Goal: Feedback & Contribution: Contribute content

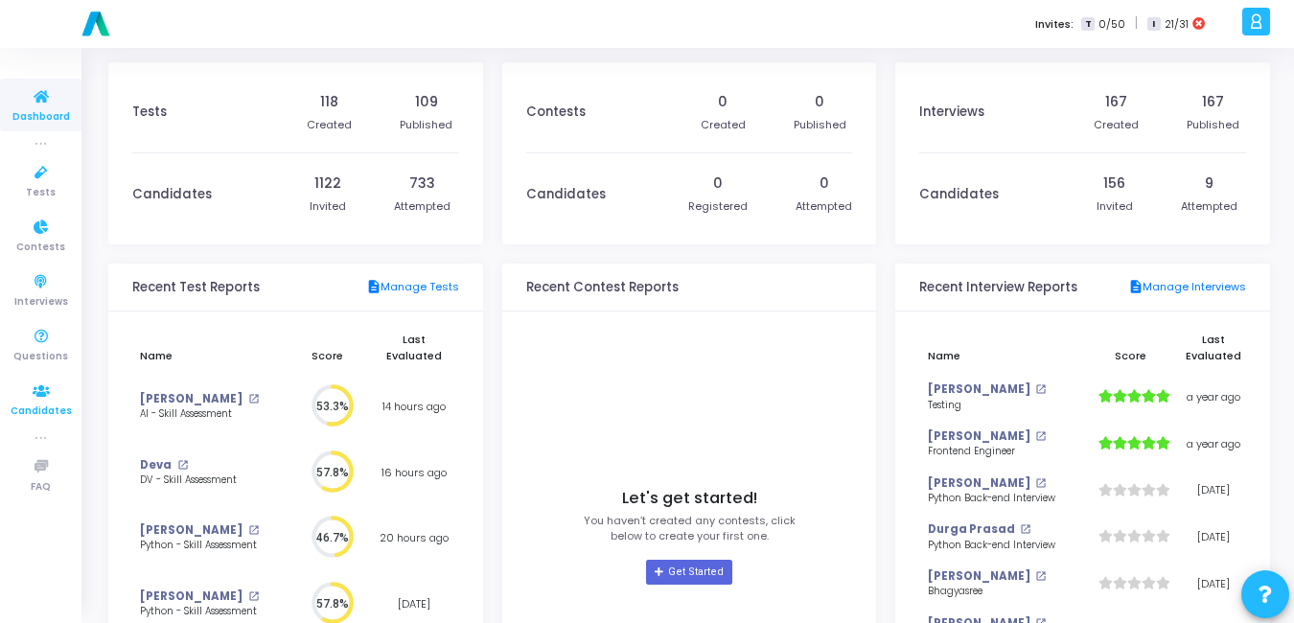
click at [41, 378] on link "Candidates" at bounding box center [40, 399] width 81 height 53
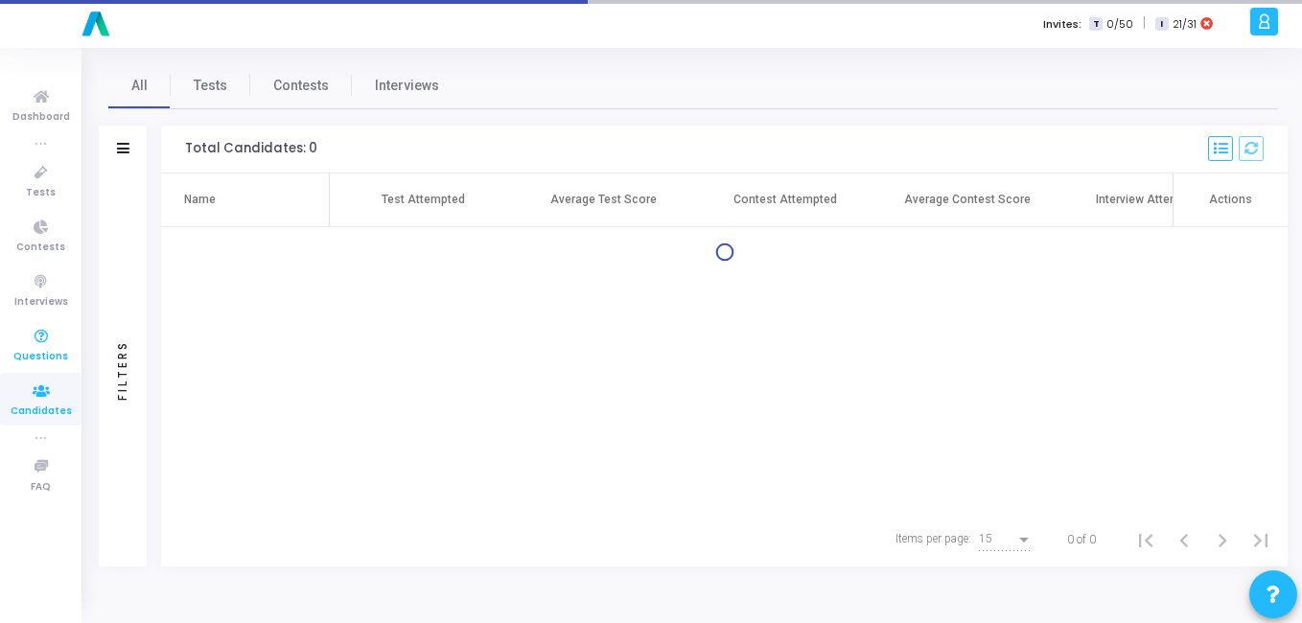
click at [50, 339] on icon at bounding box center [41, 337] width 40 height 24
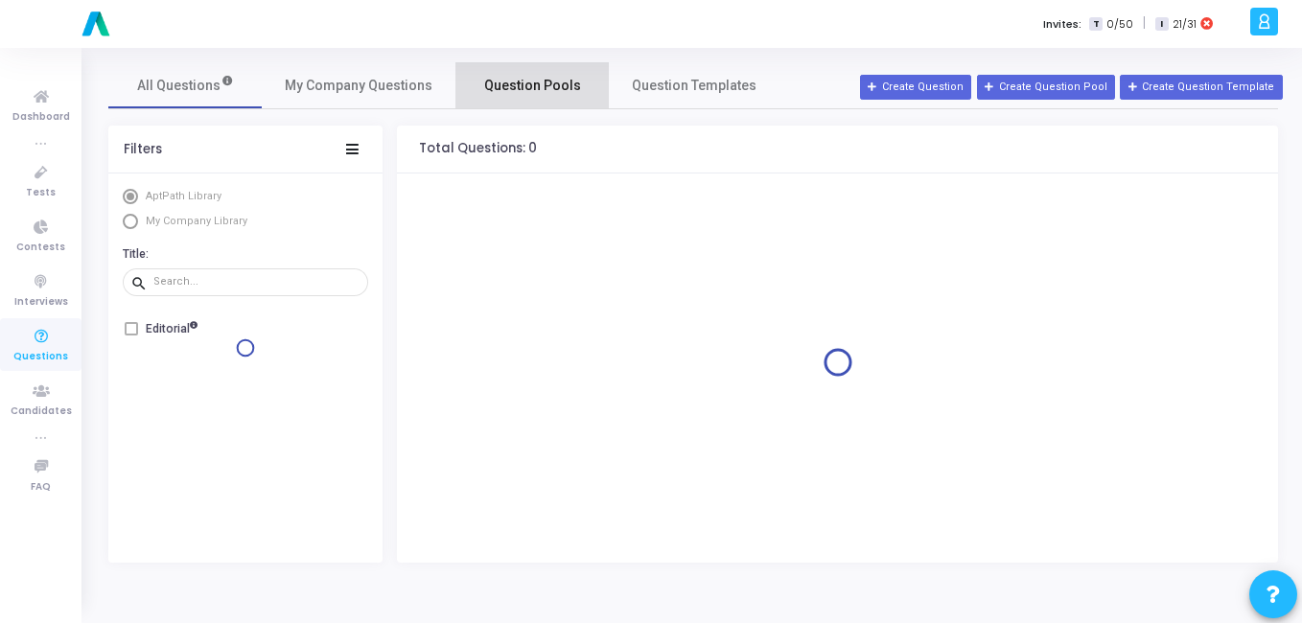
click at [534, 100] on link "Question Pools" at bounding box center [531, 85] width 153 height 46
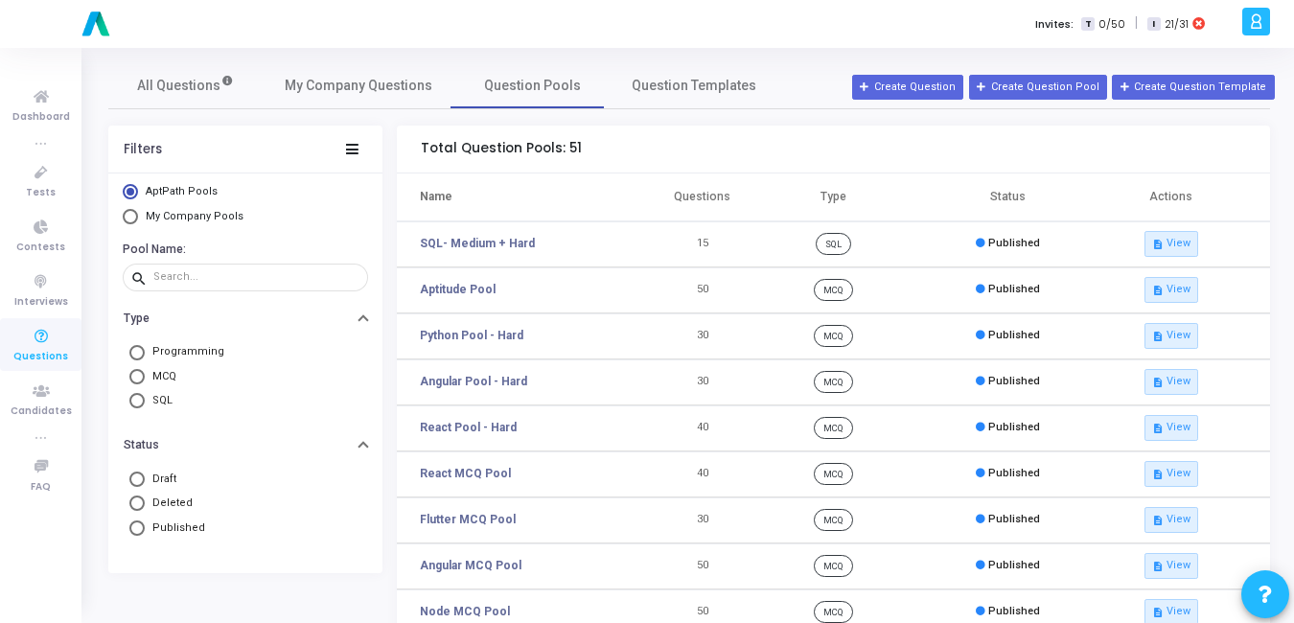
click at [135, 218] on span "Select Library" at bounding box center [130, 216] width 15 height 15
click at [135, 218] on input "My Company Pools" at bounding box center [130, 216] width 15 height 15
radio input "true"
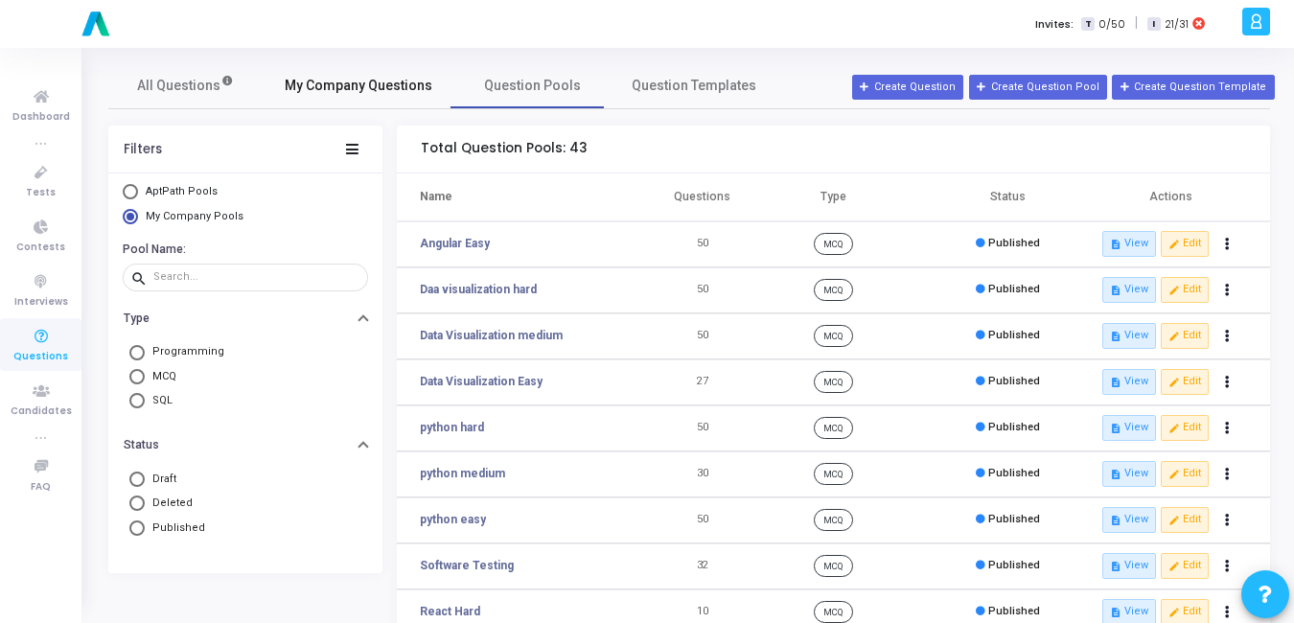
click at [346, 93] on span "My Company Questions" at bounding box center [359, 86] width 148 height 20
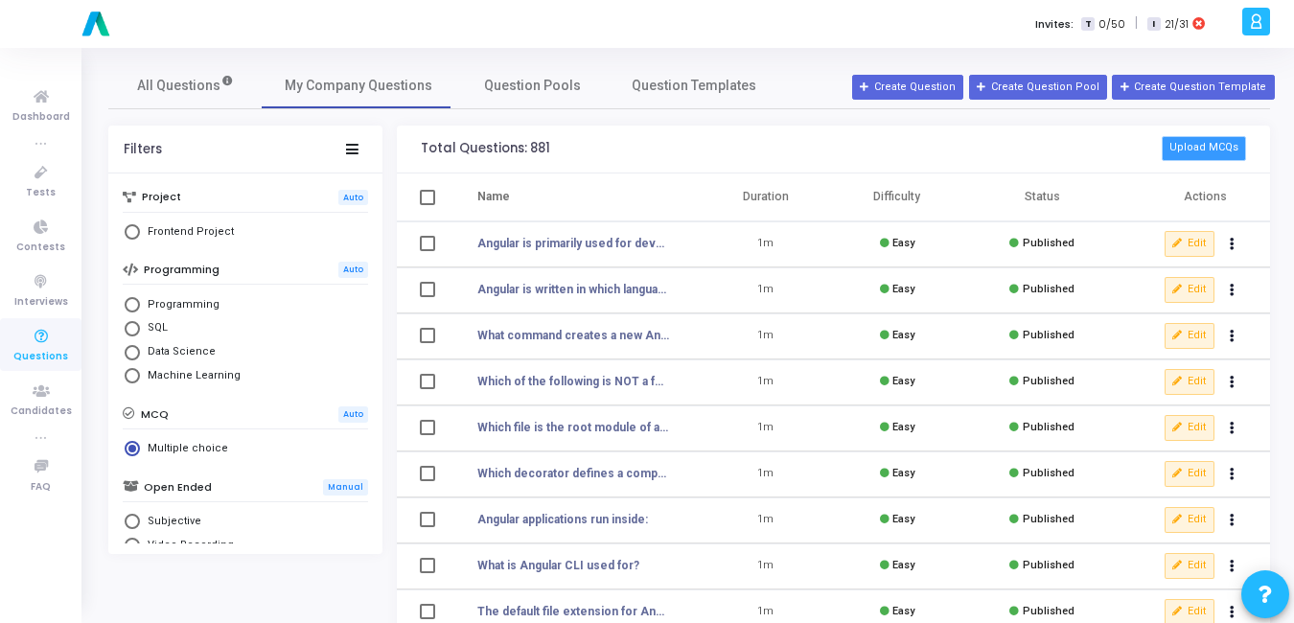
click at [1210, 148] on button "Upload MCQs" at bounding box center [1204, 148] width 84 height 25
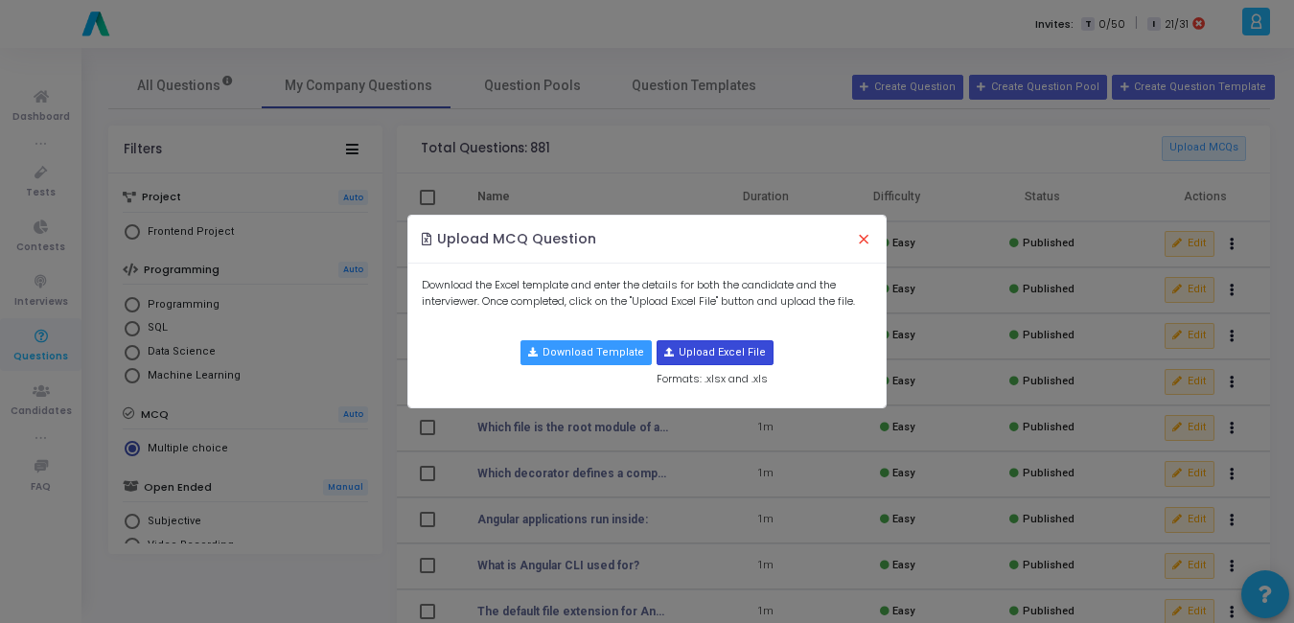
click at [722, 343] on input "file" at bounding box center [715, 352] width 115 height 23
type input "C:\fakepath\java_mcqs_1_to_50.csv.csv"
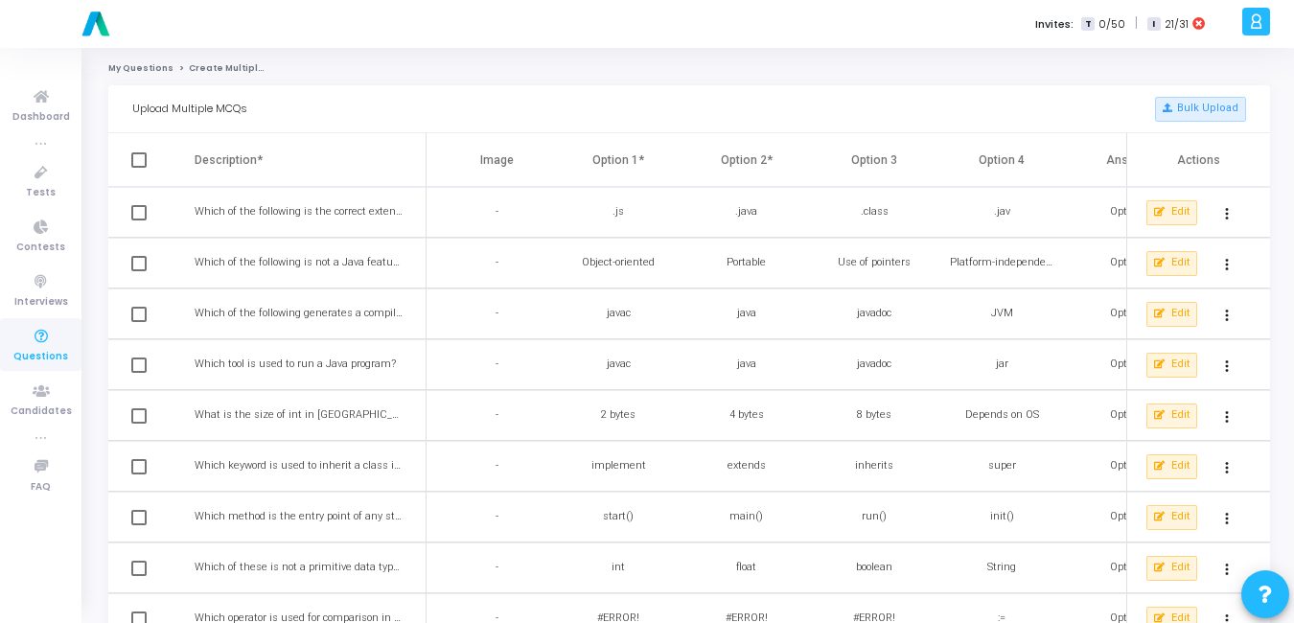
click at [136, 176] on th at bounding box center [151, 160] width 86 height 54
click at [142, 166] on span at bounding box center [138, 159] width 15 height 15
click at [139, 168] on input "checkbox" at bounding box center [138, 168] width 1 height 1
checkbox input "true"
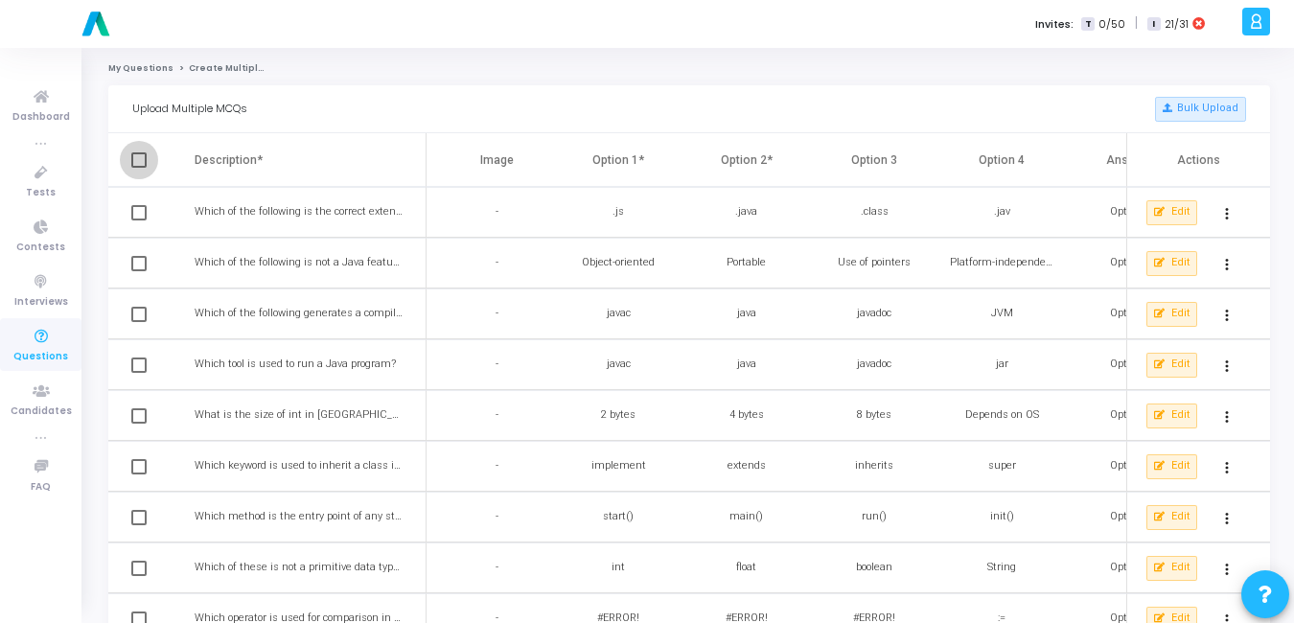
checkbox input "true"
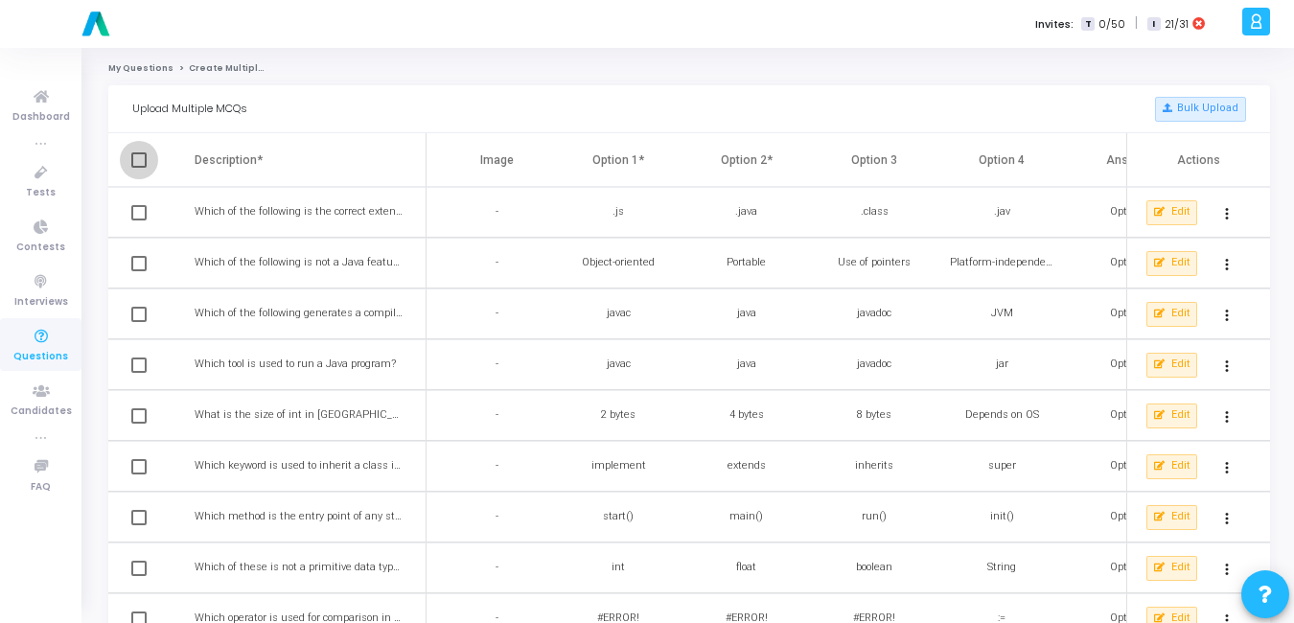
checkbox input "true"
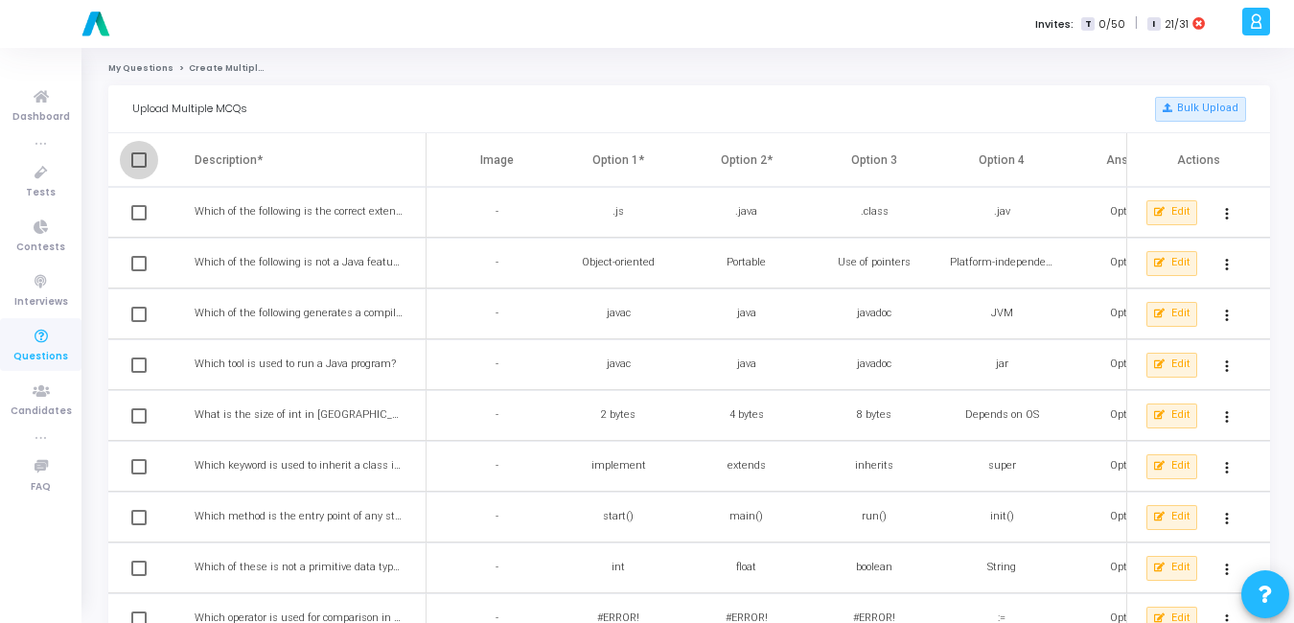
checkbox input "true"
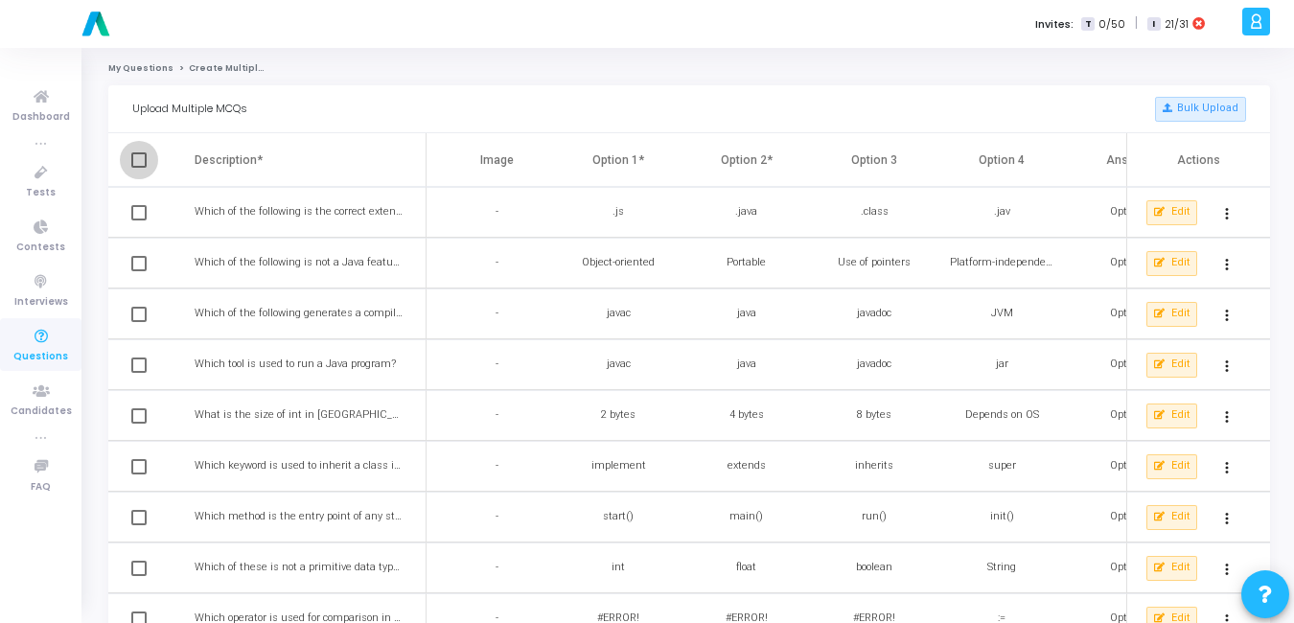
checkbox input "true"
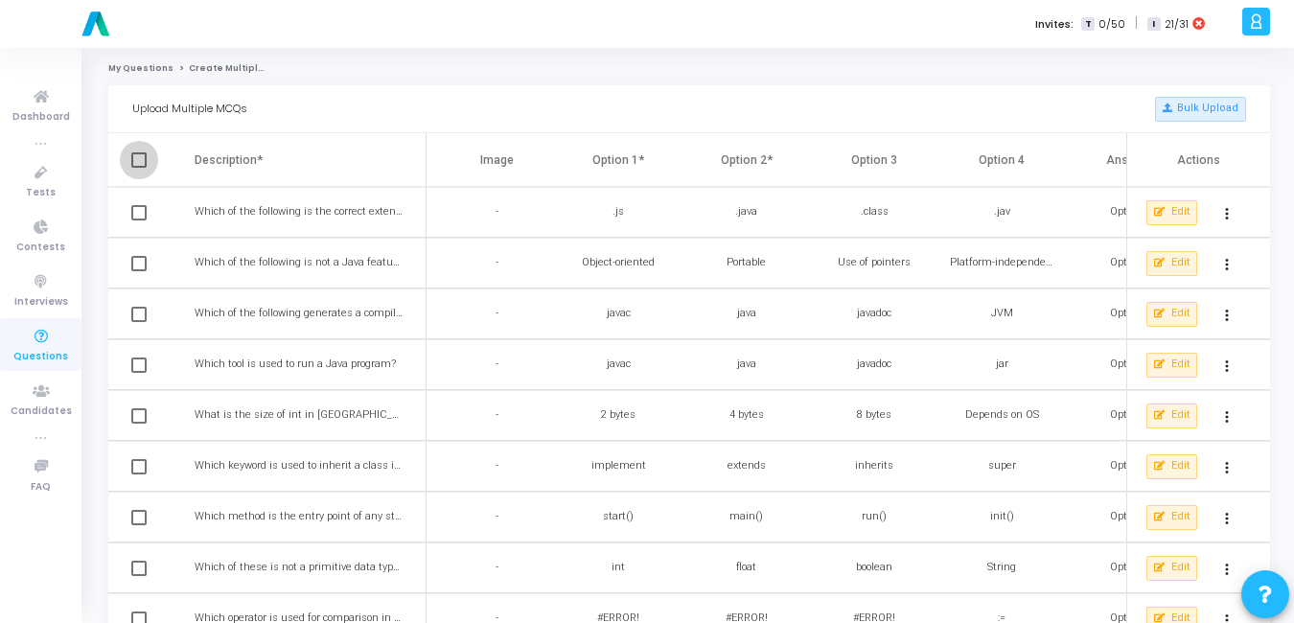
checkbox input "true"
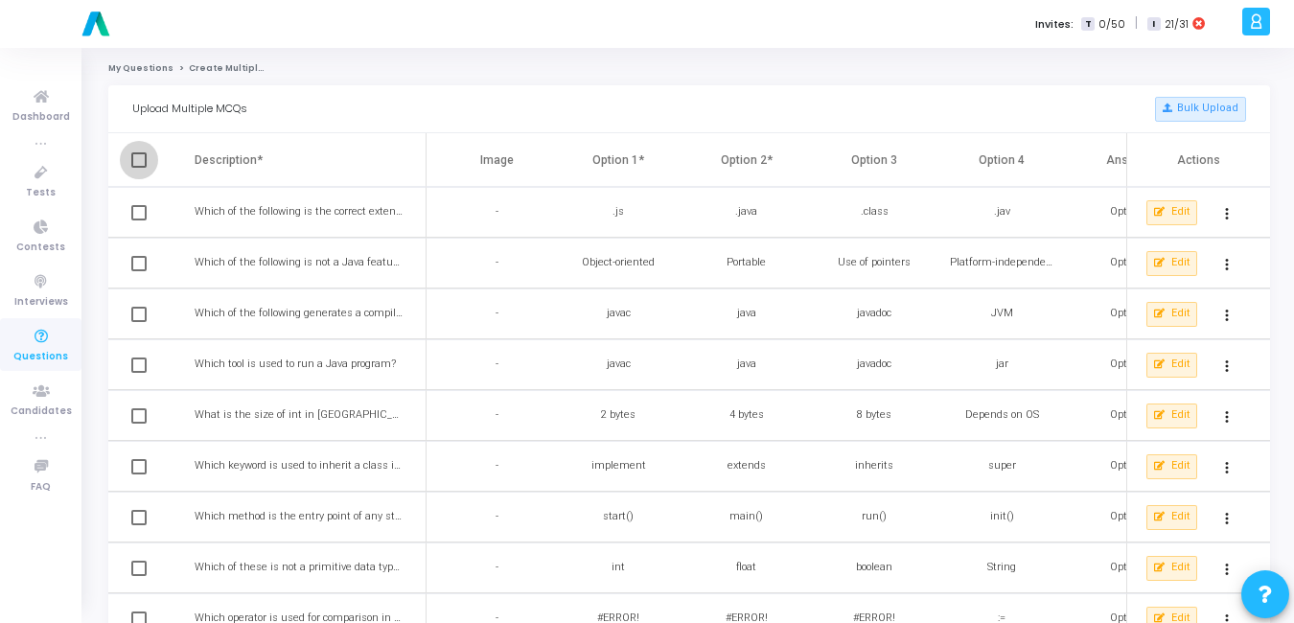
checkbox input "true"
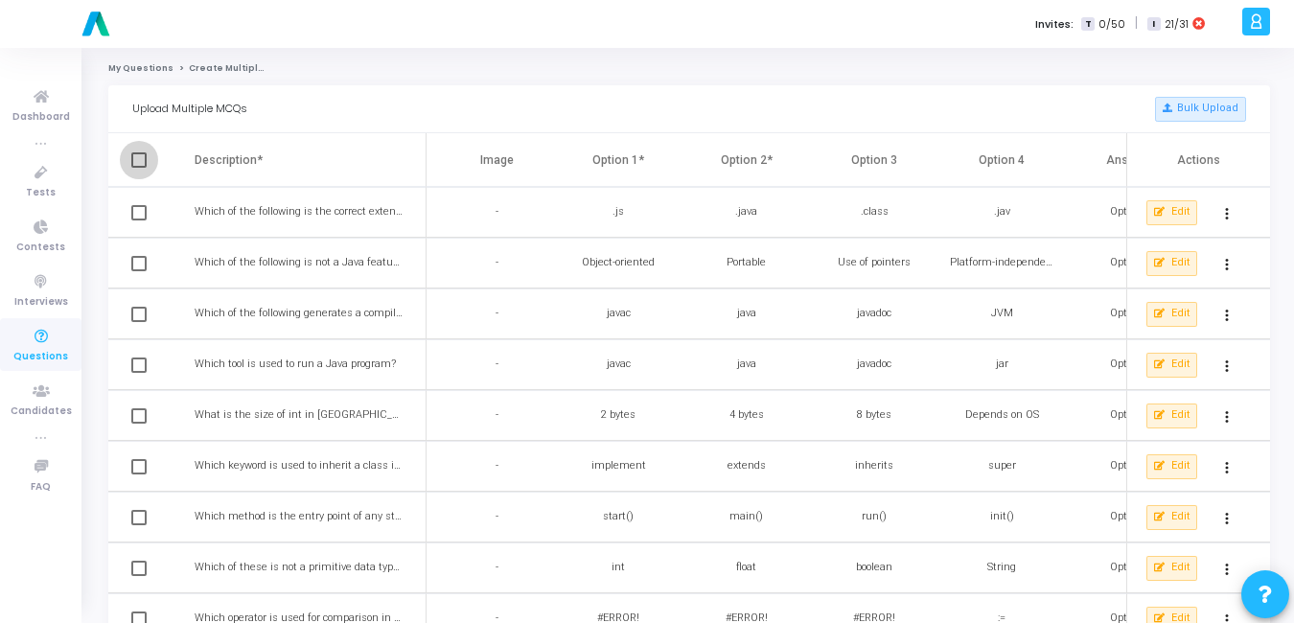
checkbox input "true"
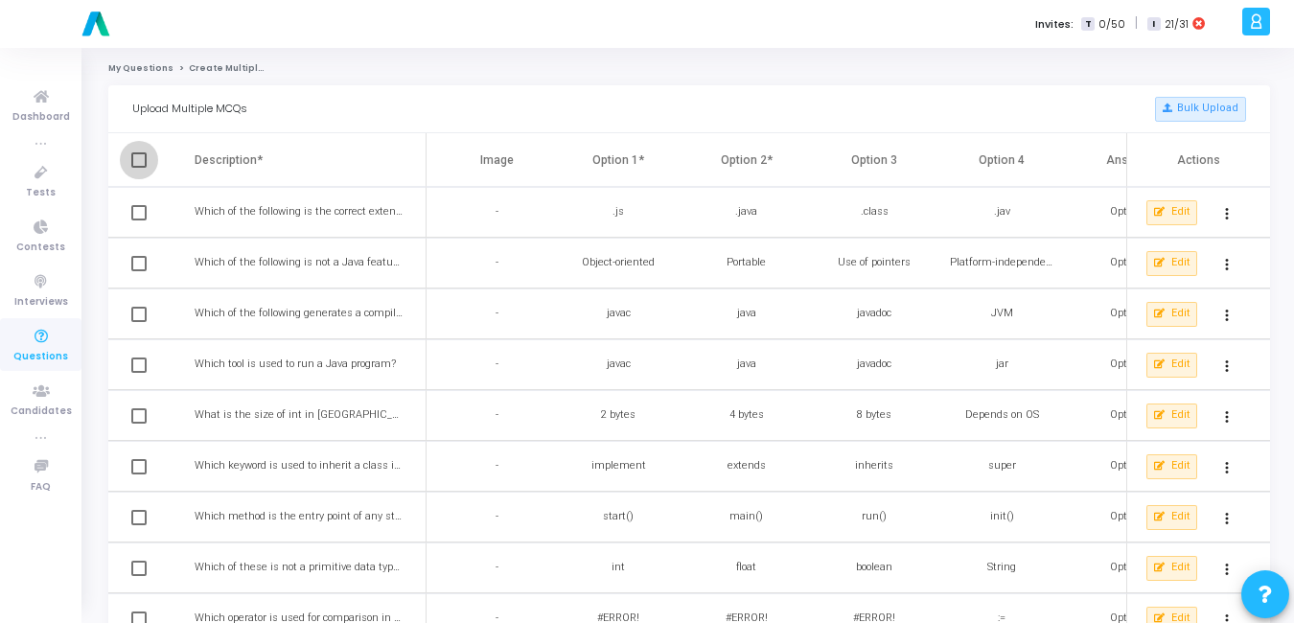
checkbox input "true"
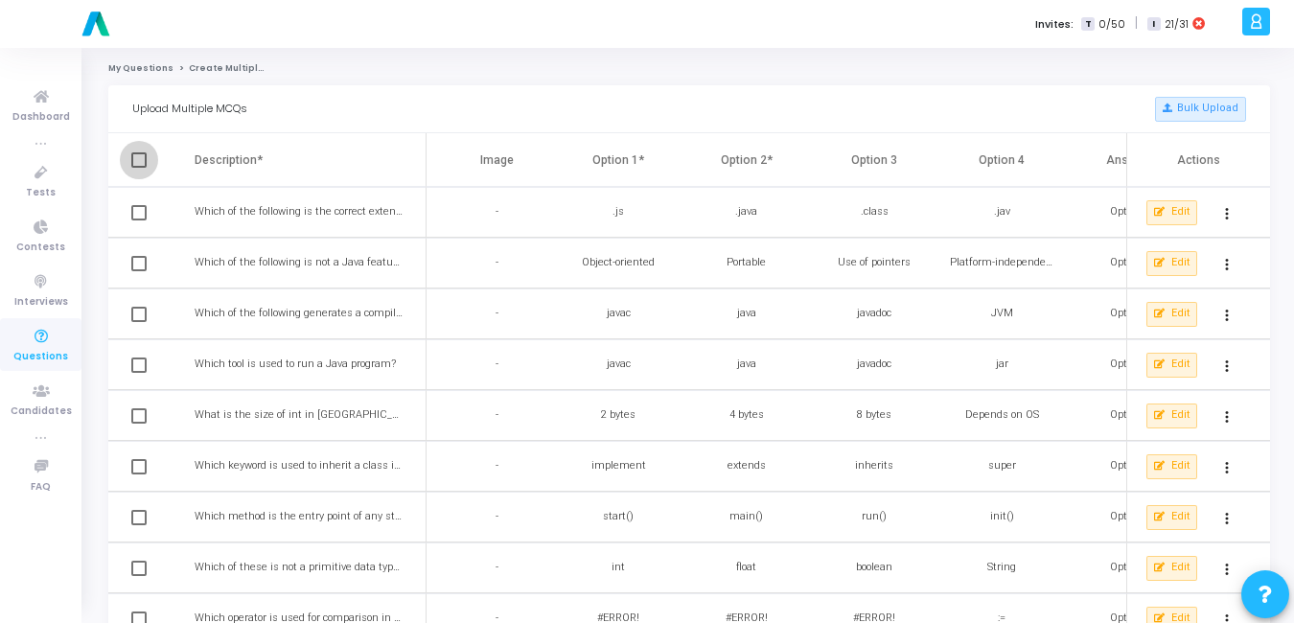
checkbox input "true"
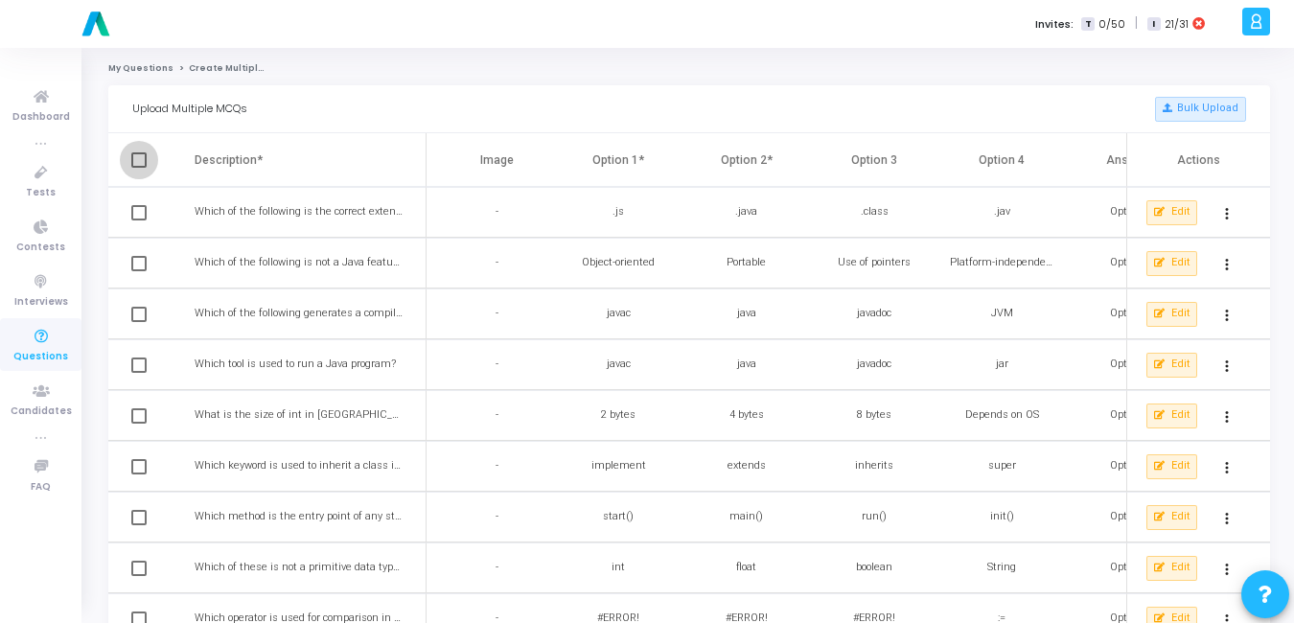
checkbox input "true"
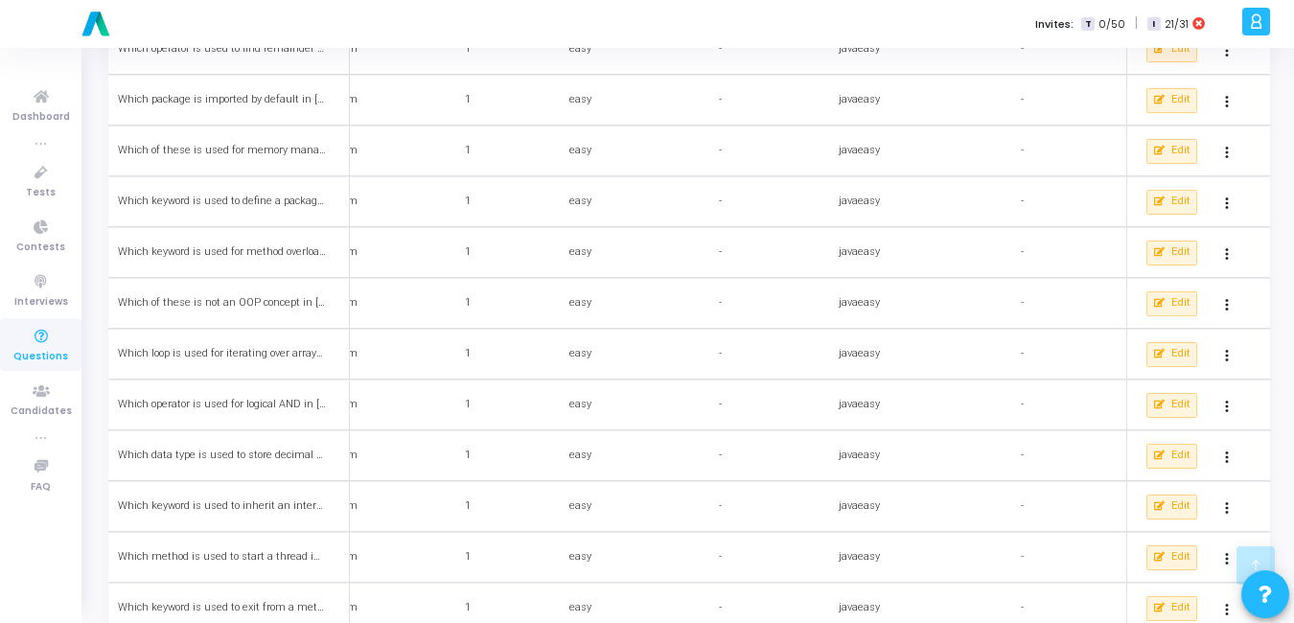
scroll to position [2192, 0]
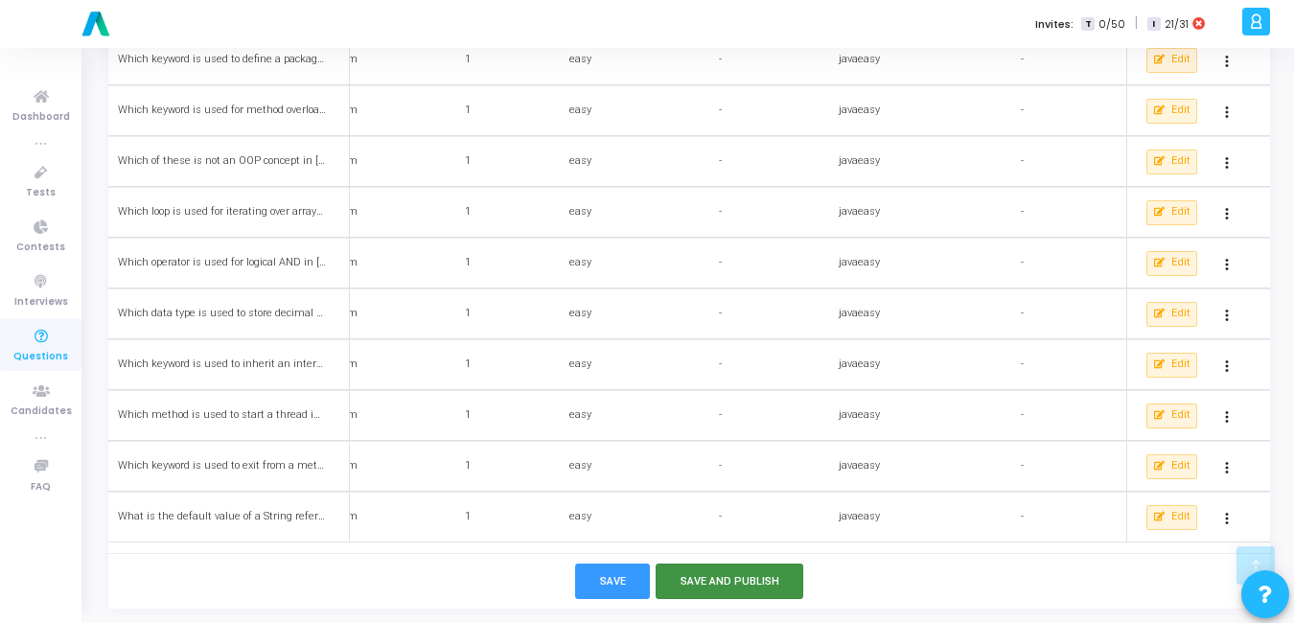
click at [727, 570] on button "Save and Publish" at bounding box center [730, 581] width 149 height 35
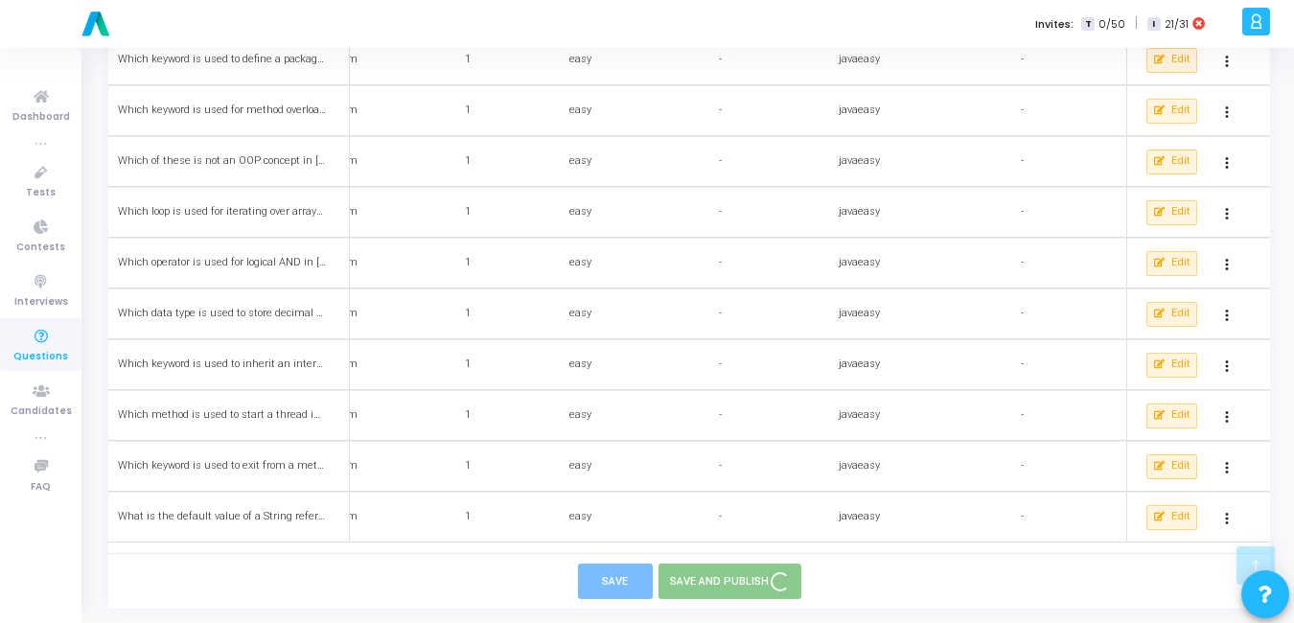
checkbox input "false"
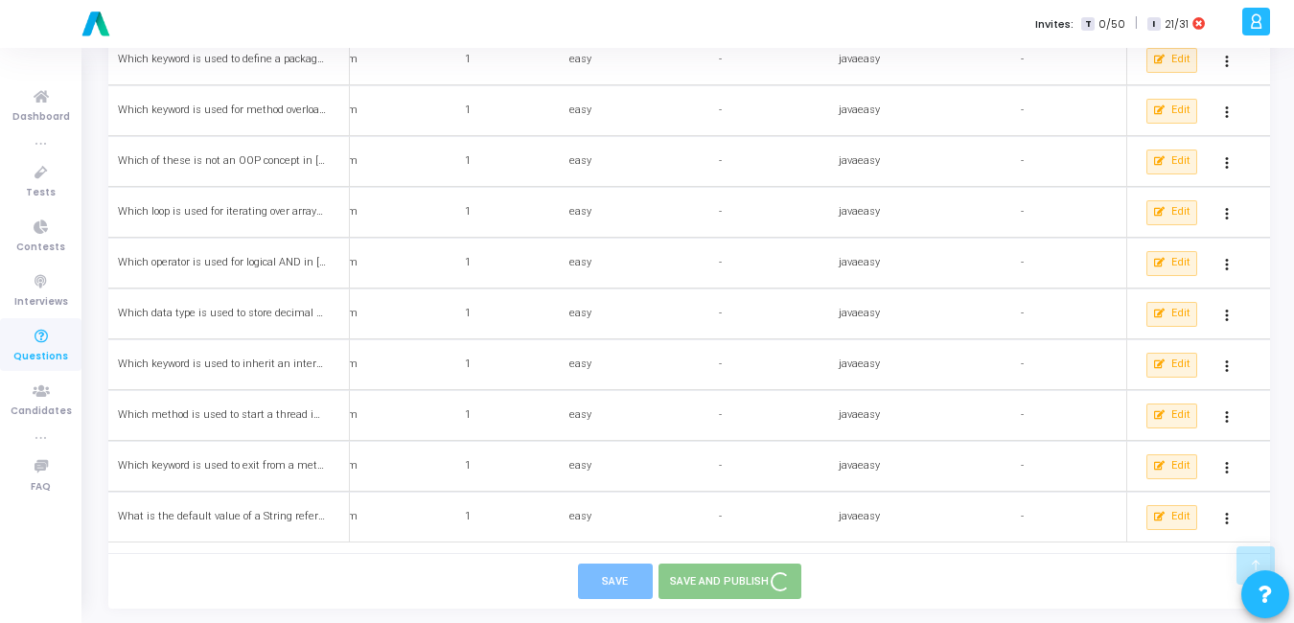
checkbox input "false"
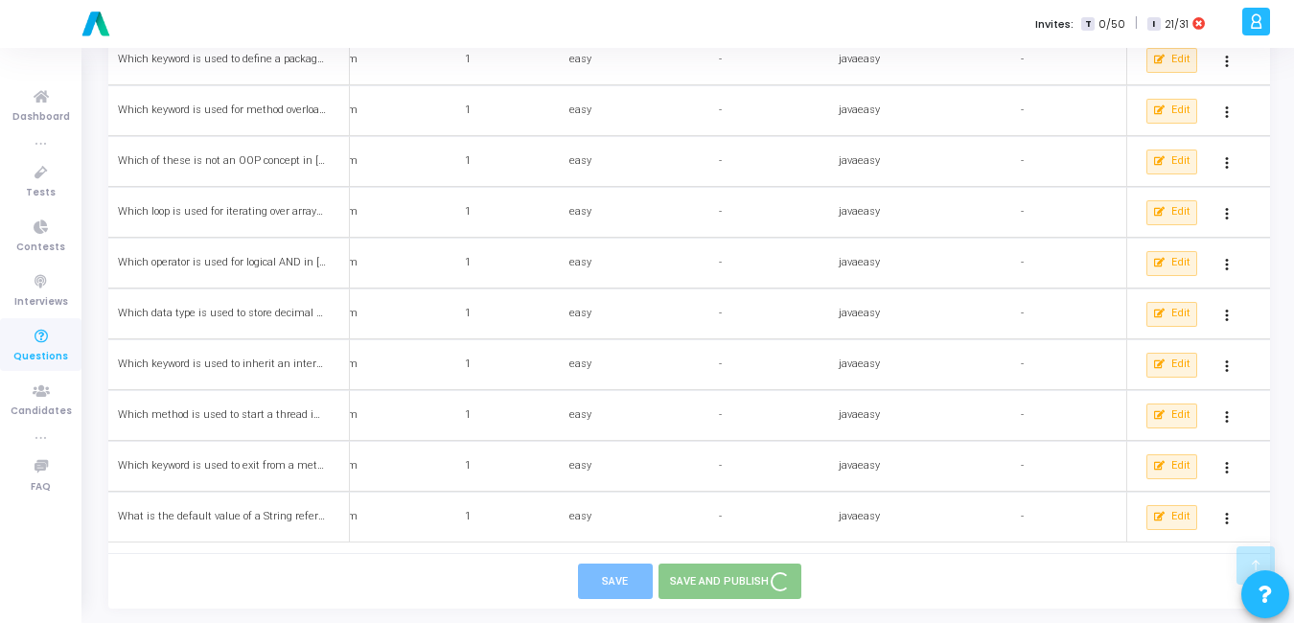
checkbox input "false"
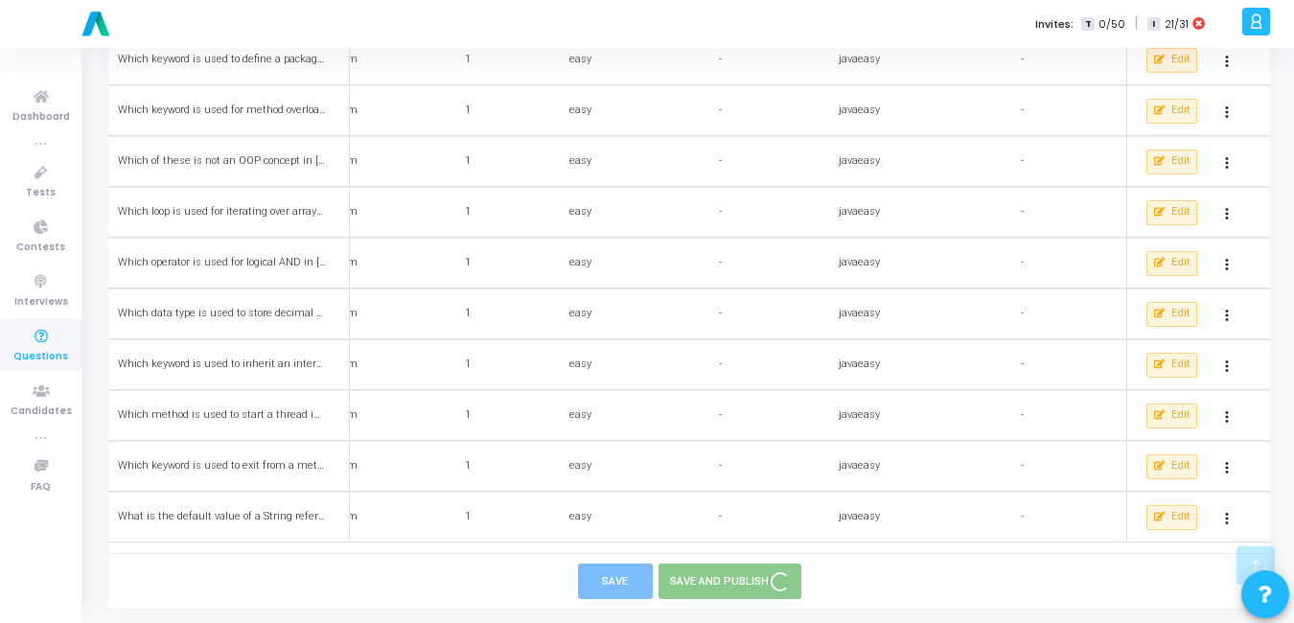
checkbox input "false"
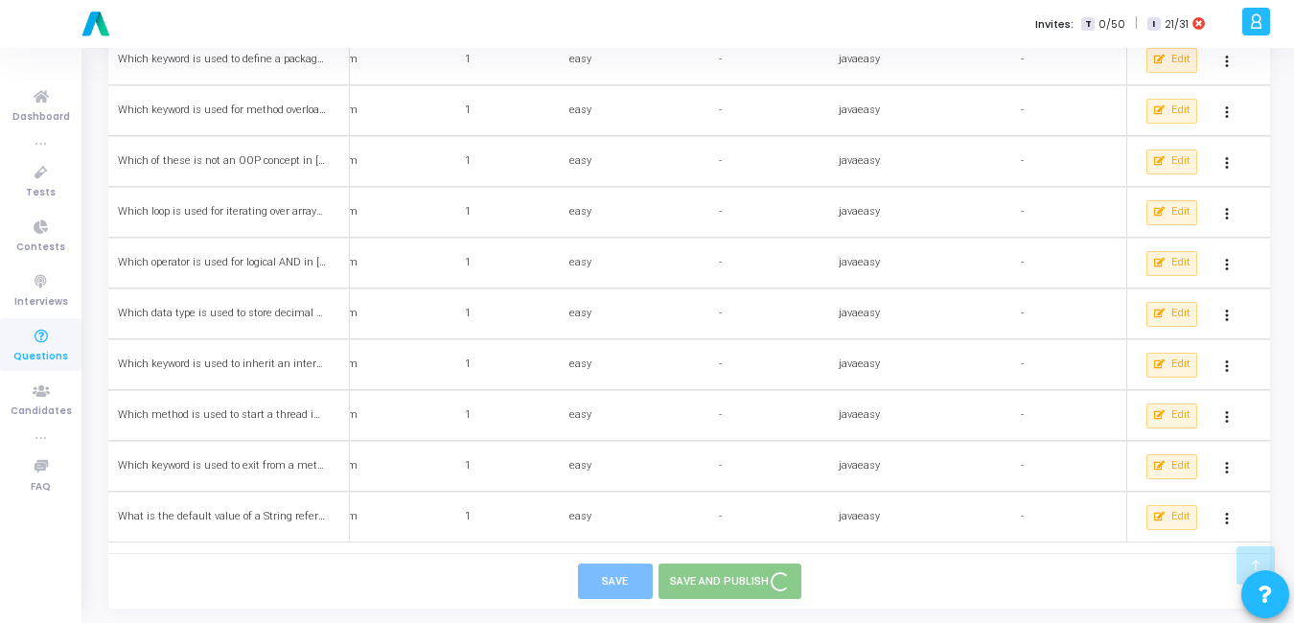
checkbox input "false"
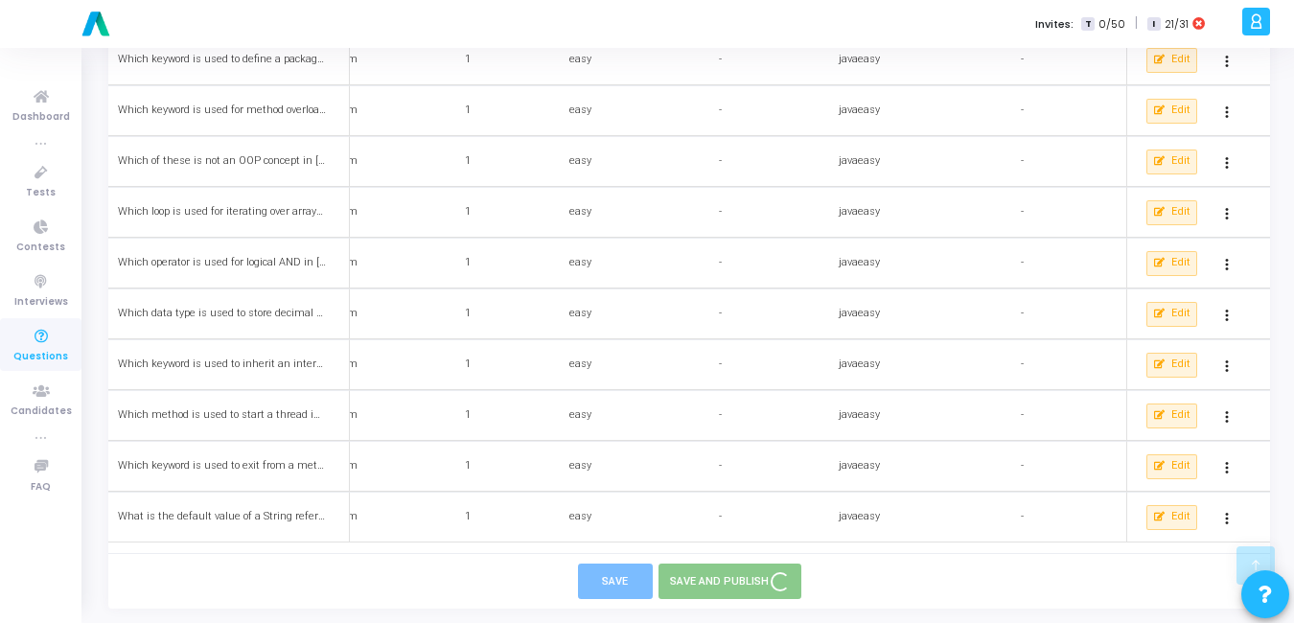
checkbox input "false"
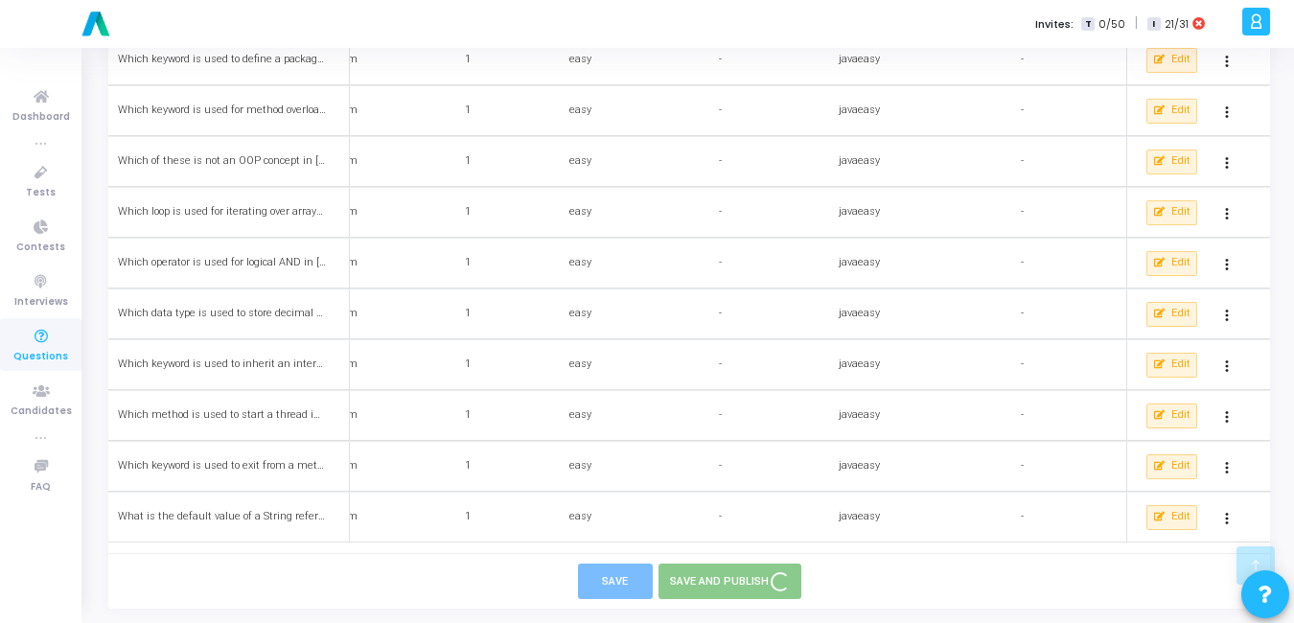
checkbox input "false"
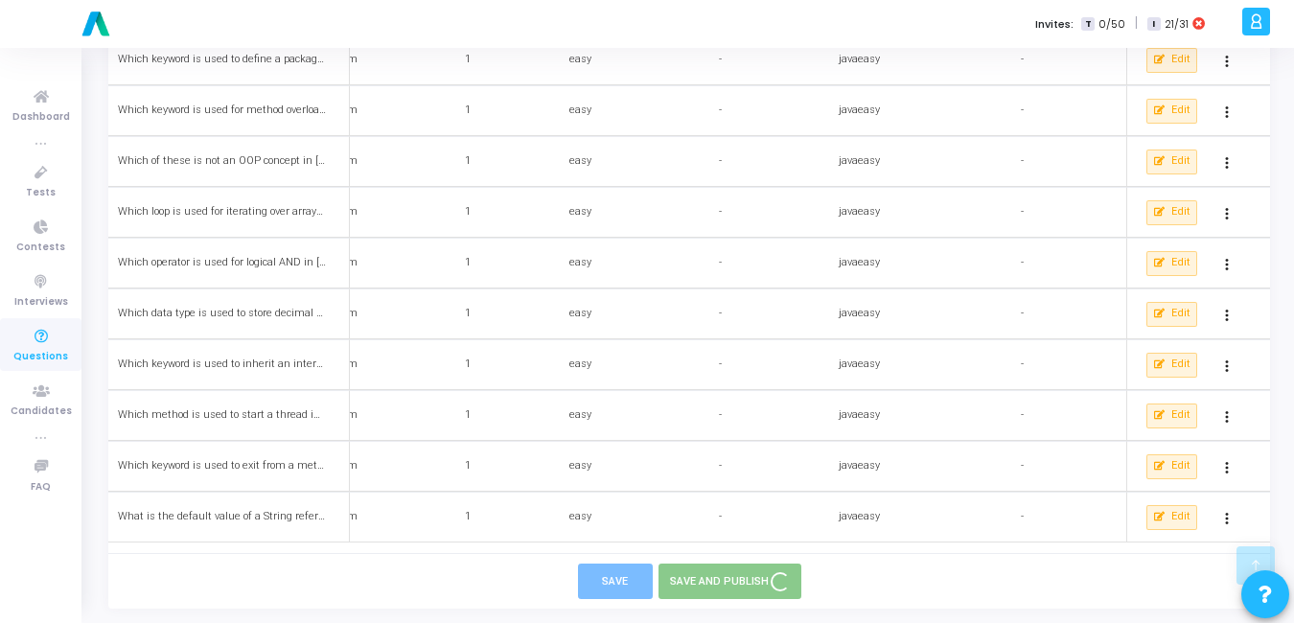
checkbox input "false"
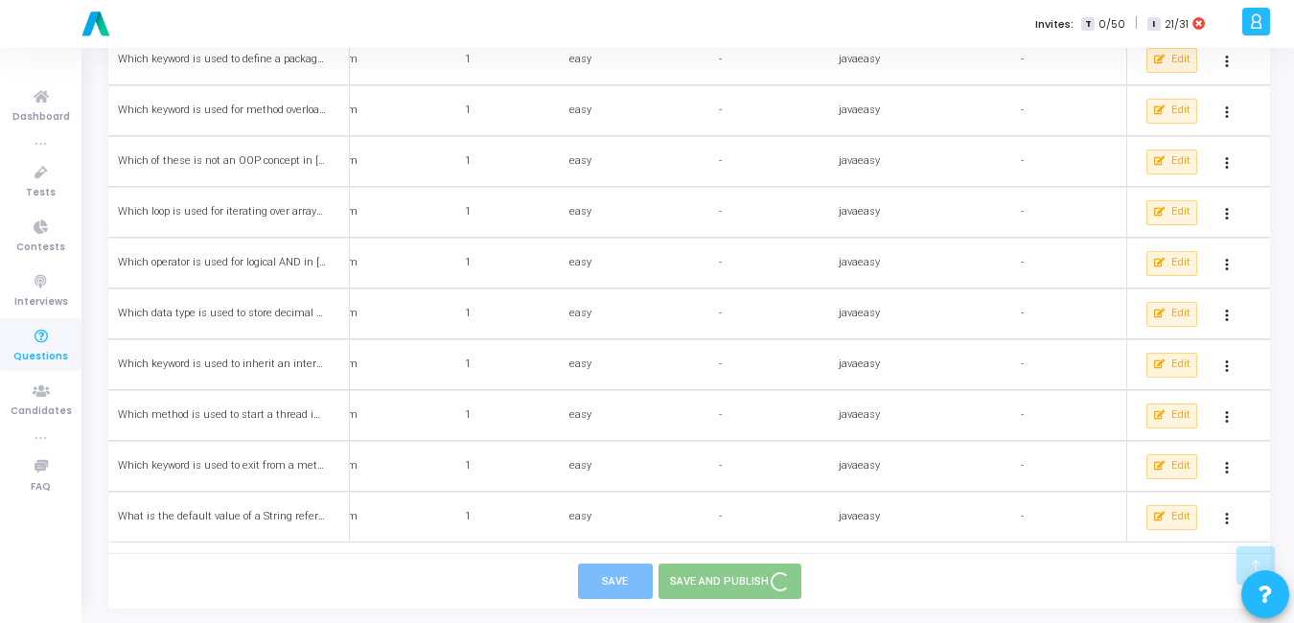
checkbox input "false"
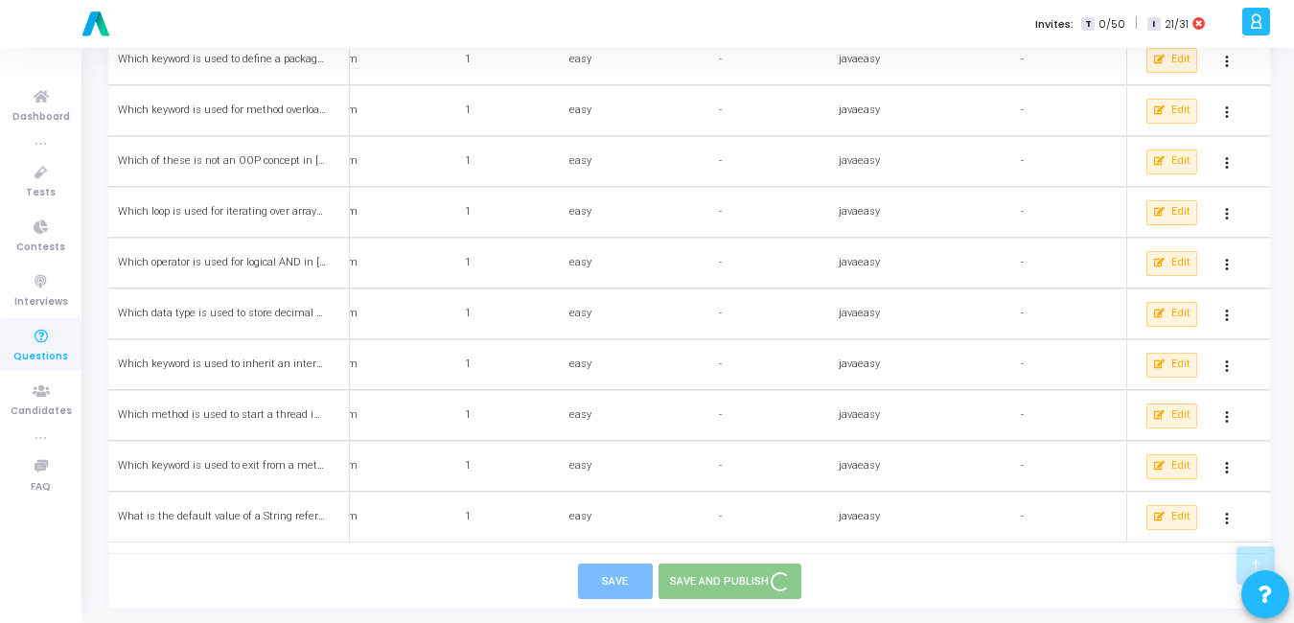
checkbox input "false"
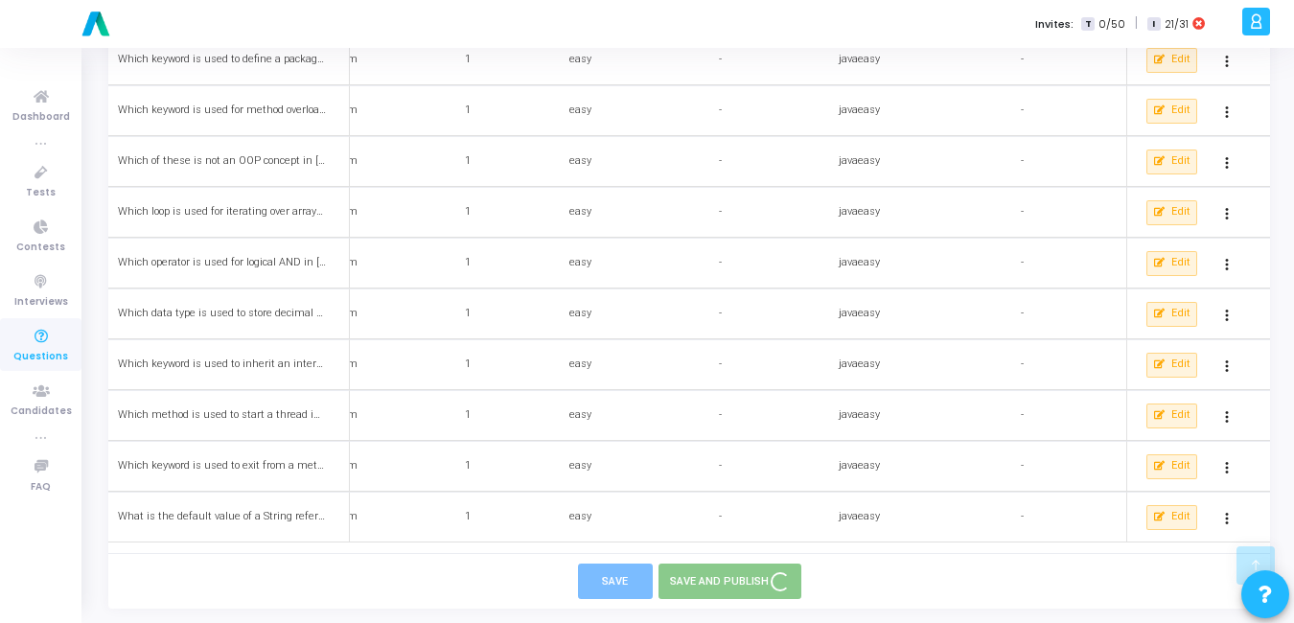
checkbox input "false"
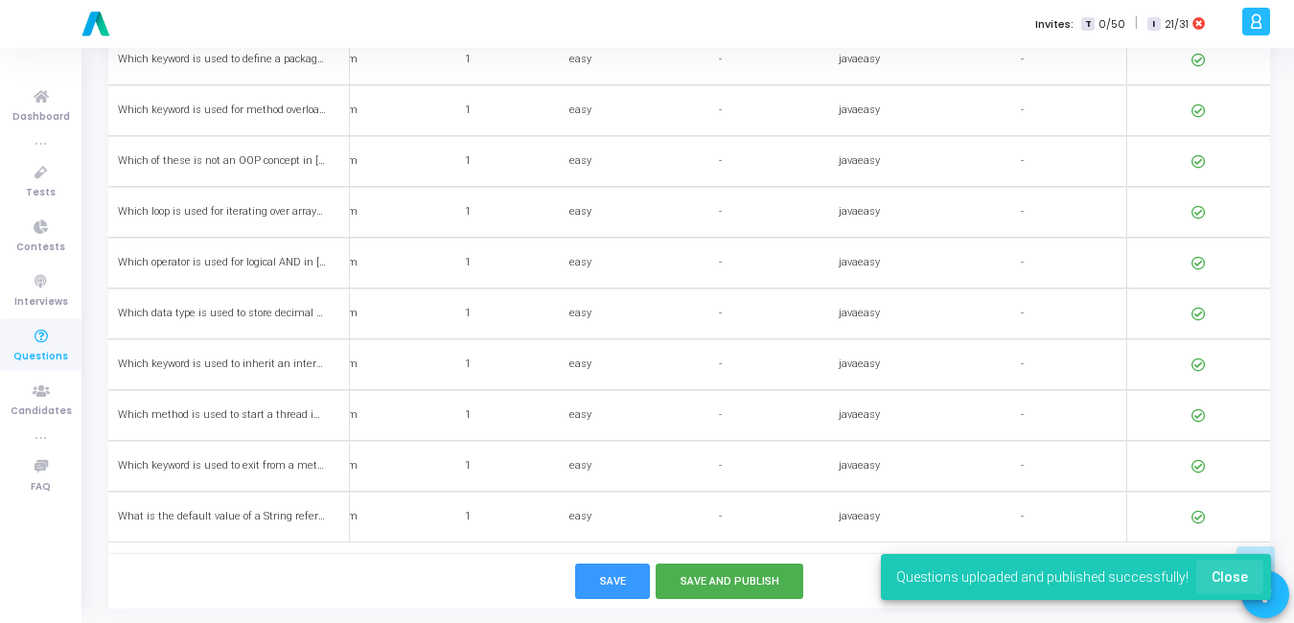
drag, startPoint x: 1226, startPoint y: 570, endPoint x: 975, endPoint y: 622, distance: 256.4
click at [1213, 576] on button "Close" at bounding box center [1229, 577] width 67 height 35
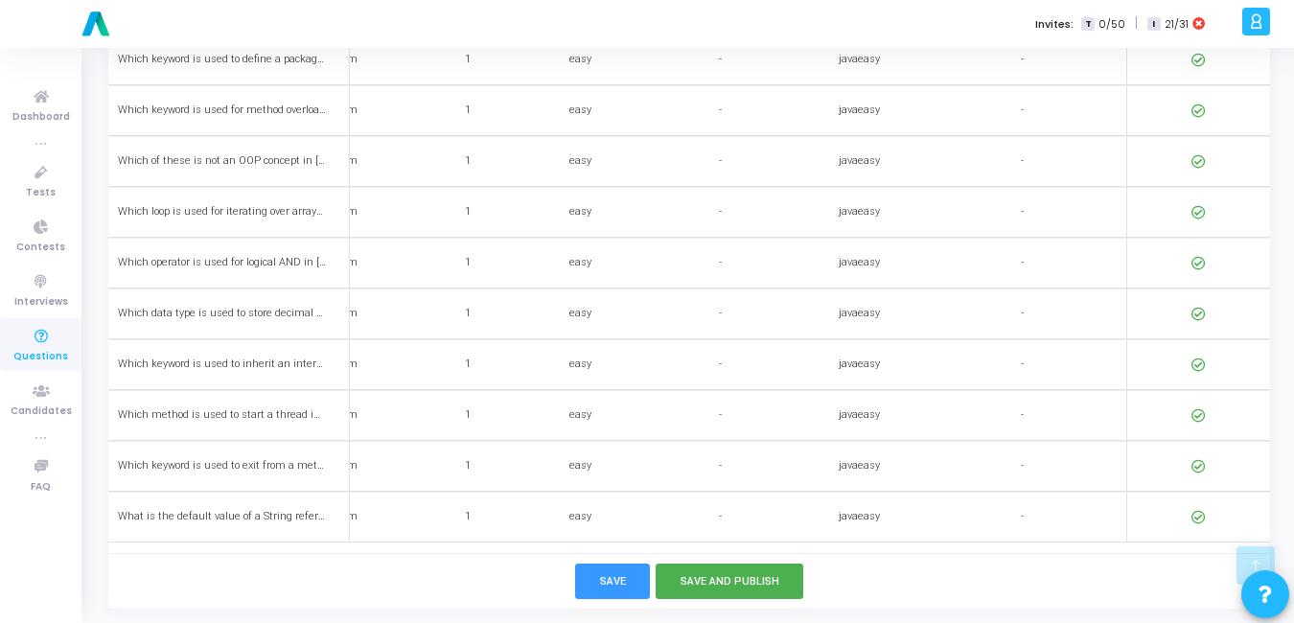
click at [44, 342] on icon at bounding box center [41, 337] width 40 height 24
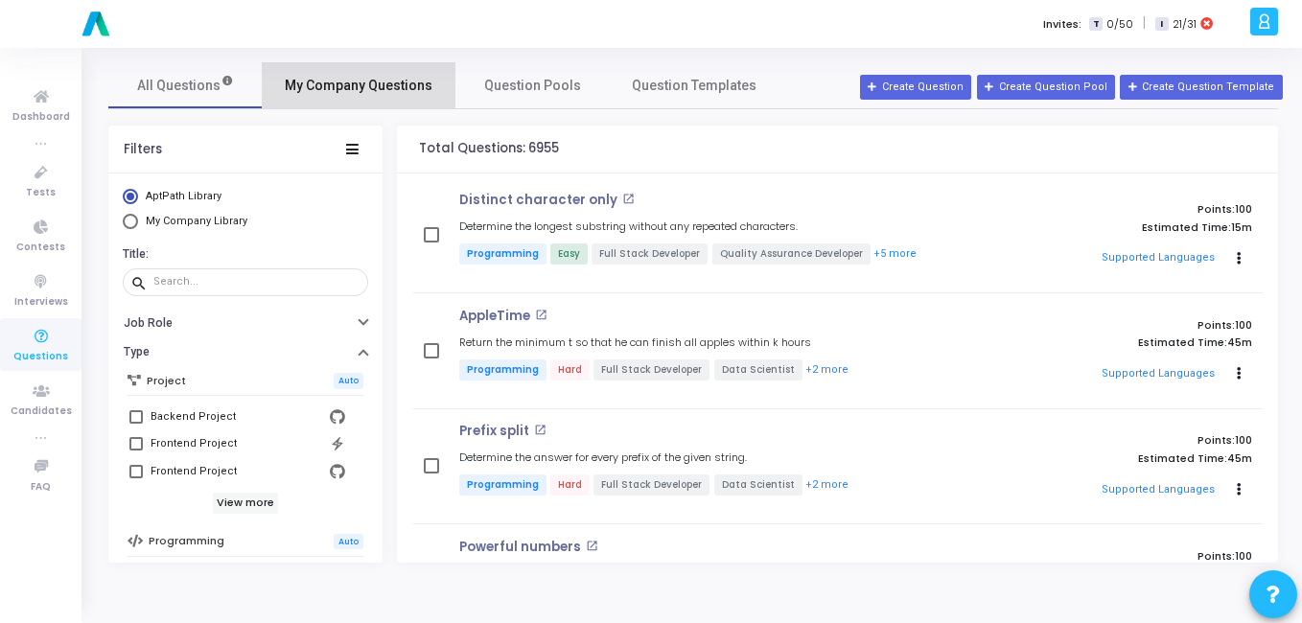
click at [379, 81] on span "My Company Questions" at bounding box center [359, 86] width 148 height 20
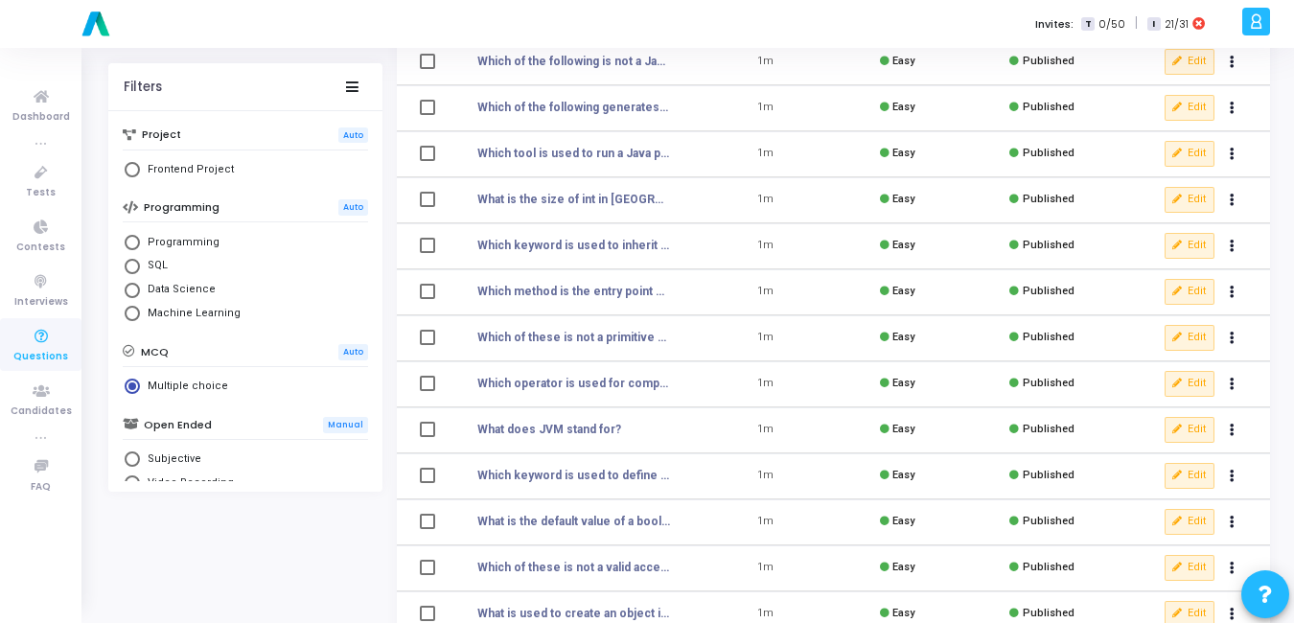
scroll to position [357, 0]
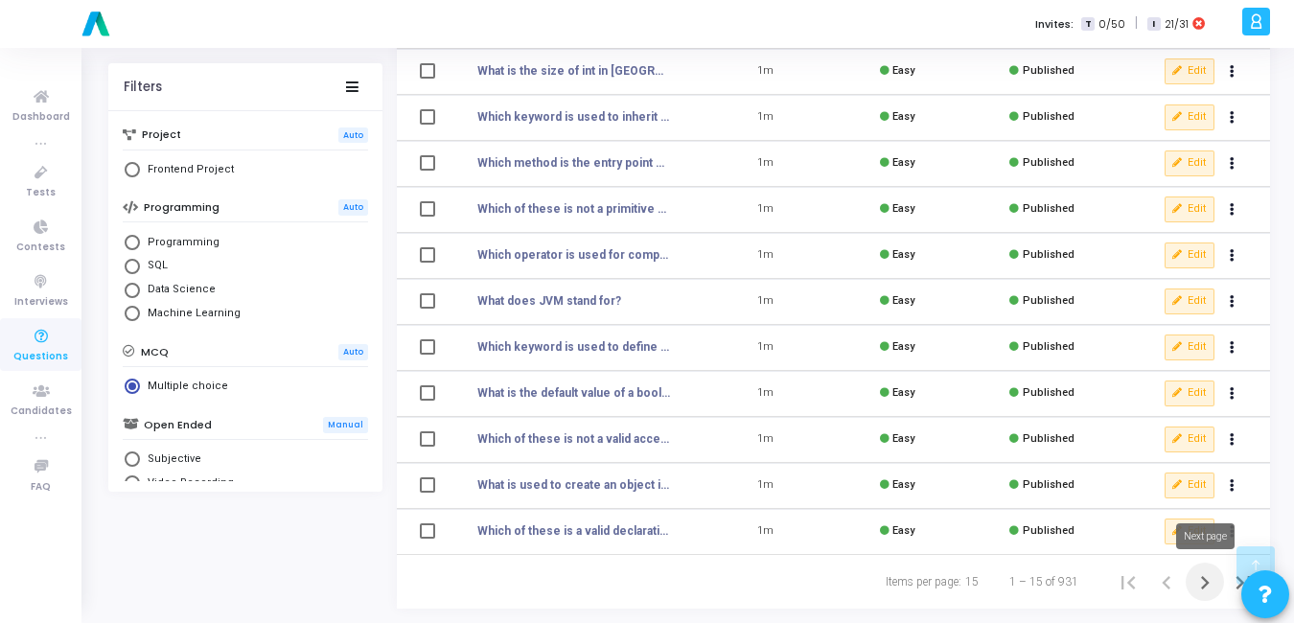
click at [1206, 583] on icon "Next page" at bounding box center [1205, 582] width 9 height 13
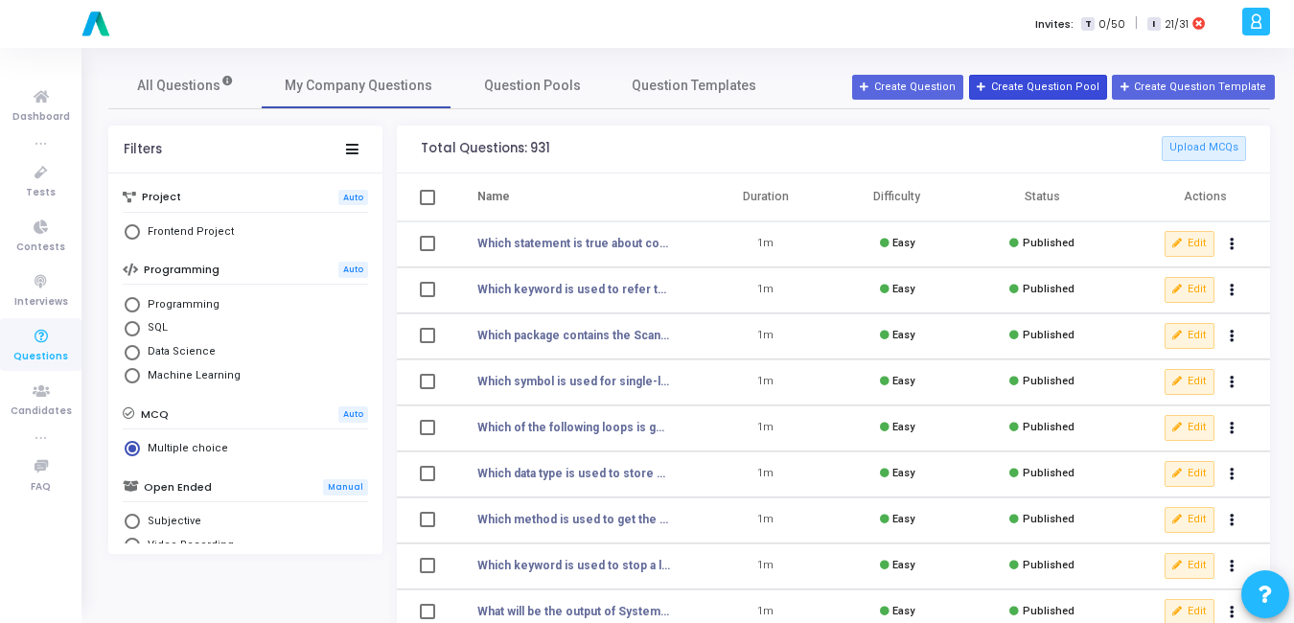
click at [1068, 90] on button "Create Question Pool" at bounding box center [1038, 87] width 138 height 25
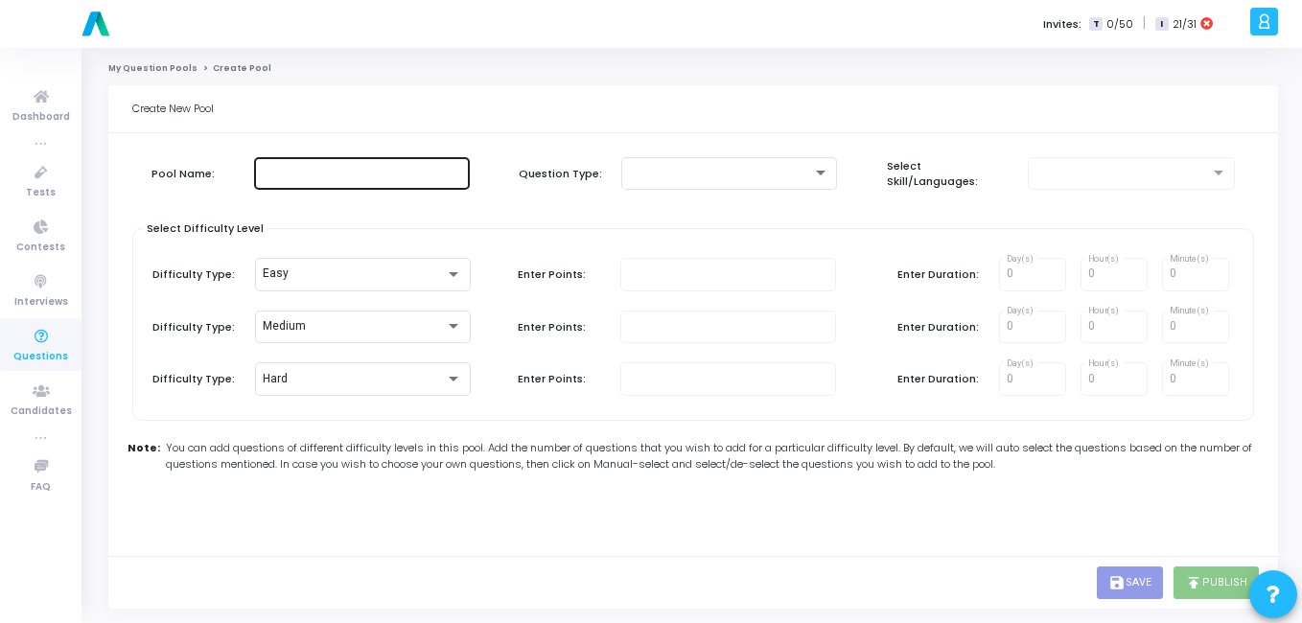
click at [288, 187] on div at bounding box center [362, 171] width 200 height 35
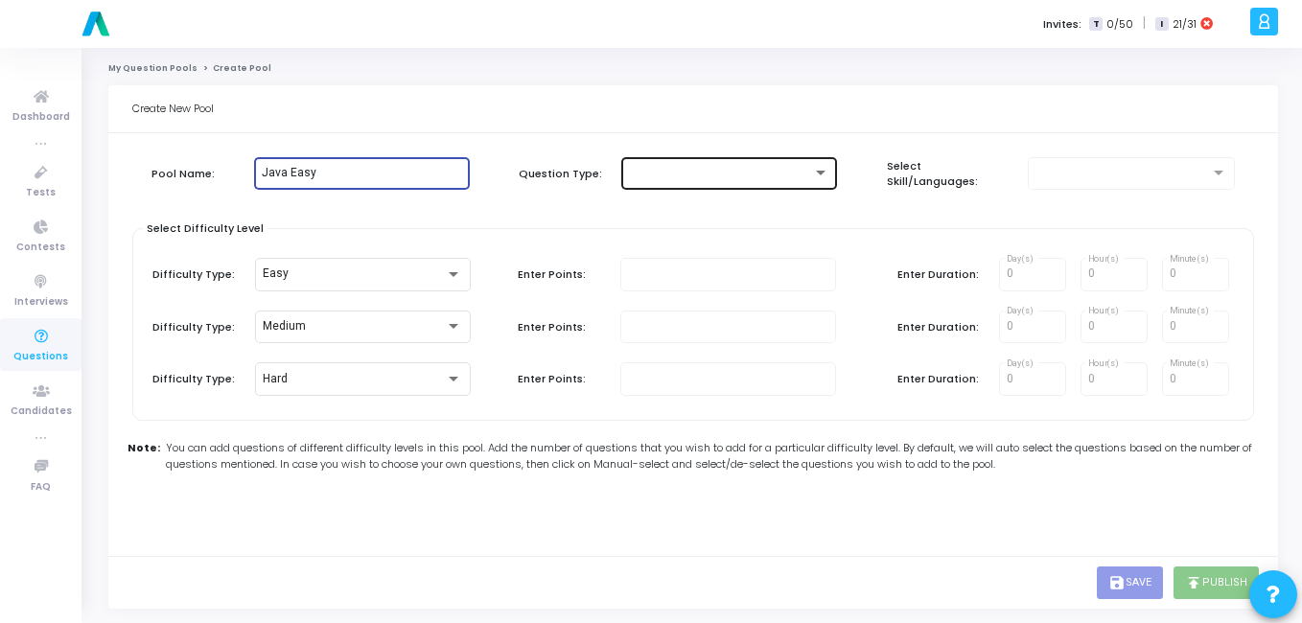
type input "Java Easy"
click at [712, 164] on div at bounding box center [729, 171] width 200 height 35
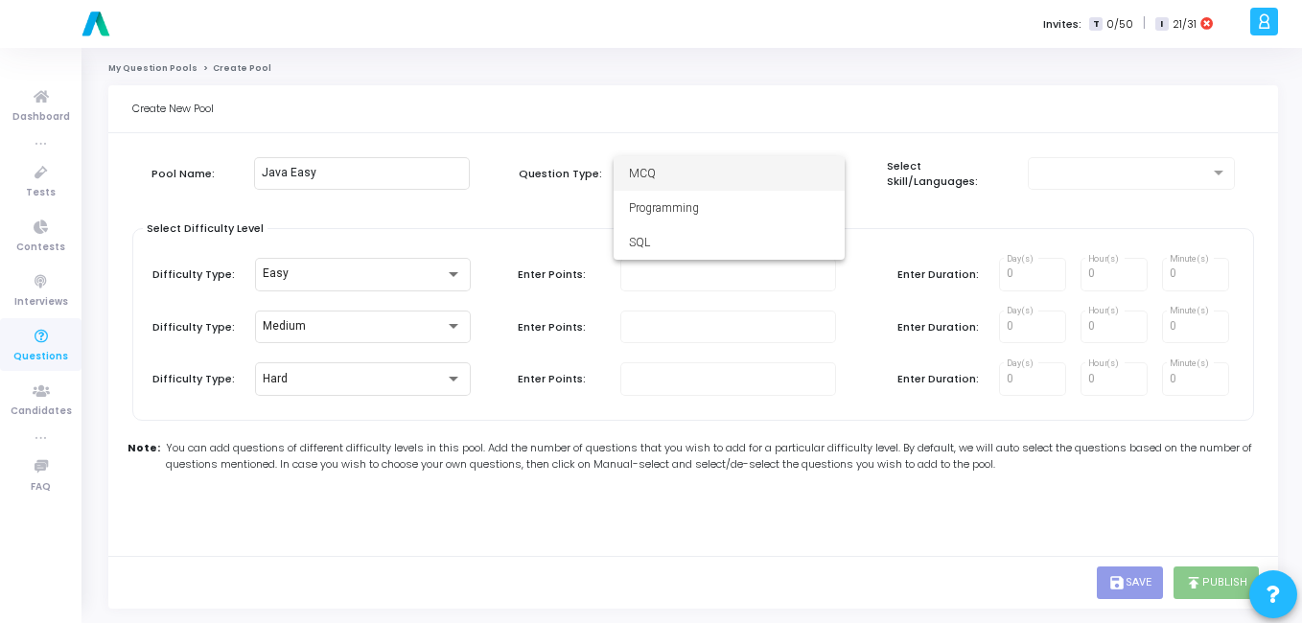
click at [709, 181] on span "MCQ" at bounding box center [729, 173] width 200 height 35
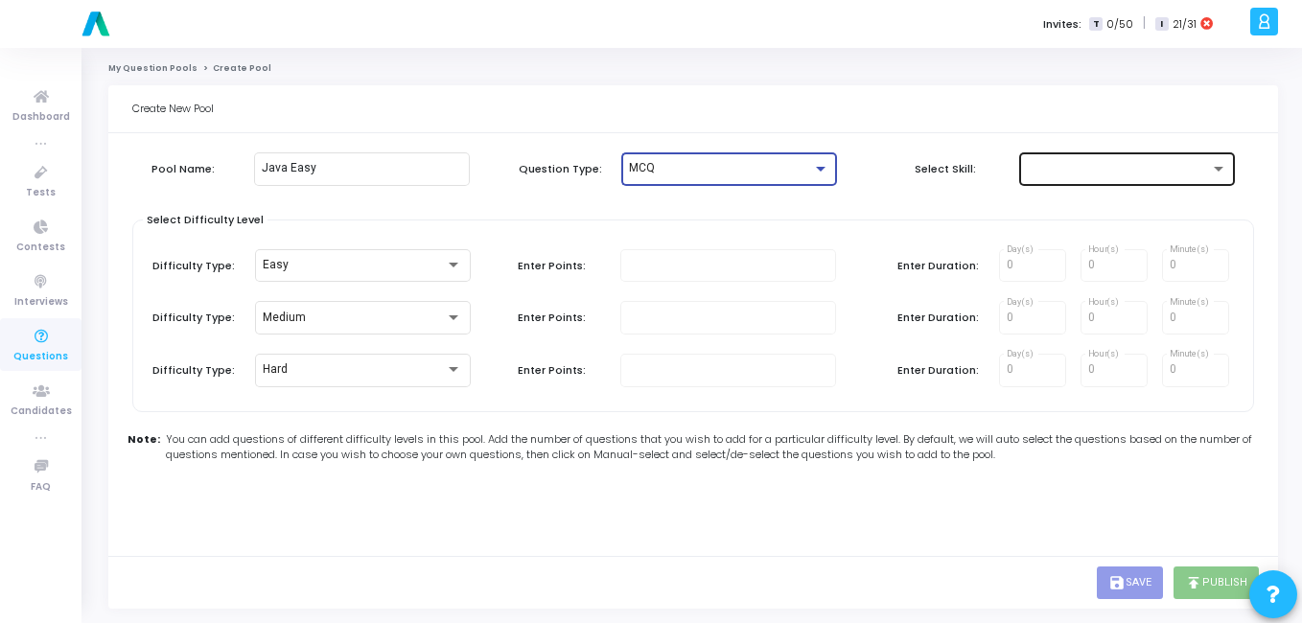
click at [1090, 176] on div at bounding box center [1127, 167] width 200 height 35
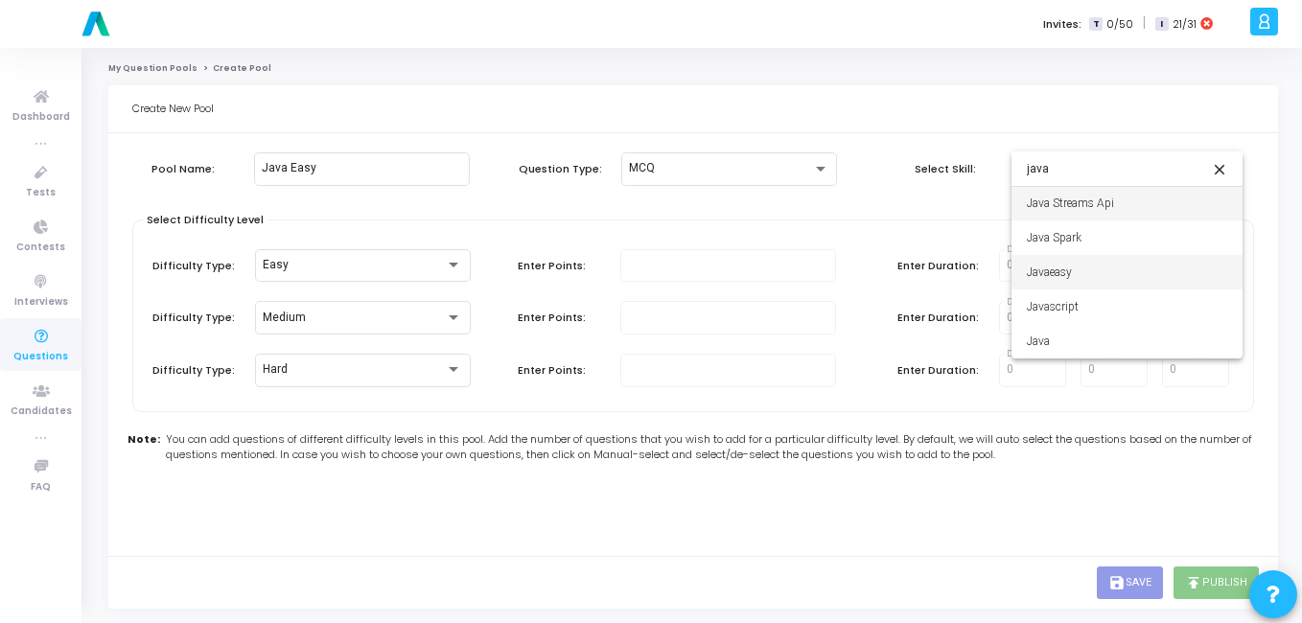
type input "java"
click at [1093, 263] on span "Javaeasy" at bounding box center [1127, 272] width 200 height 35
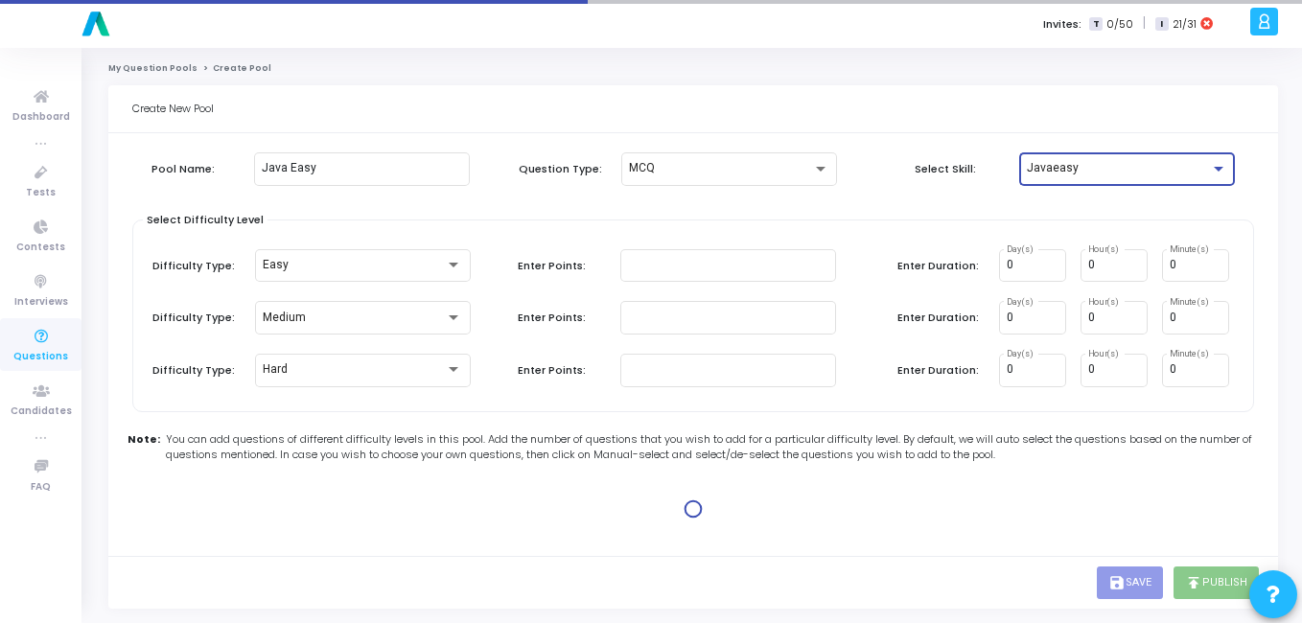
type input "1"
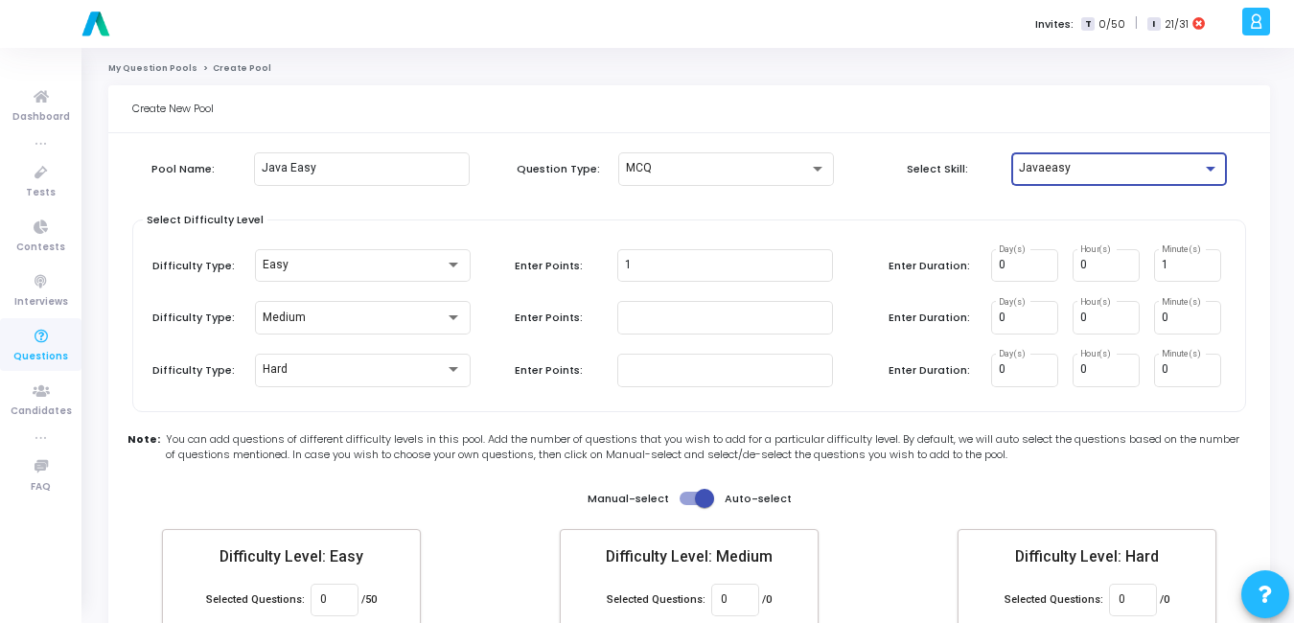
scroll to position [111, 0]
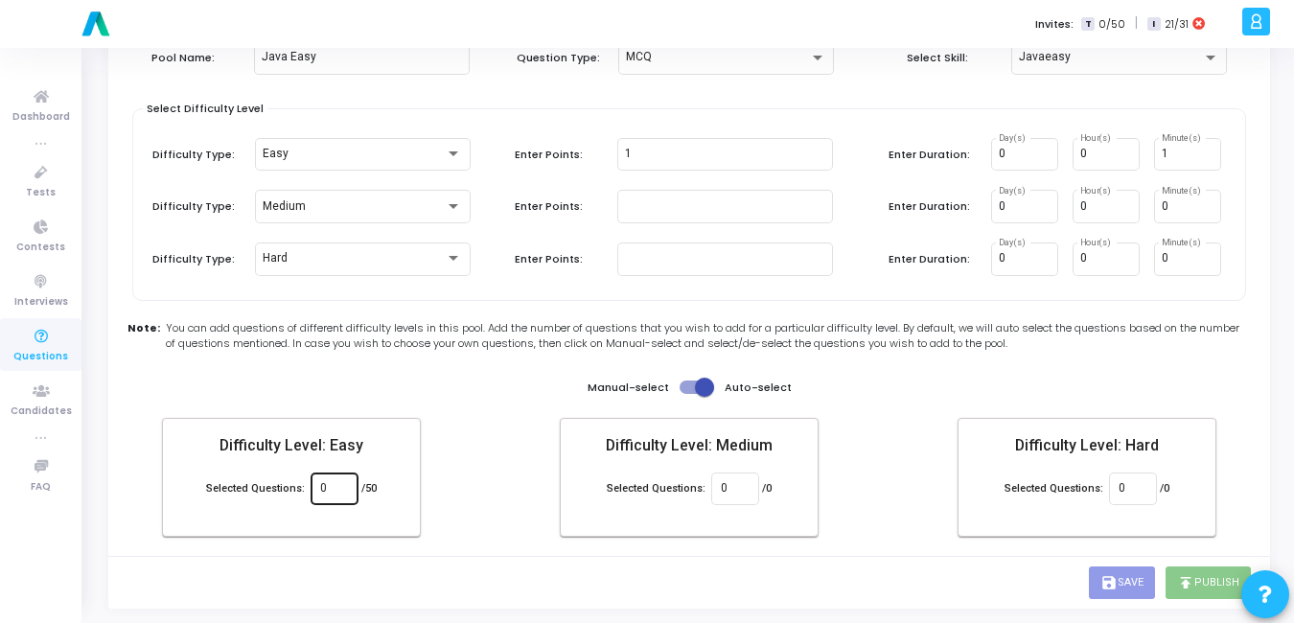
click at [330, 473] on div "0" at bounding box center [334, 487] width 28 height 35
type input "50"
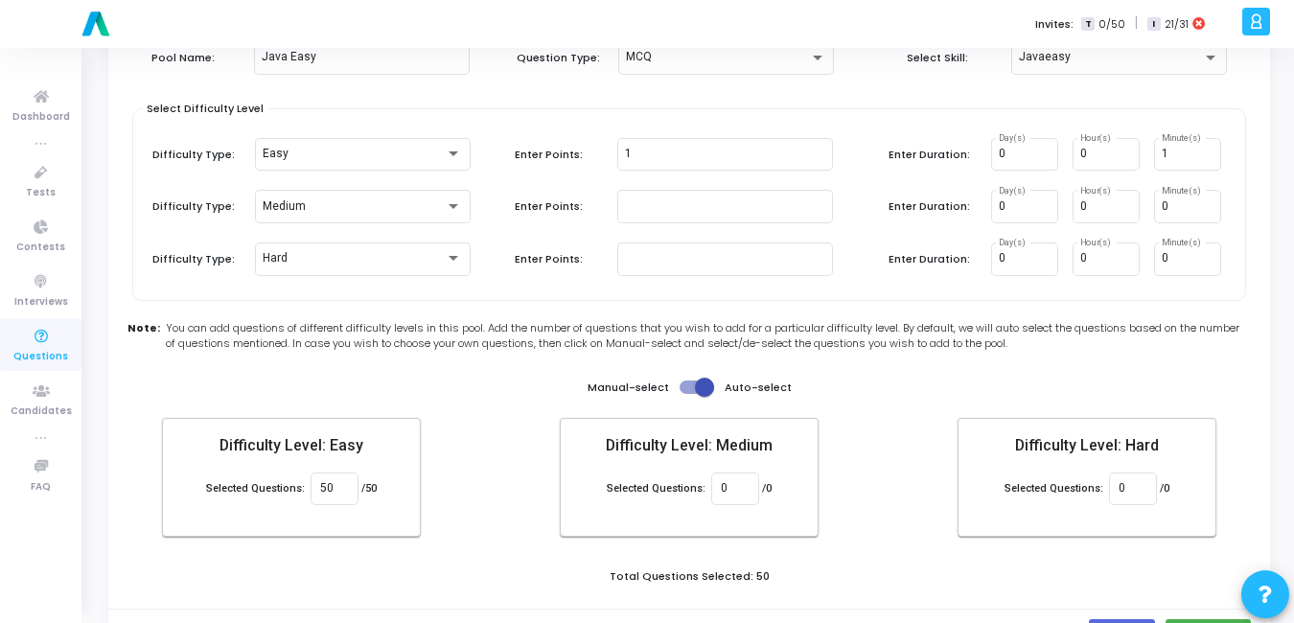
click at [655, 575] on div "Create New Pool Pool Name: Java Easy Question Type: MCQ Select Skill: Javaeasy …" at bounding box center [689, 317] width 1162 height 687
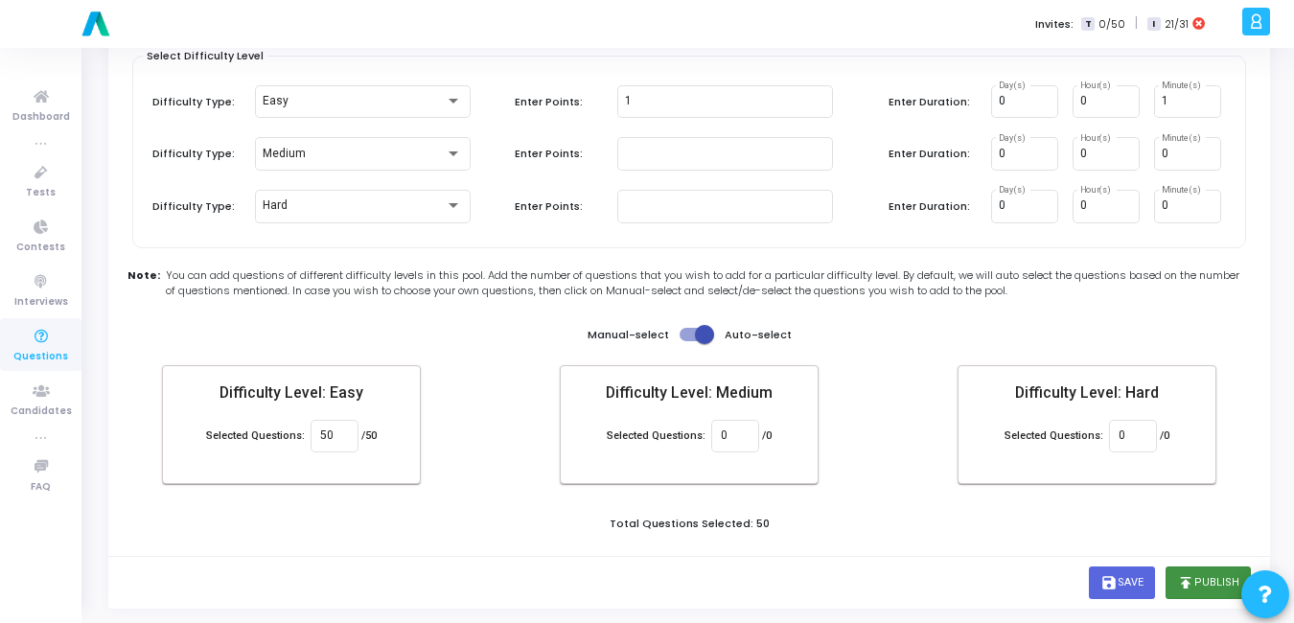
click at [1211, 583] on button "publish Publish" at bounding box center [1208, 583] width 85 height 33
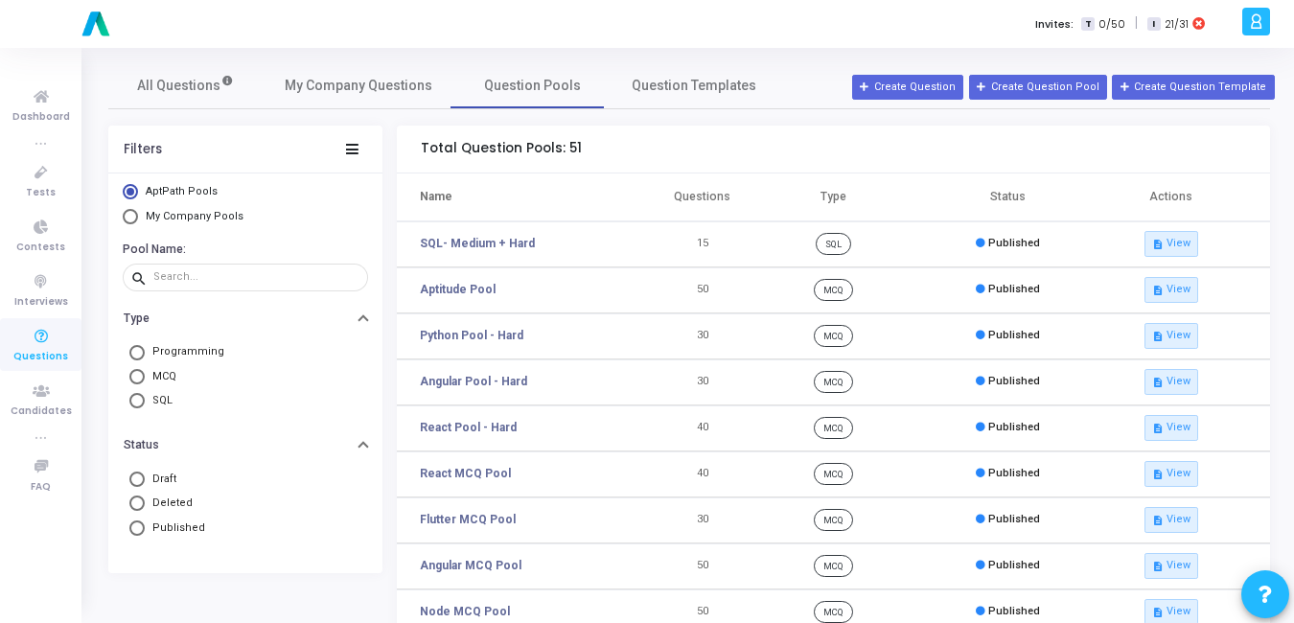
click at [197, 224] on mat-radio-button "My Company Pools" at bounding box center [245, 219] width 245 height 20
click at [129, 218] on span "Select Library" at bounding box center [130, 216] width 15 height 15
click at [129, 218] on input "My Company Pools" at bounding box center [130, 216] width 15 height 15
radio input "true"
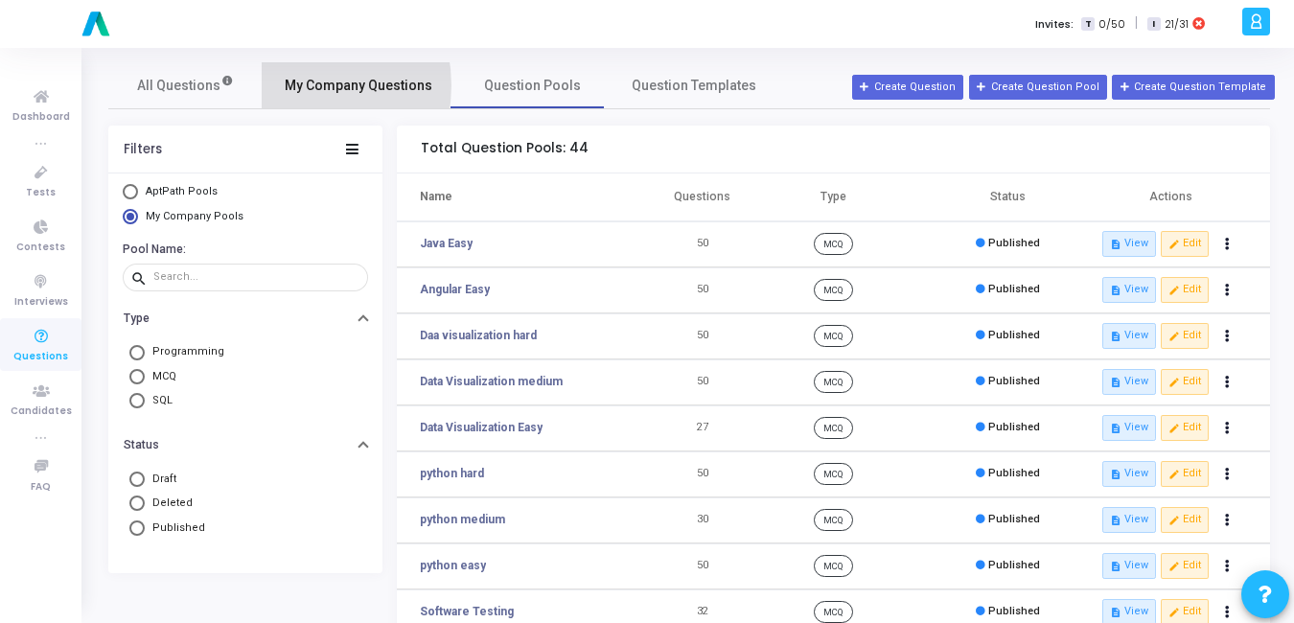
click at [293, 85] on span "My Company Questions" at bounding box center [359, 86] width 148 height 20
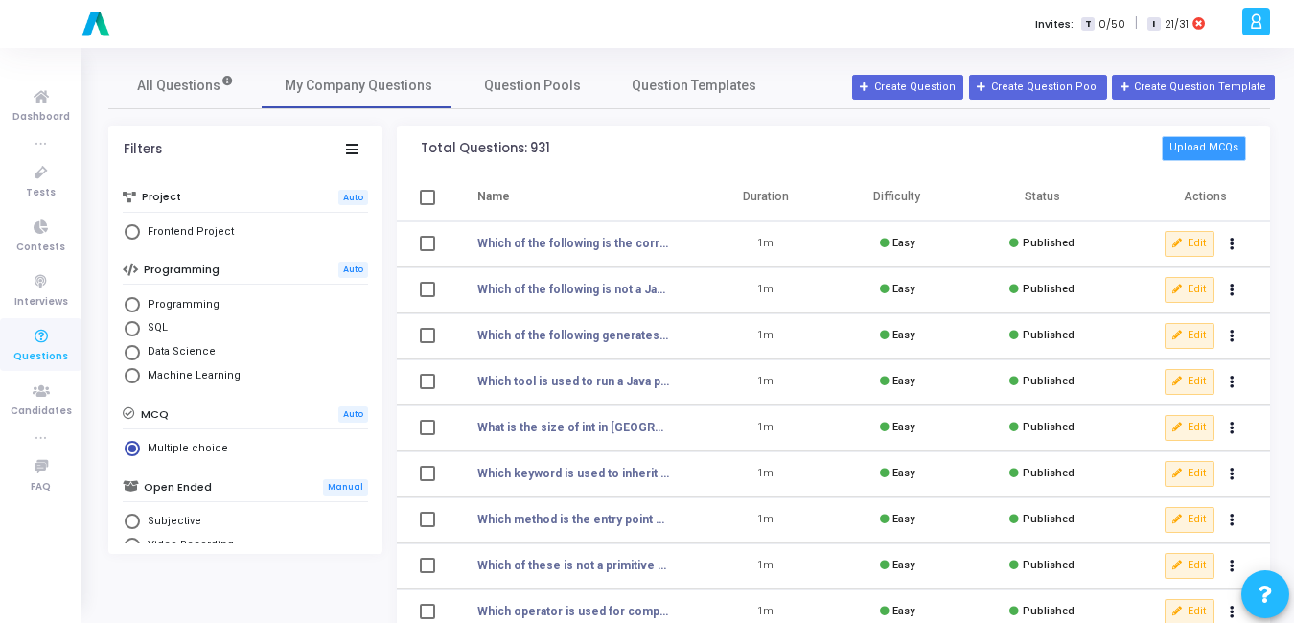
click at [1195, 146] on button "Upload MCQs" at bounding box center [1204, 148] width 84 height 25
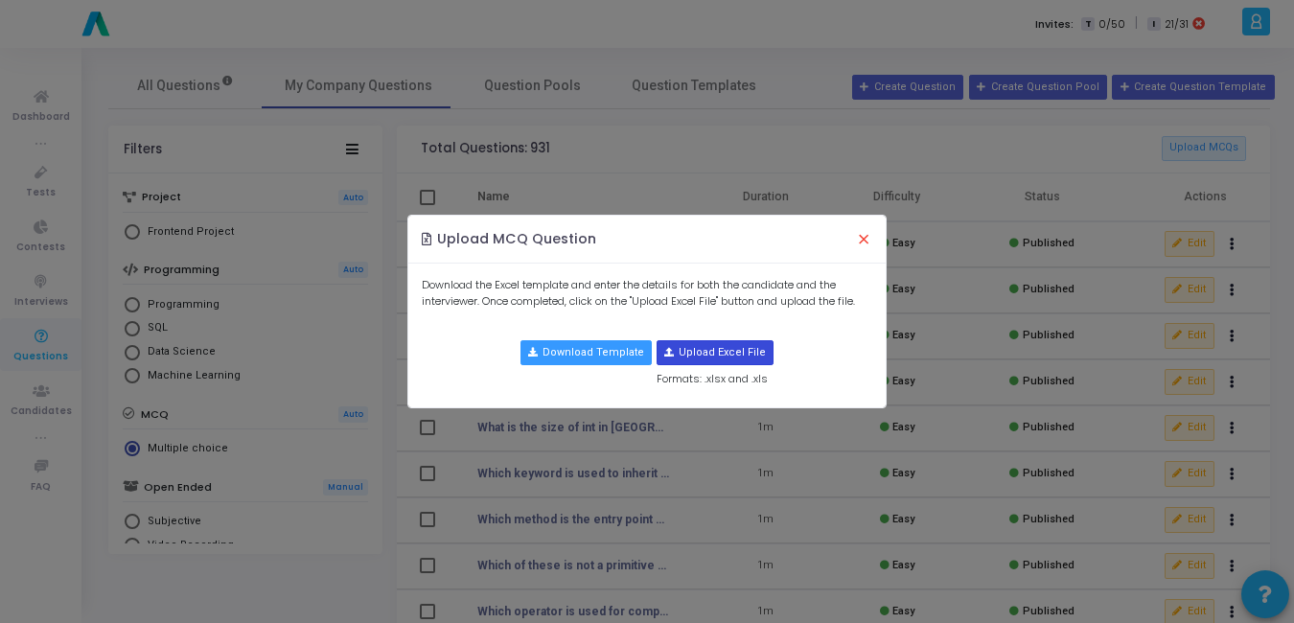
click at [726, 345] on input "file" at bounding box center [715, 352] width 115 height 23
click at [869, 241] on button "×" at bounding box center [864, 240] width 40 height 42
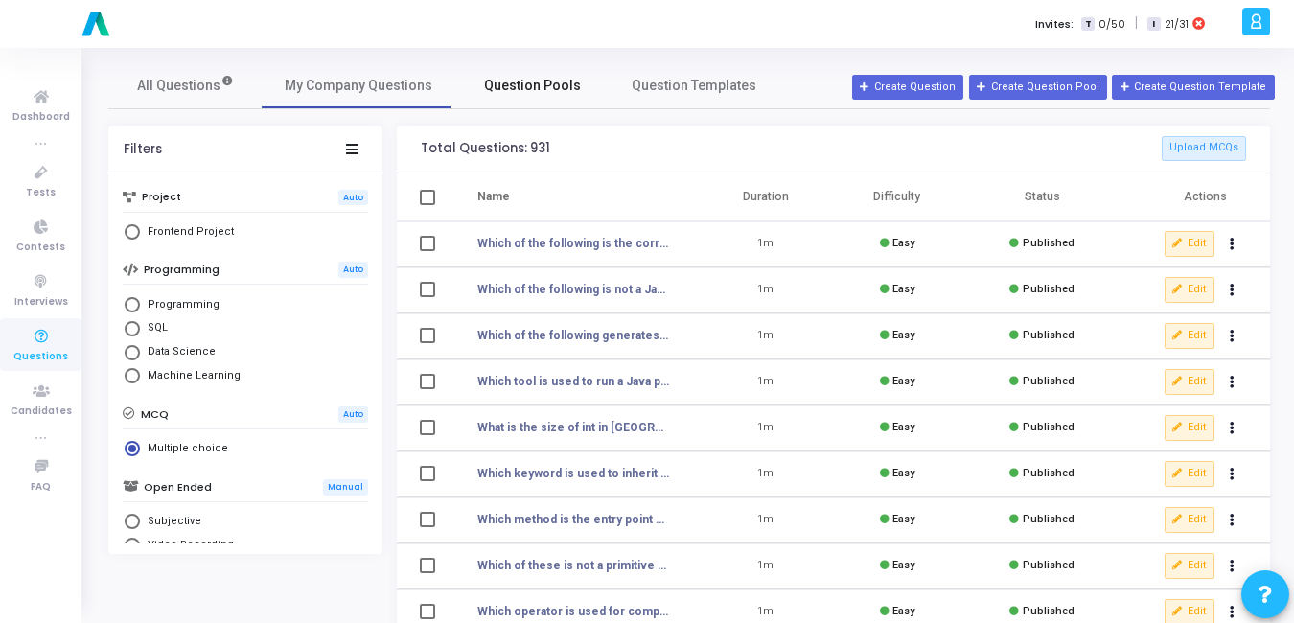
click at [513, 91] on span "Question Pools" at bounding box center [532, 86] width 97 height 20
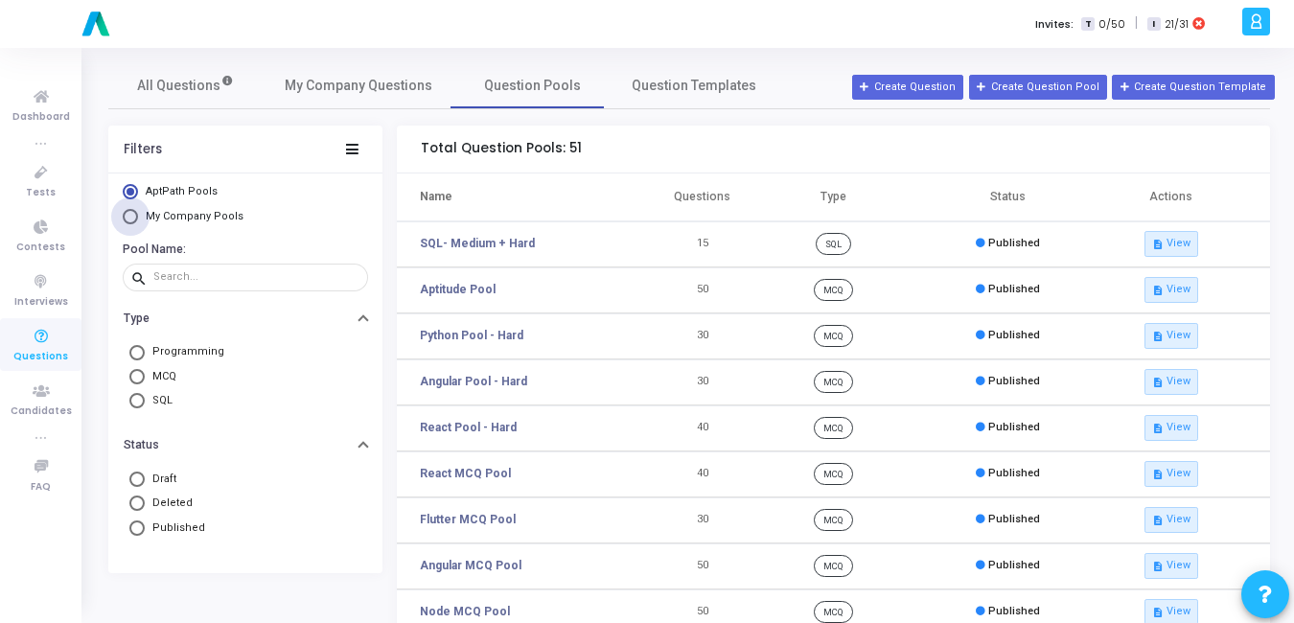
click at [136, 221] on span "Select Library" at bounding box center [130, 216] width 15 height 15
click at [136, 221] on input "My Company Pools" at bounding box center [130, 216] width 15 height 15
radio input "true"
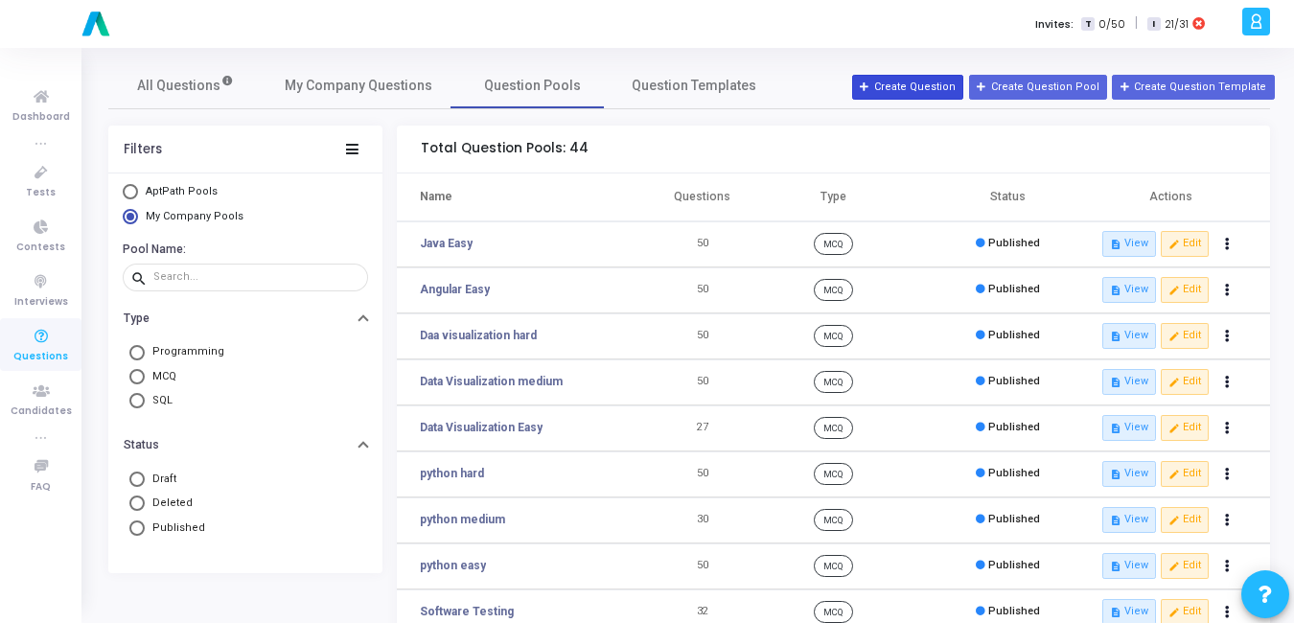
click at [907, 83] on button "Create Question" at bounding box center [907, 87] width 111 height 25
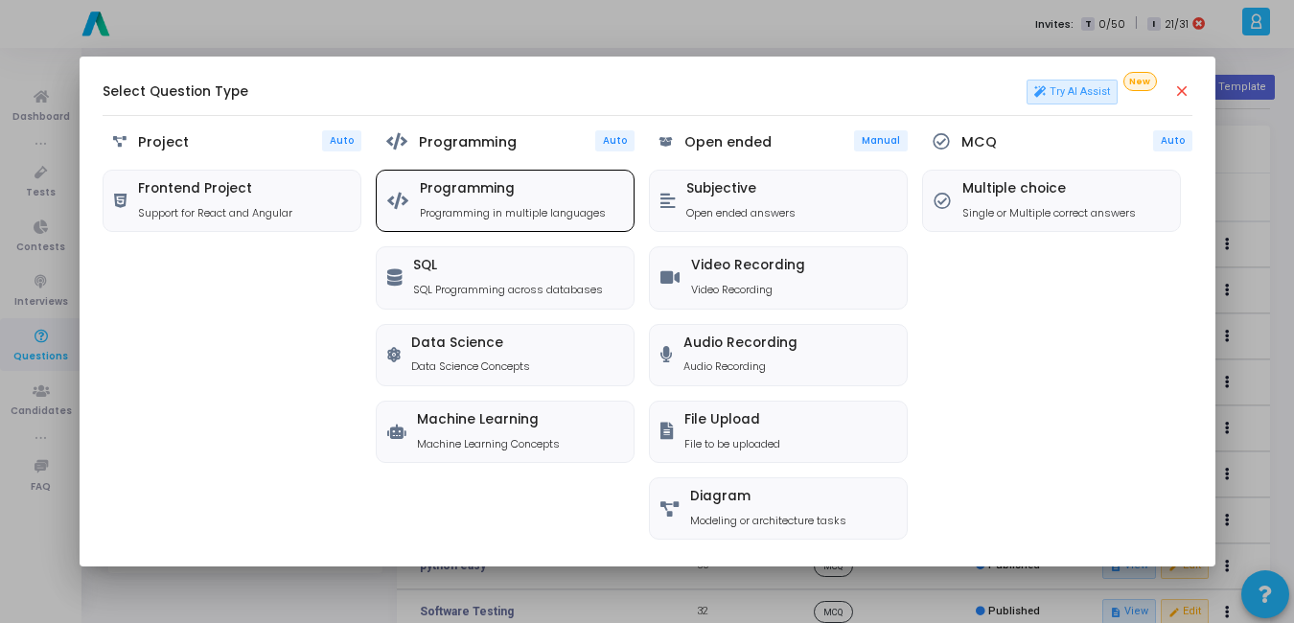
click at [512, 205] on p "Programming in multiple languages" at bounding box center [513, 213] width 186 height 16
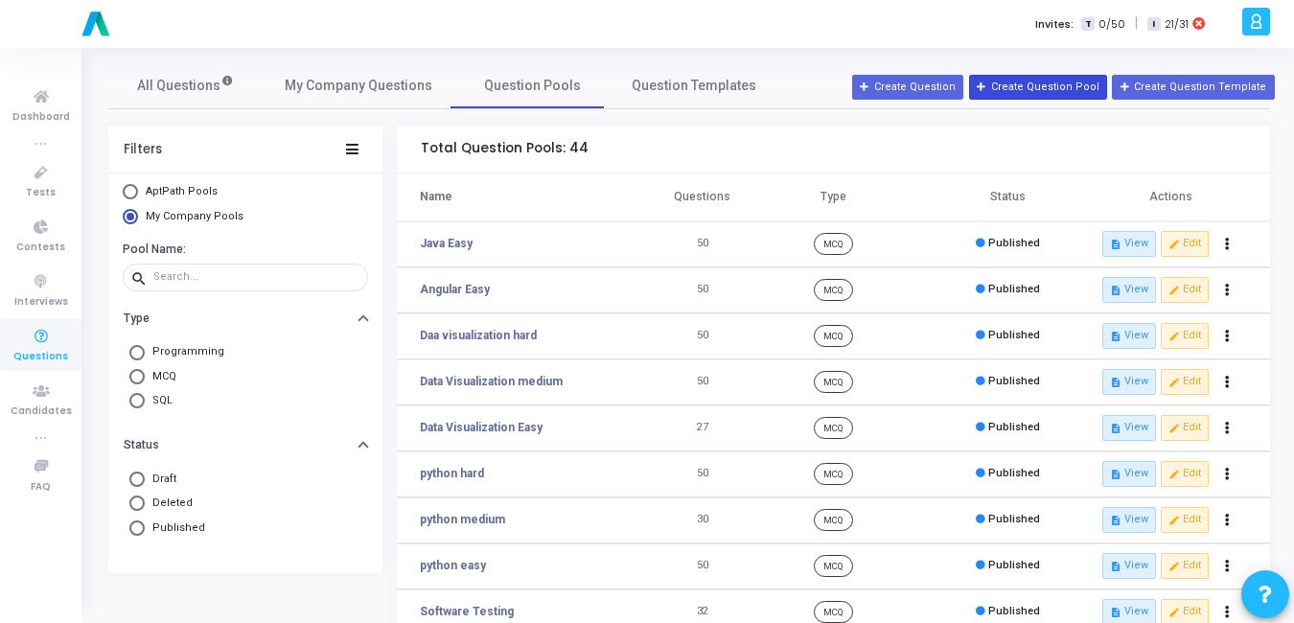
click at [1062, 90] on button "Create Question Pool" at bounding box center [1038, 87] width 138 height 25
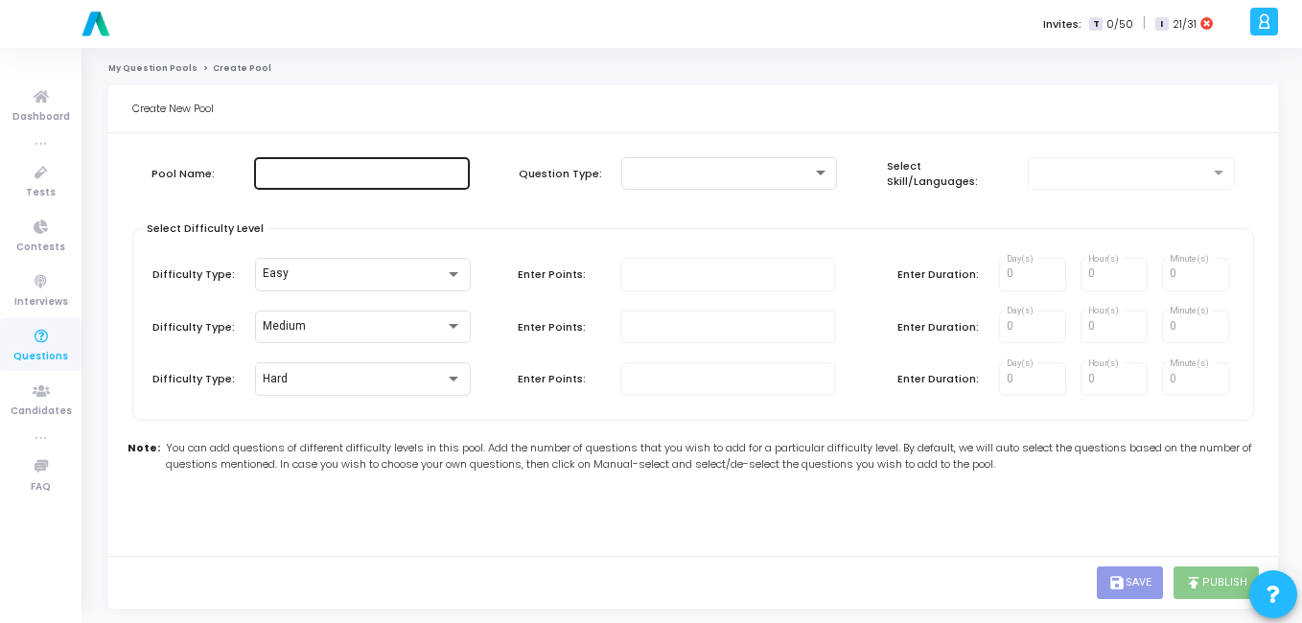
click at [377, 180] on div at bounding box center [362, 171] width 200 height 35
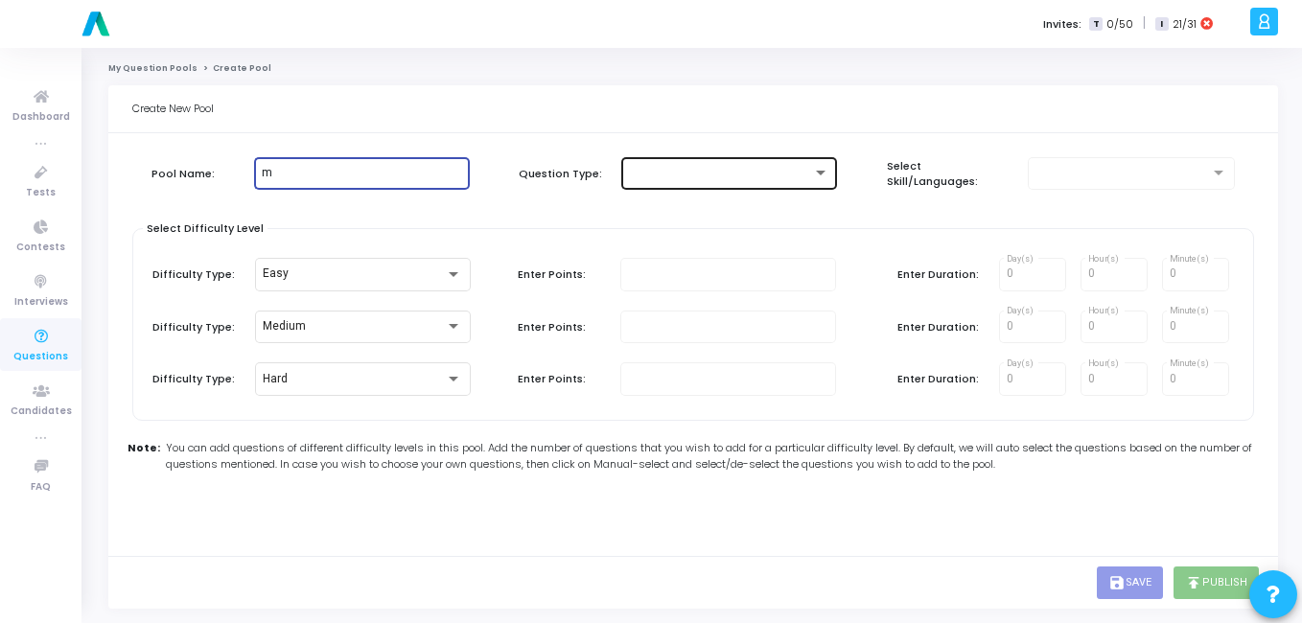
type input "m"
click at [799, 170] on div at bounding box center [720, 173] width 183 height 13
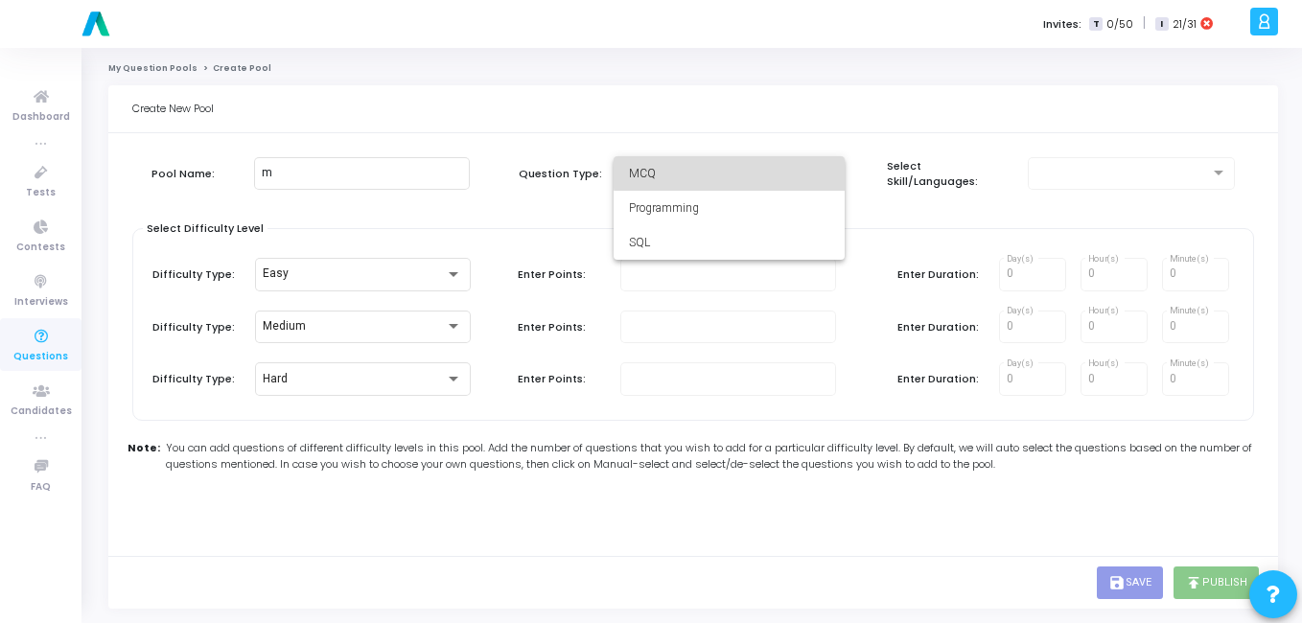
click at [799, 170] on span "MCQ" at bounding box center [729, 173] width 200 height 35
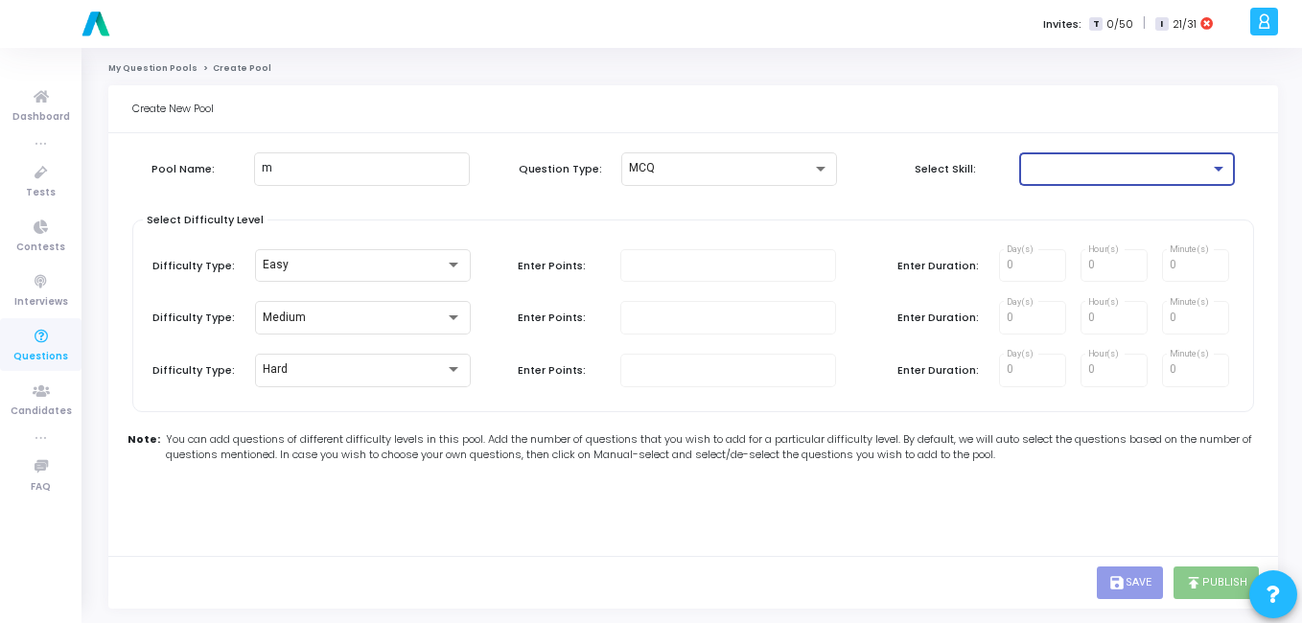
click at [1101, 170] on div at bounding box center [1118, 168] width 183 height 13
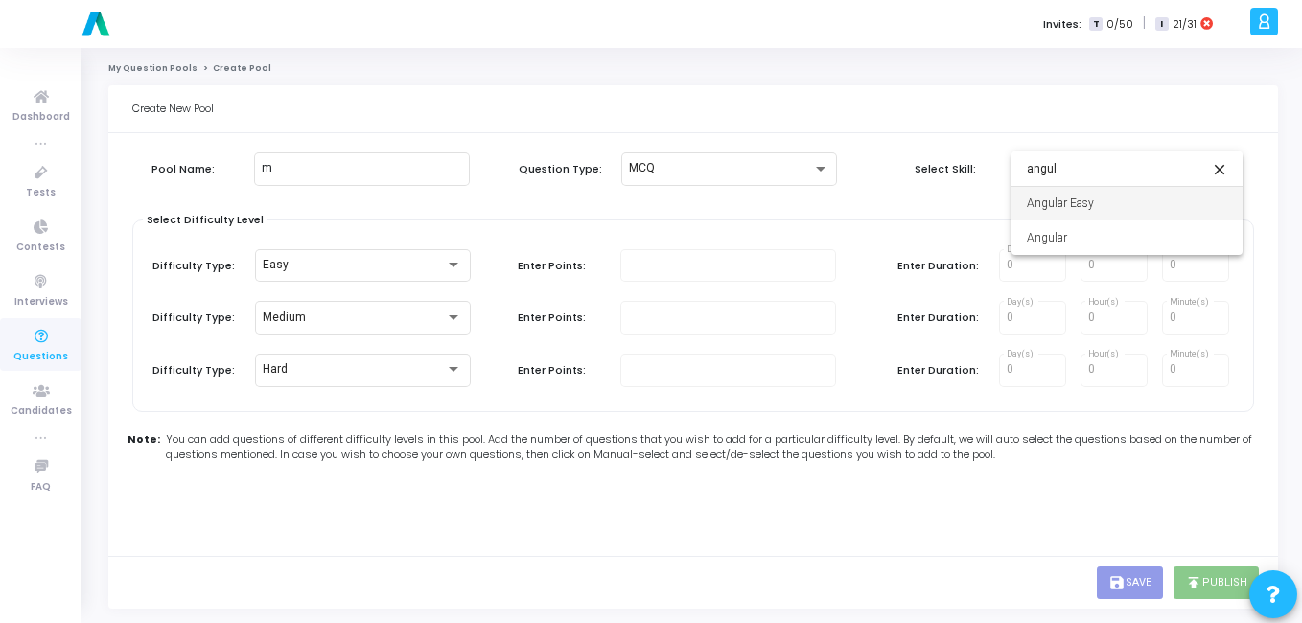
type input "angul"
click at [1214, 172] on mat-icon "close" at bounding box center [1219, 169] width 23 height 23
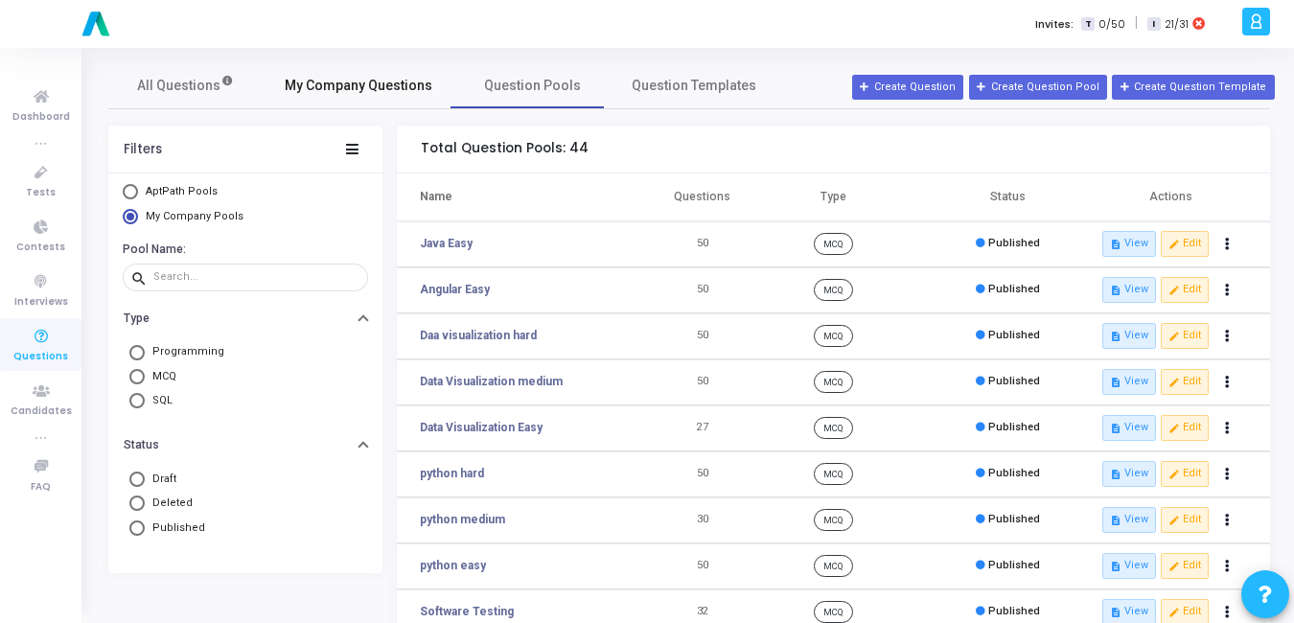
click at [378, 97] on link "My Company Questions" at bounding box center [359, 85] width 194 height 46
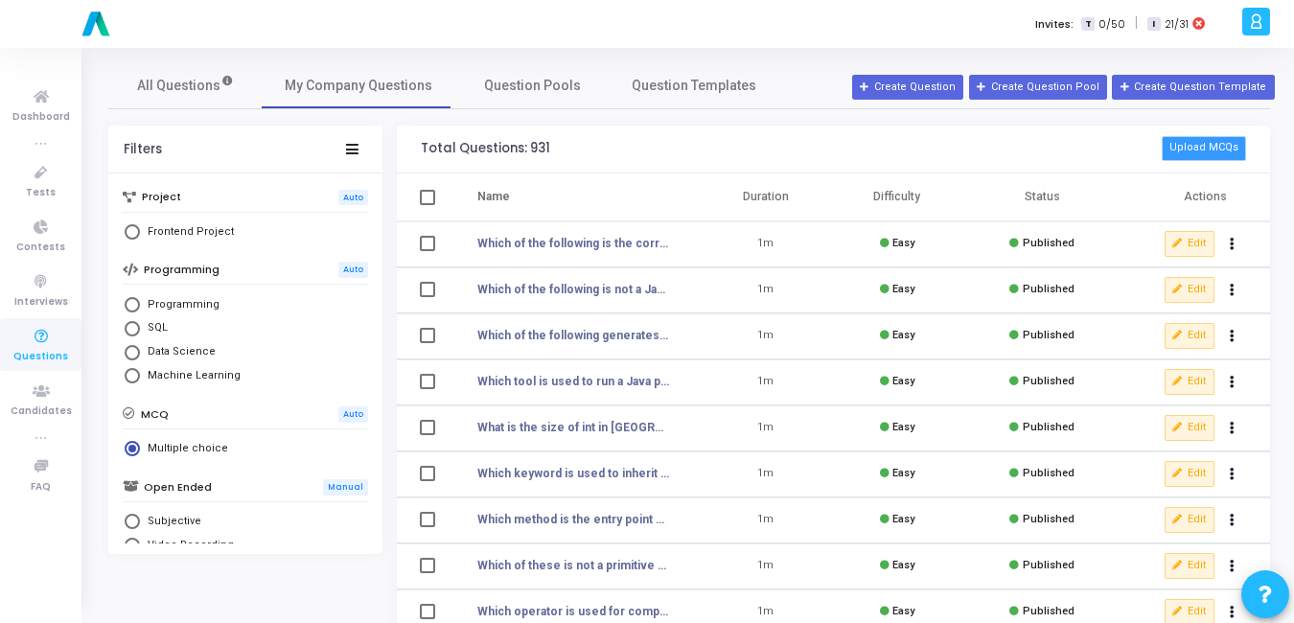
click at [1199, 150] on button "Upload MCQs" at bounding box center [1204, 148] width 84 height 25
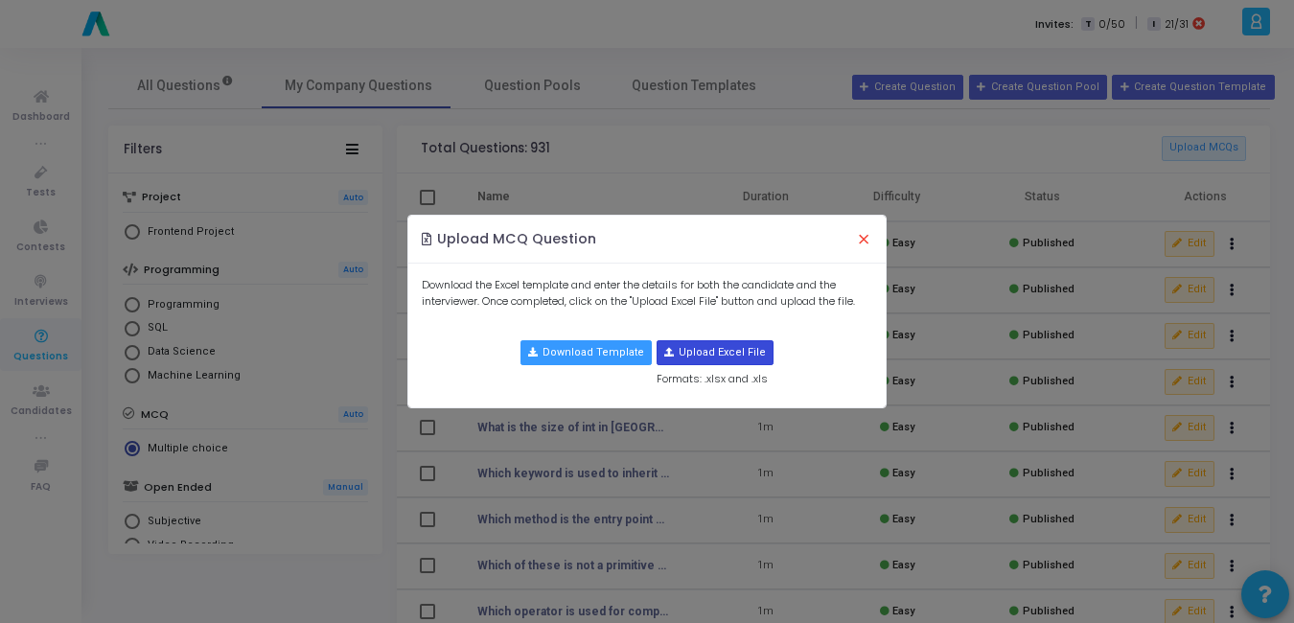
click at [726, 352] on input "file" at bounding box center [715, 352] width 115 height 23
type input "C:\fakepath\advanced_angular_mcqs1.csv"
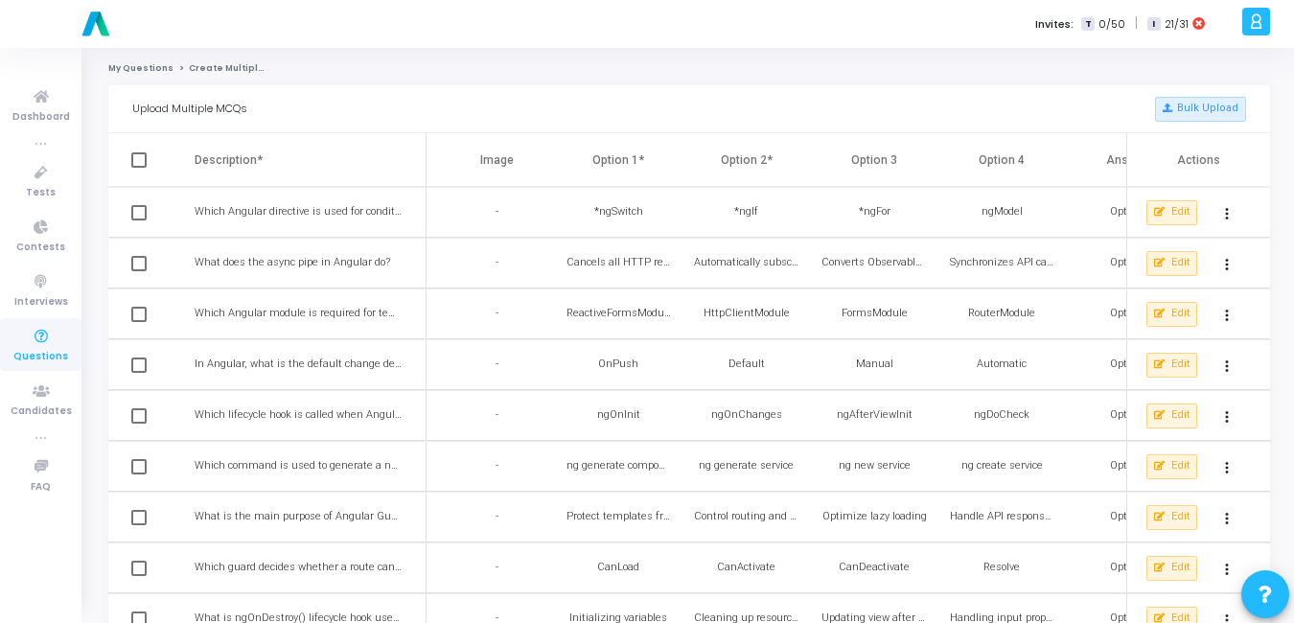
click at [137, 160] on span at bounding box center [138, 159] width 15 height 15
click at [138, 168] on input "checkbox" at bounding box center [138, 168] width 1 height 1
checkbox input "true"
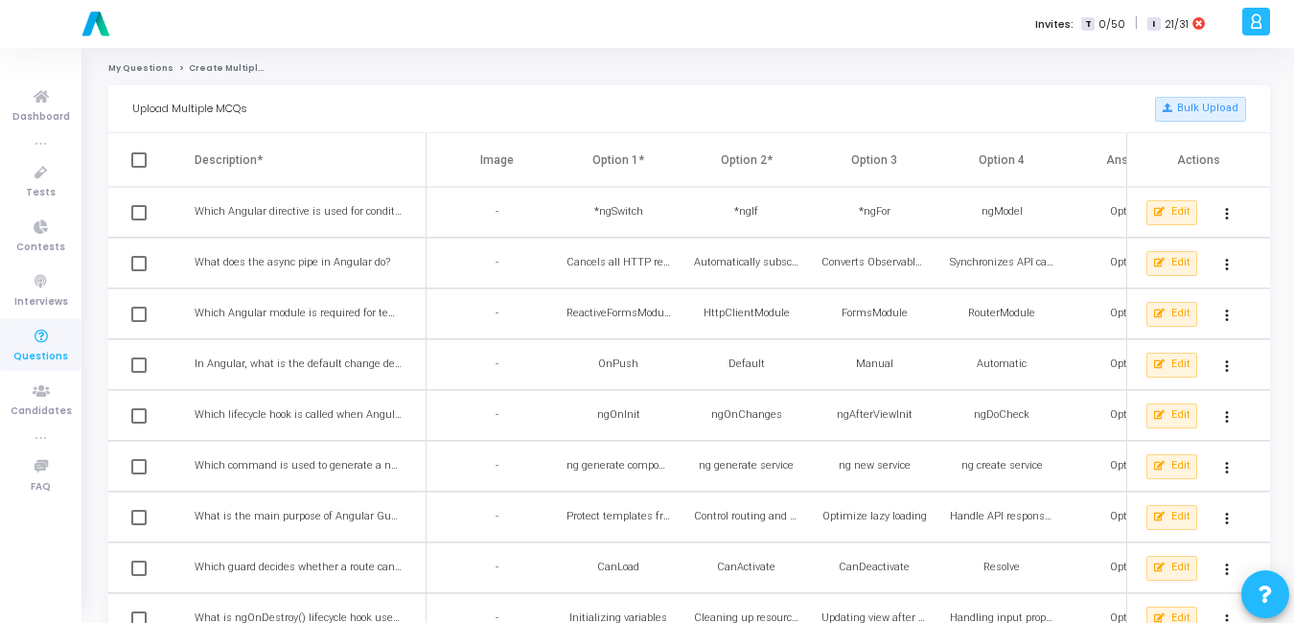
checkbox input "true"
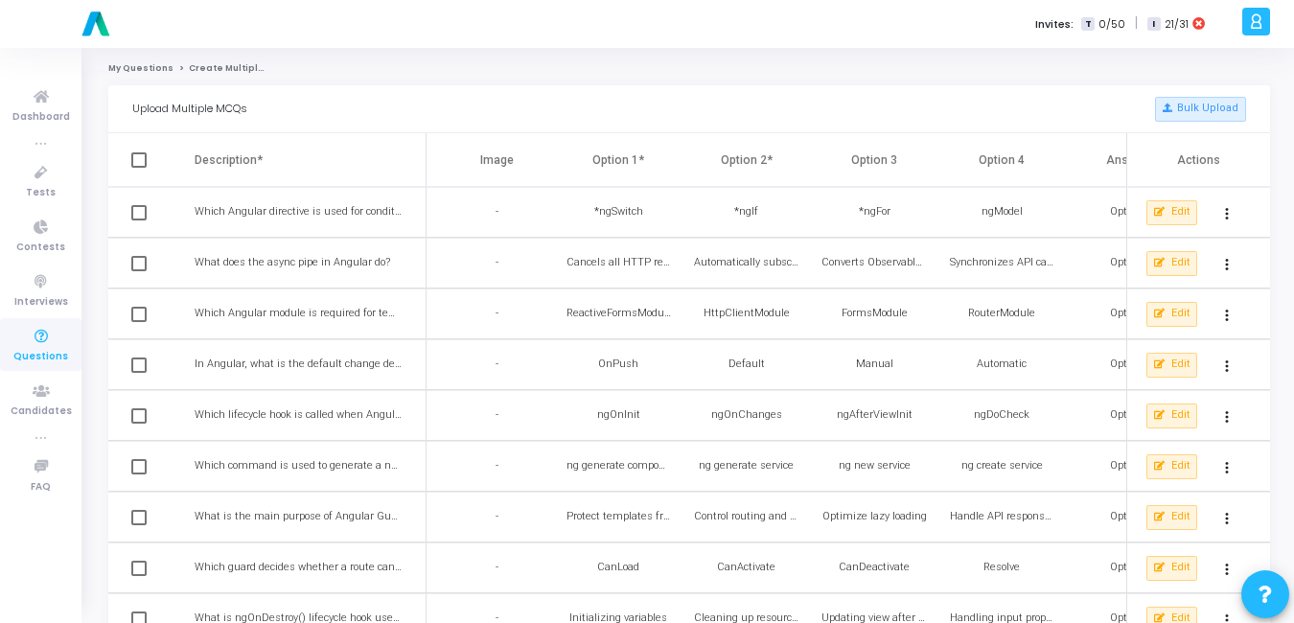
checkbox input "true"
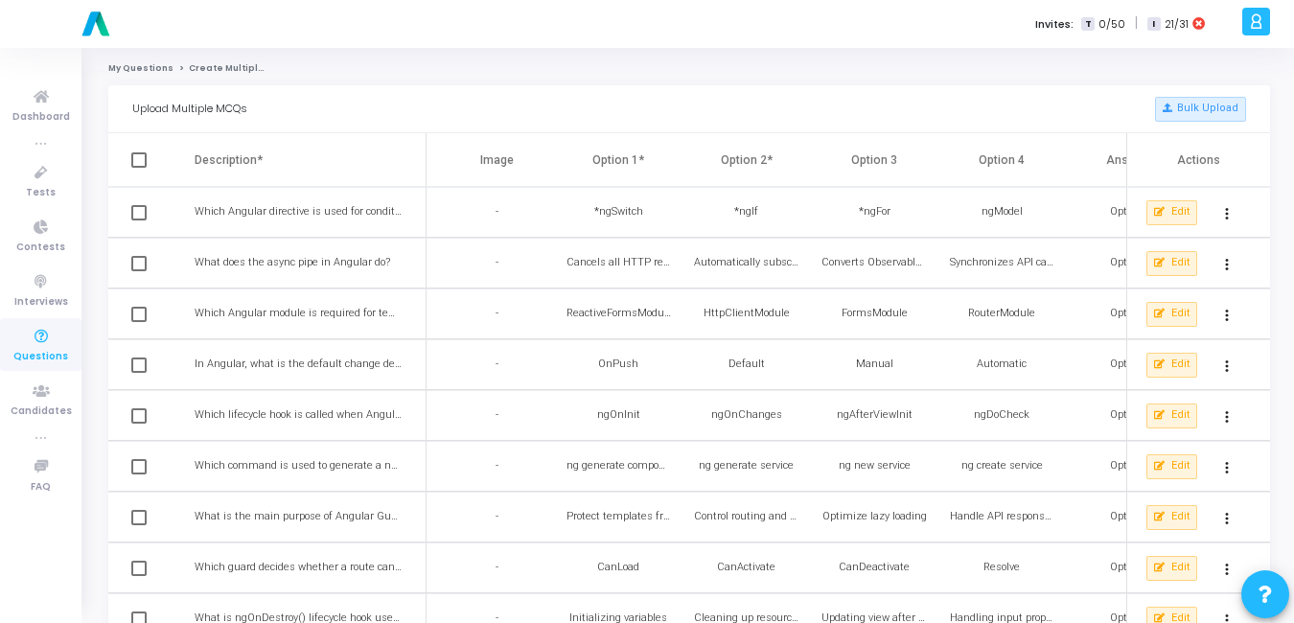
checkbox input "true"
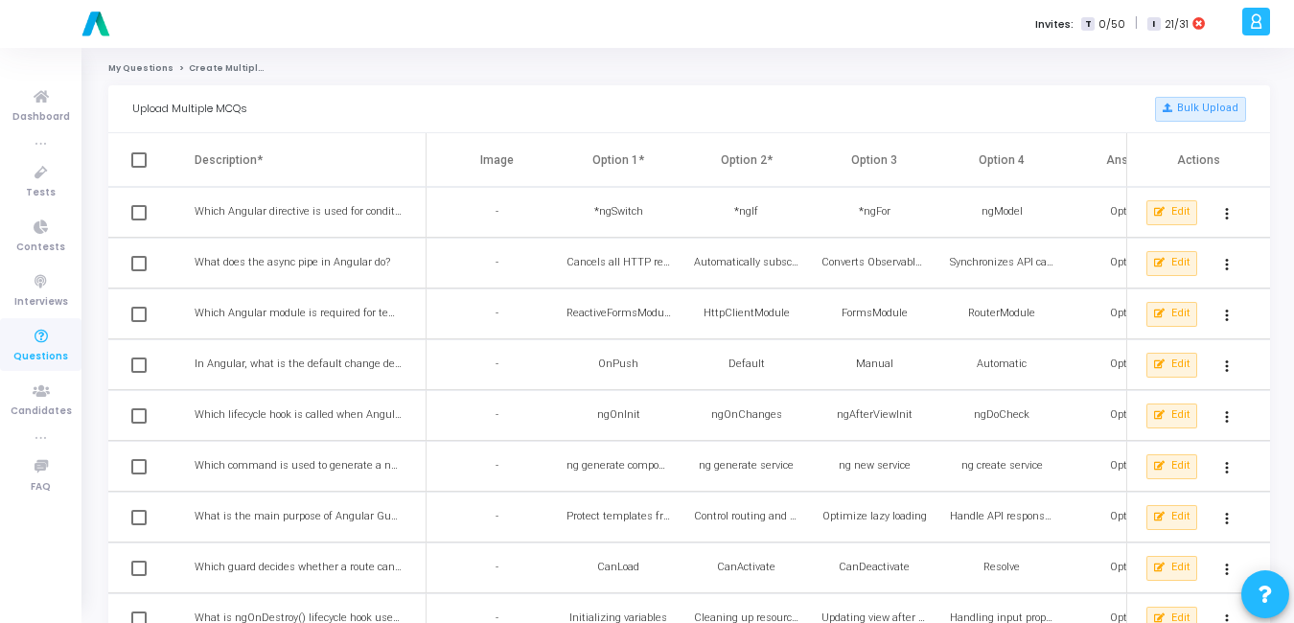
checkbox input "true"
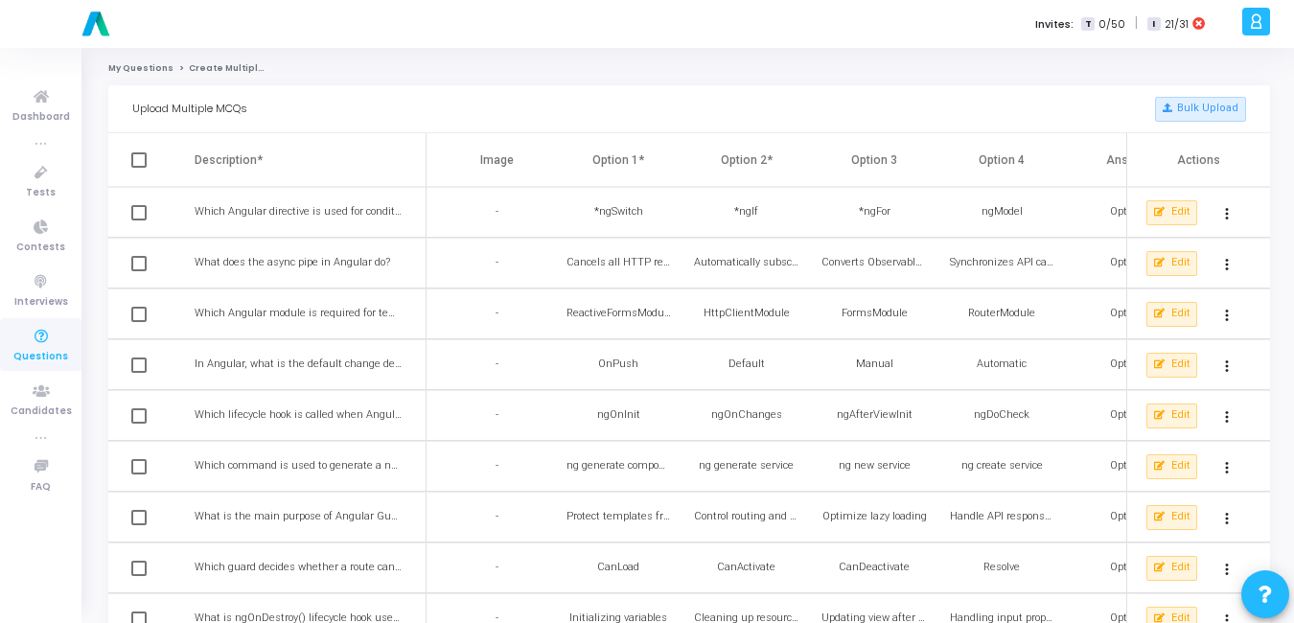
checkbox input "true"
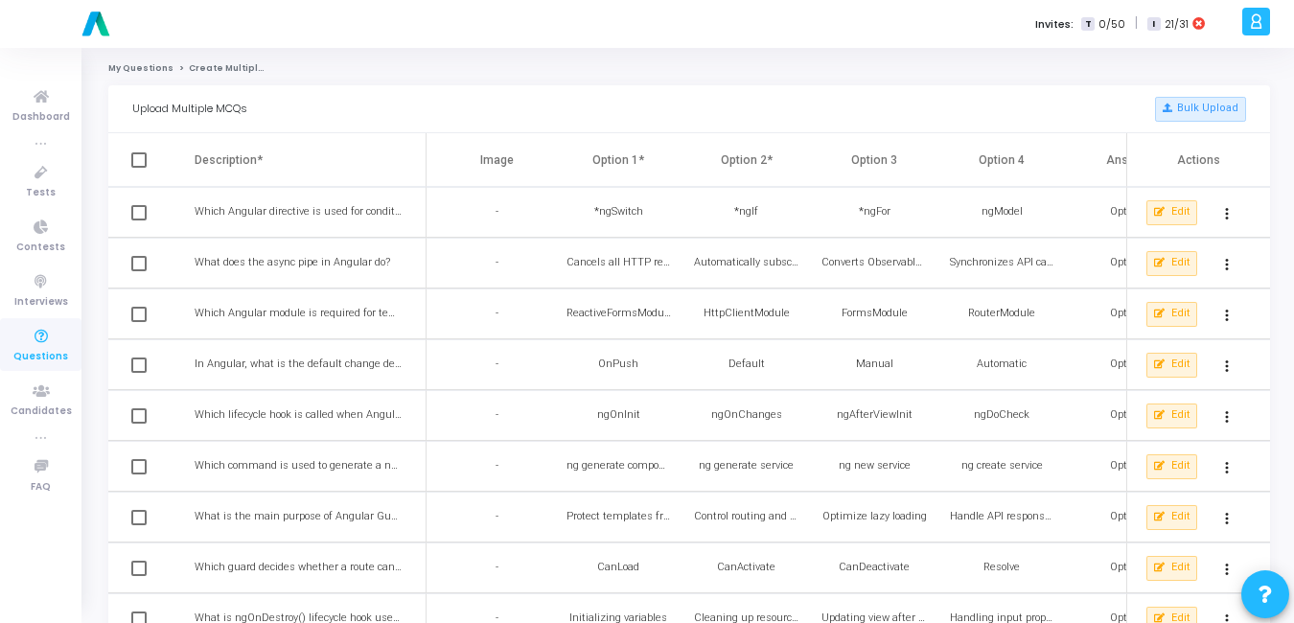
checkbox input "true"
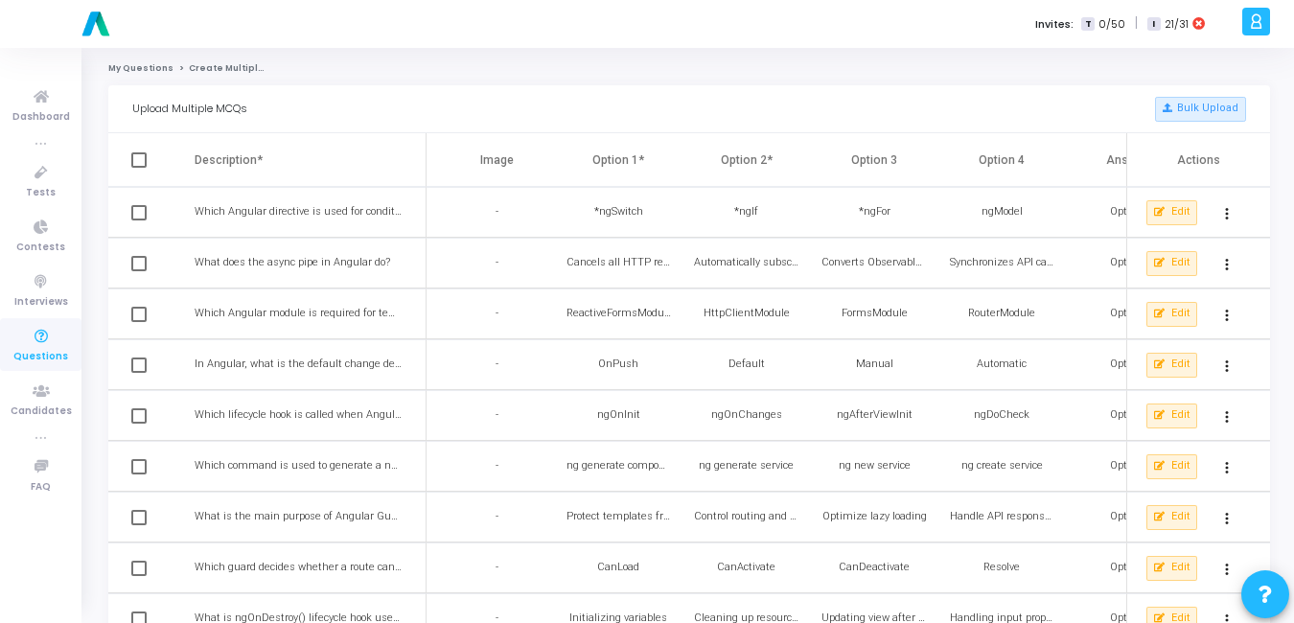
checkbox input "true"
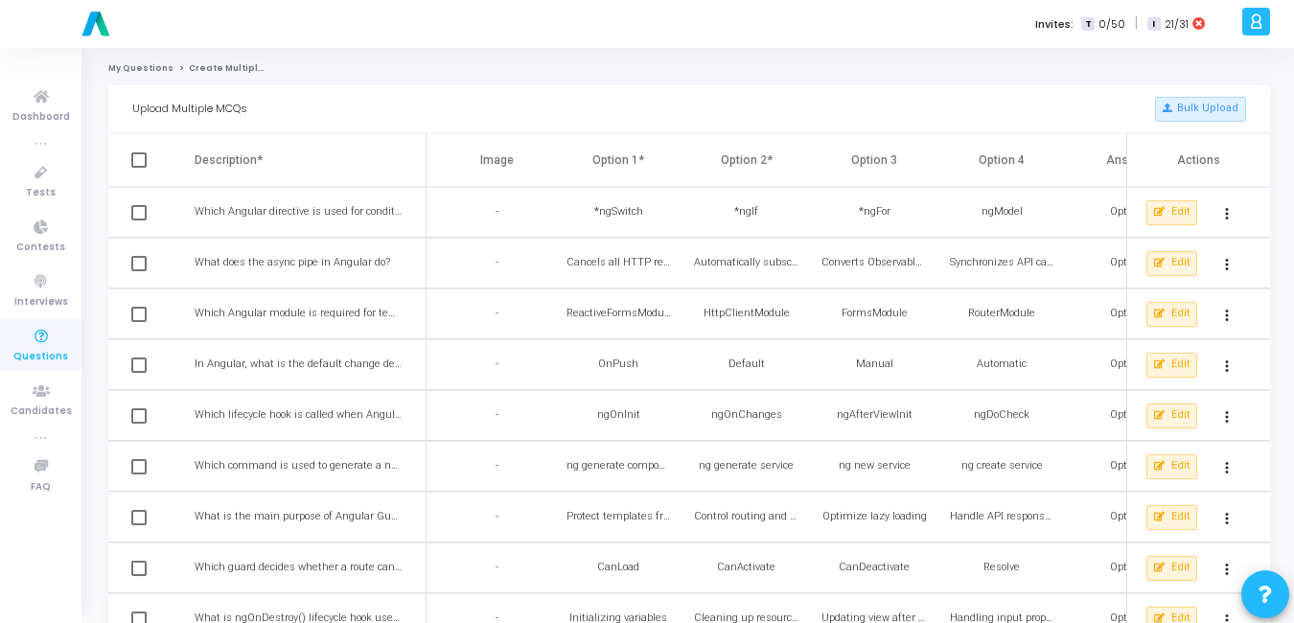
checkbox input "true"
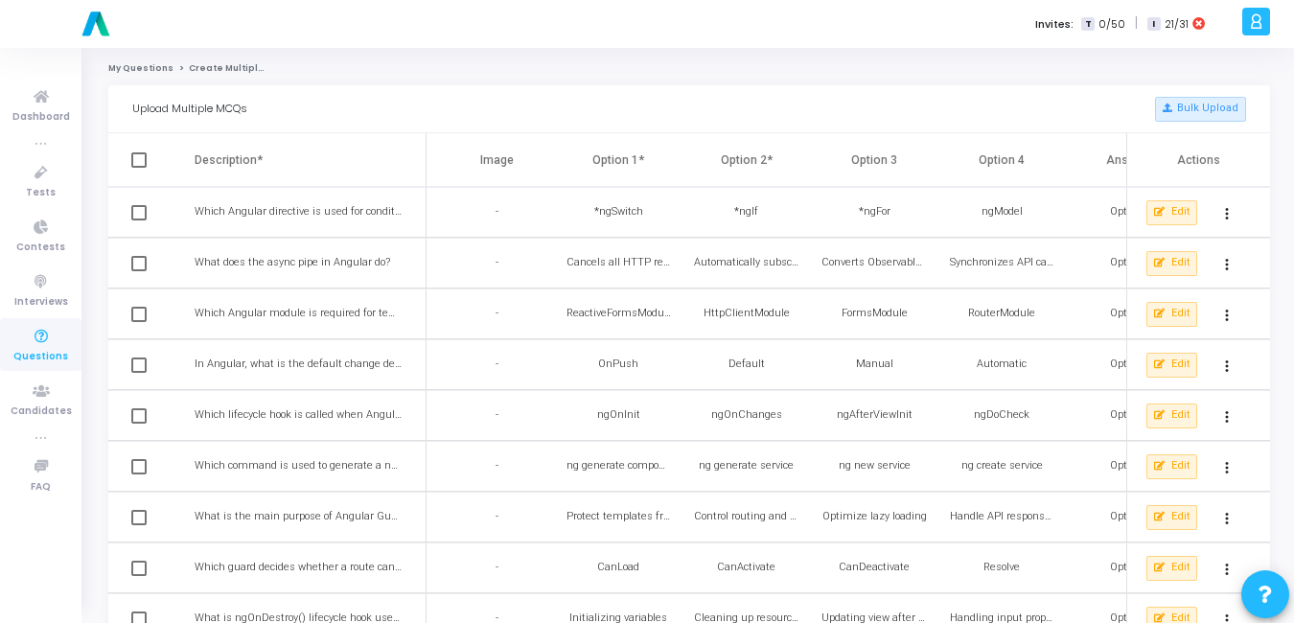
checkbox input "true"
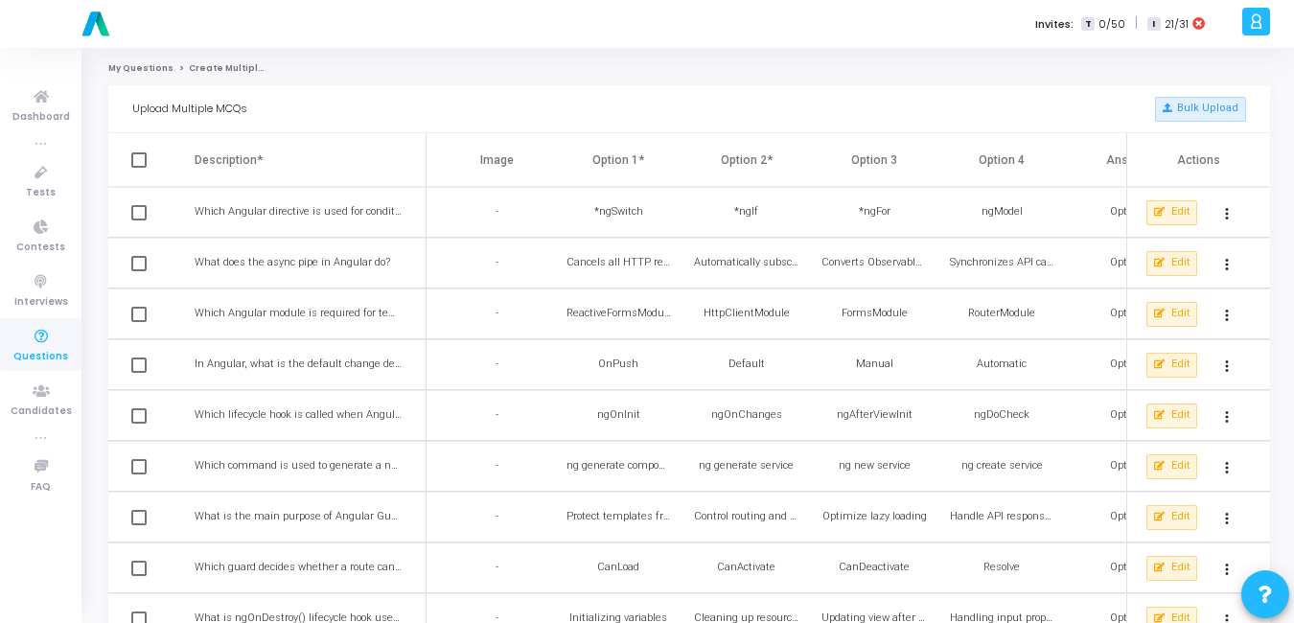
checkbox input "true"
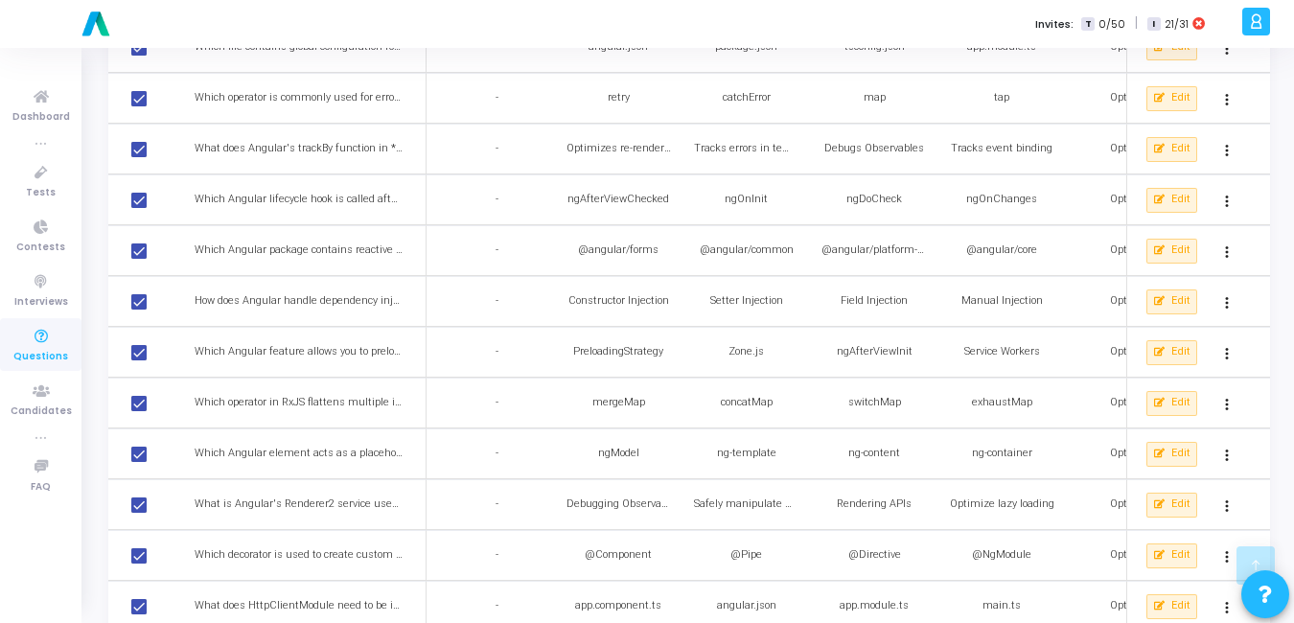
scroll to position [2192, 0]
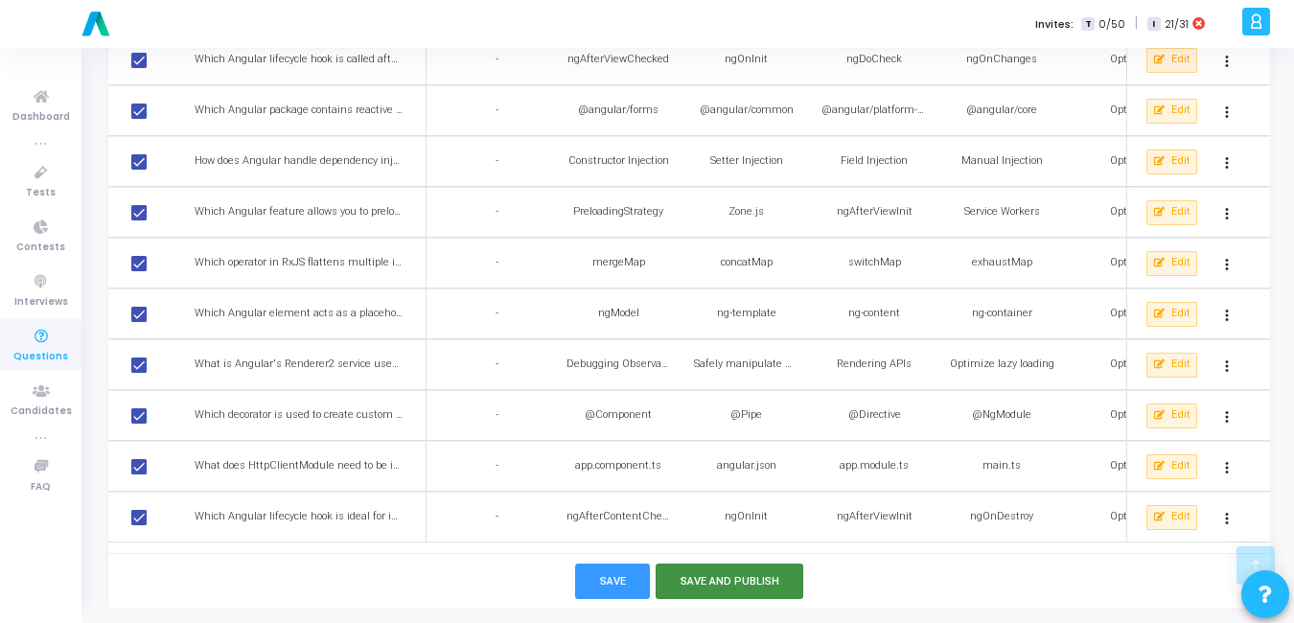
click at [717, 583] on button "Save and Publish" at bounding box center [730, 581] width 149 height 35
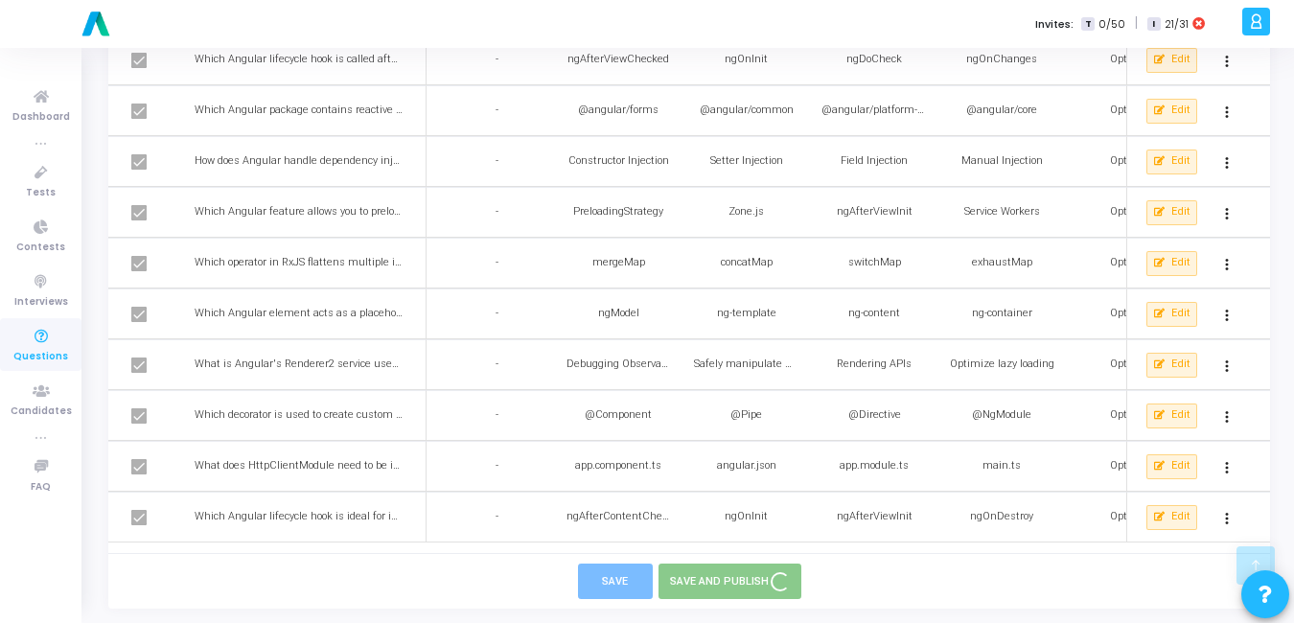
checkbox input "false"
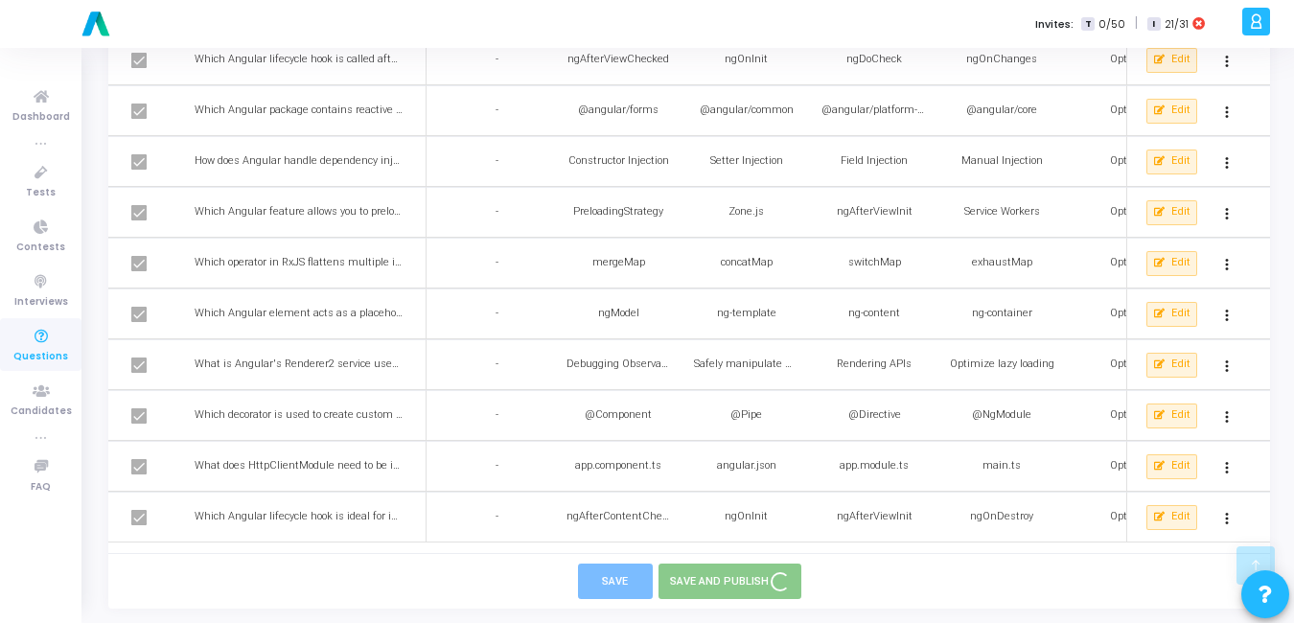
checkbox input "false"
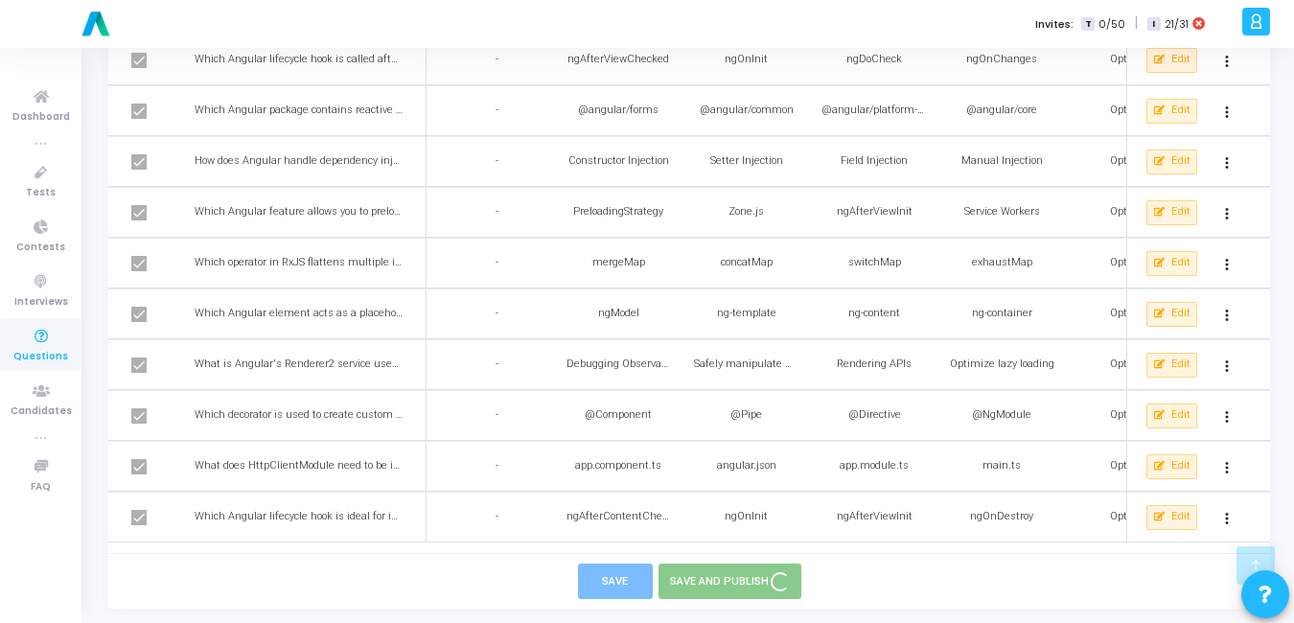
checkbox input "false"
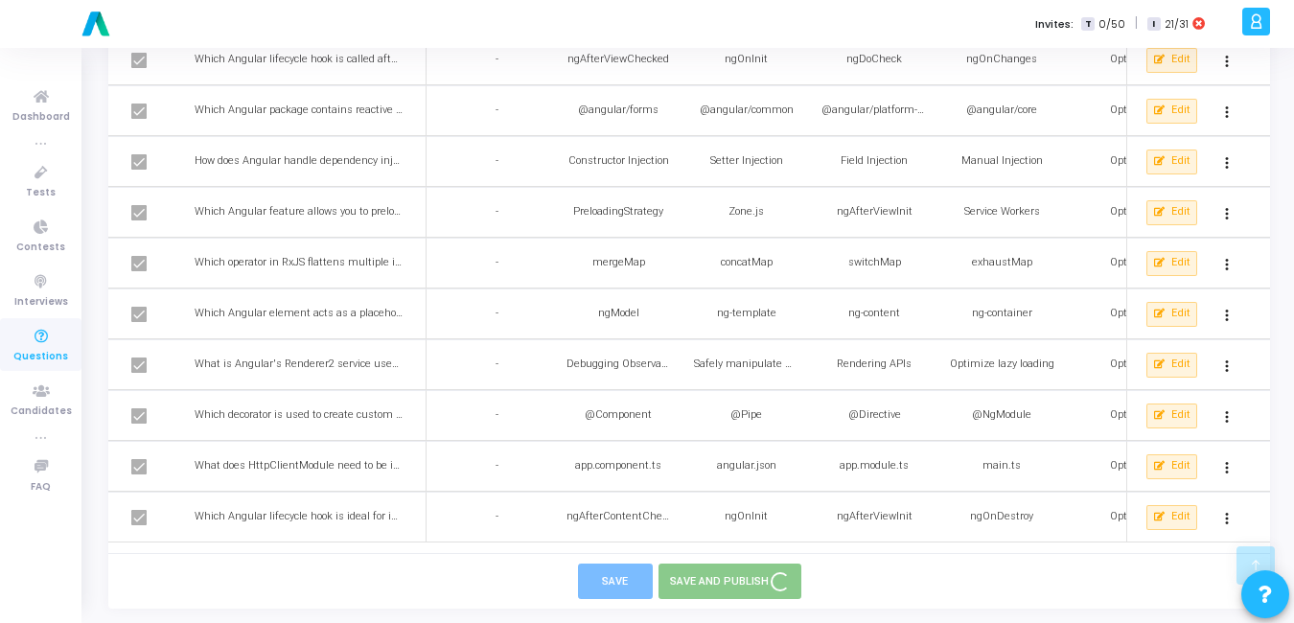
checkbox input "false"
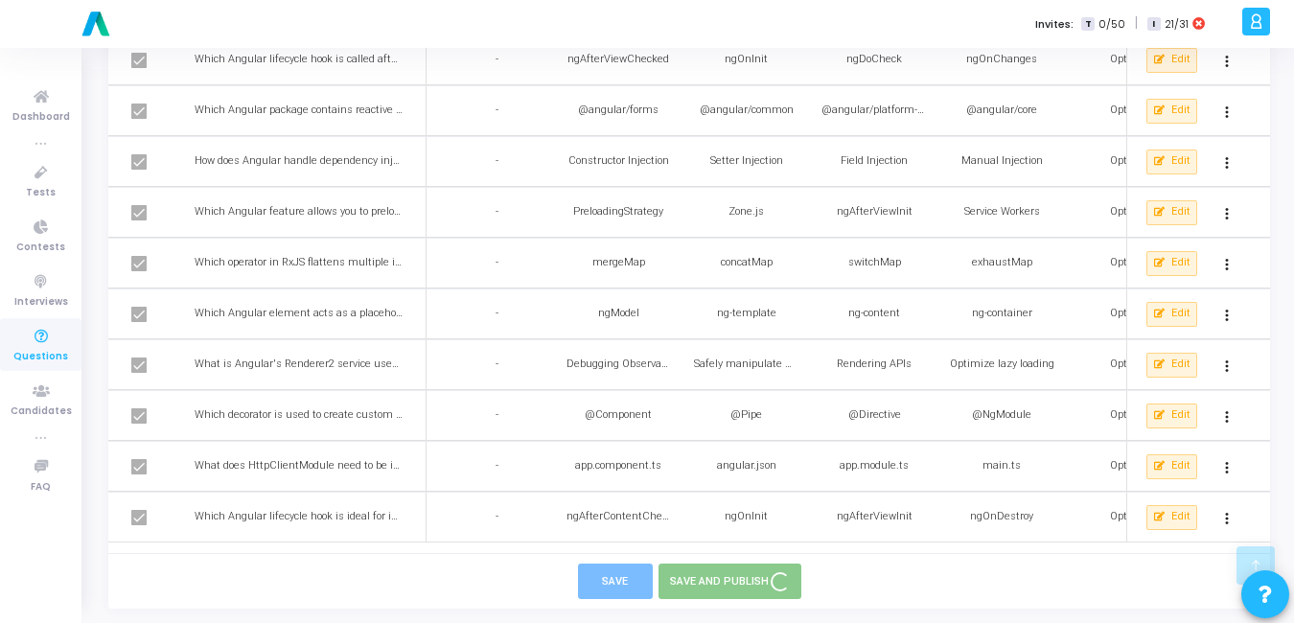
checkbox input "false"
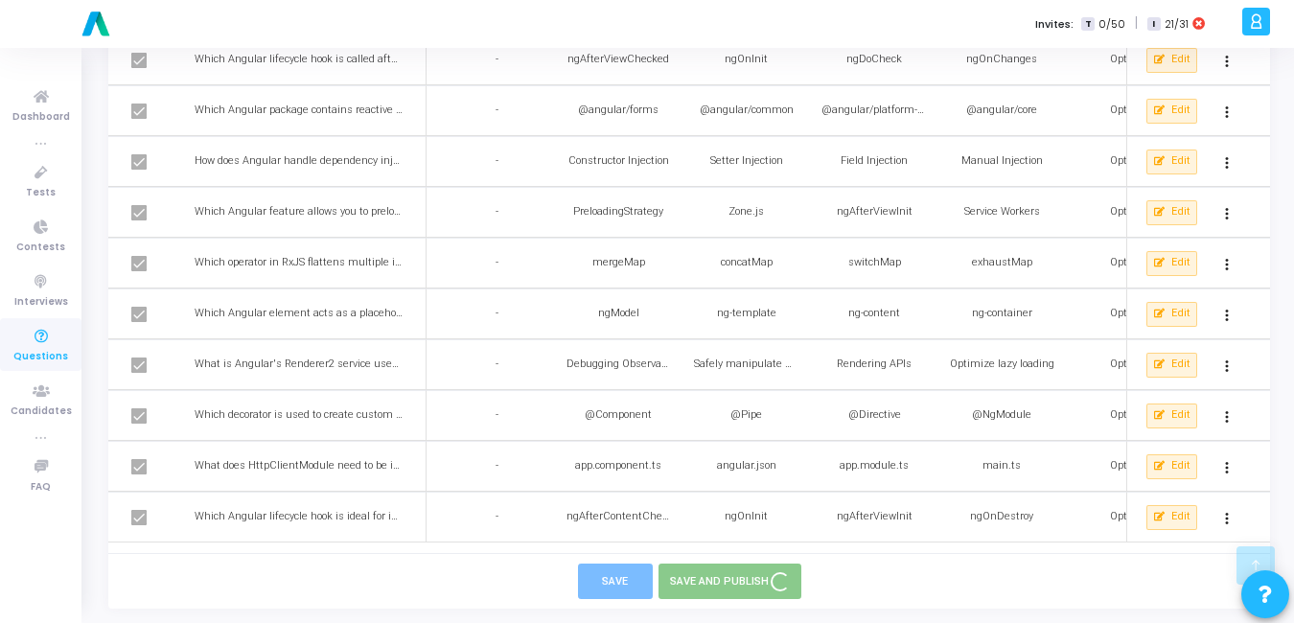
checkbox input "false"
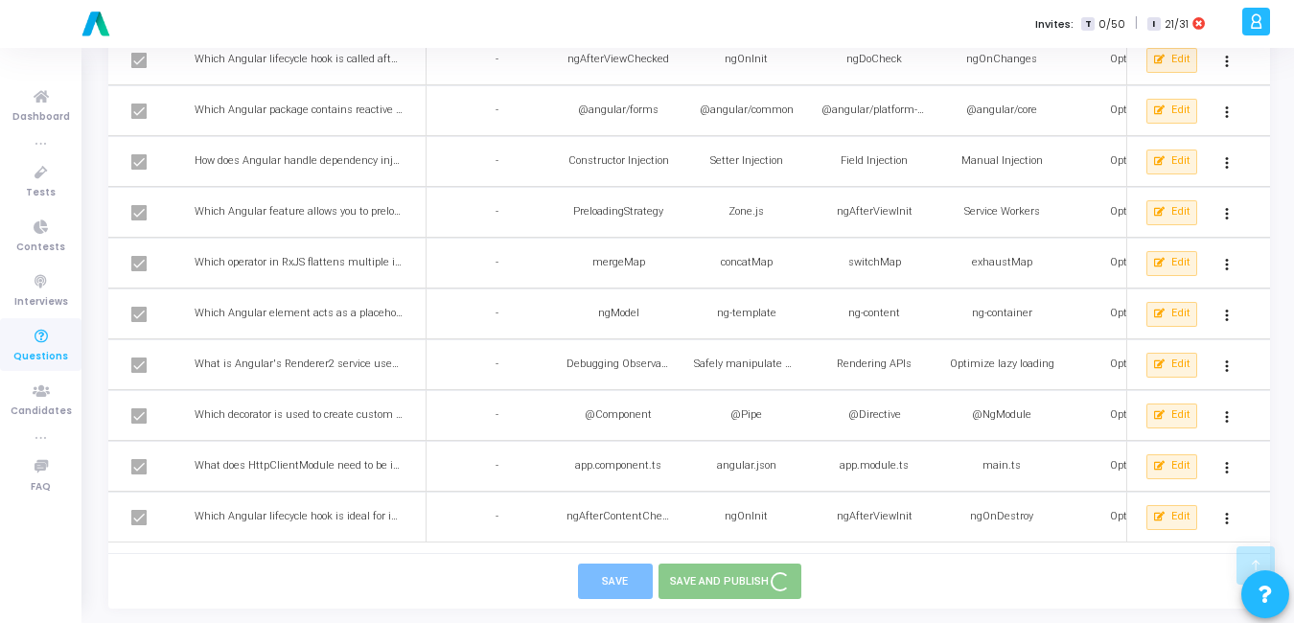
checkbox input "false"
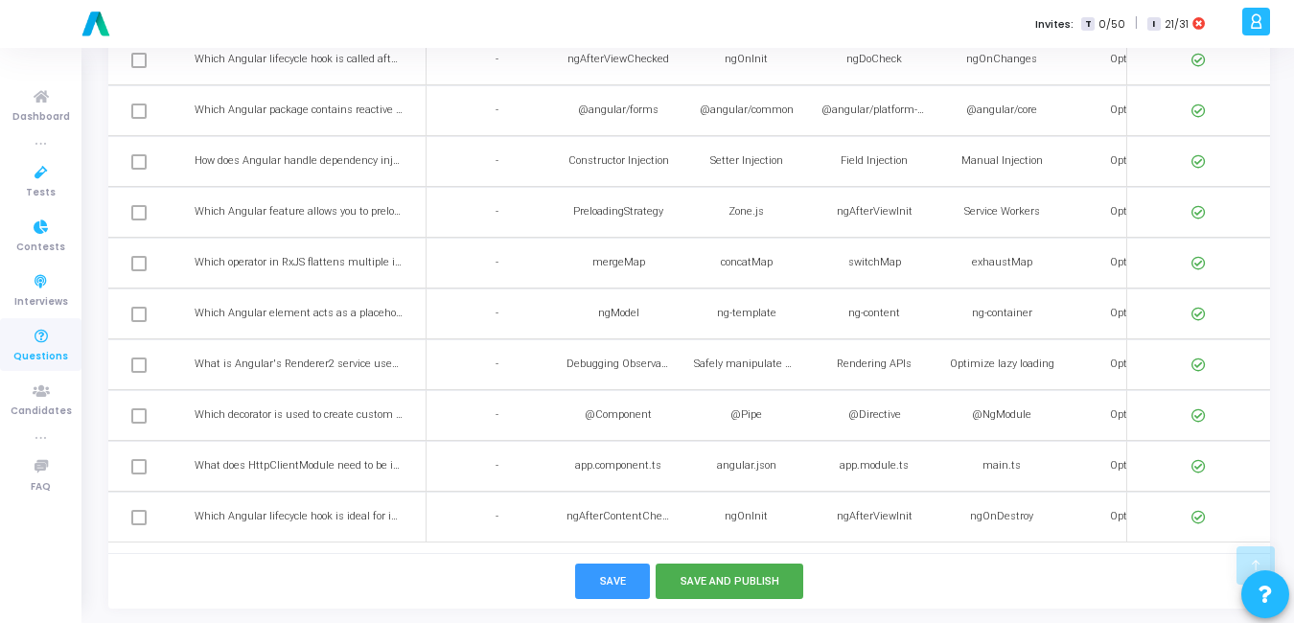
click at [48, 347] on icon at bounding box center [41, 337] width 40 height 24
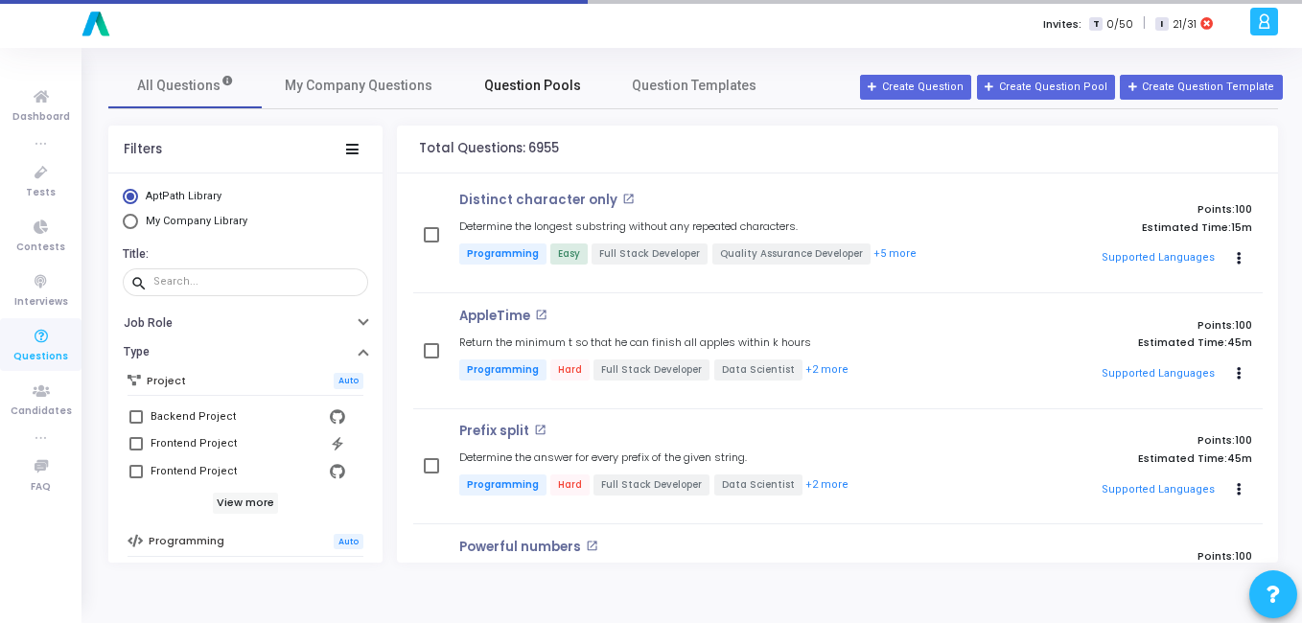
click at [568, 81] on span "Question Pools" at bounding box center [532, 86] width 97 height 20
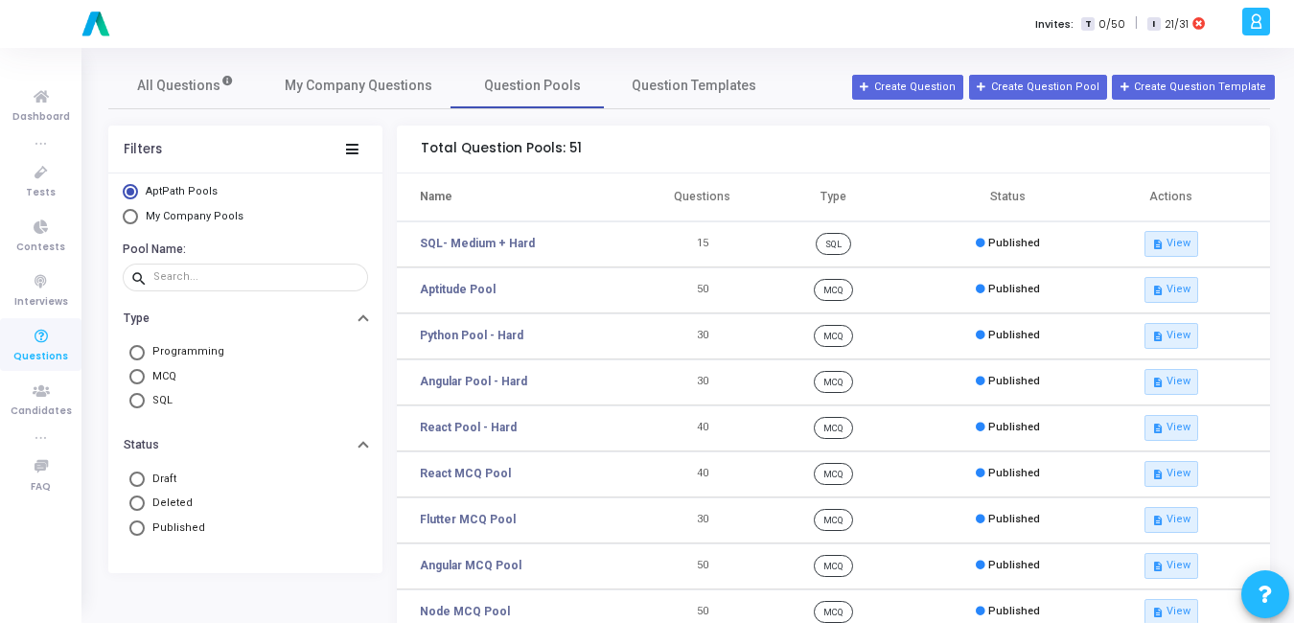
click at [173, 219] on span "My Company Pools" at bounding box center [195, 216] width 98 height 12
click at [138, 219] on input "My Company Pools" at bounding box center [130, 216] width 15 height 15
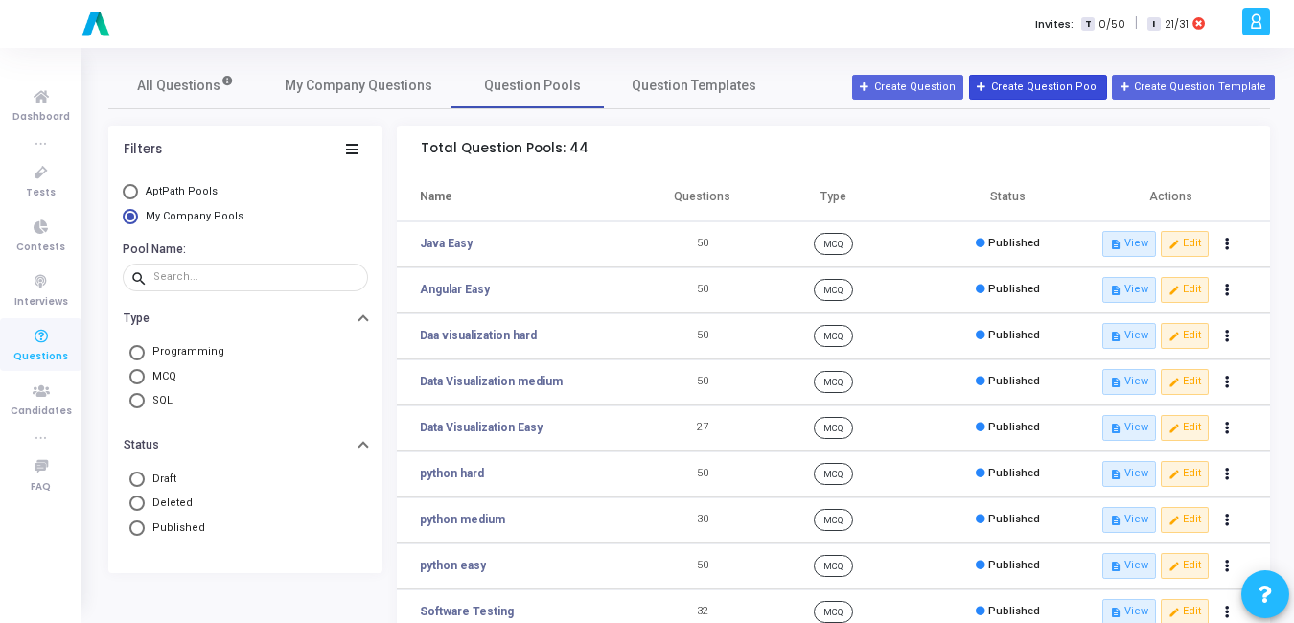
click at [1027, 87] on button "Create Question Pool" at bounding box center [1038, 87] width 138 height 25
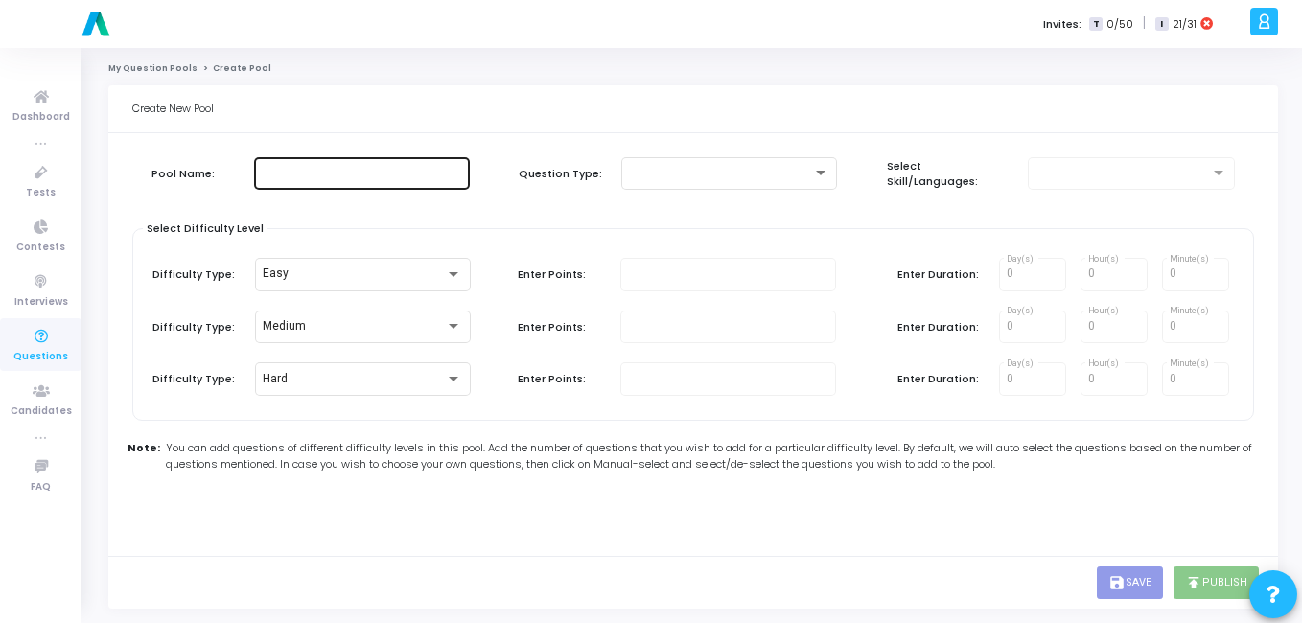
click at [322, 178] on input "text" at bounding box center [362, 173] width 200 height 13
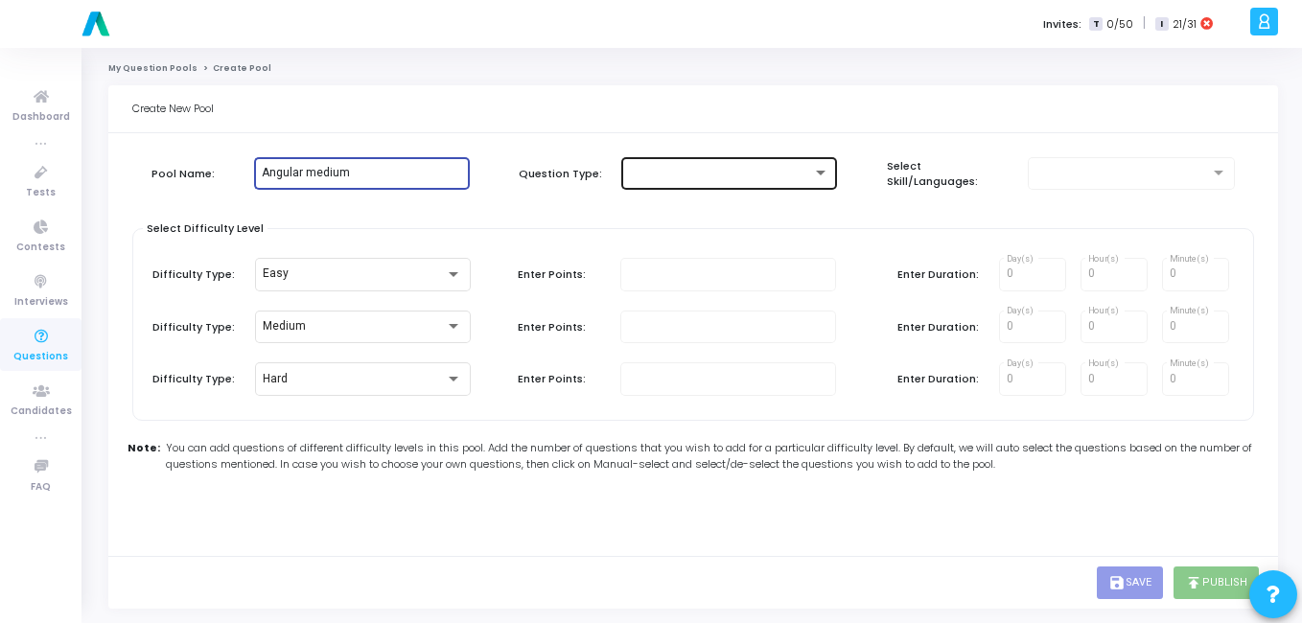
click at [672, 180] on div at bounding box center [729, 171] width 200 height 35
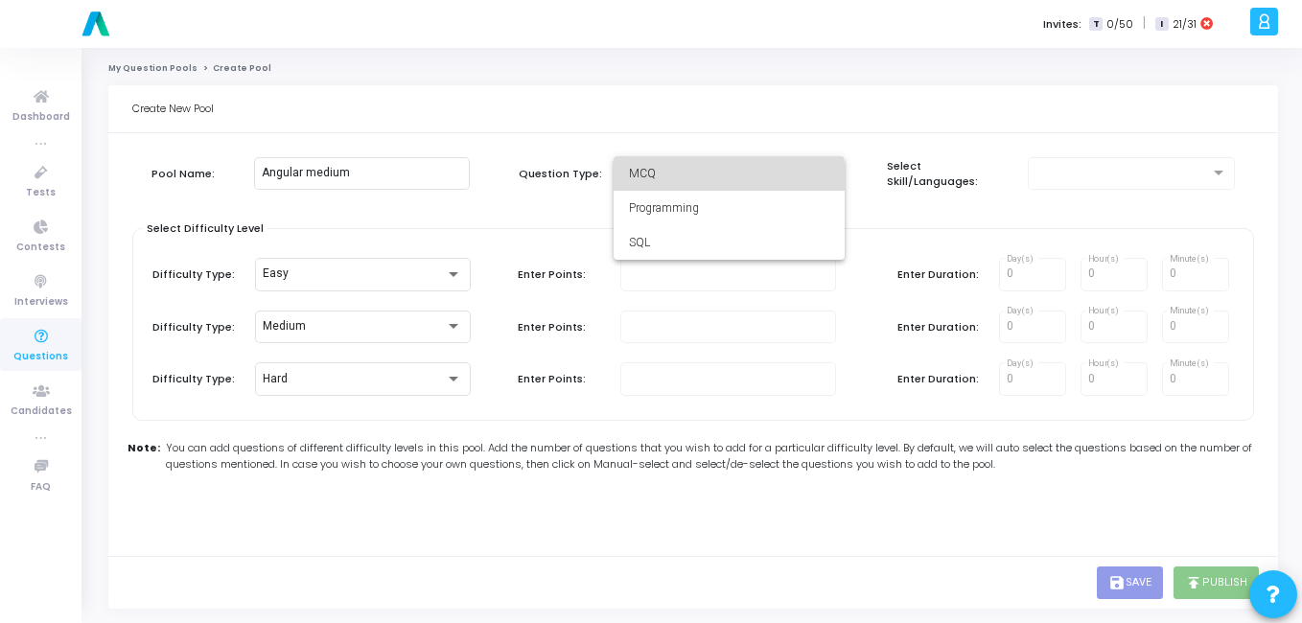
click at [672, 187] on span "MCQ" at bounding box center [729, 173] width 200 height 35
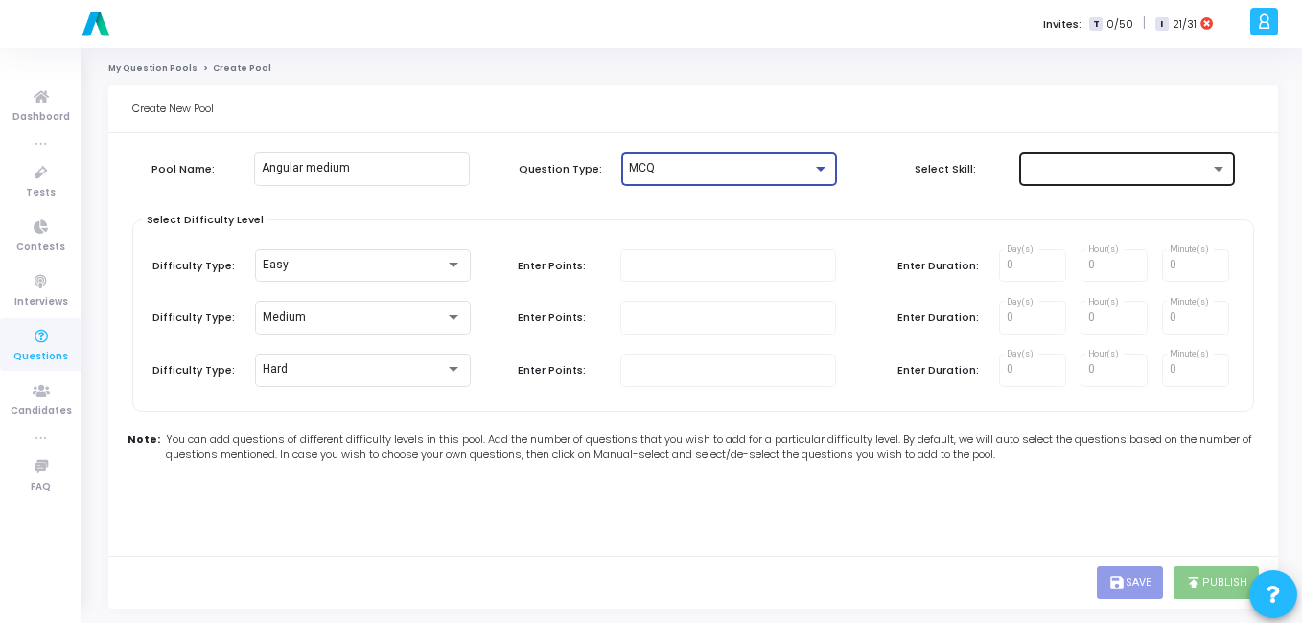
click at [1074, 155] on div at bounding box center [1127, 167] width 200 height 35
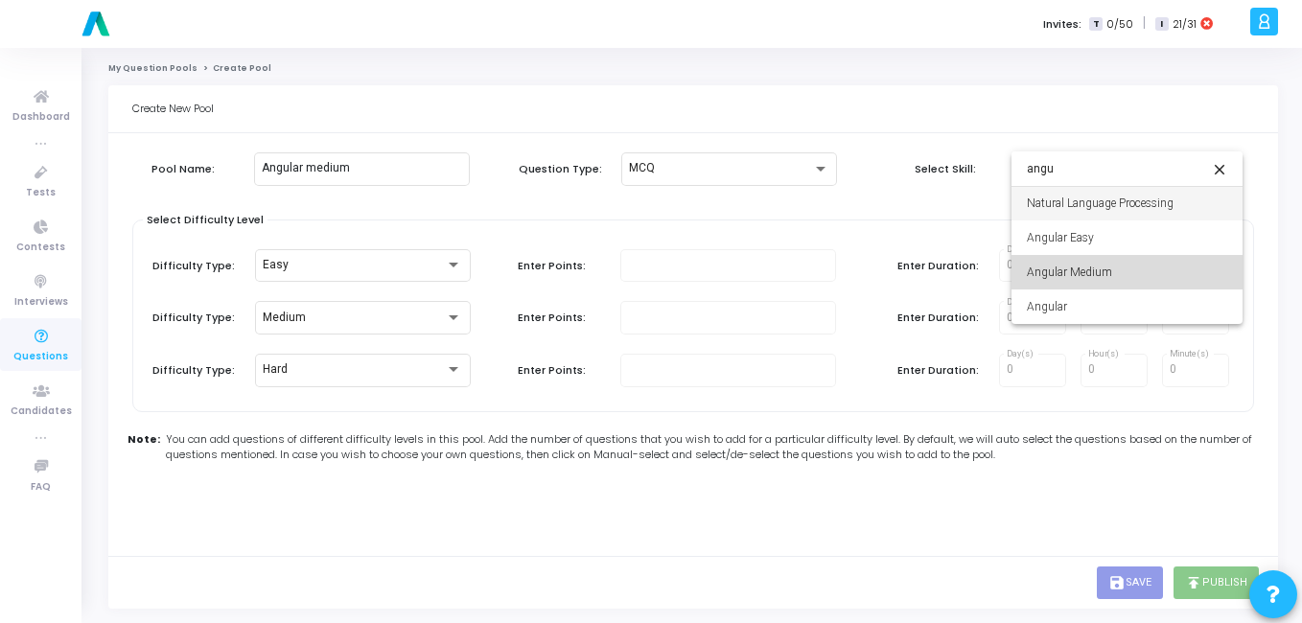
click at [1110, 258] on span "Angular Medium" at bounding box center [1127, 272] width 200 height 35
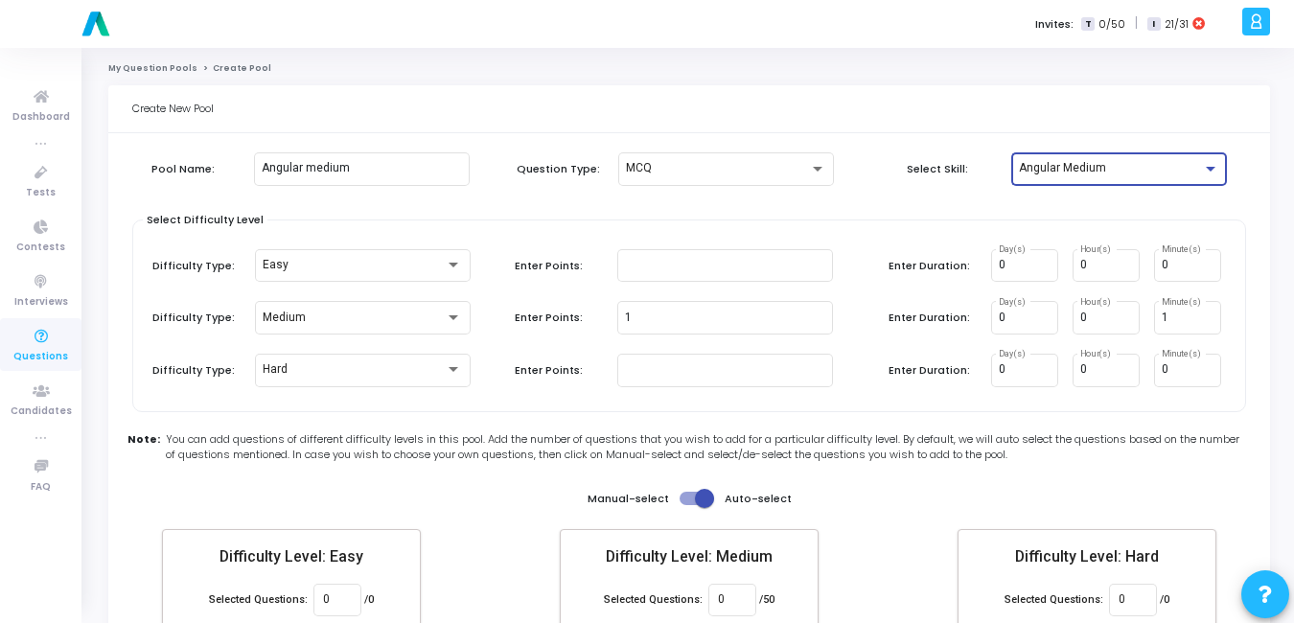
scroll to position [111, 0]
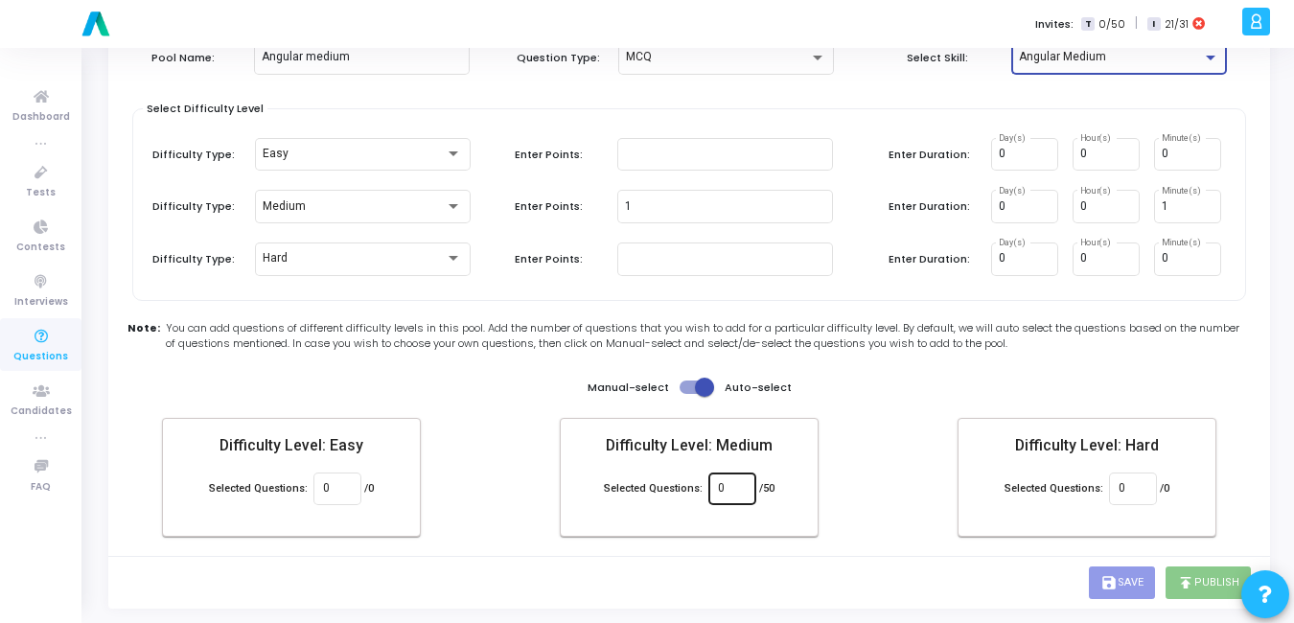
click at [728, 495] on input "0" at bounding box center [732, 488] width 28 height 13
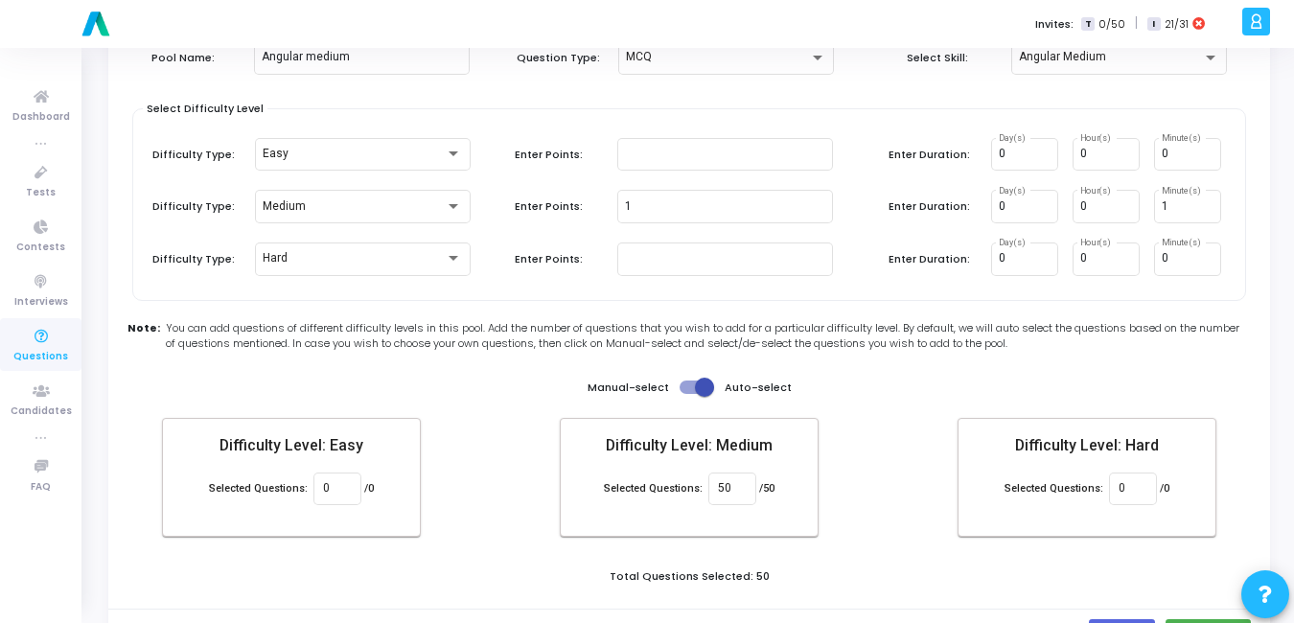
click at [850, 582] on div "Create New Pool Pool Name: Angular medium Question Type: MCQ Select Skill: Angu…" at bounding box center [689, 317] width 1162 height 687
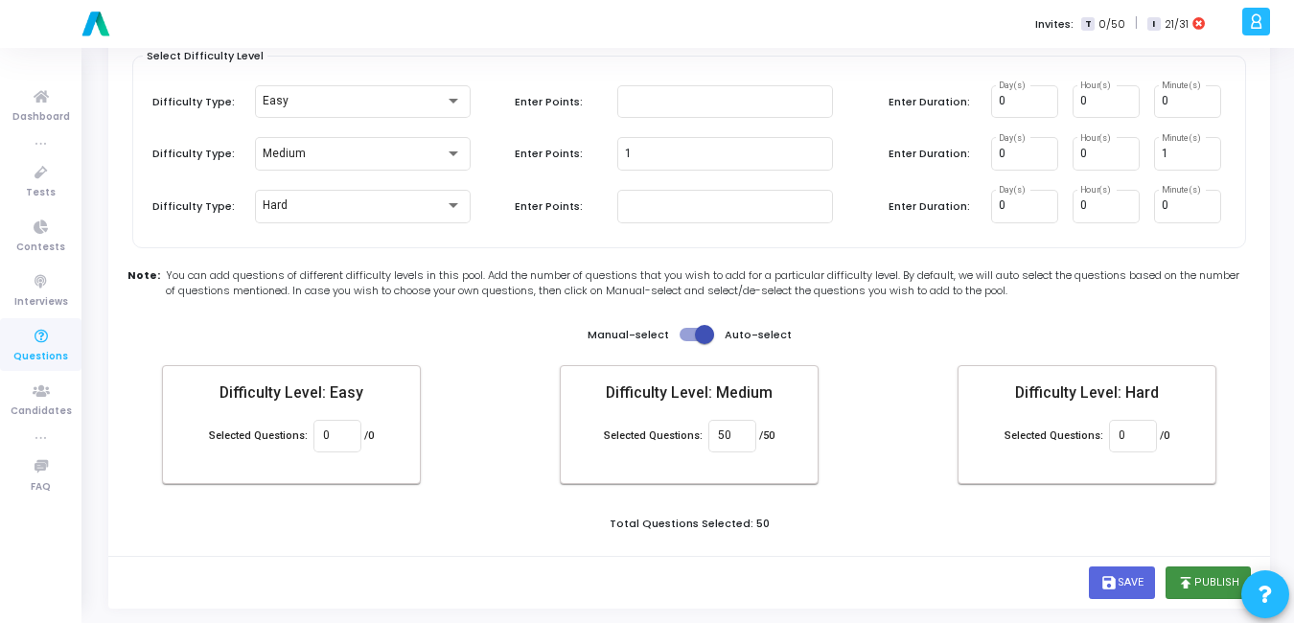
click at [1205, 592] on button "publish Publish" at bounding box center [1208, 583] width 85 height 33
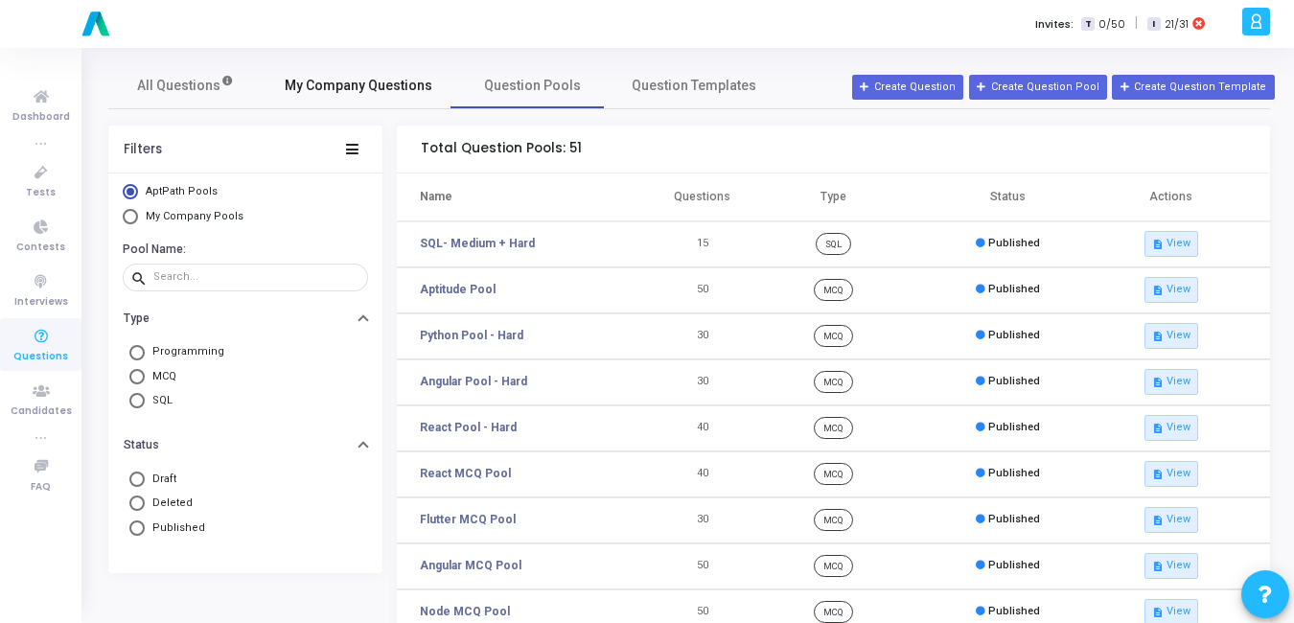
click at [304, 93] on span "My Company Questions" at bounding box center [359, 86] width 148 height 20
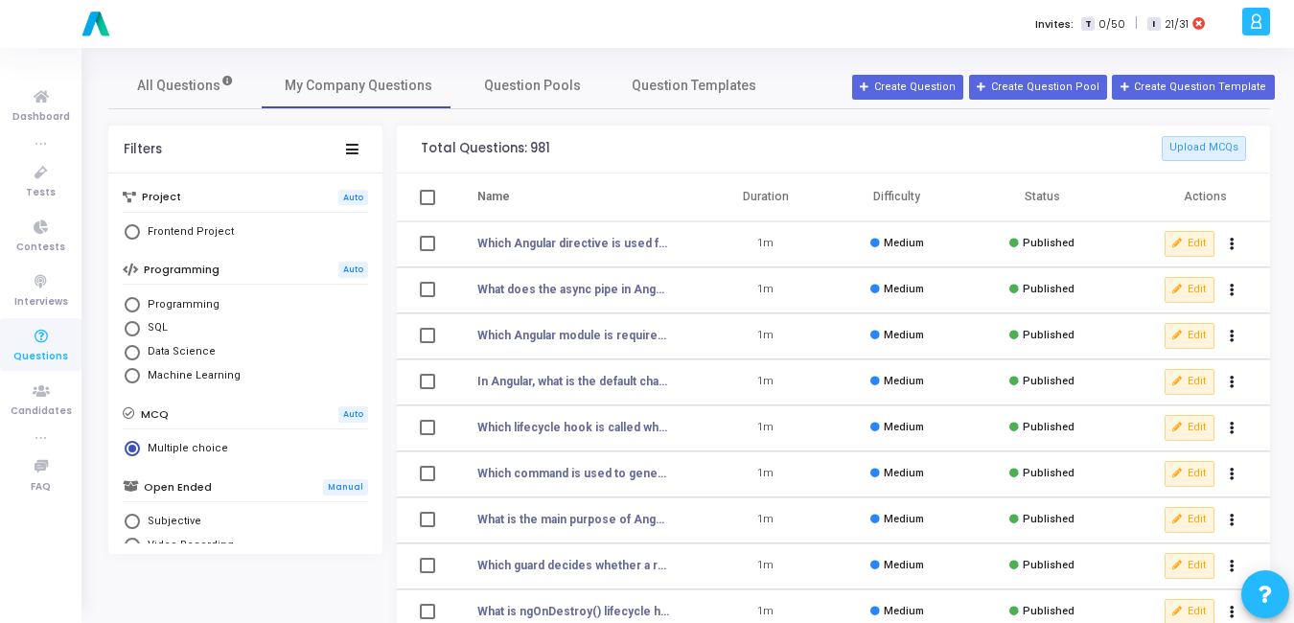
click at [131, 309] on span "Select Library" at bounding box center [132, 304] width 15 height 15
click at [131, 309] on input "Programming" at bounding box center [132, 304] width 15 height 15
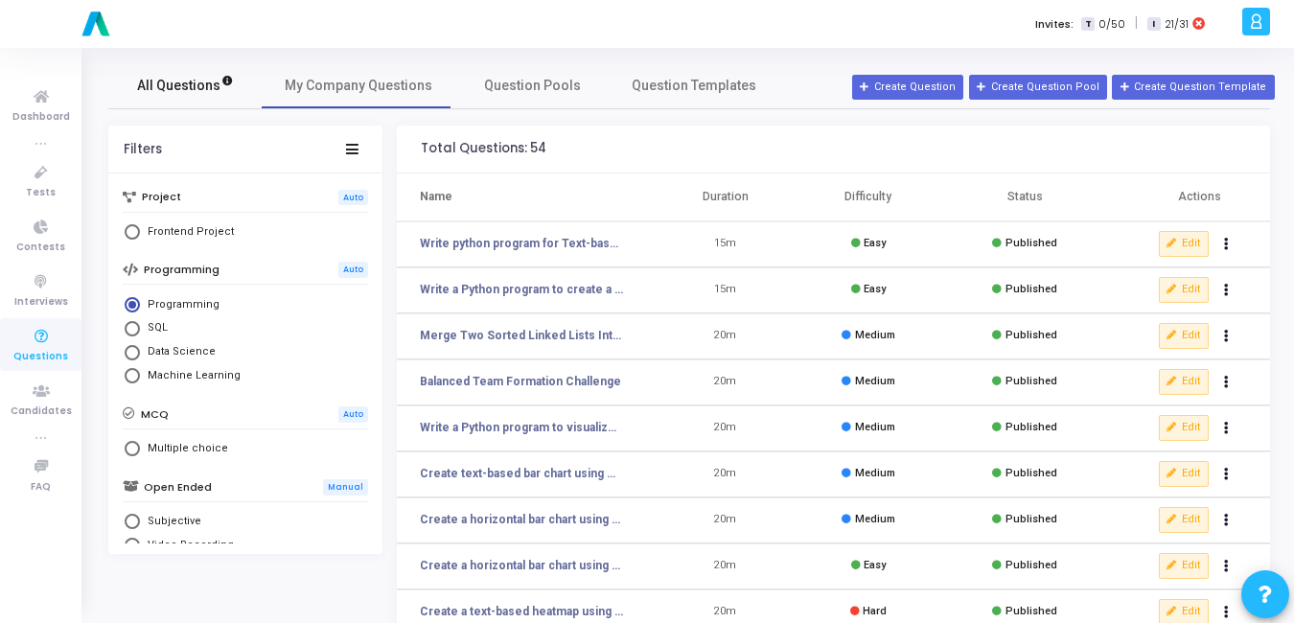
click at [192, 74] on link "All Questions" at bounding box center [184, 85] width 153 height 46
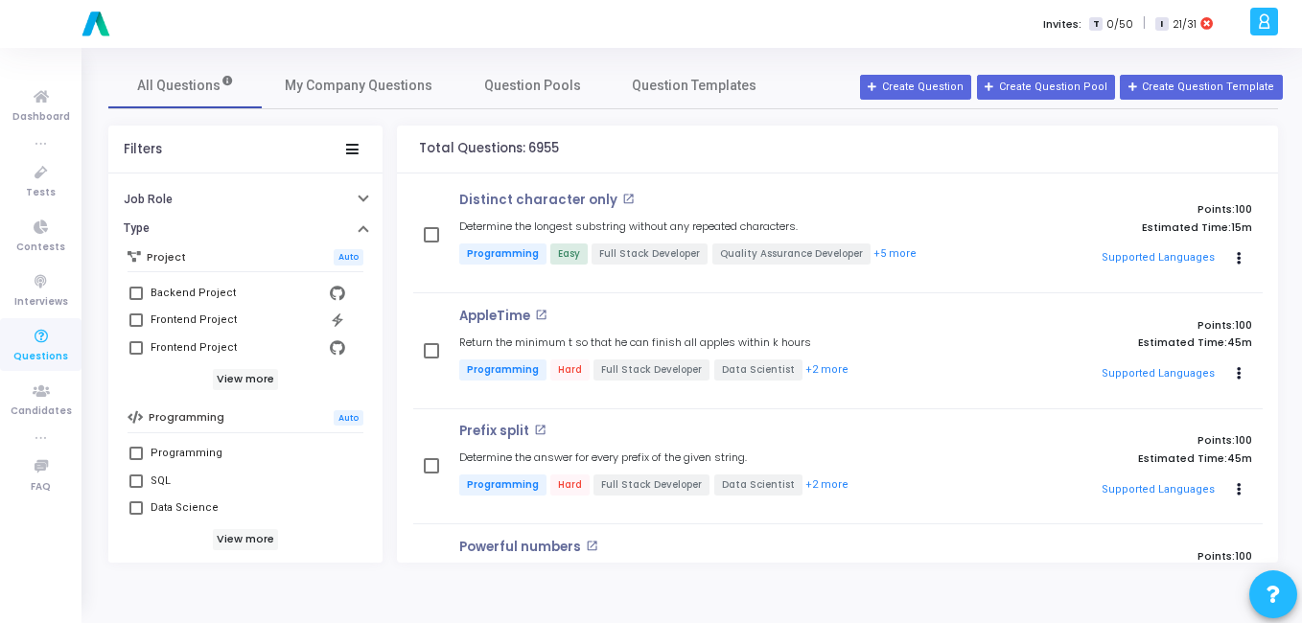
scroll to position [125, 0]
click at [137, 453] on span at bounding box center [135, 452] width 13 height 13
click at [136, 459] on input "Programming" at bounding box center [135, 459] width 1 height 1
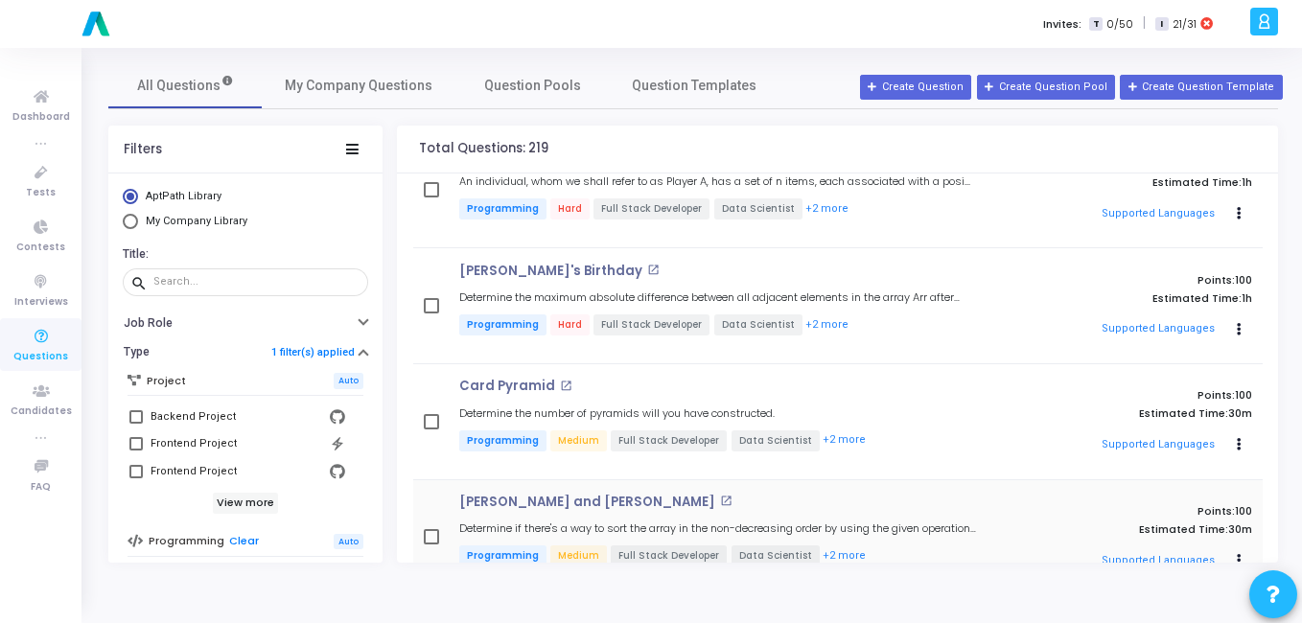
scroll to position [624, 0]
click at [146, 226] on span "My Company Library" at bounding box center [197, 221] width 102 height 12
click at [138, 226] on input "My Company Library" at bounding box center [130, 221] width 15 height 15
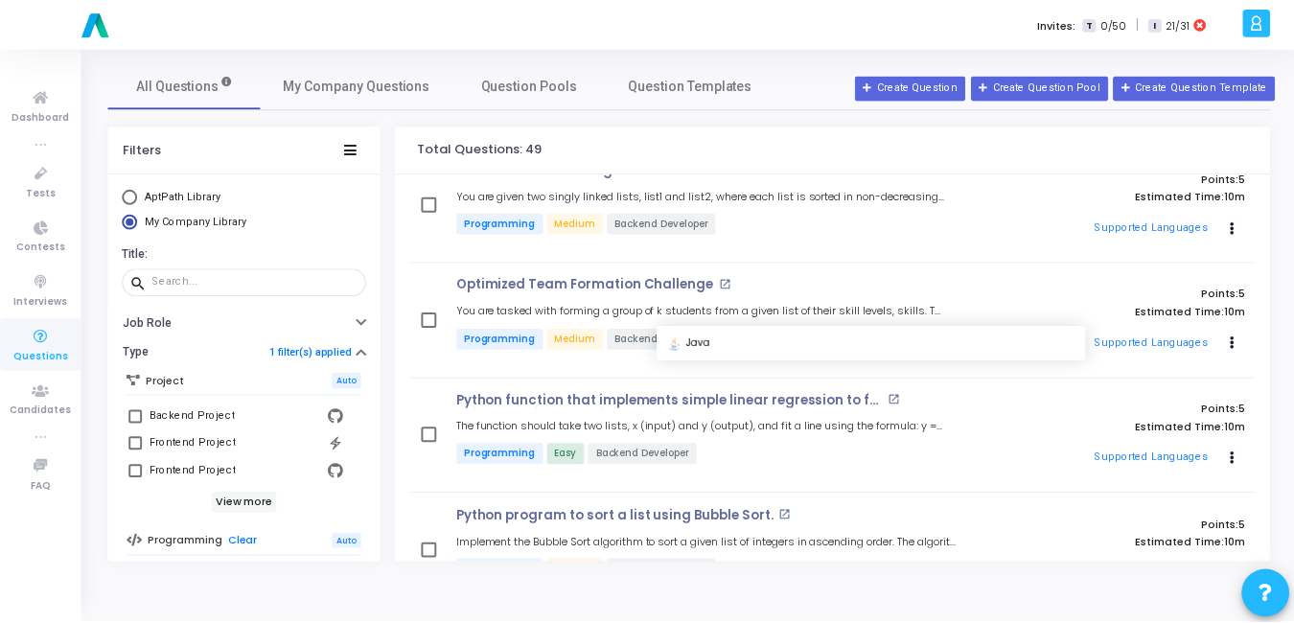
scroll to position [1421, 0]
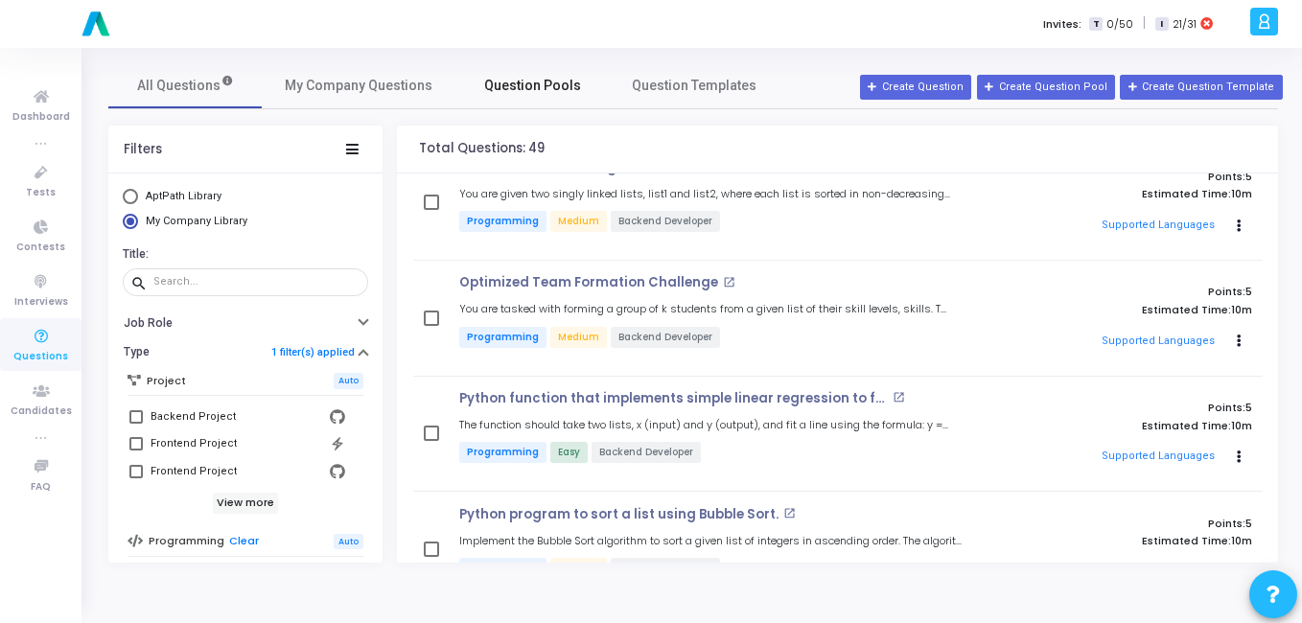
click at [510, 99] on link "Question Pools" at bounding box center [531, 85] width 153 height 46
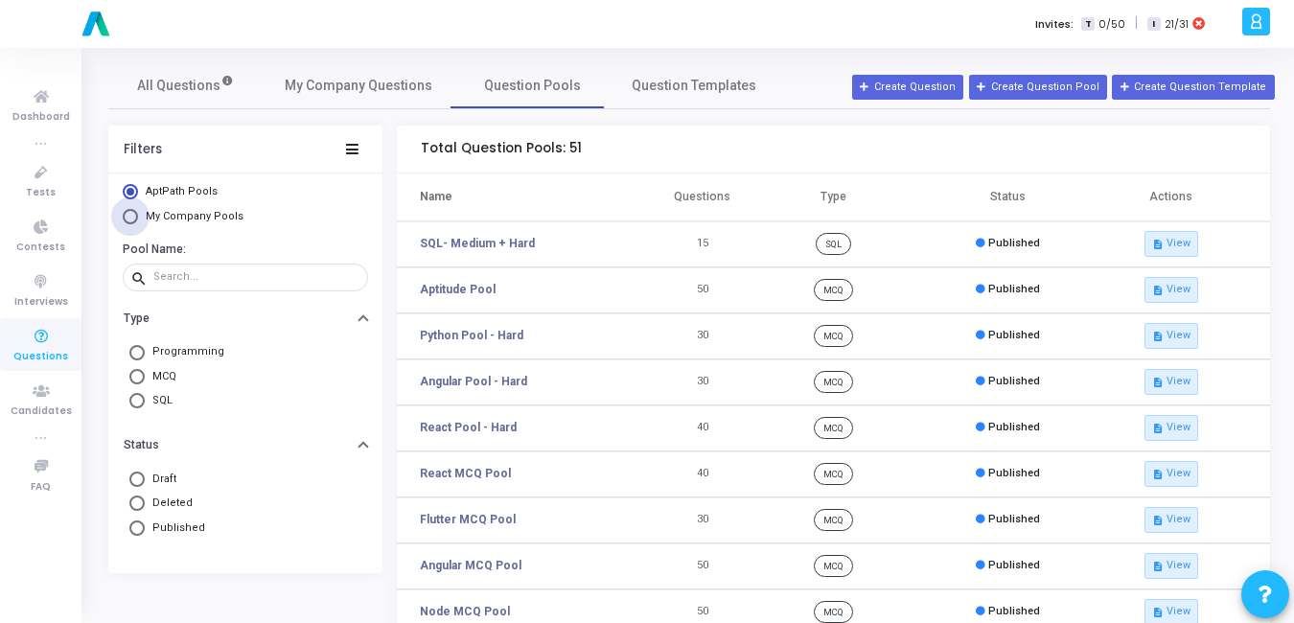
click at [156, 219] on span "My Company Pools" at bounding box center [195, 216] width 98 height 12
click at [138, 219] on input "My Company Pools" at bounding box center [130, 216] width 15 height 15
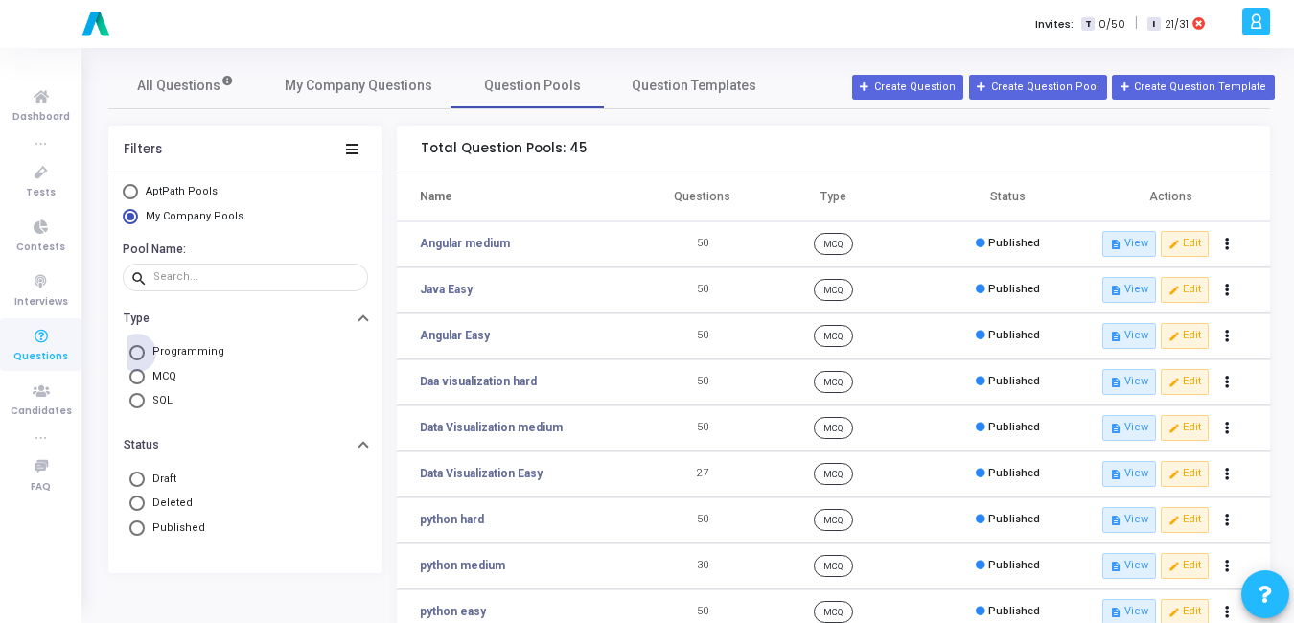
click at [165, 348] on span "Programming" at bounding box center [185, 352] width 80 height 16
click at [145, 348] on input "Programming" at bounding box center [136, 352] width 15 height 15
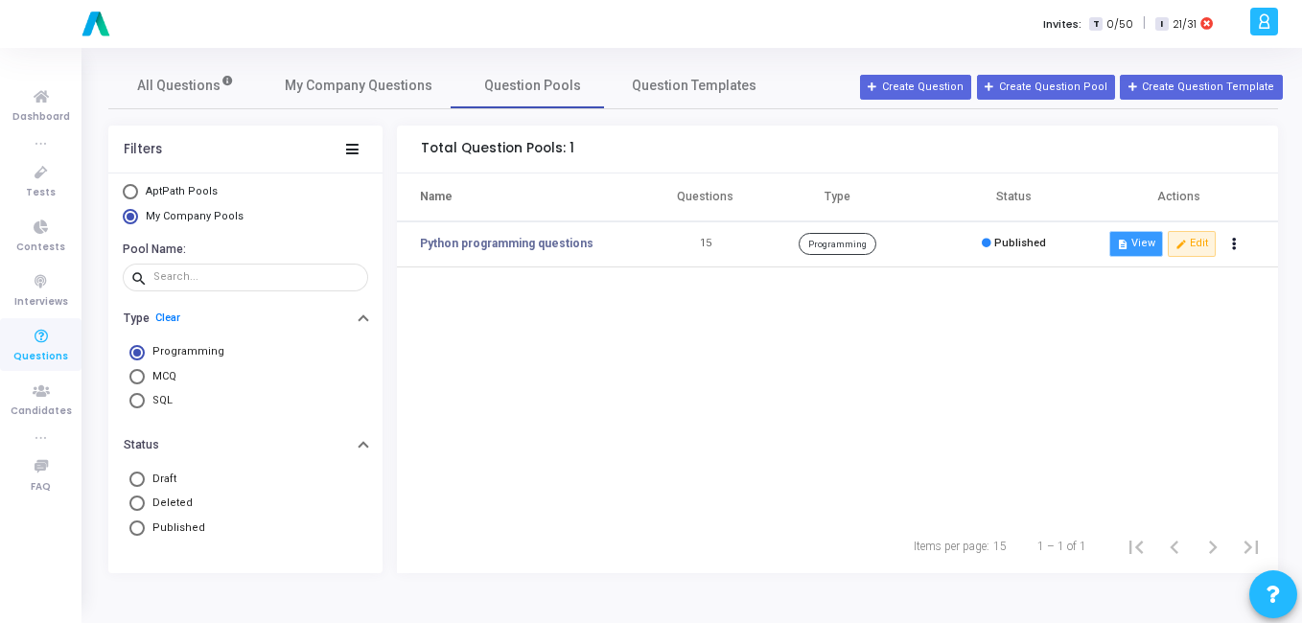
click at [1138, 250] on button "description View" at bounding box center [1136, 243] width 54 height 25
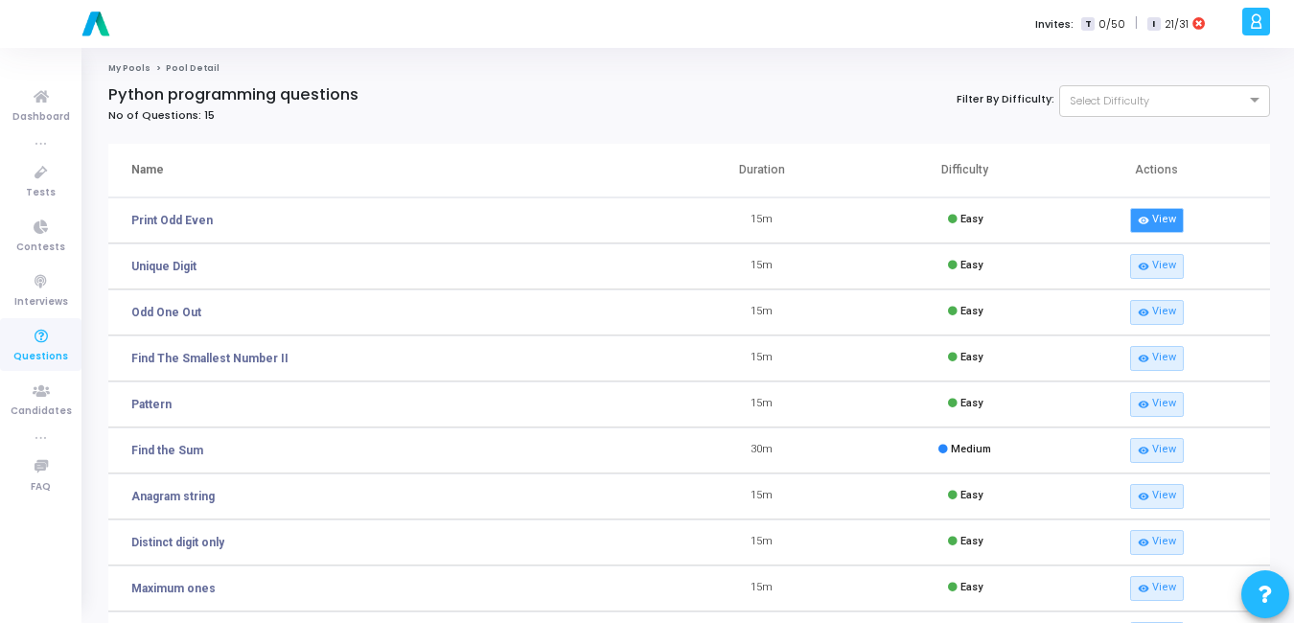
click at [1169, 215] on link "visibility View" at bounding box center [1157, 220] width 54 height 25
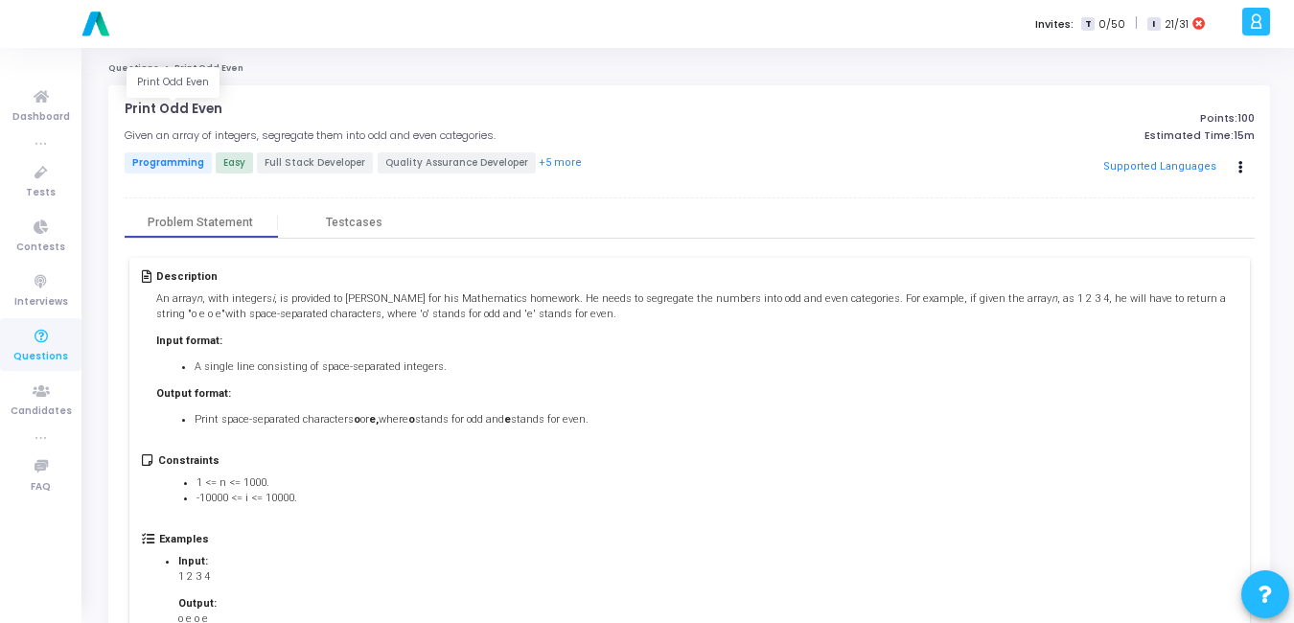
click at [174, 109] on p "Print Odd Even" at bounding box center [174, 109] width 98 height 15
copy h4 "Print Odd Even open_in_new"
click at [1240, 171] on icon "Actions" at bounding box center [1241, 168] width 5 height 10
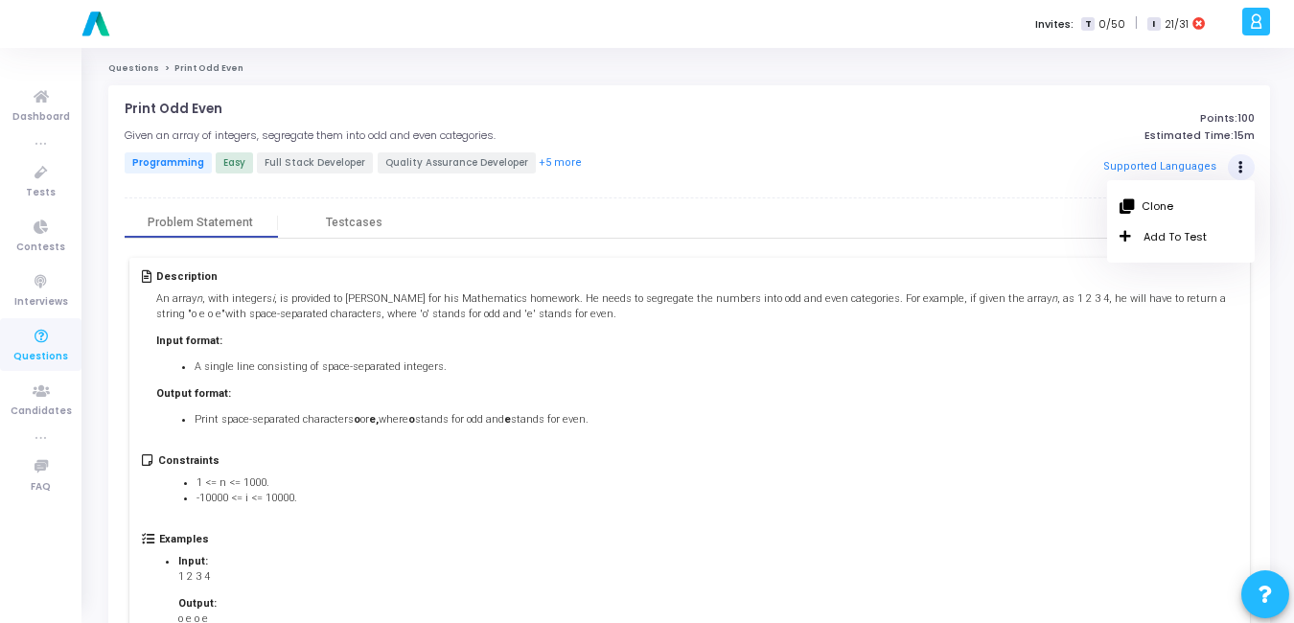
click at [912, 181] on div "Supported Languages" at bounding box center [1071, 167] width 367 height 29
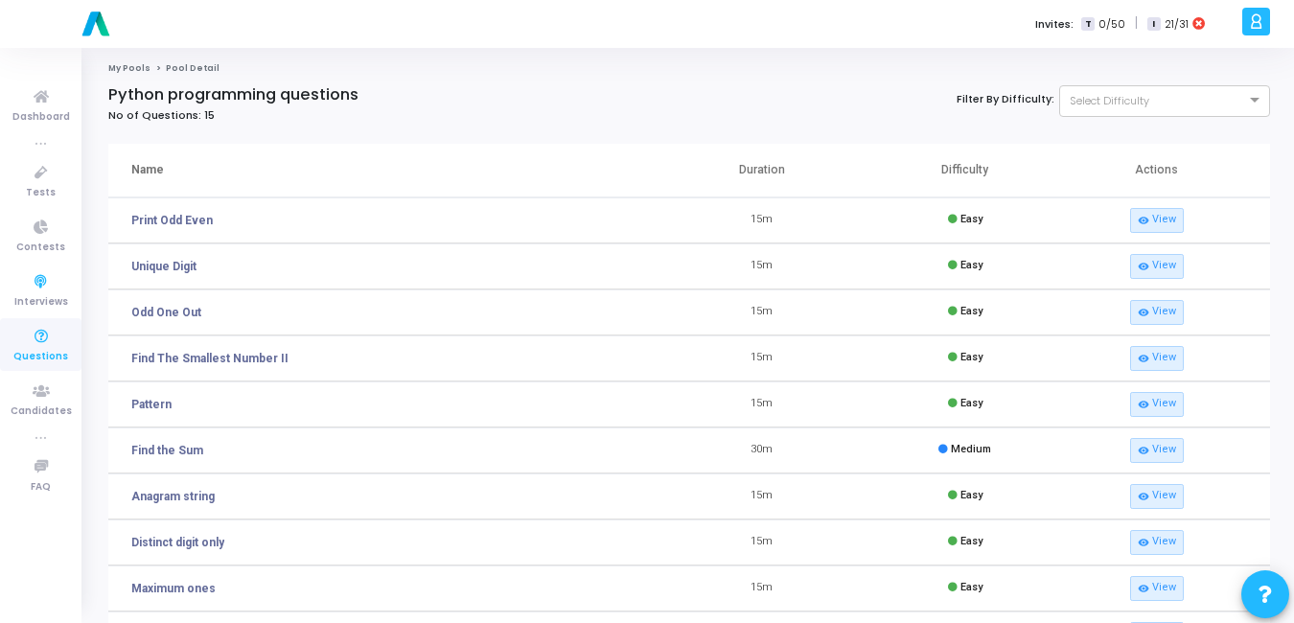
click at [37, 340] on icon at bounding box center [41, 337] width 40 height 24
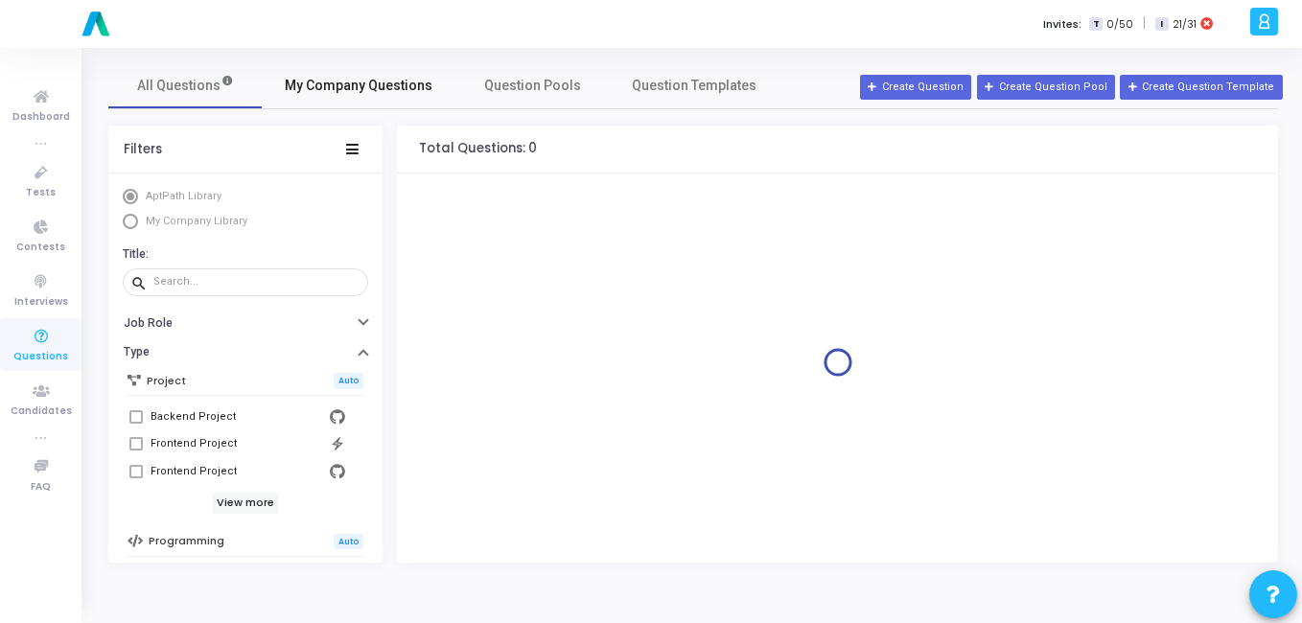
click at [380, 88] on span "My Company Questions" at bounding box center [359, 86] width 148 height 20
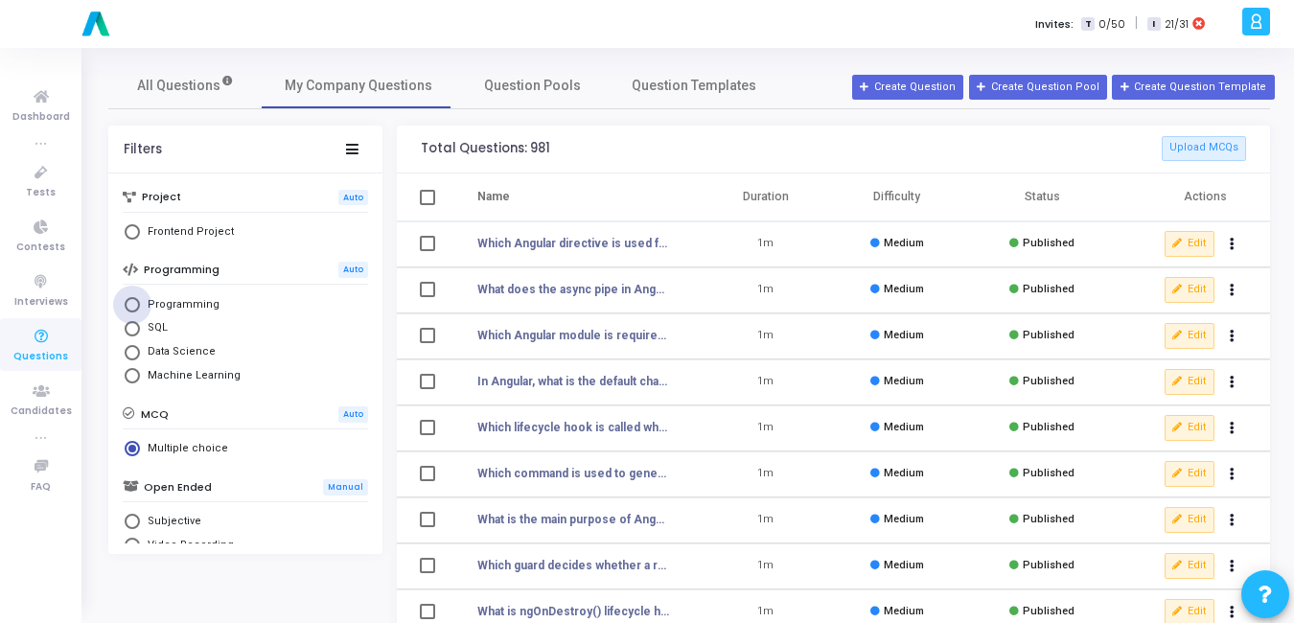
click at [151, 309] on span "Programming" at bounding box center [180, 305] width 80 height 16
click at [140, 309] on input "Programming" at bounding box center [132, 304] width 15 height 15
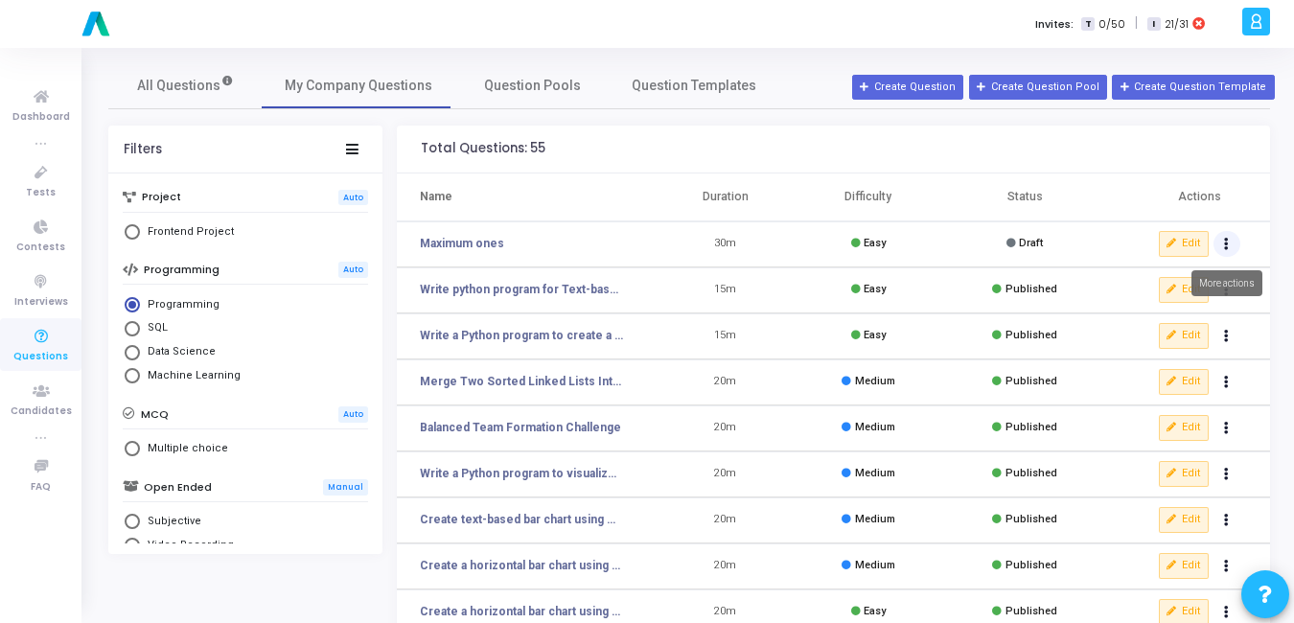
click at [1235, 243] on button "Actions" at bounding box center [1227, 244] width 27 height 27
click at [1132, 320] on button "delete Delete" at bounding box center [1166, 315] width 148 height 32
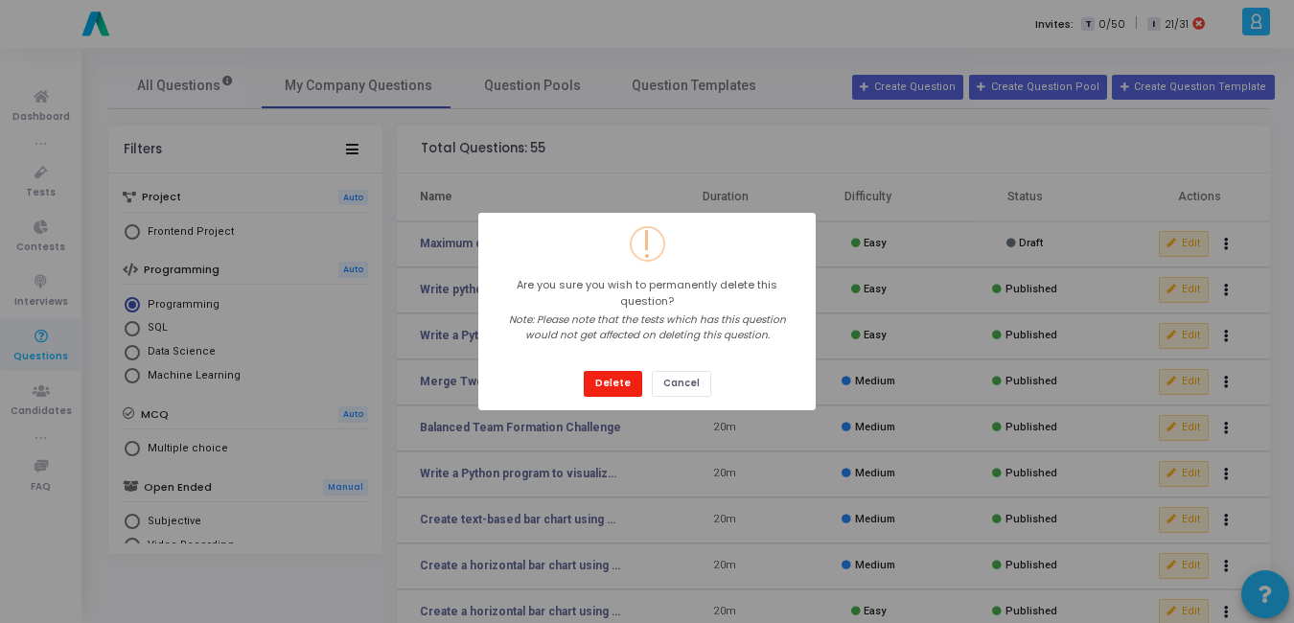
click at [599, 382] on button "Delete" at bounding box center [613, 384] width 58 height 26
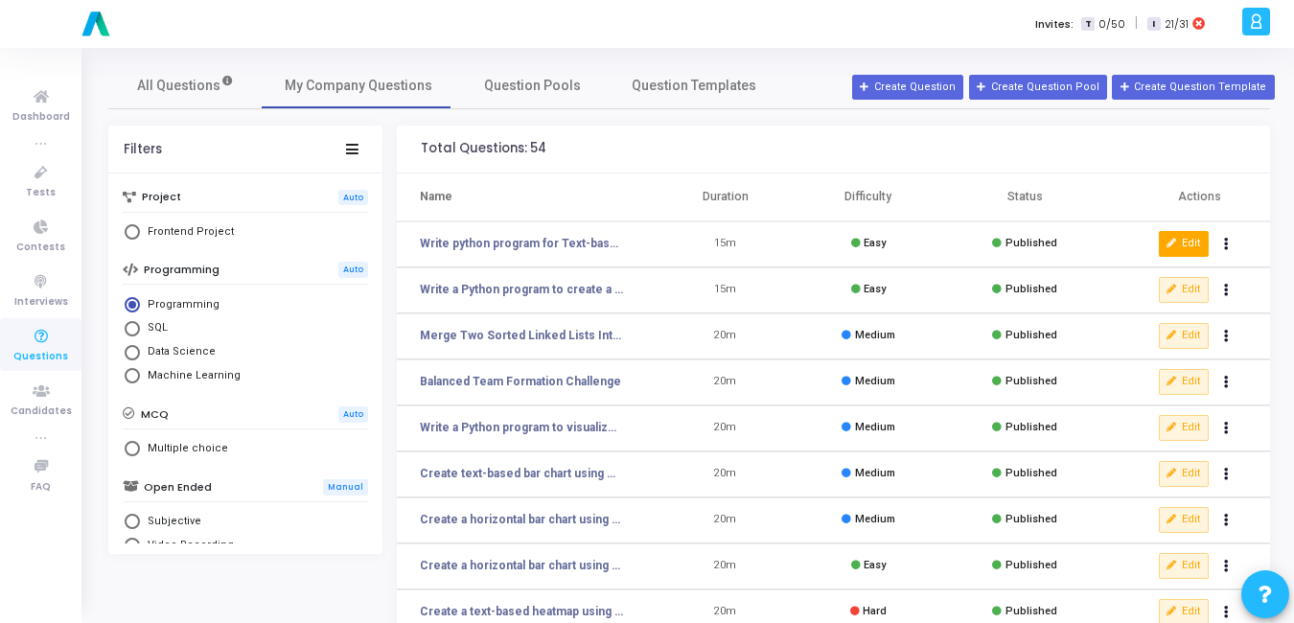
click at [1186, 245] on button "Edit" at bounding box center [1184, 243] width 50 height 25
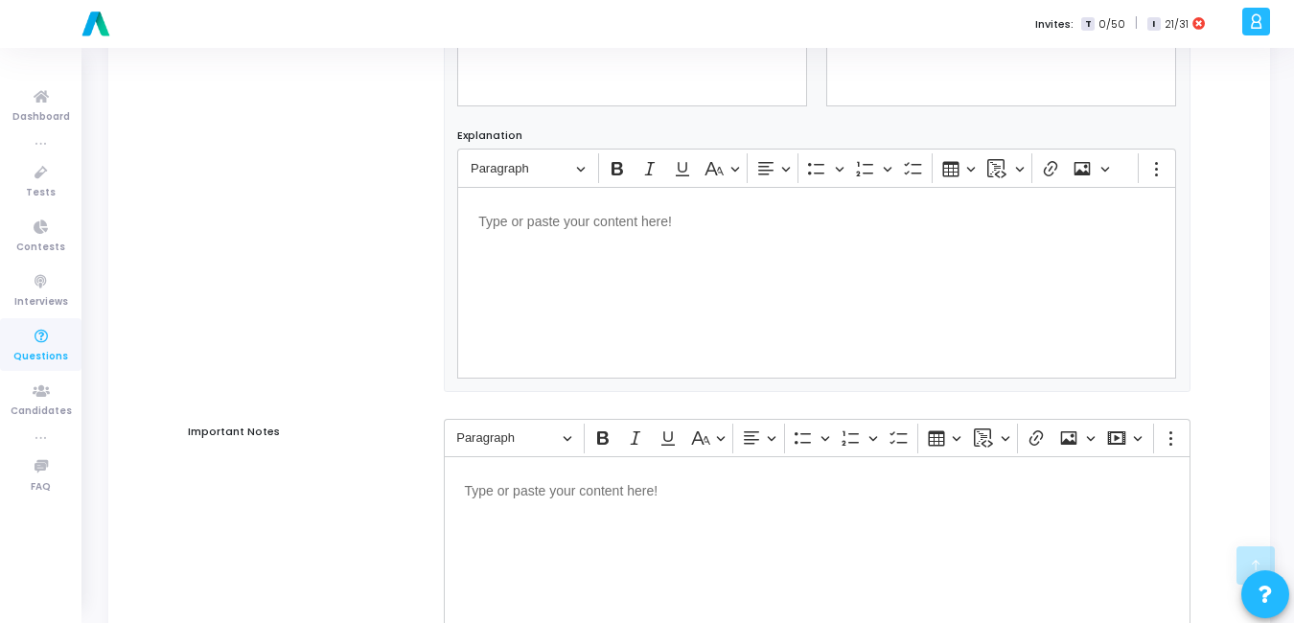
scroll to position [1254, 0]
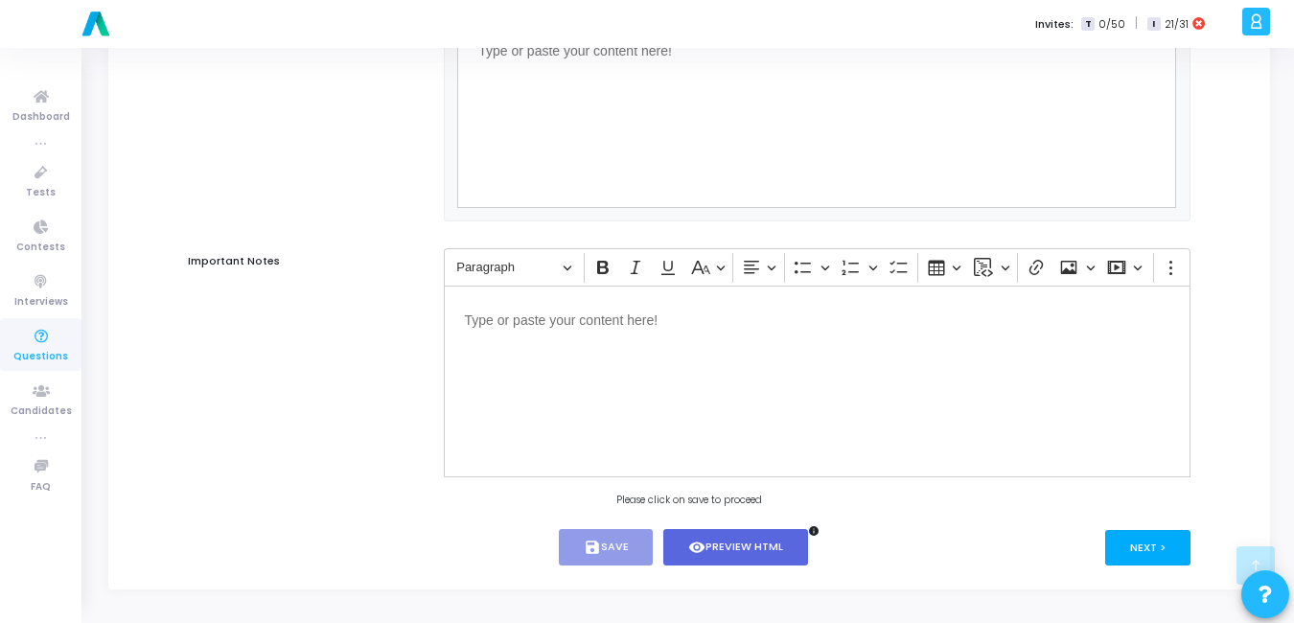
click at [1156, 540] on button "Next >" at bounding box center [1147, 547] width 85 height 35
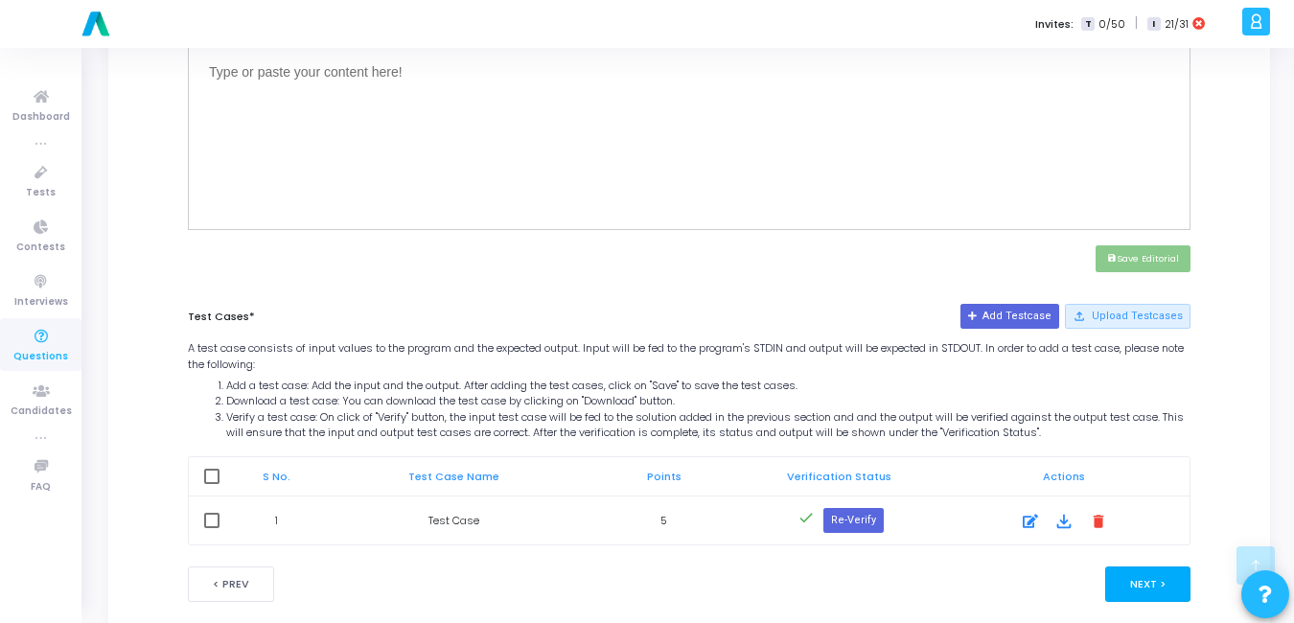
scroll to position [766, 0]
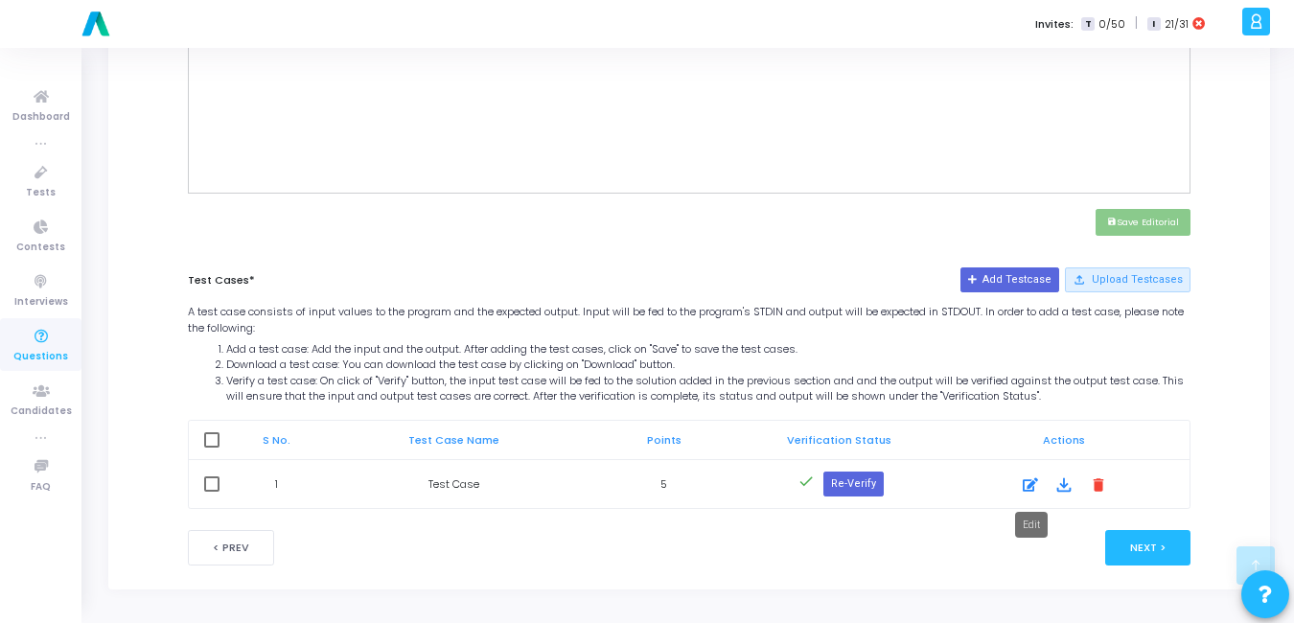
click at [1031, 488] on icon at bounding box center [1030, 485] width 15 height 23
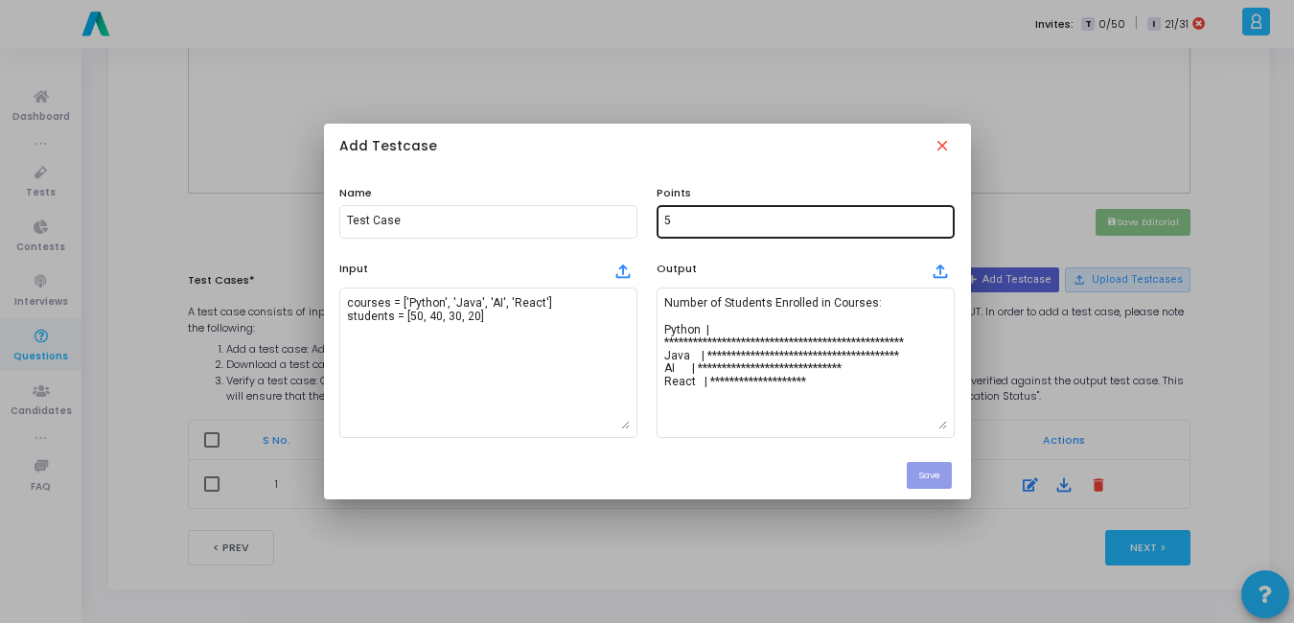
click at [674, 222] on input "5" at bounding box center [805, 221] width 283 height 13
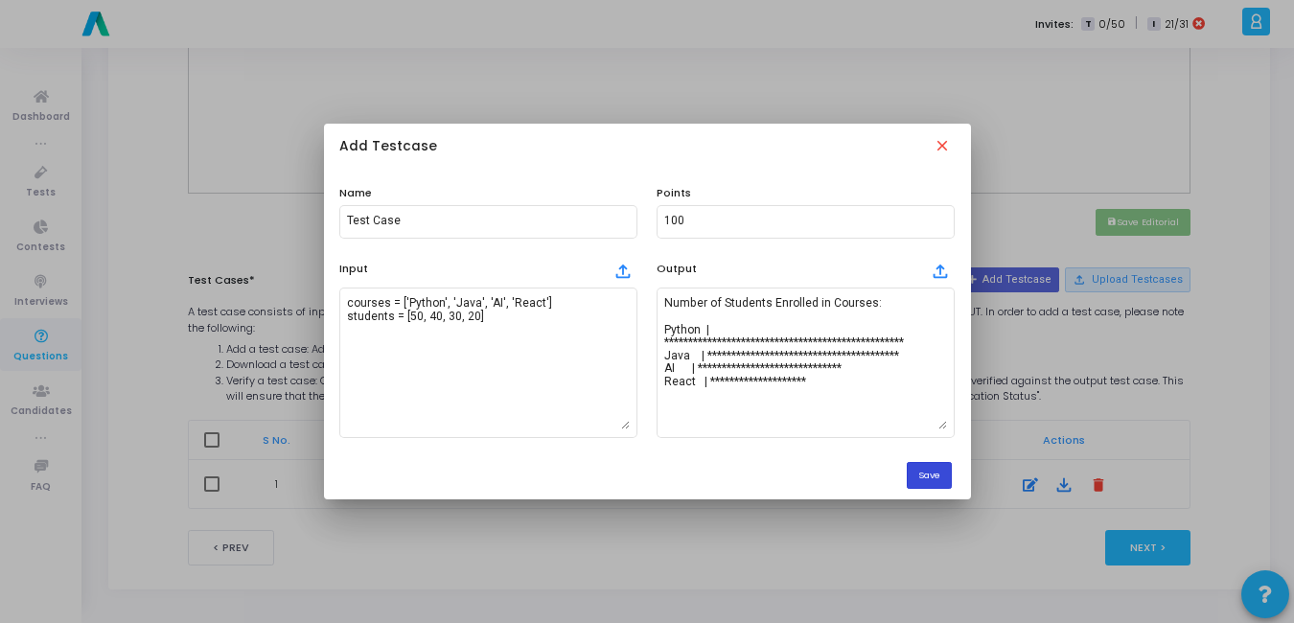
click at [931, 482] on button "Save" at bounding box center [929, 475] width 45 height 26
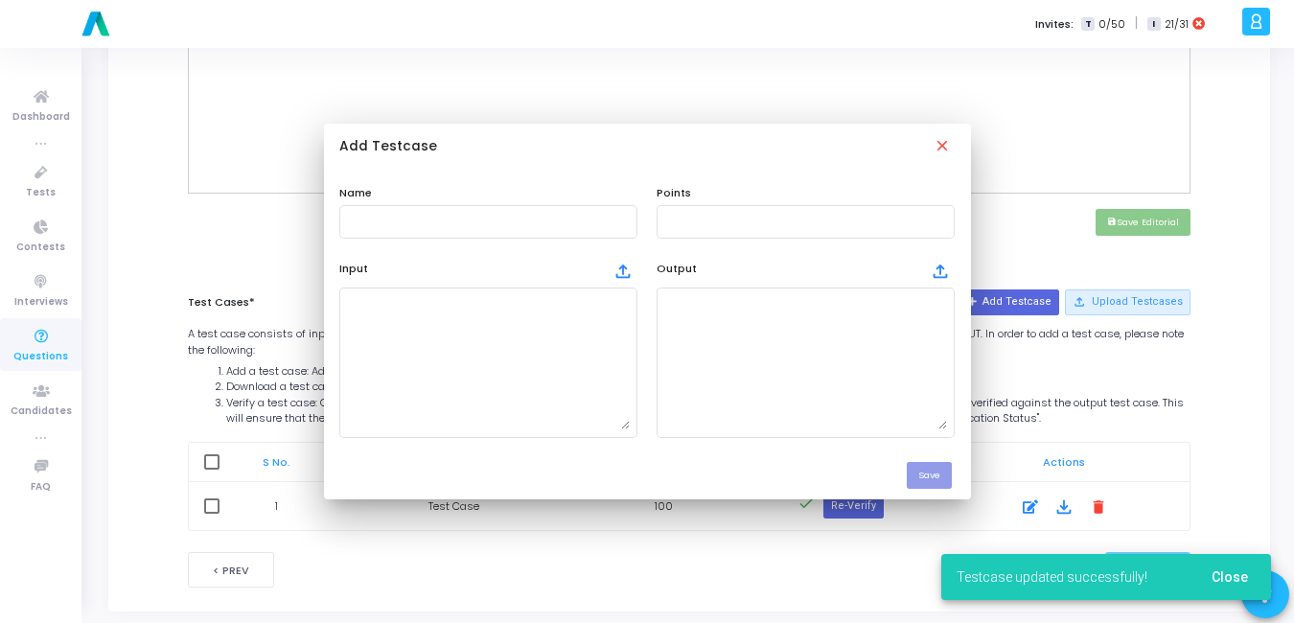
scroll to position [766, 0]
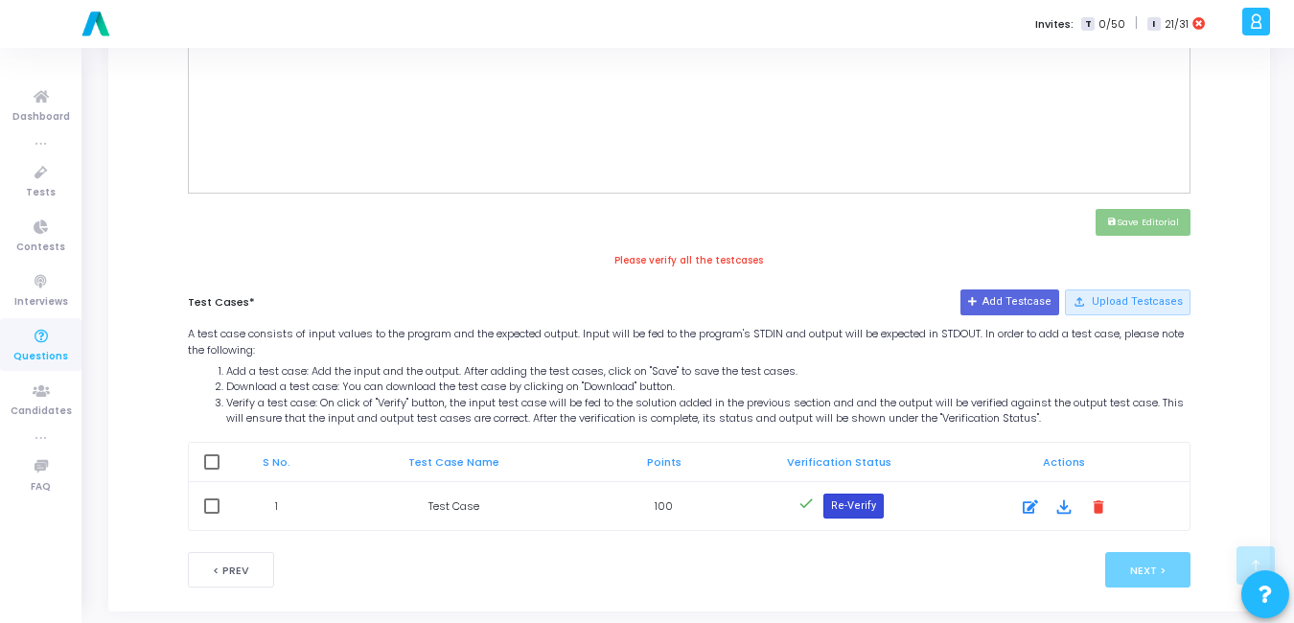
click at [847, 503] on button "Re-Verify" at bounding box center [853, 506] width 60 height 25
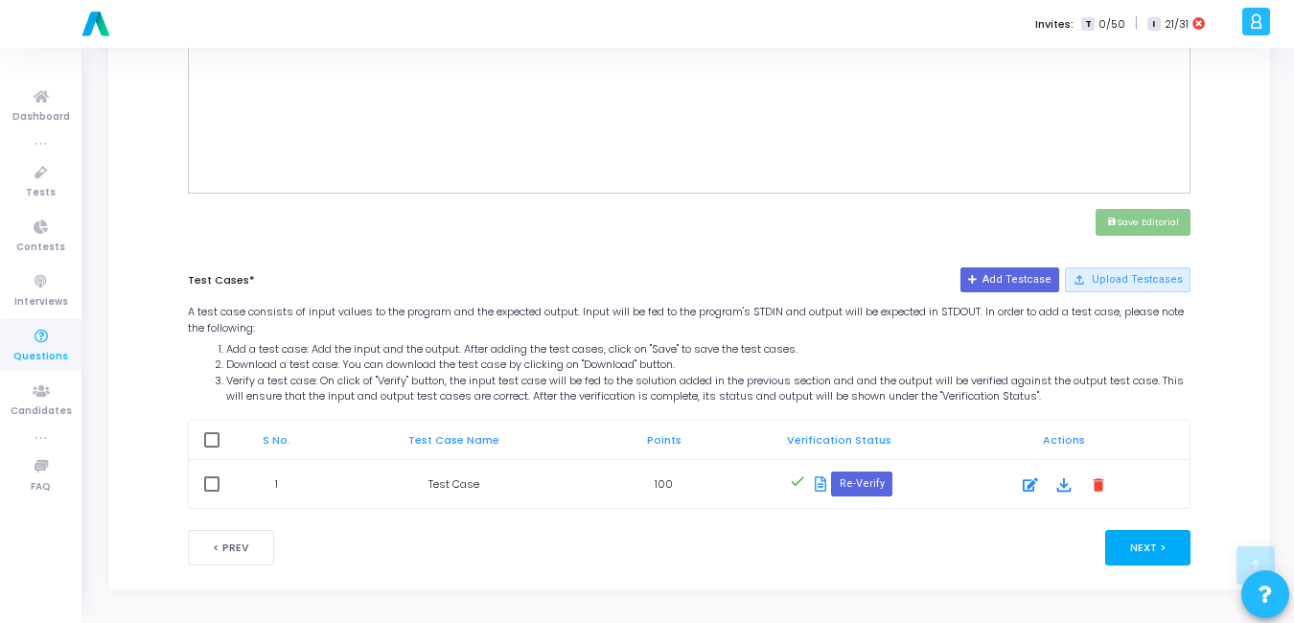
click at [1177, 550] on button "Next >" at bounding box center [1147, 547] width 85 height 35
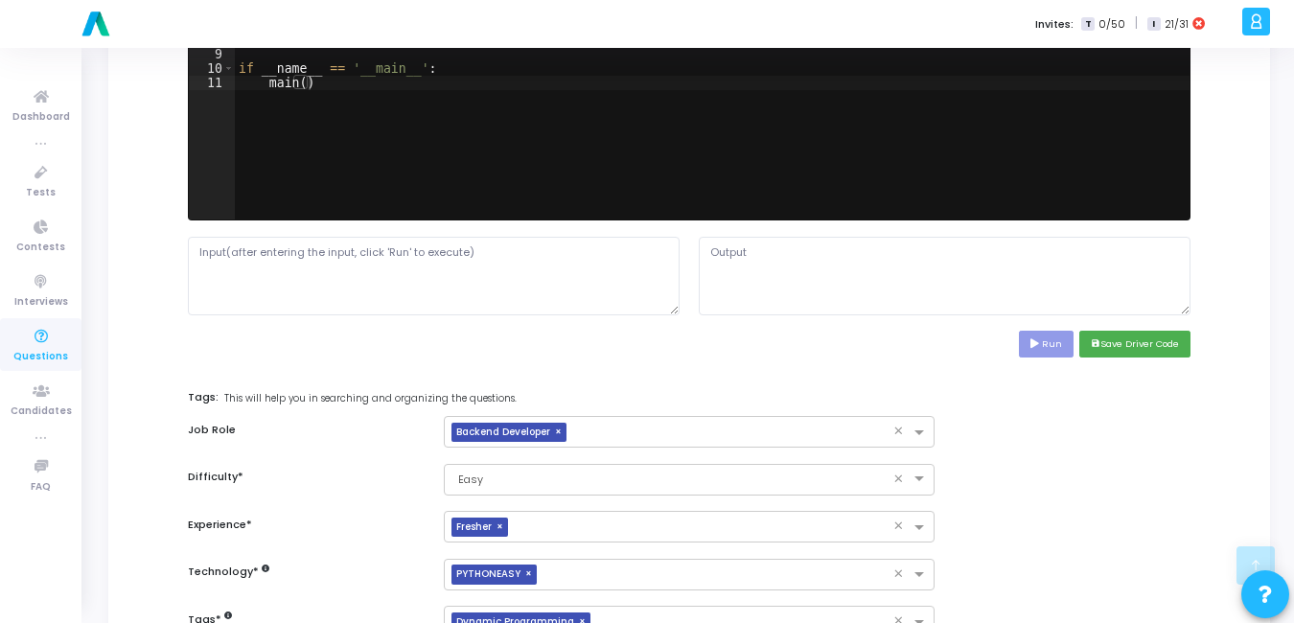
scroll to position [884, 0]
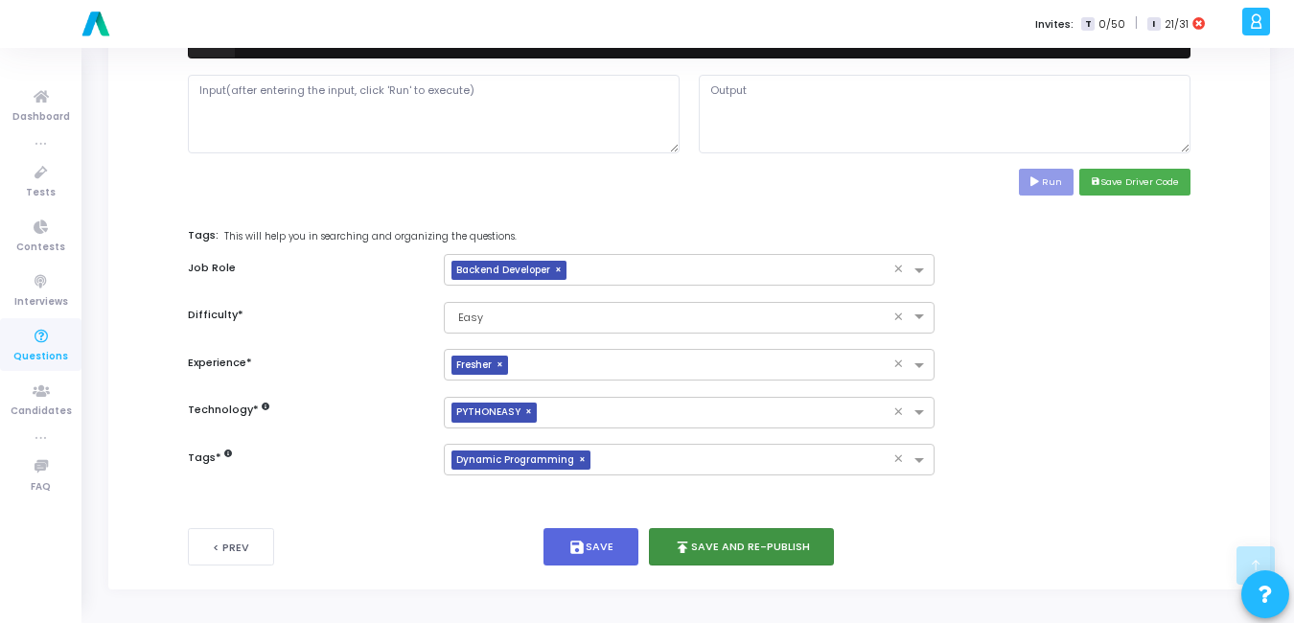
click at [768, 547] on button "publish Save and Re-publish" at bounding box center [742, 546] width 186 height 37
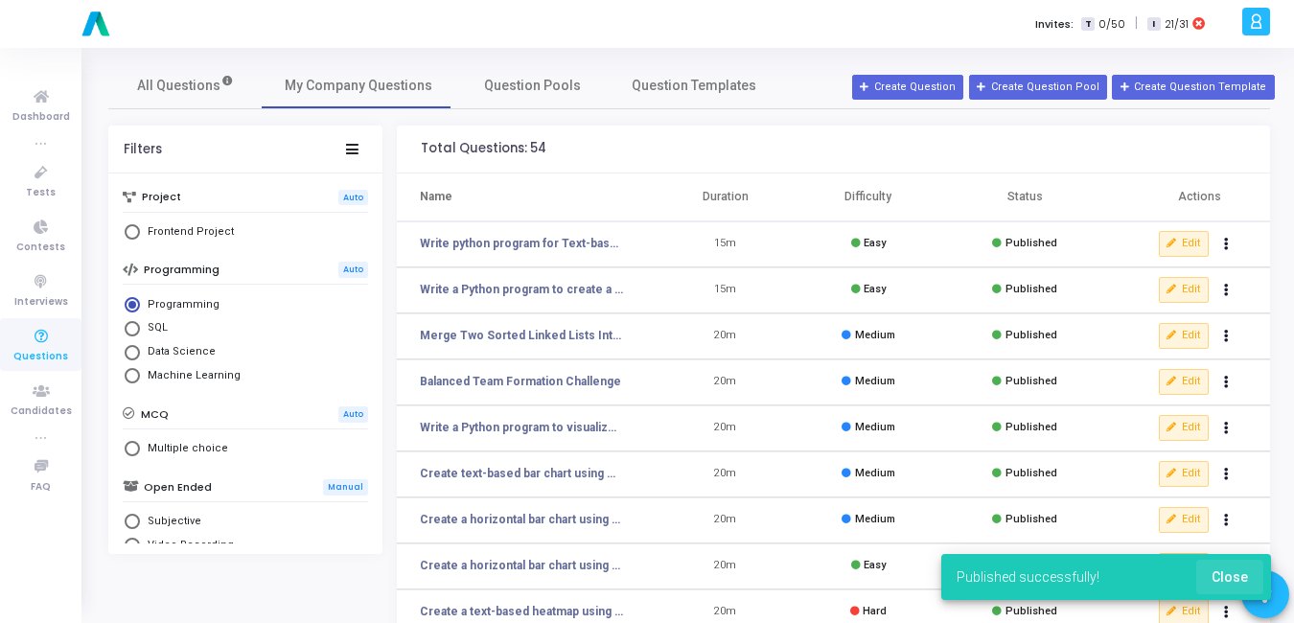
click at [1243, 578] on span "Close" at bounding box center [1230, 576] width 36 height 15
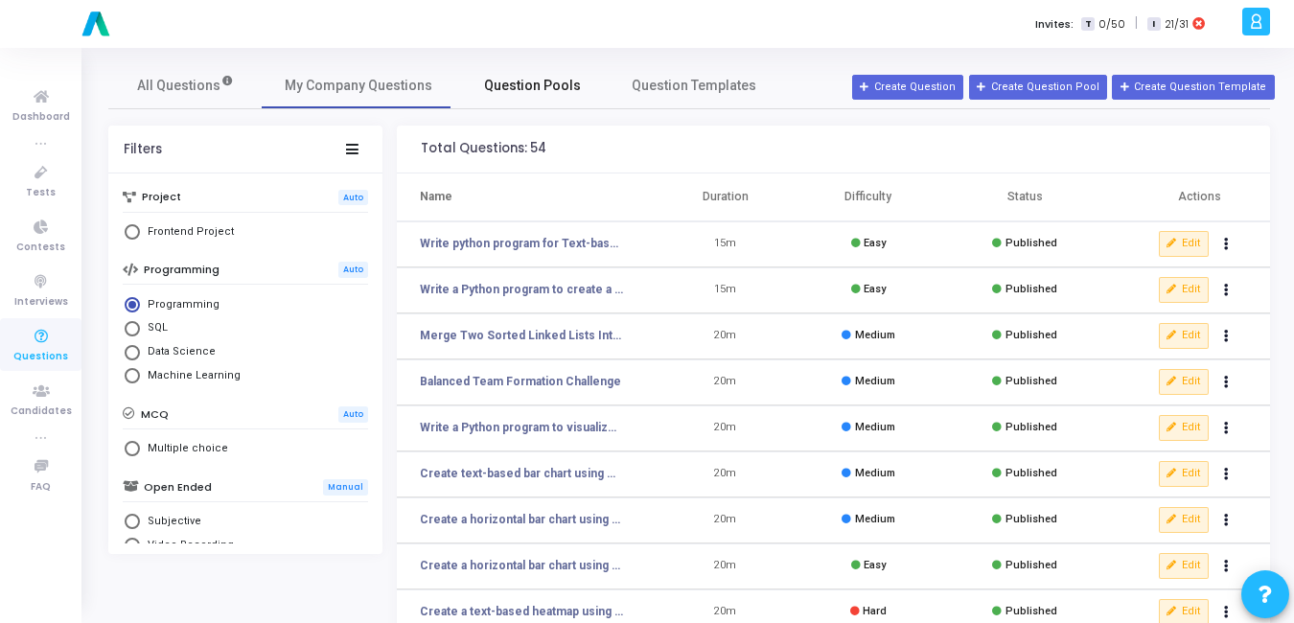
click at [525, 89] on span "Question Pools" at bounding box center [532, 86] width 97 height 20
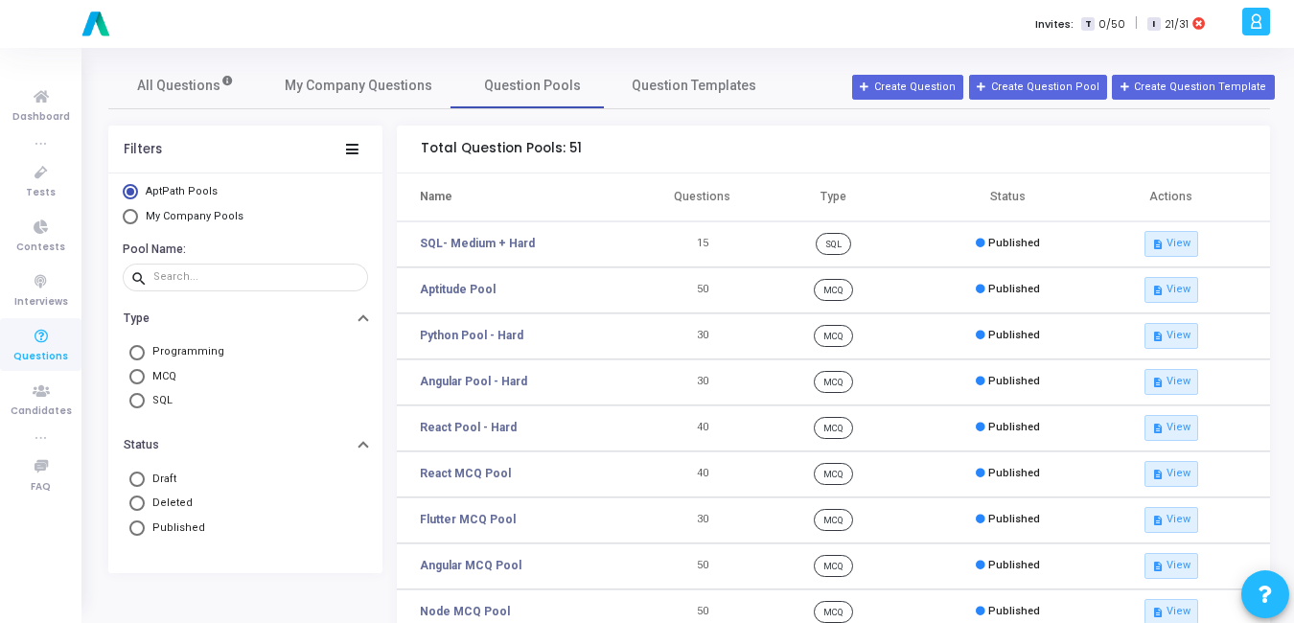
click at [135, 219] on span "Select Library" at bounding box center [130, 216] width 15 height 15
click at [135, 219] on input "My Company Pools" at bounding box center [130, 216] width 15 height 15
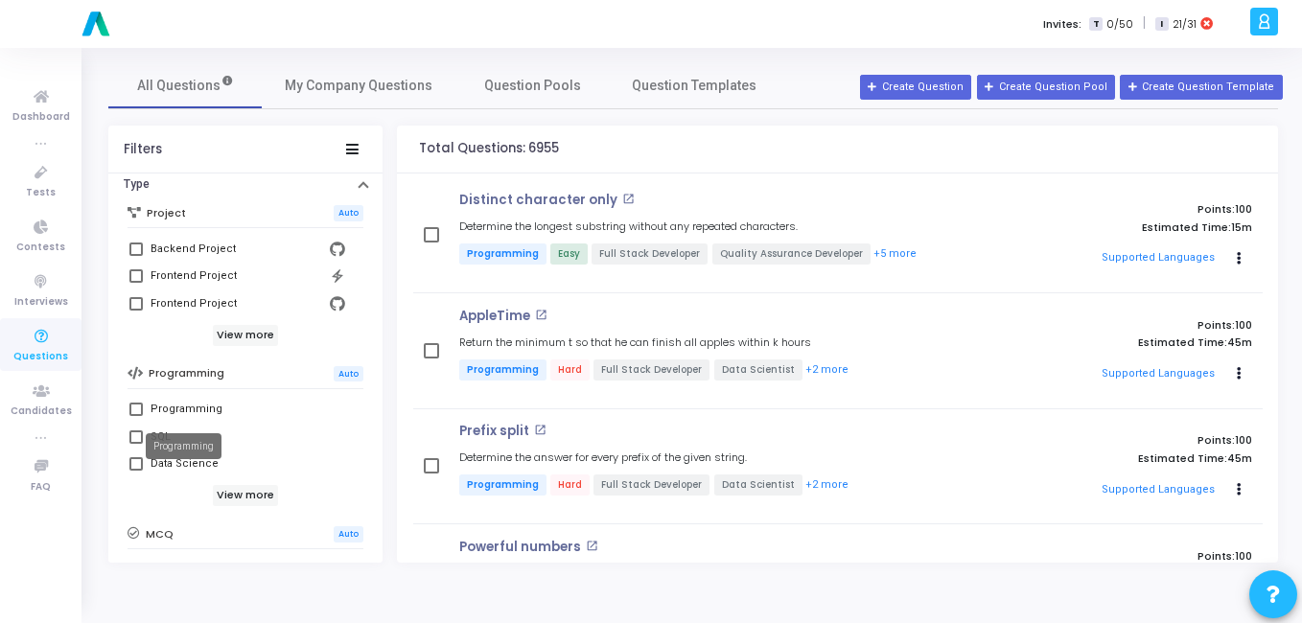
scroll to position [169, 0]
click at [141, 409] on span at bounding box center [135, 408] width 13 height 13
click at [136, 415] on input "Programming" at bounding box center [135, 415] width 1 height 1
checkbox input "true"
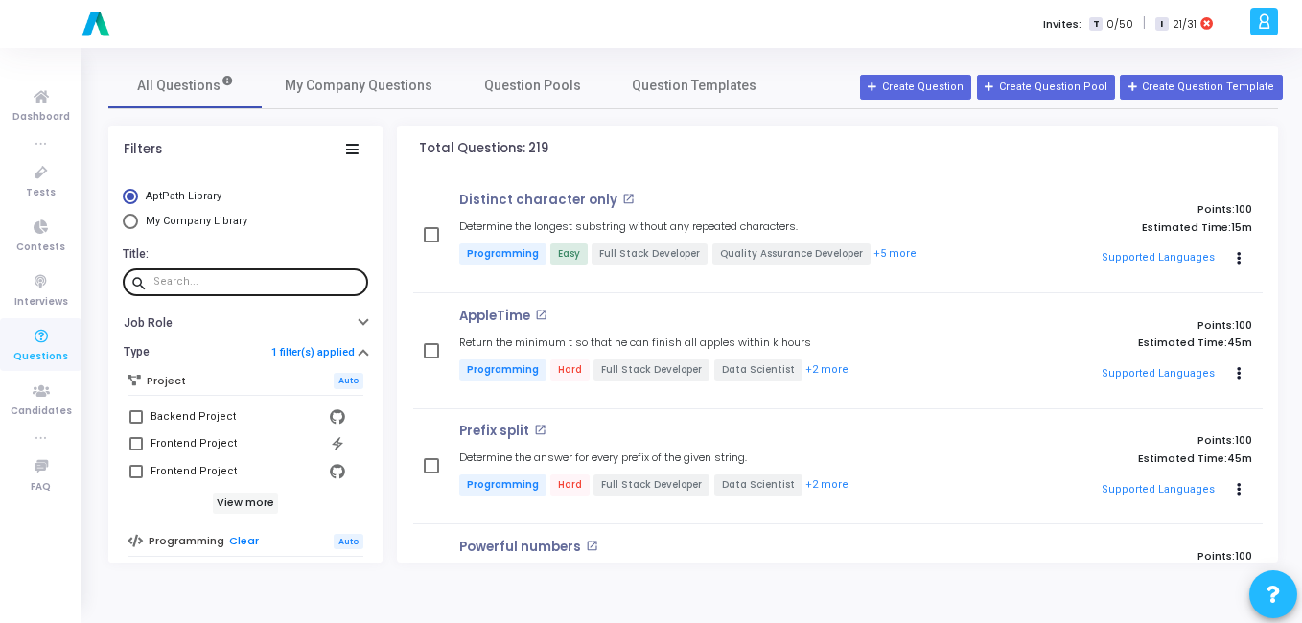
click at [196, 287] on input "text" at bounding box center [256, 282] width 207 height 12
paste input "Print Odd Even"
click at [196, 287] on input "Print Odd Even" at bounding box center [245, 282] width 184 height 12
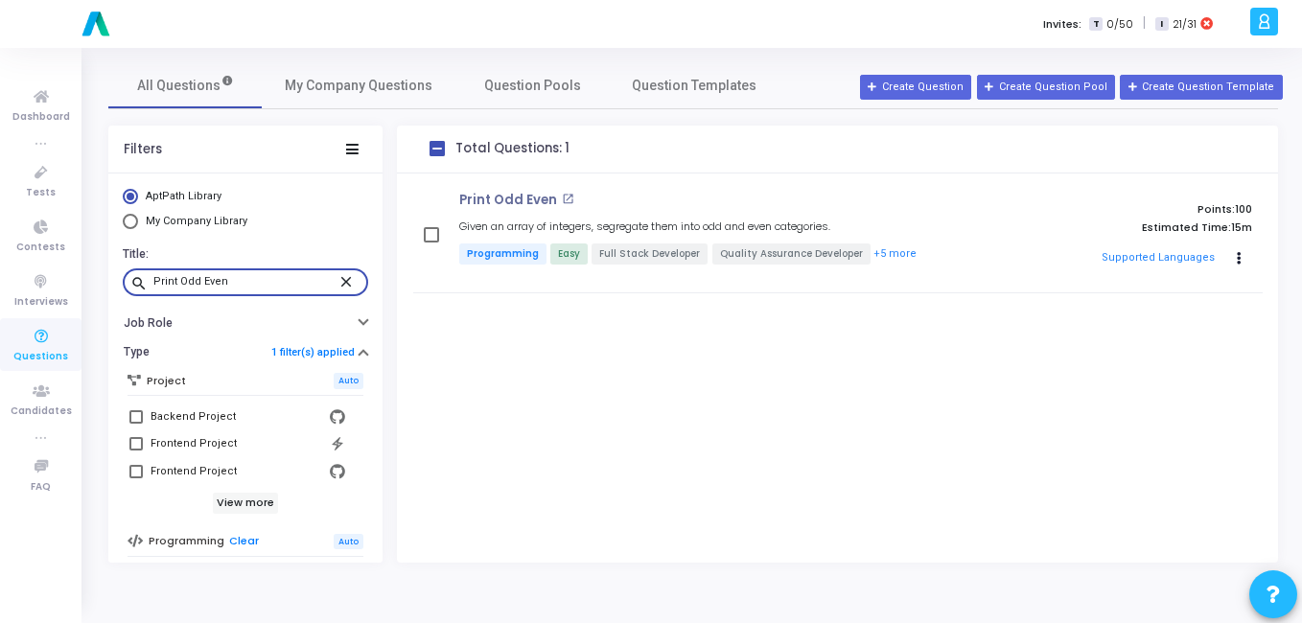
type input "Print Odd Even"
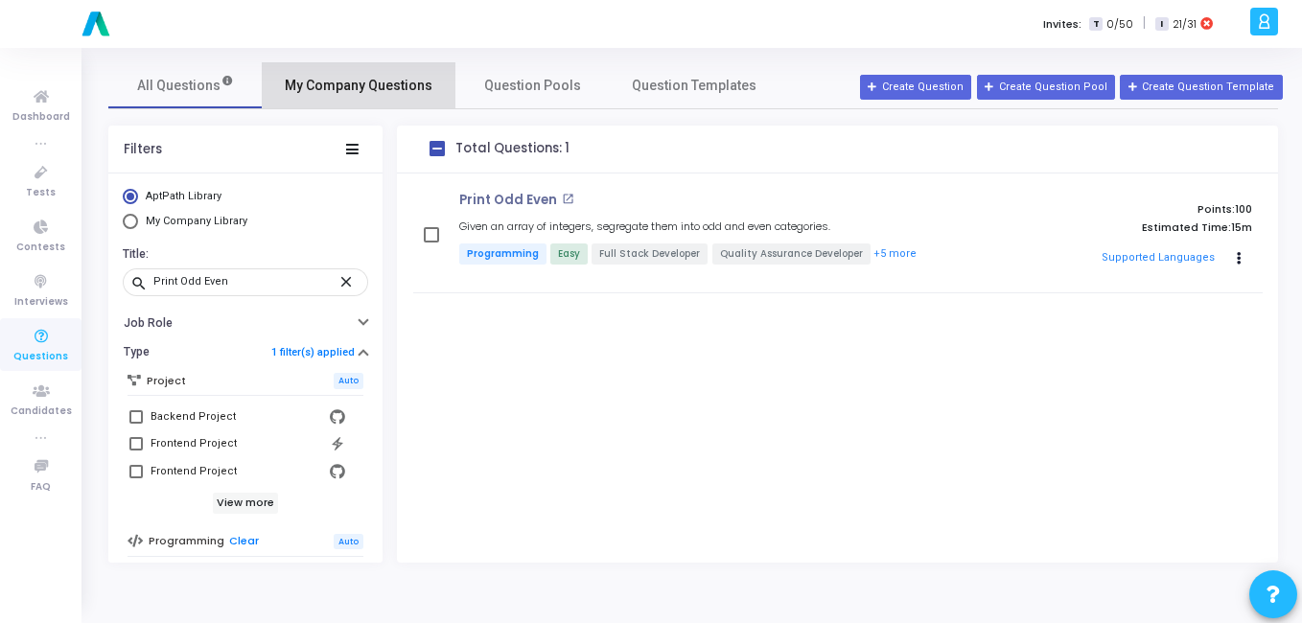
click at [361, 79] on span "My Company Questions" at bounding box center [359, 86] width 148 height 20
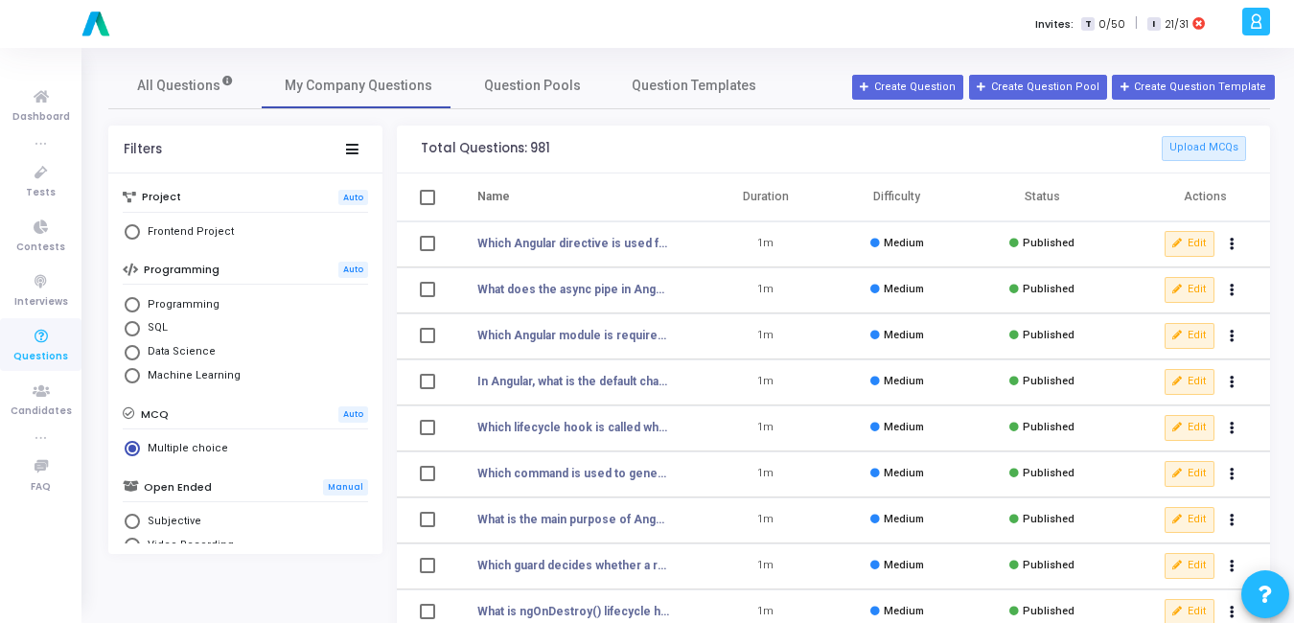
click at [151, 302] on span "Programming" at bounding box center [180, 305] width 80 height 16
click at [140, 302] on input "Programming" at bounding box center [132, 304] width 15 height 15
radio input "true"
radio input "false"
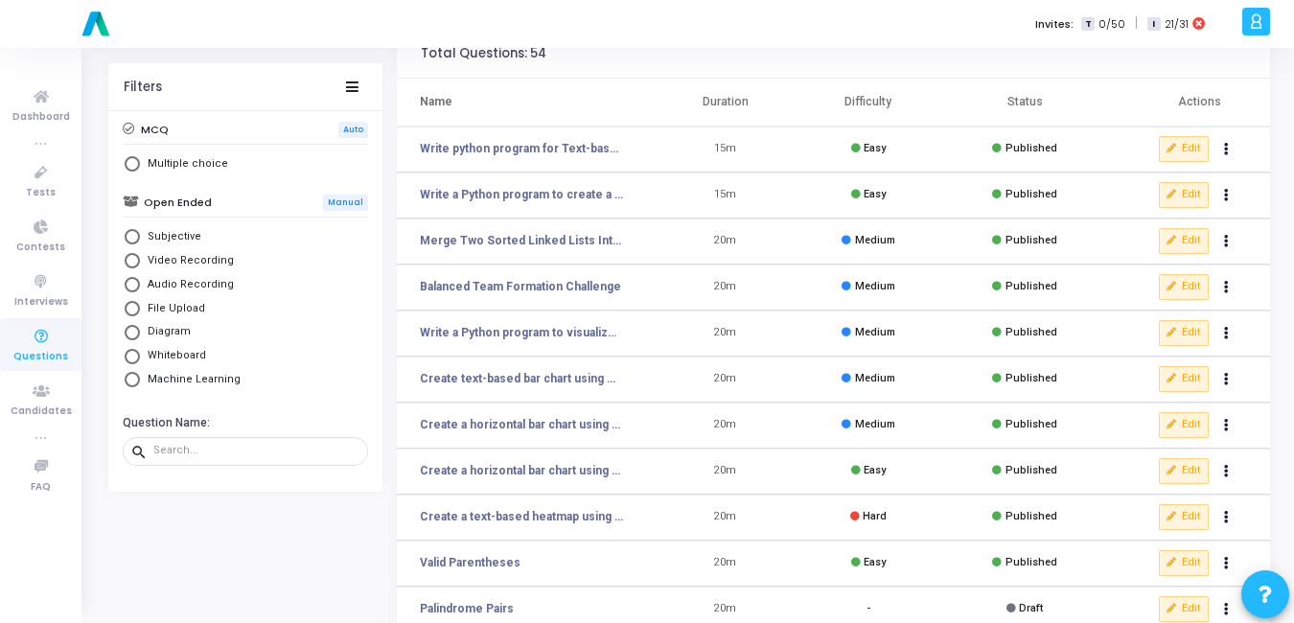
scroll to position [96, 0]
click at [240, 443] on div at bounding box center [256, 449] width 207 height 31
paste input "Print Odd Even"
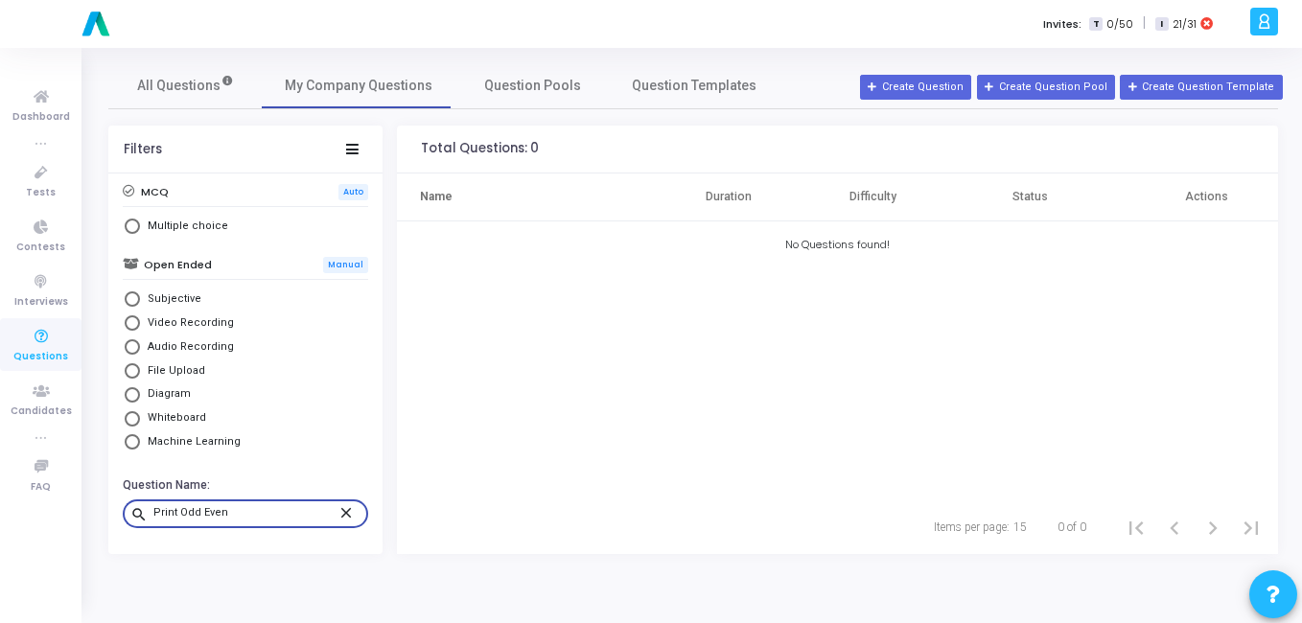
click at [226, 513] on input "Print Odd Even" at bounding box center [245, 513] width 184 height 12
type input "P"
type input "ones"
click at [204, 95] on span "All Questions" at bounding box center [185, 86] width 97 height 20
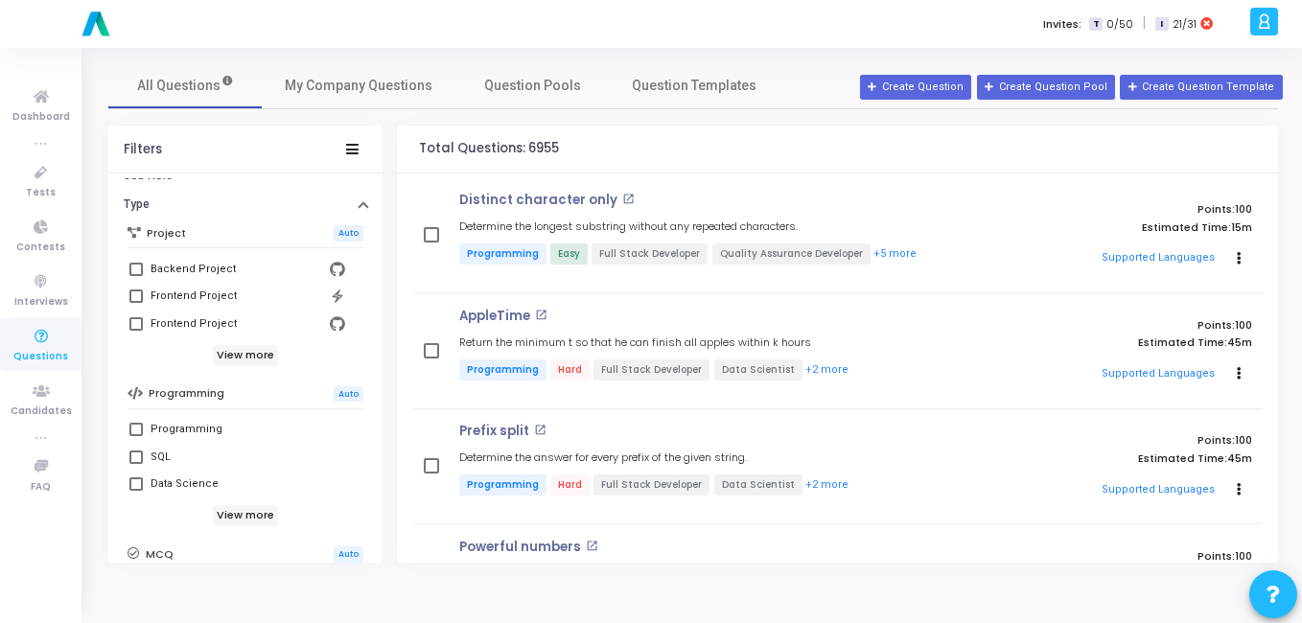
scroll to position [232, 0]
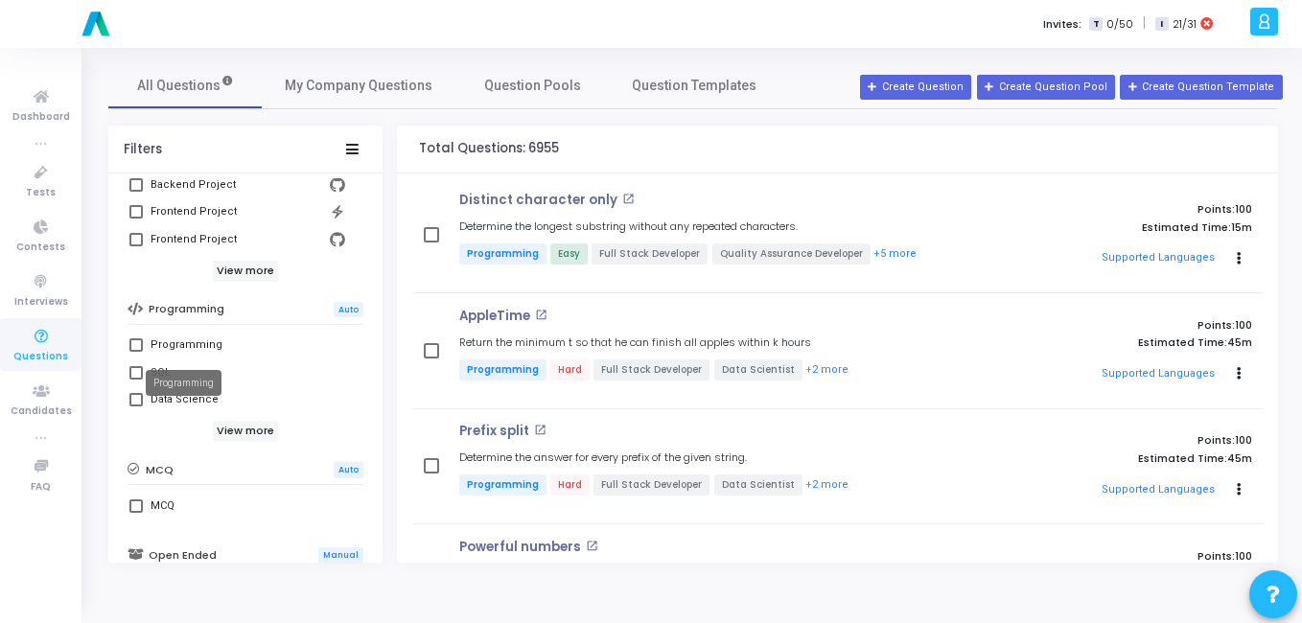
click at [161, 348] on div "Programming" at bounding box center [186, 345] width 72 height 23
click at [136, 352] on input "Programming" at bounding box center [135, 352] width 1 height 1
checkbox input "true"
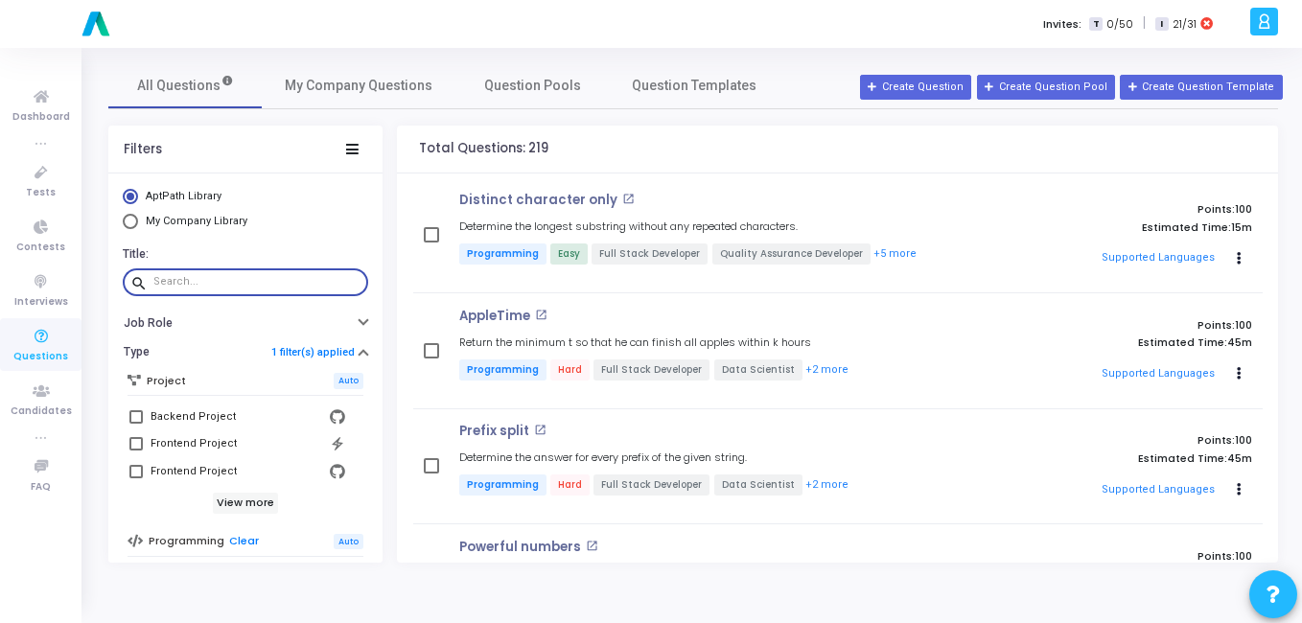
click at [173, 281] on input "text" at bounding box center [256, 282] width 207 height 12
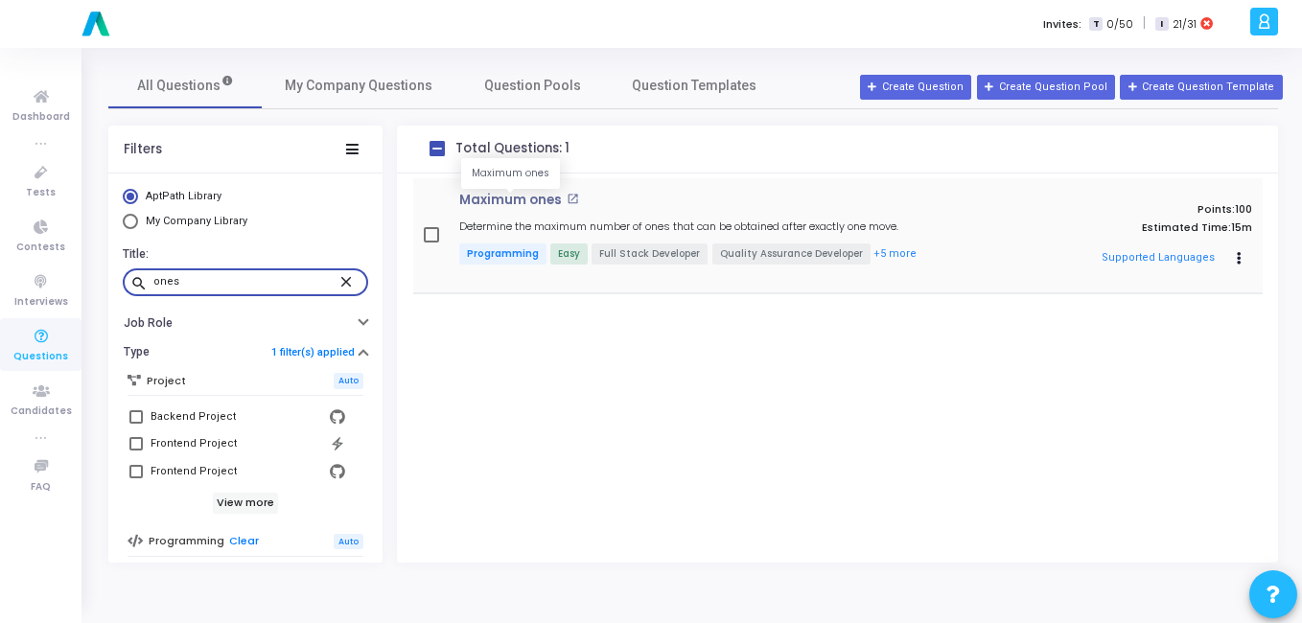
type input "ones"
click at [516, 195] on p "Maximum ones" at bounding box center [510, 200] width 103 height 15
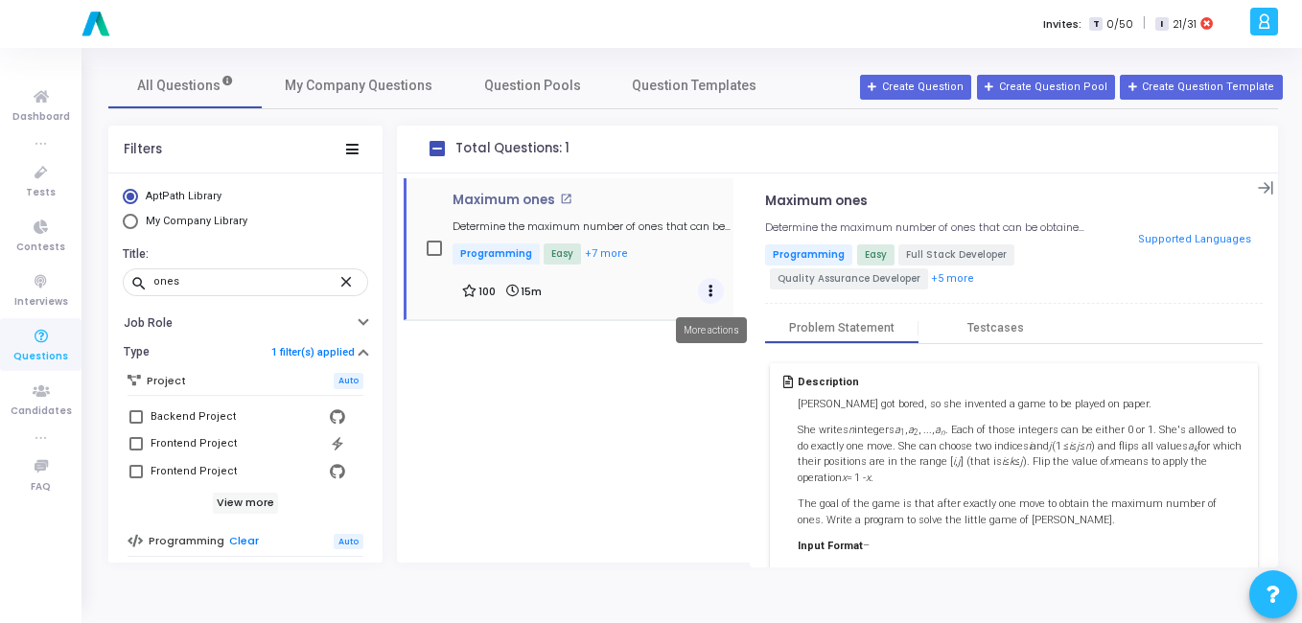
click at [703, 299] on button "Actions" at bounding box center [711, 291] width 27 height 27
click at [674, 403] on div "Maximum ones open_in_new Determine the maximum number of ones that can be obtai…" at bounding box center [573, 368] width 353 height 389
click at [1258, 181] on icon at bounding box center [1266, 188] width 16 height 16
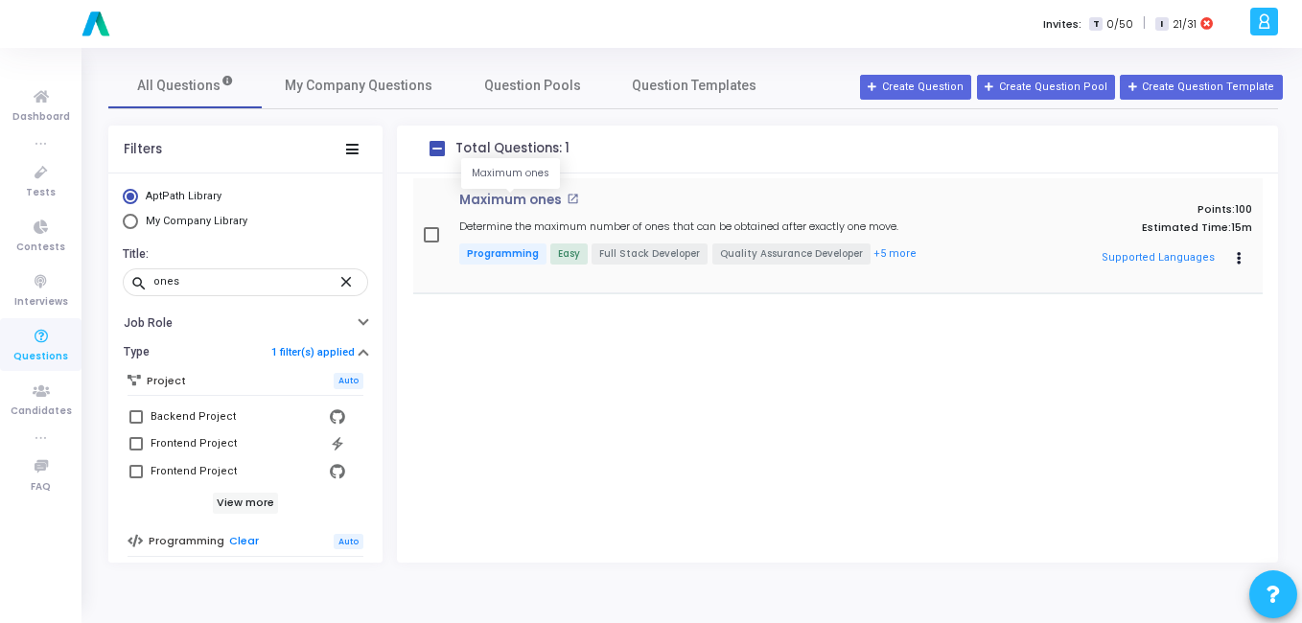
click at [503, 197] on p "Maximum ones" at bounding box center [510, 200] width 103 height 15
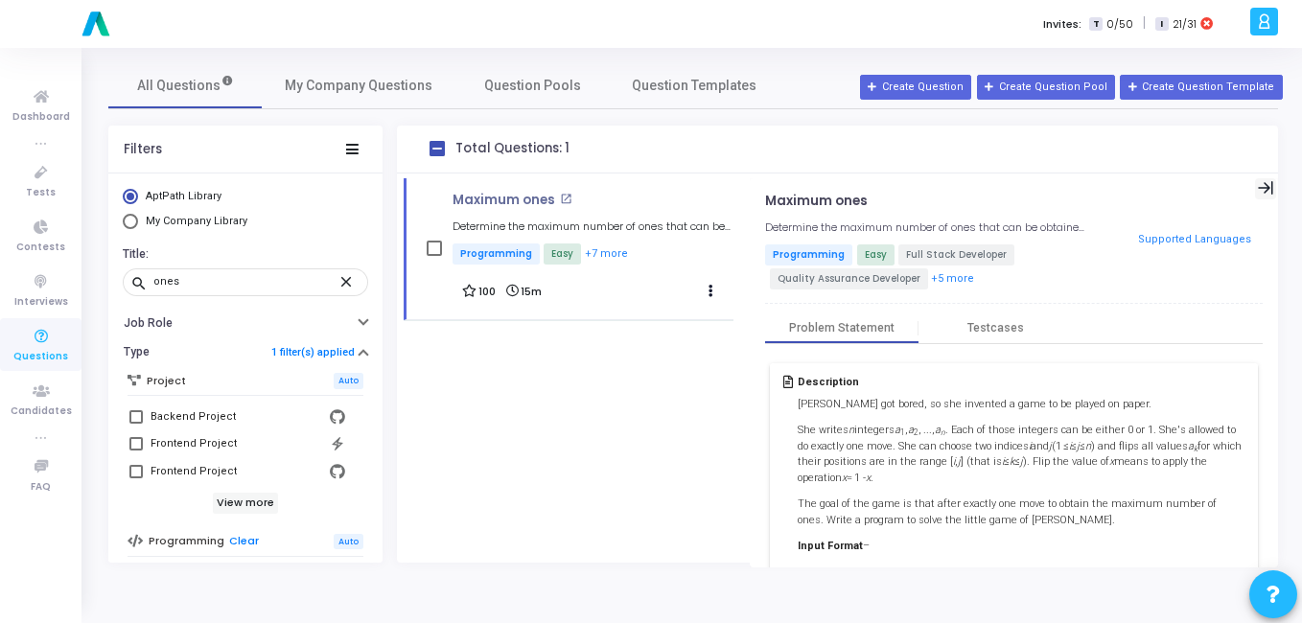
click at [1258, 190] on icon at bounding box center [1266, 188] width 16 height 16
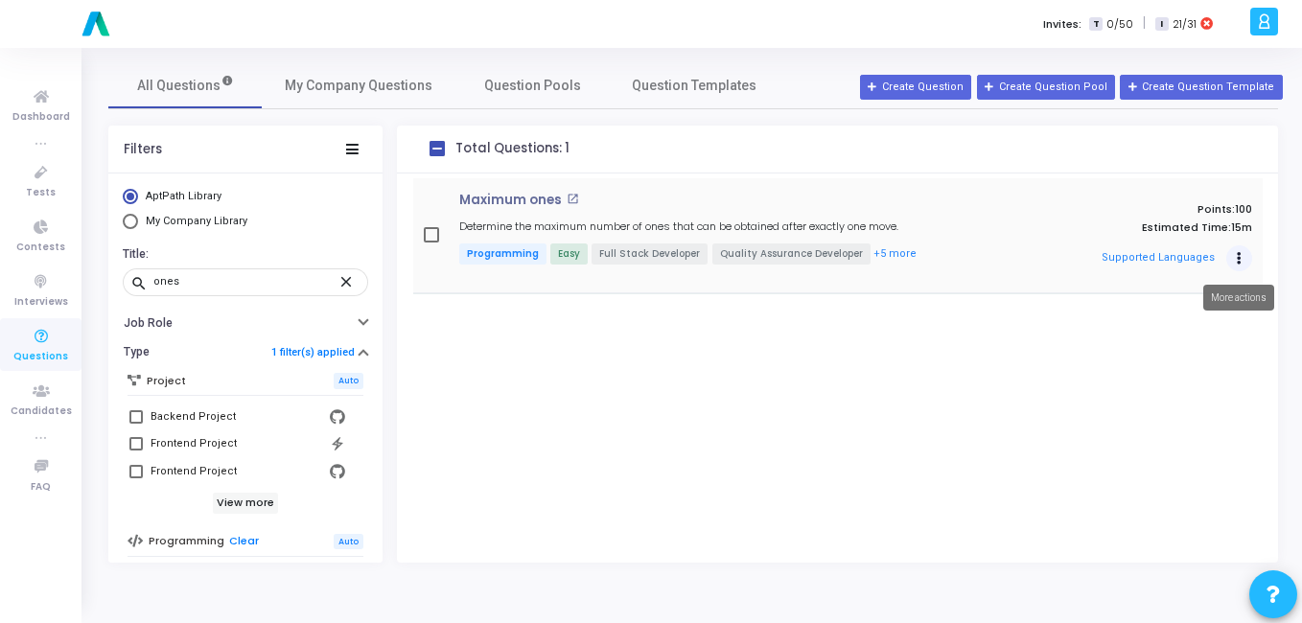
click at [1236, 258] on button "Actions" at bounding box center [1239, 258] width 27 height 27
click at [1144, 298] on button "Clone" at bounding box center [1170, 297] width 123 height 16
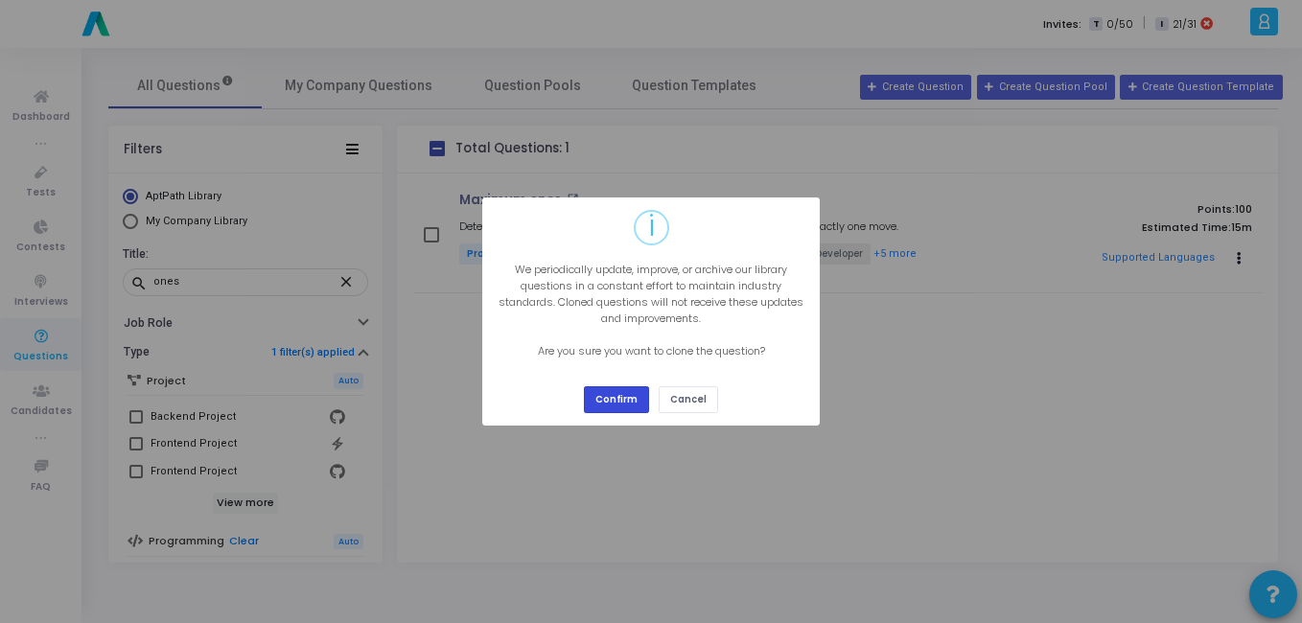
click at [619, 401] on button "Confirm" at bounding box center [616, 399] width 65 height 26
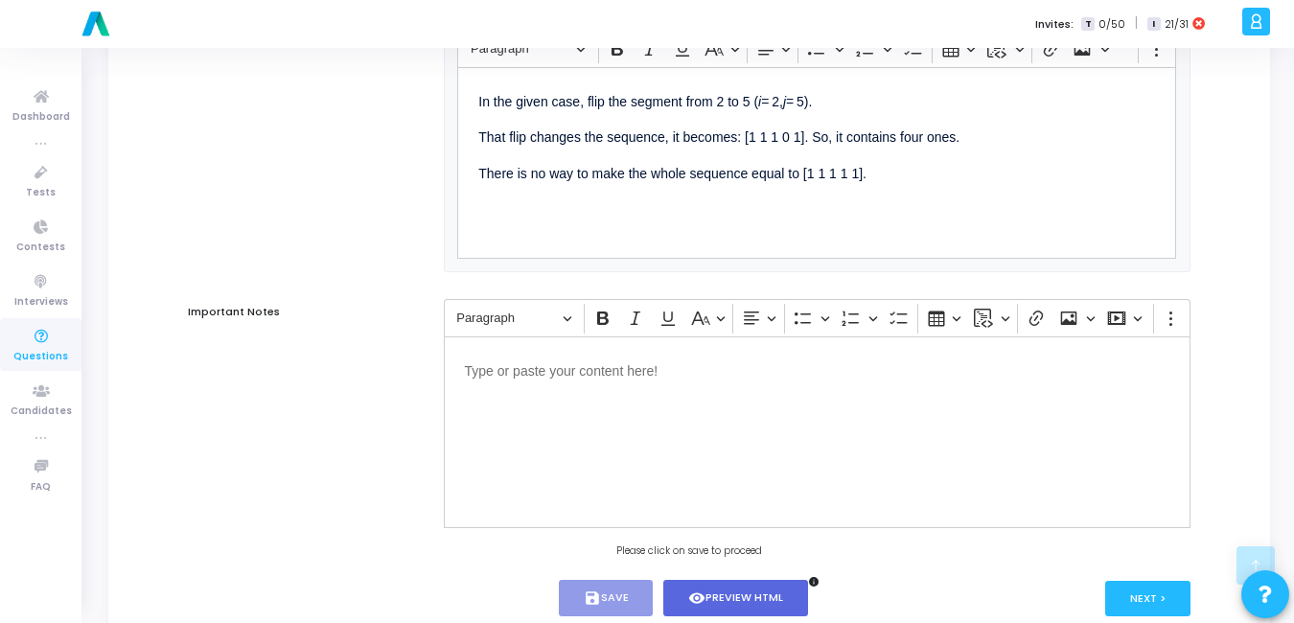
scroll to position [1254, 0]
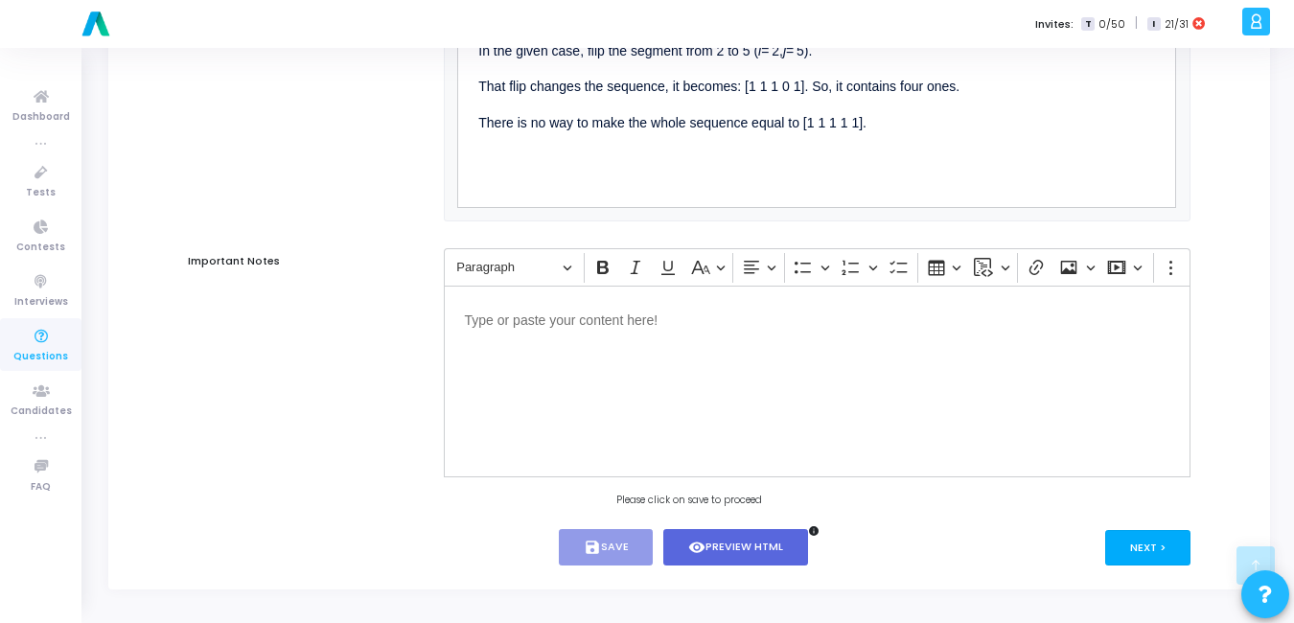
click at [1170, 558] on button "Next >" at bounding box center [1147, 547] width 85 height 35
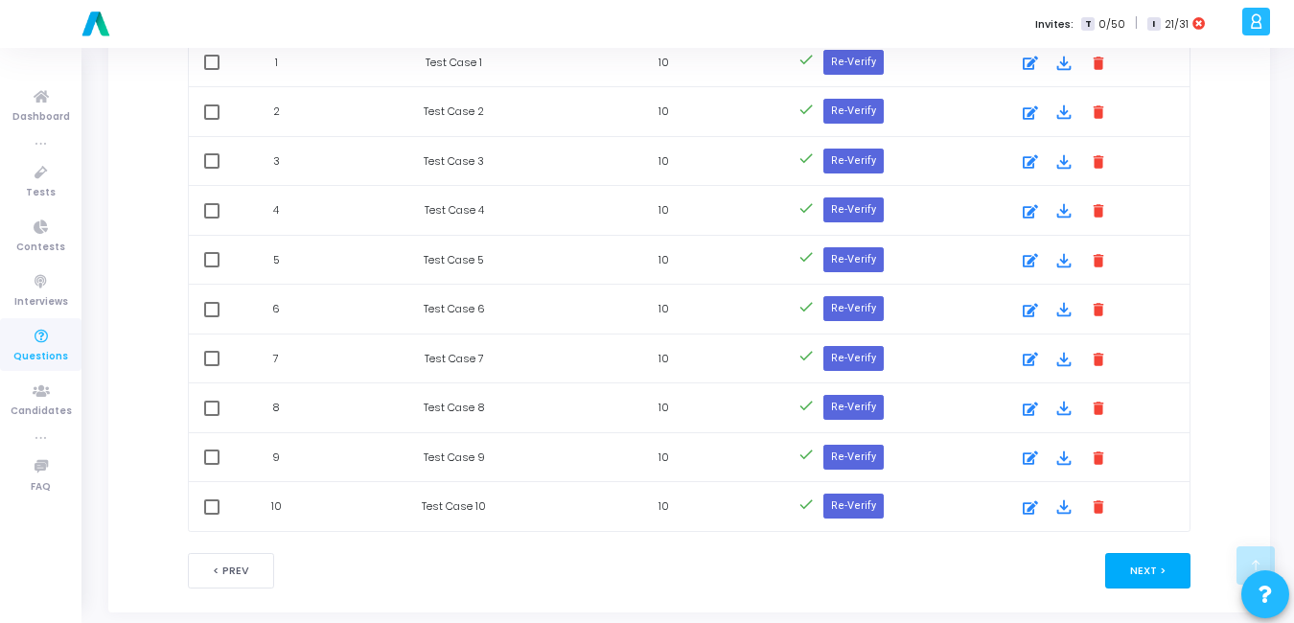
scroll to position [1211, 0]
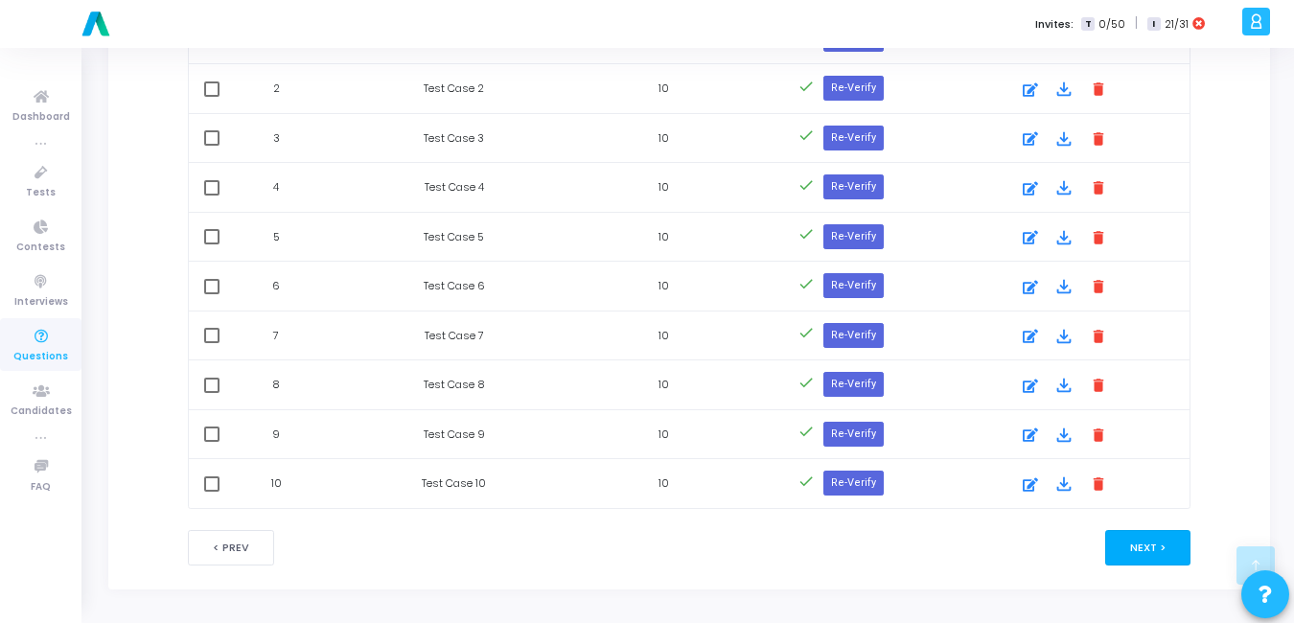
click at [1127, 559] on button "Next >" at bounding box center [1147, 547] width 85 height 35
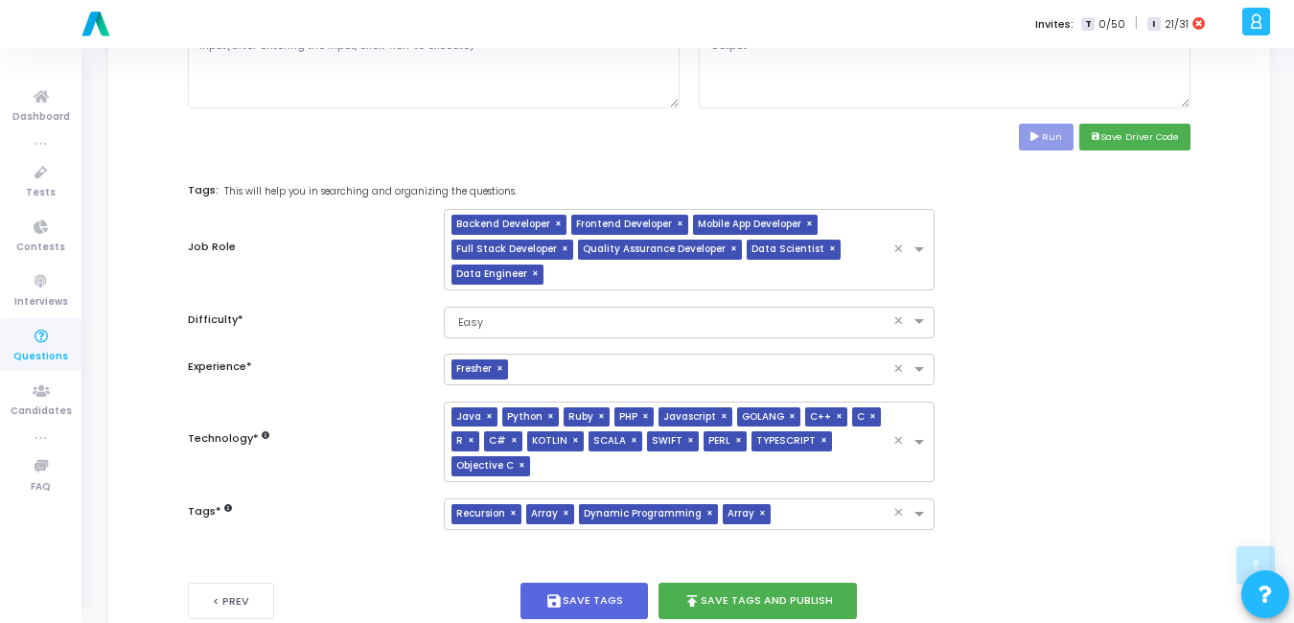
scroll to position [983, 0]
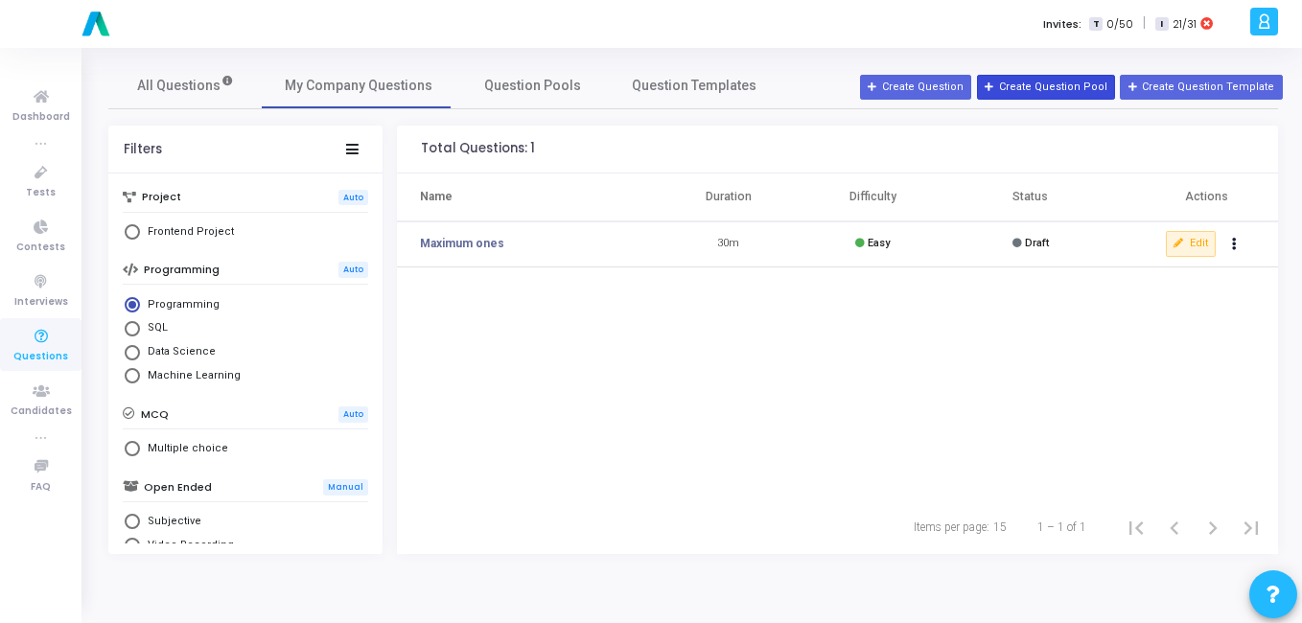
click at [1068, 81] on button "Create Question Pool" at bounding box center [1046, 87] width 138 height 25
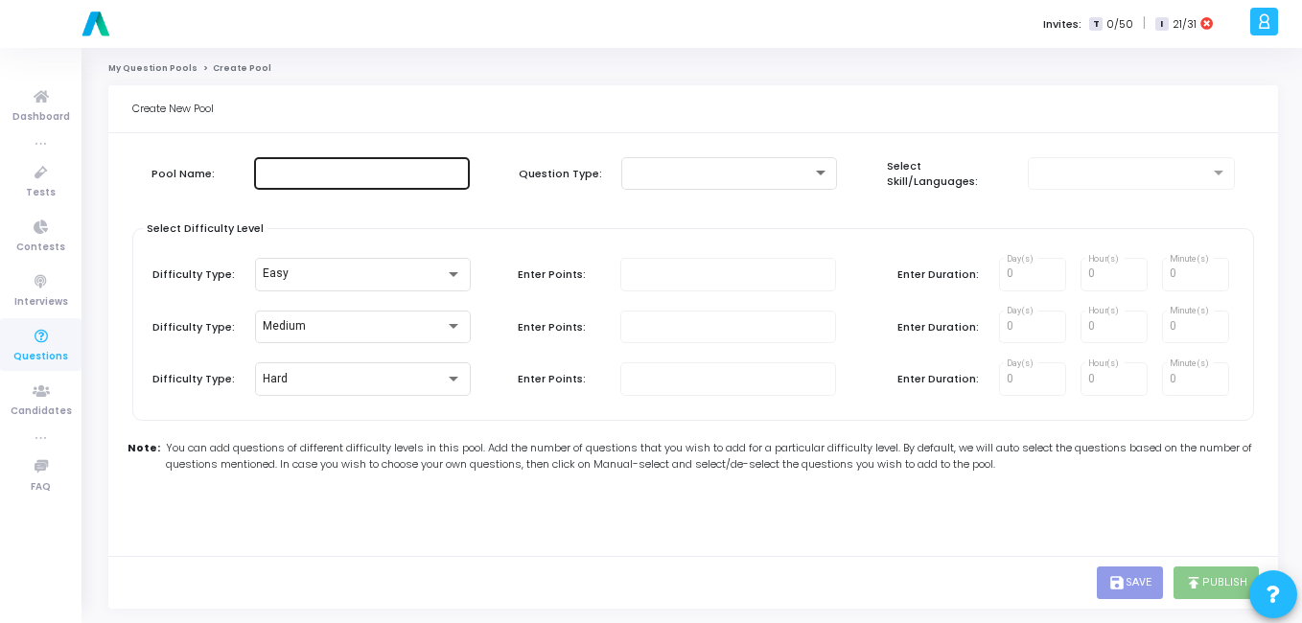
click at [320, 174] on input "text" at bounding box center [362, 173] width 200 height 13
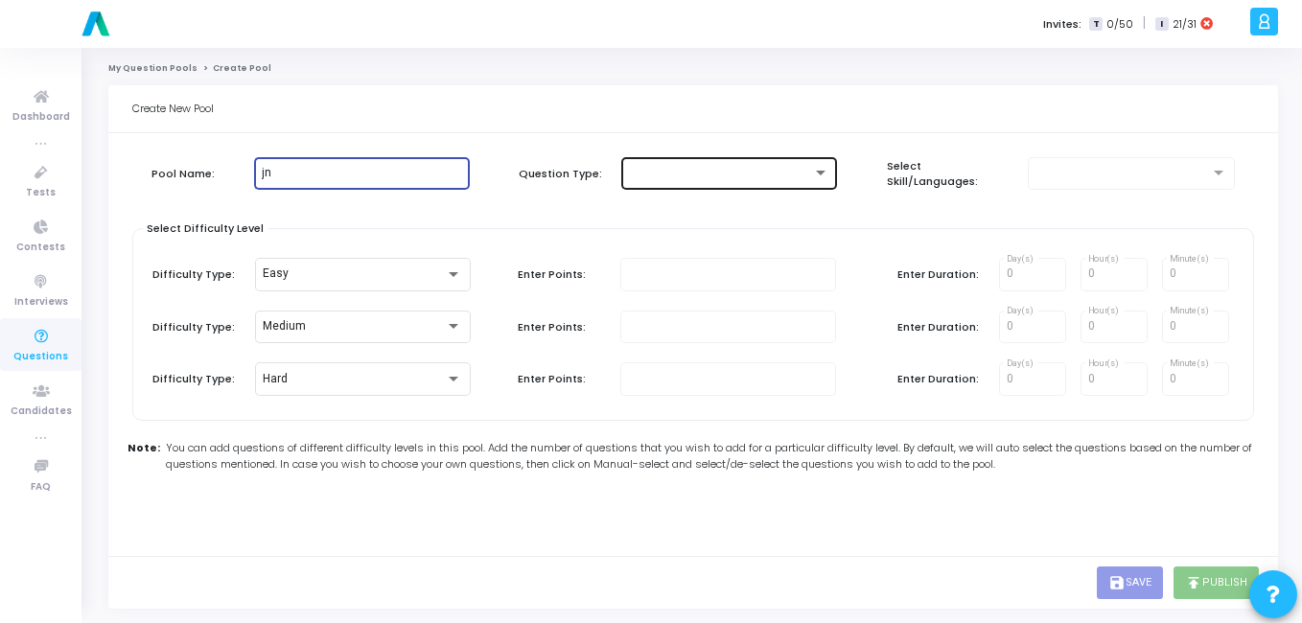
type input "jn"
click at [701, 165] on div at bounding box center [729, 171] width 200 height 35
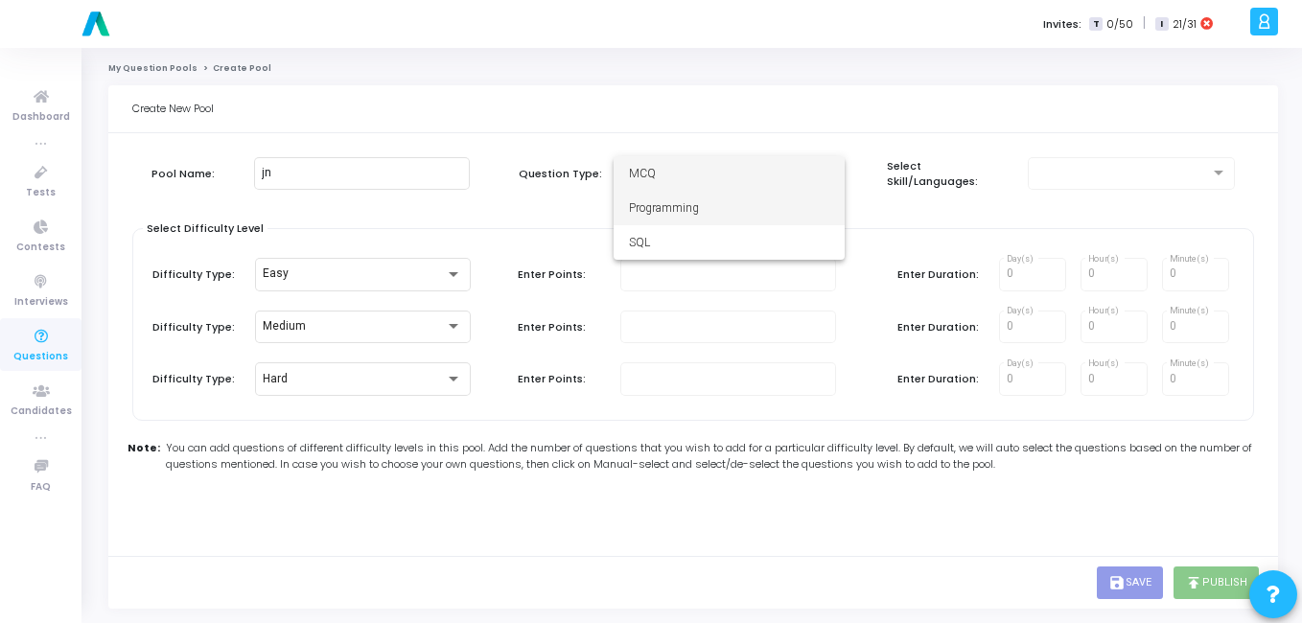
click at [697, 201] on span "Programming" at bounding box center [729, 208] width 200 height 35
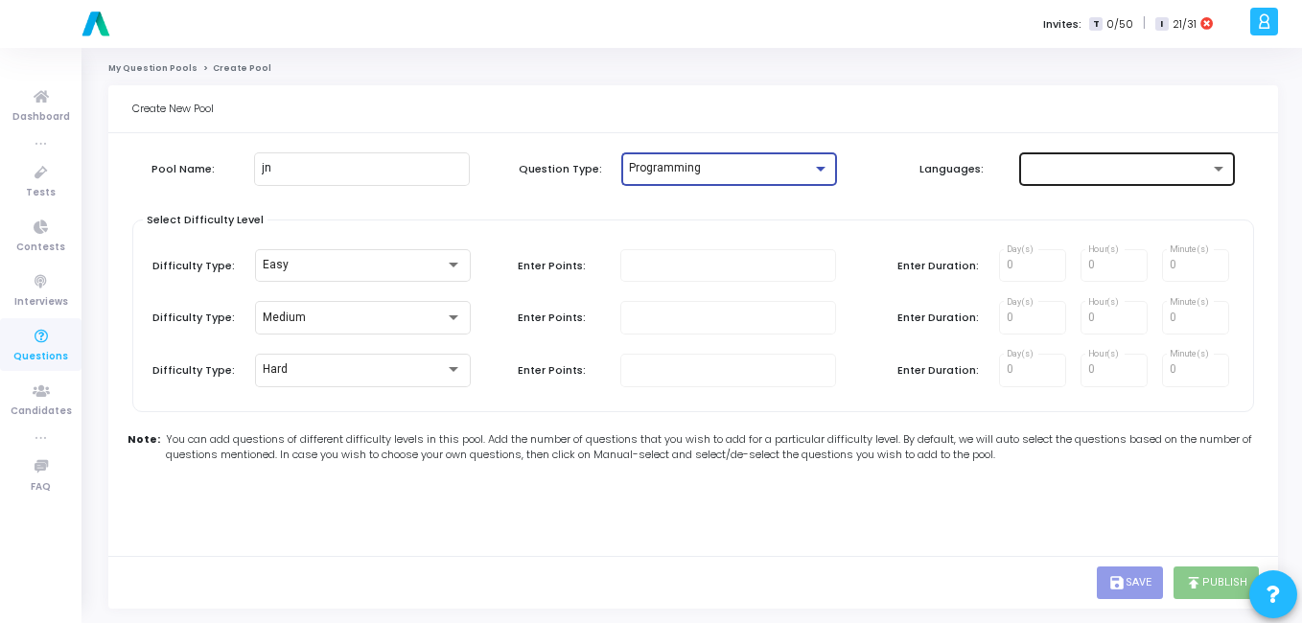
click at [1058, 170] on div at bounding box center [1118, 168] width 183 height 13
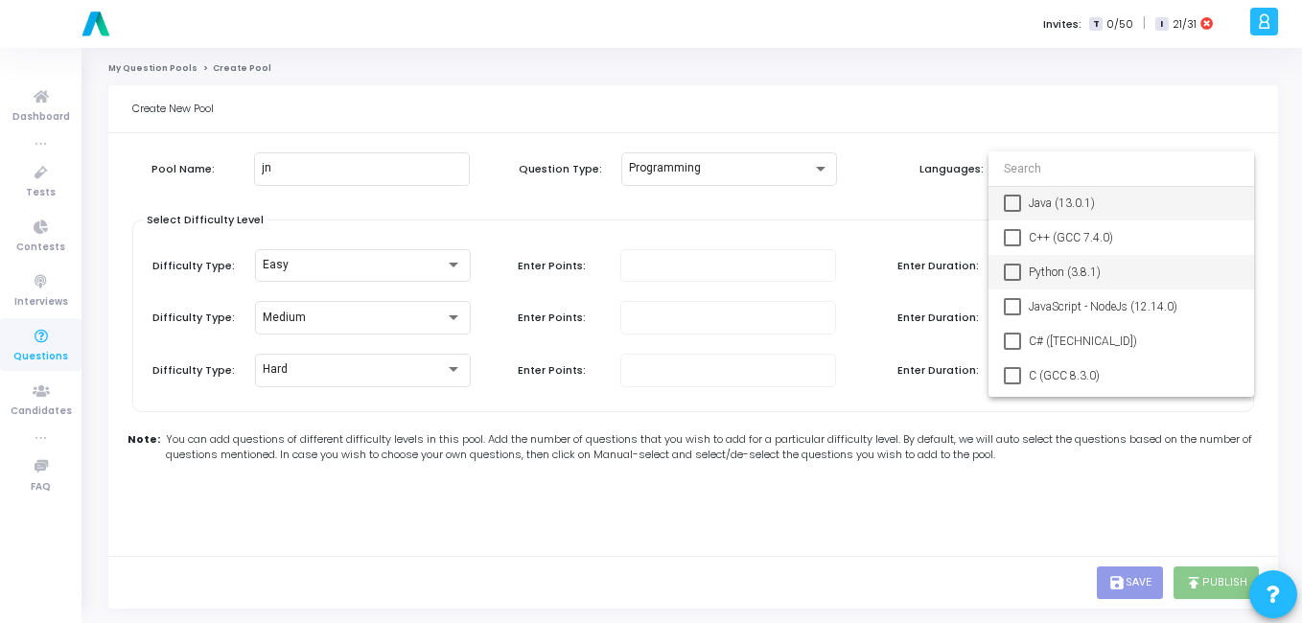
click at [1035, 263] on span "Python (3.8.1)" at bounding box center [1134, 272] width 210 height 35
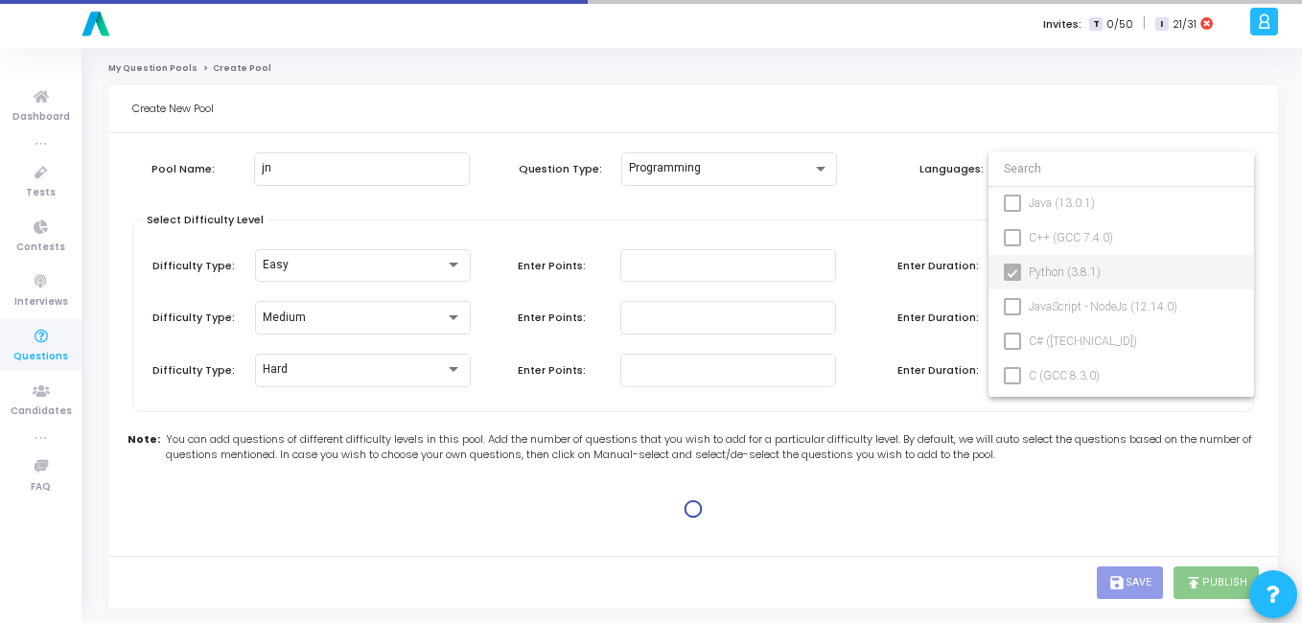
type input "100"
type input "15"
type input "100"
type input "30"
type input "100"
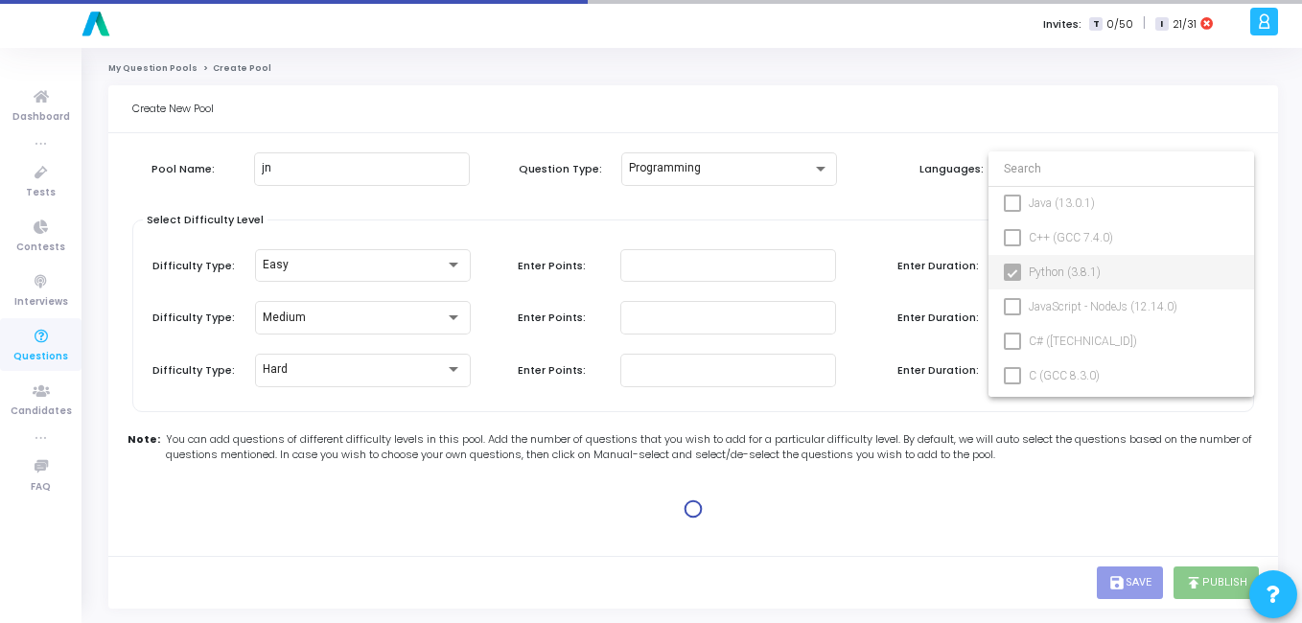
type input "45"
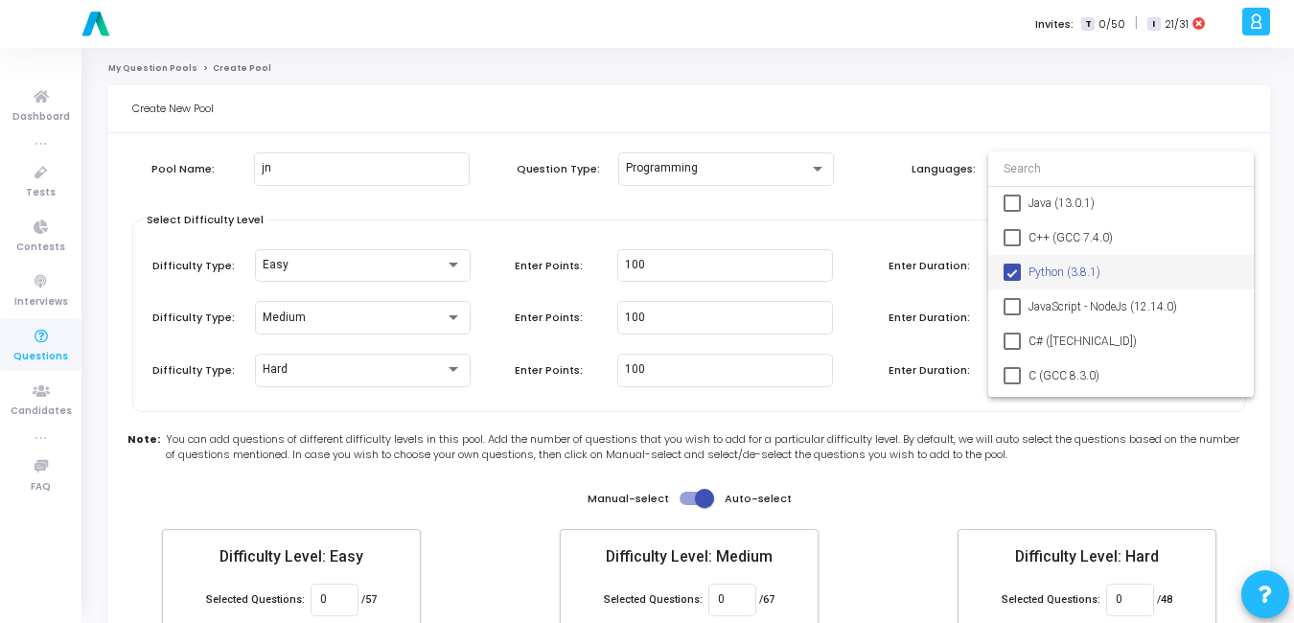
click at [547, 202] on div at bounding box center [647, 311] width 1294 height 623
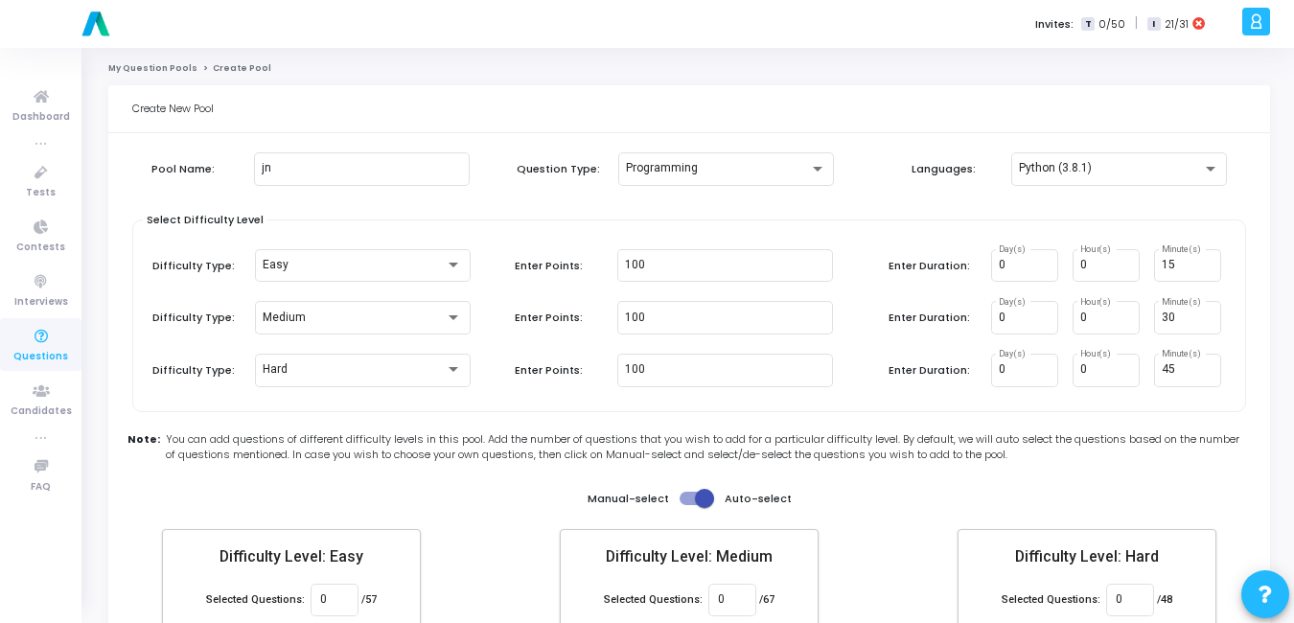
scroll to position [111, 0]
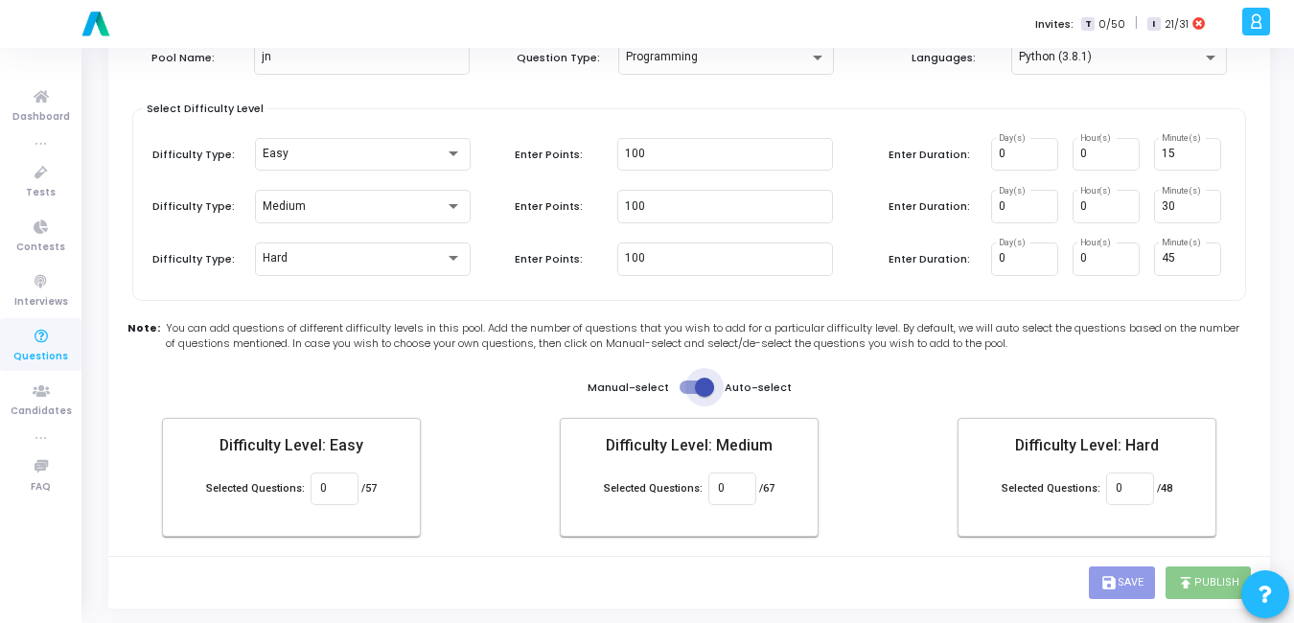
click at [692, 387] on span at bounding box center [697, 387] width 35 height 13
click at [689, 394] on input "checkbox" at bounding box center [688, 394] width 1 height 1
checkbox input "false"
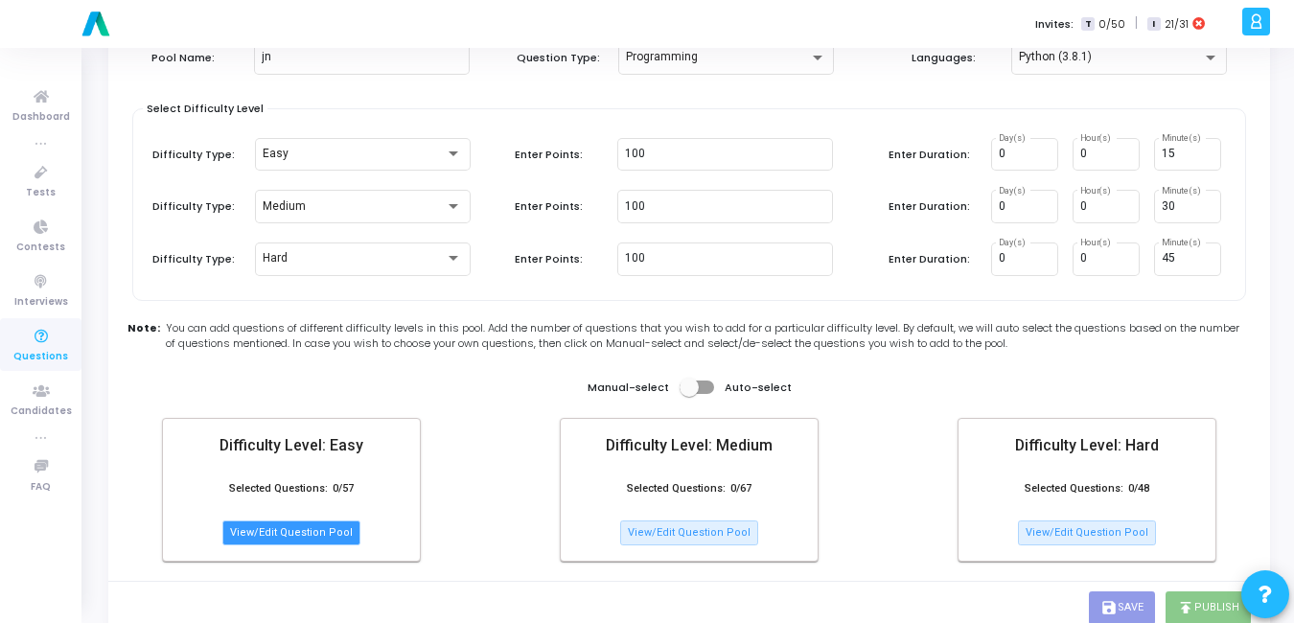
click at [317, 530] on button "View/Edit Question Pool" at bounding box center [291, 533] width 138 height 25
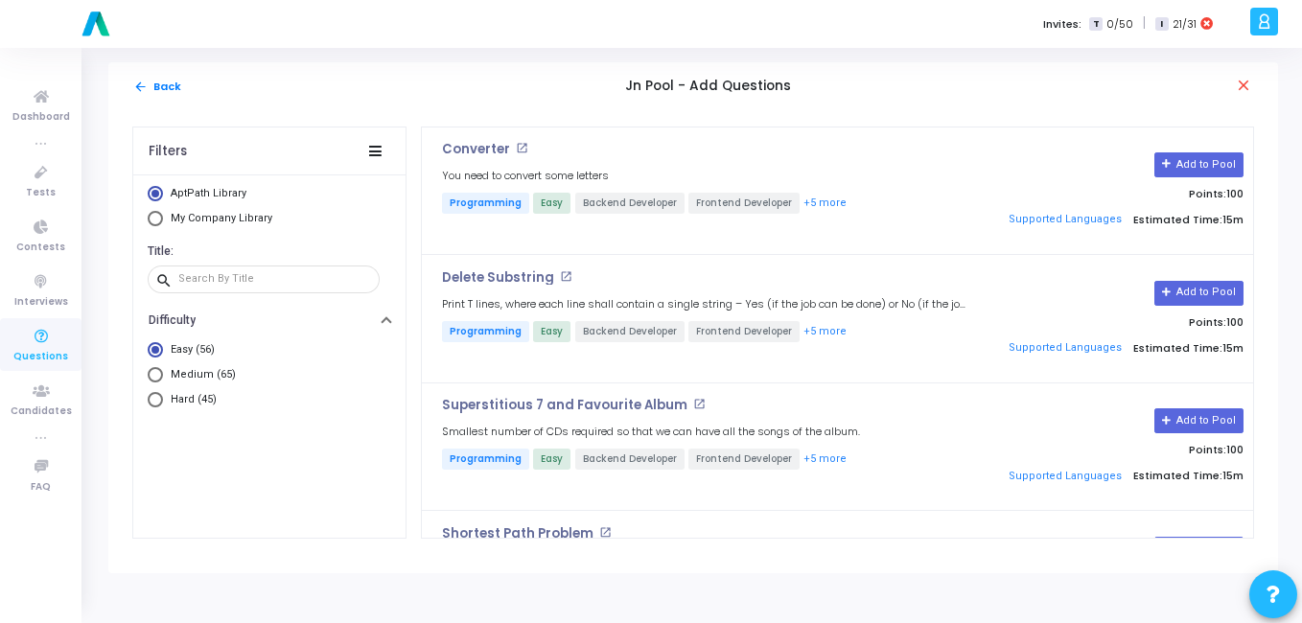
click at [154, 220] on span "Select Library" at bounding box center [155, 218] width 15 height 15
click at [154, 220] on input "My Company Library" at bounding box center [155, 218] width 15 height 15
radio input "true"
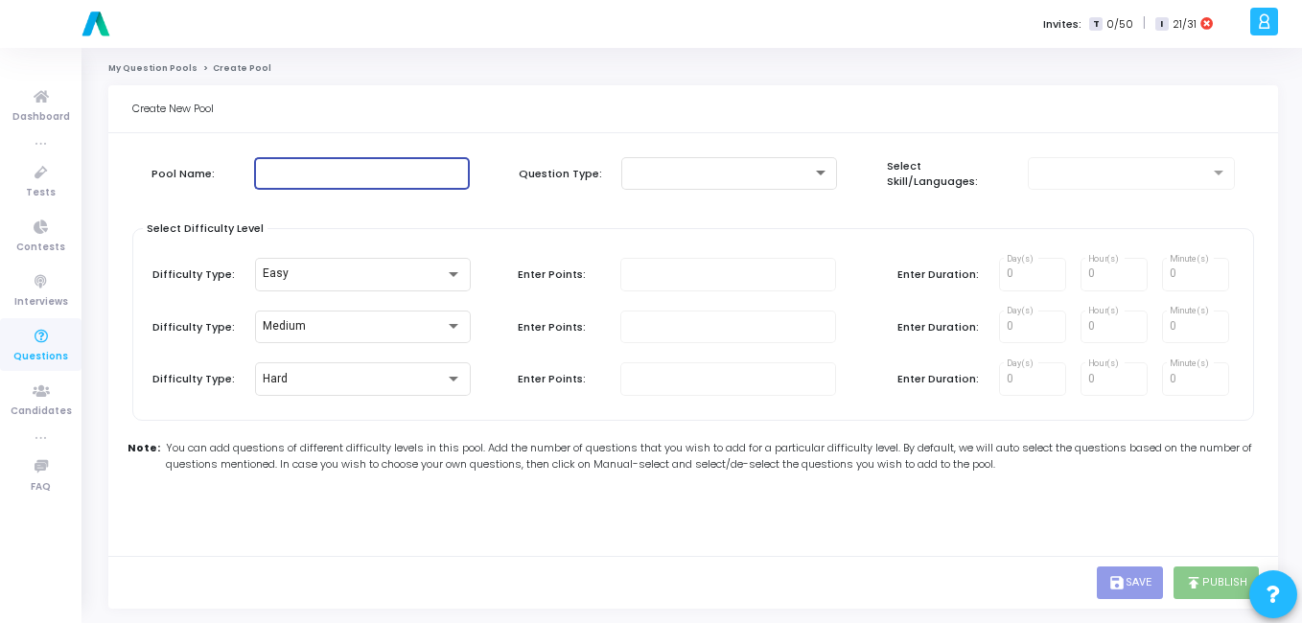
click at [336, 173] on input "text" at bounding box center [362, 173] width 200 height 13
type input "jjk"
click at [779, 174] on div at bounding box center [720, 173] width 183 height 13
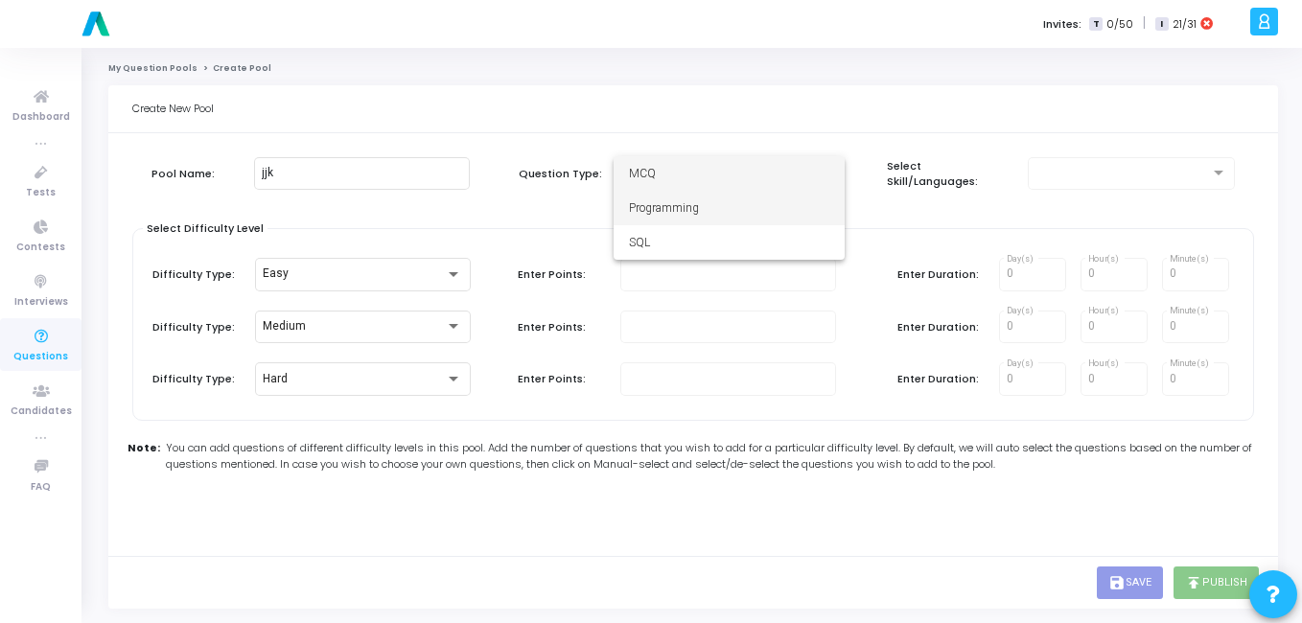
click at [771, 202] on span "Programming" at bounding box center [729, 208] width 200 height 35
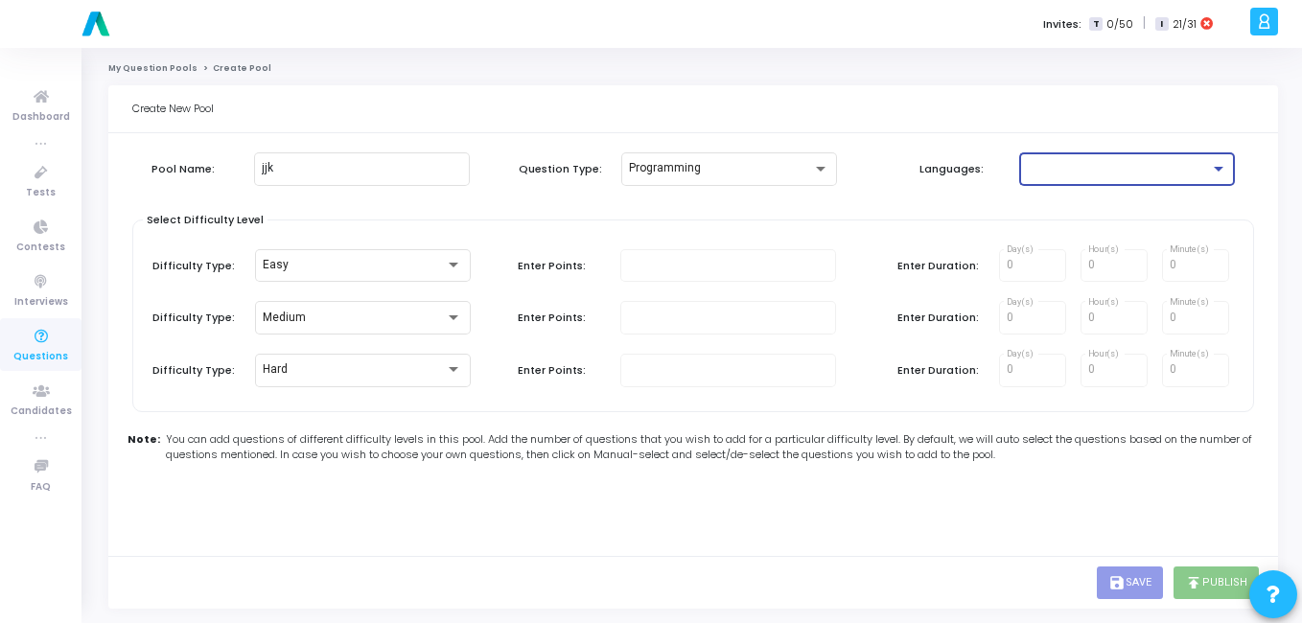
click at [1054, 172] on div at bounding box center [1118, 168] width 183 height 13
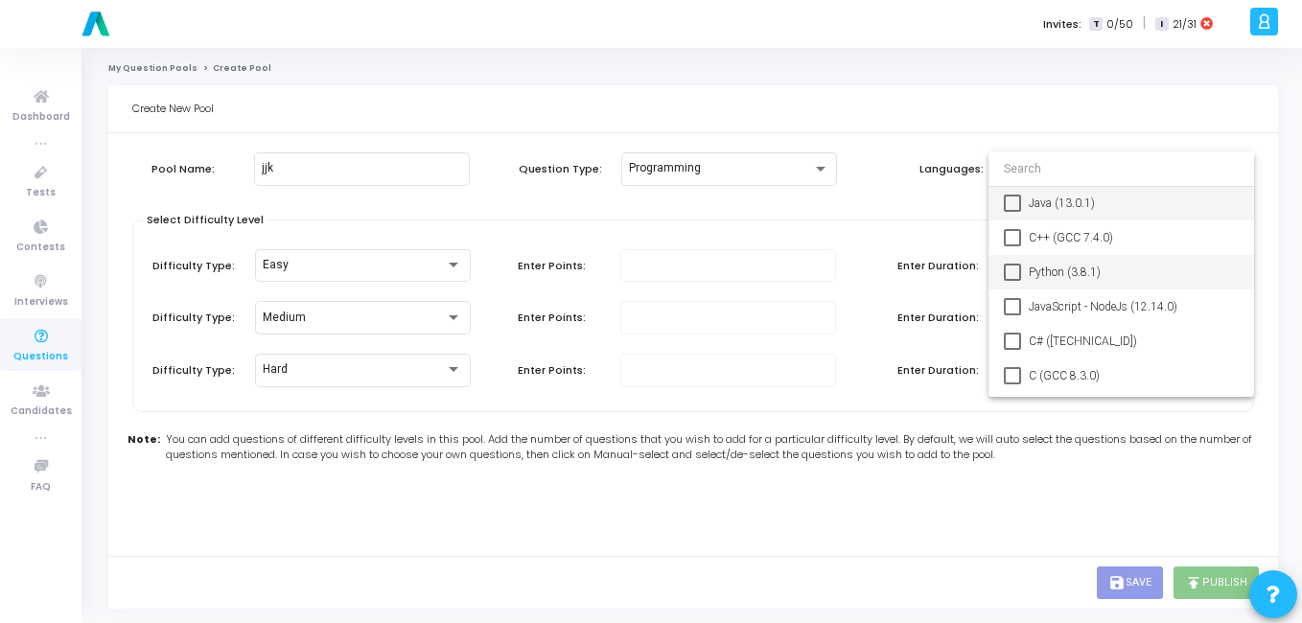
click at [1045, 274] on span "Python (3.8.1)" at bounding box center [1134, 272] width 210 height 35
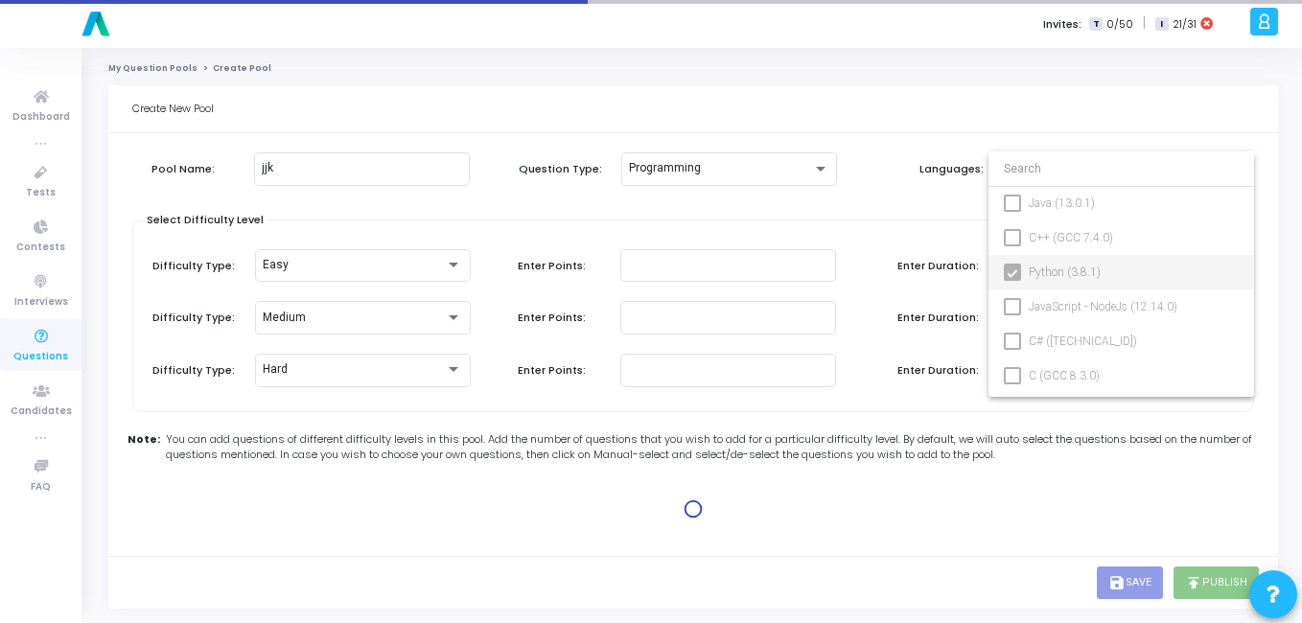
type input "100"
type input "15"
type input "100"
type input "30"
type input "100"
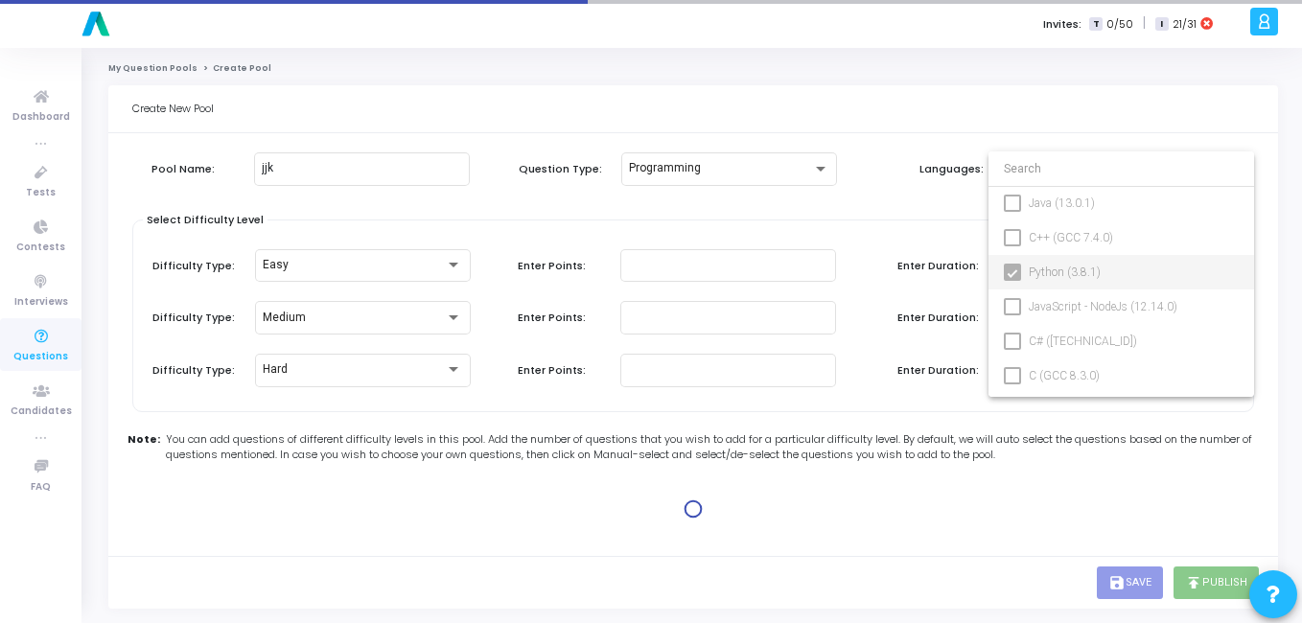
type input "45"
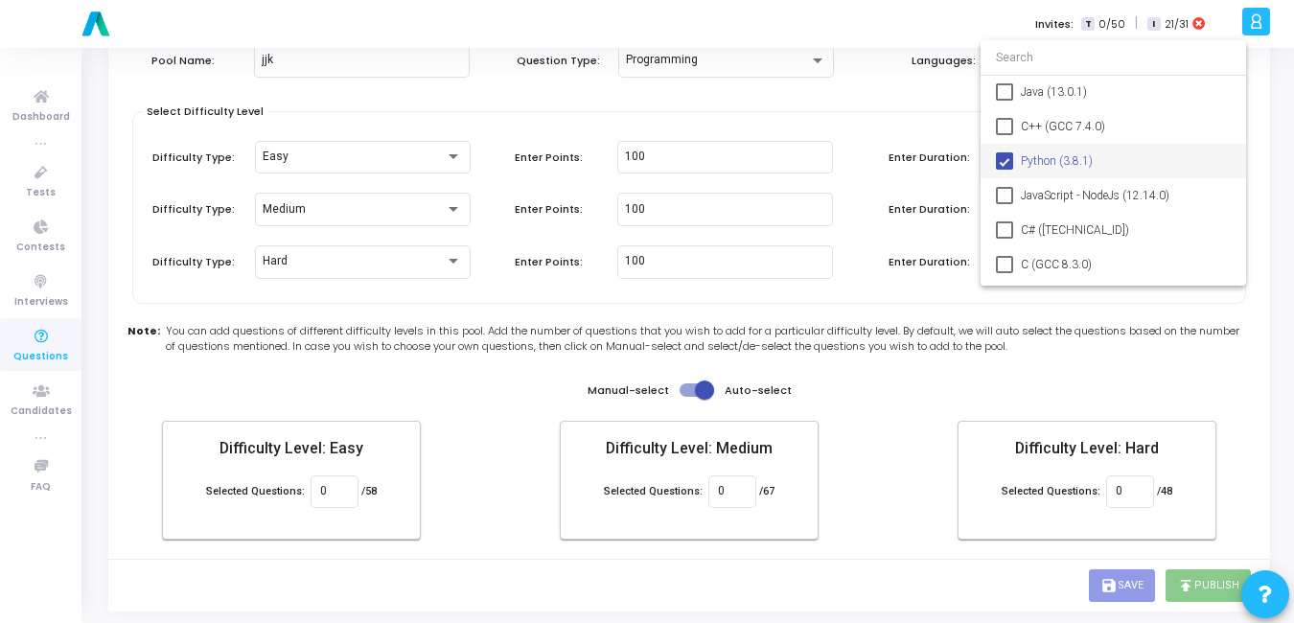
scroll to position [111, 0]
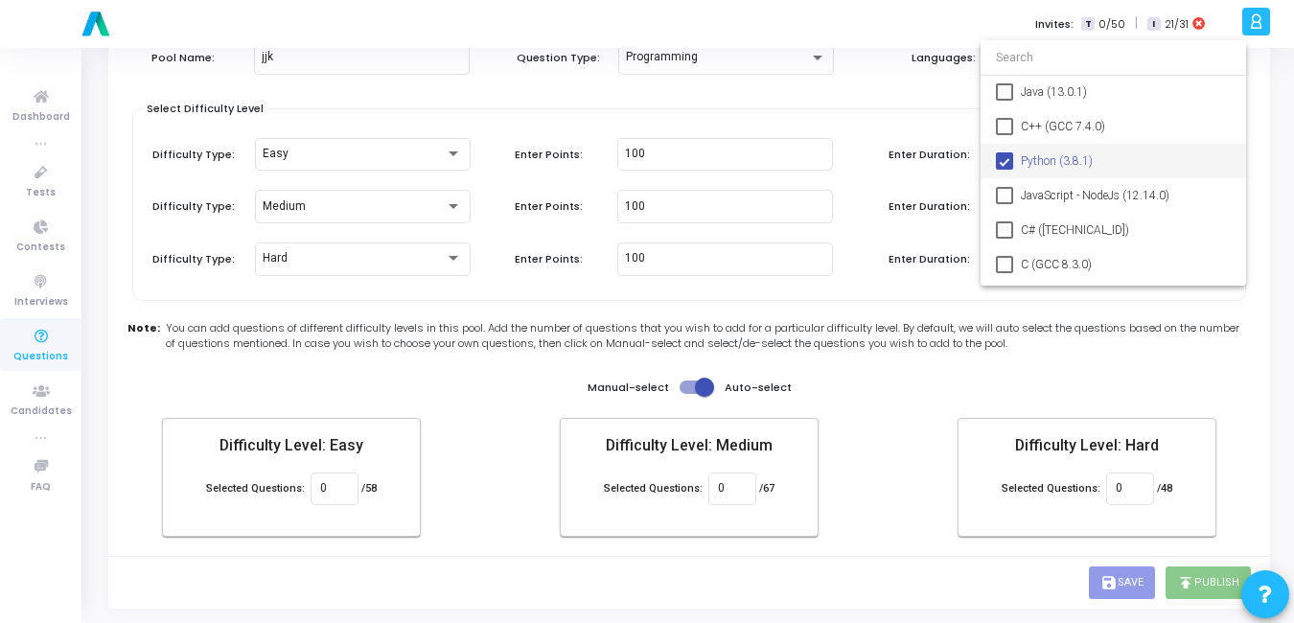
click at [683, 381] on div at bounding box center [647, 311] width 1294 height 623
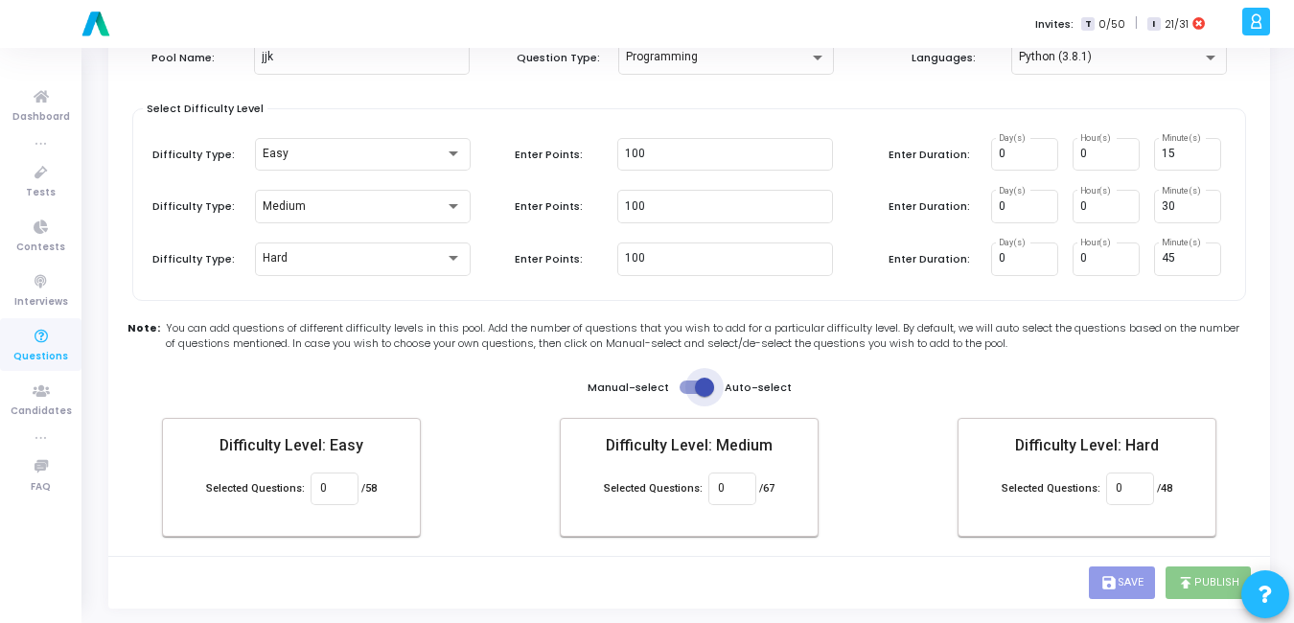
click at [695, 391] on span at bounding box center [704, 387] width 19 height 19
click at [689, 394] on input "checkbox" at bounding box center [688, 394] width 1 height 1
checkbox input "false"
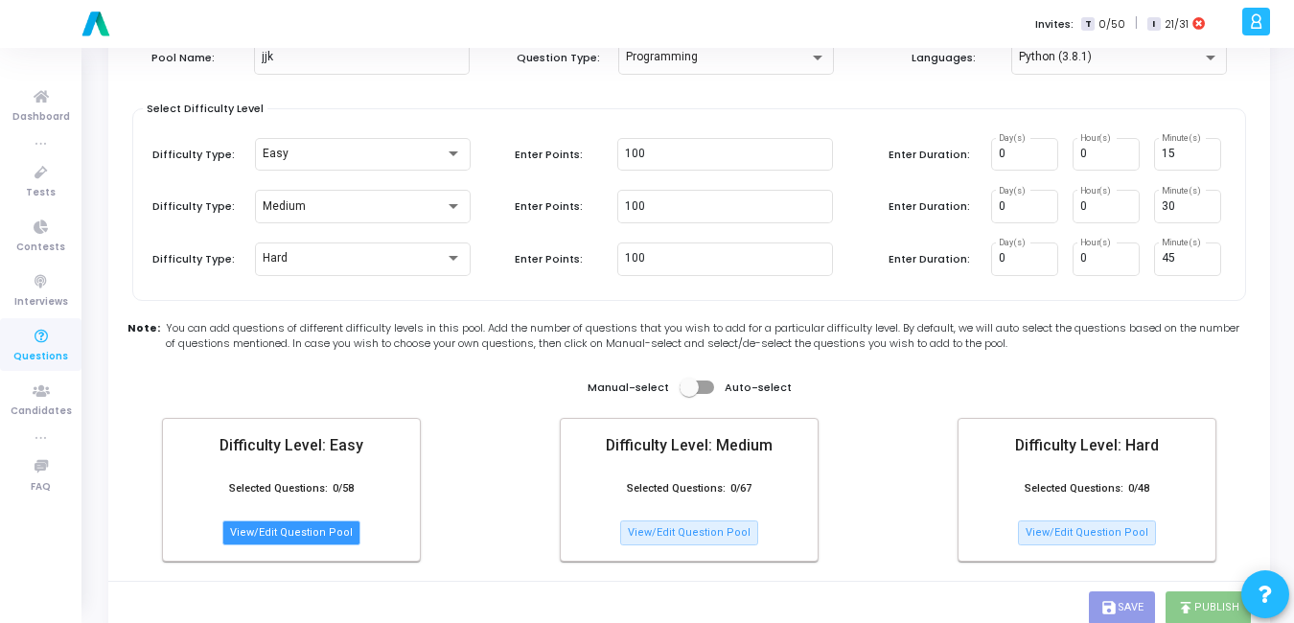
click at [332, 531] on button "View/Edit Question Pool" at bounding box center [291, 533] width 138 height 25
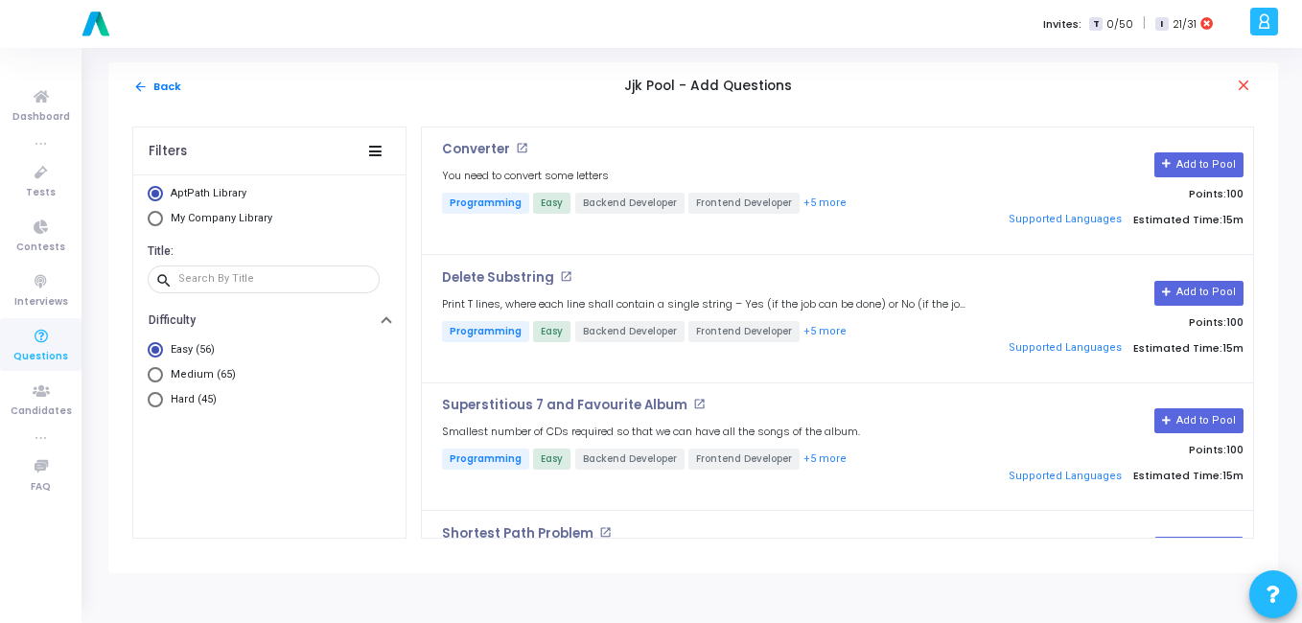
click at [154, 220] on span "Select Library" at bounding box center [155, 218] width 15 height 15
click at [154, 220] on input "My Company Library" at bounding box center [155, 218] width 15 height 15
radio input "true"
